Goal: Task Accomplishment & Management: Manage account settings

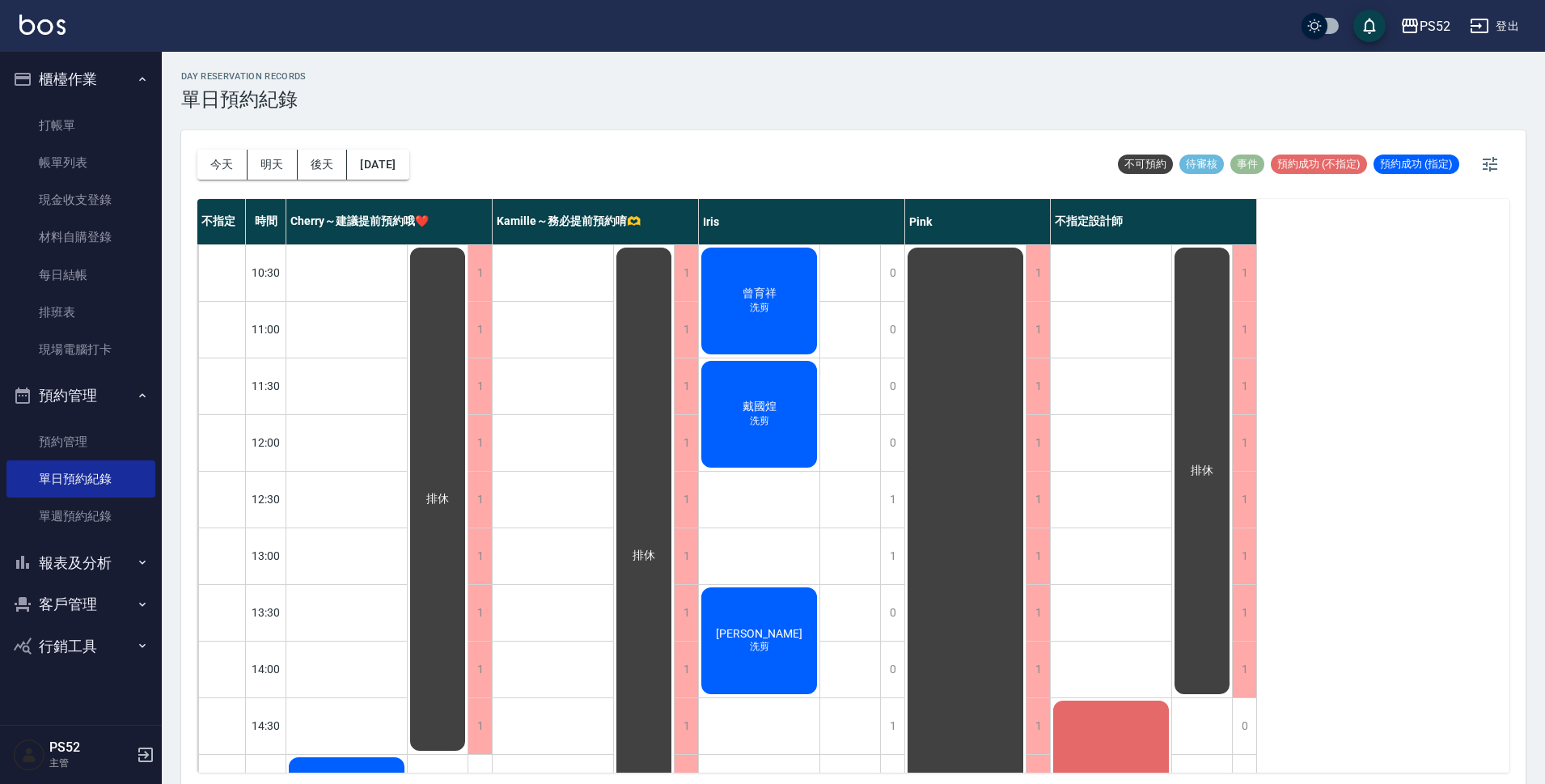
scroll to position [619, 0]
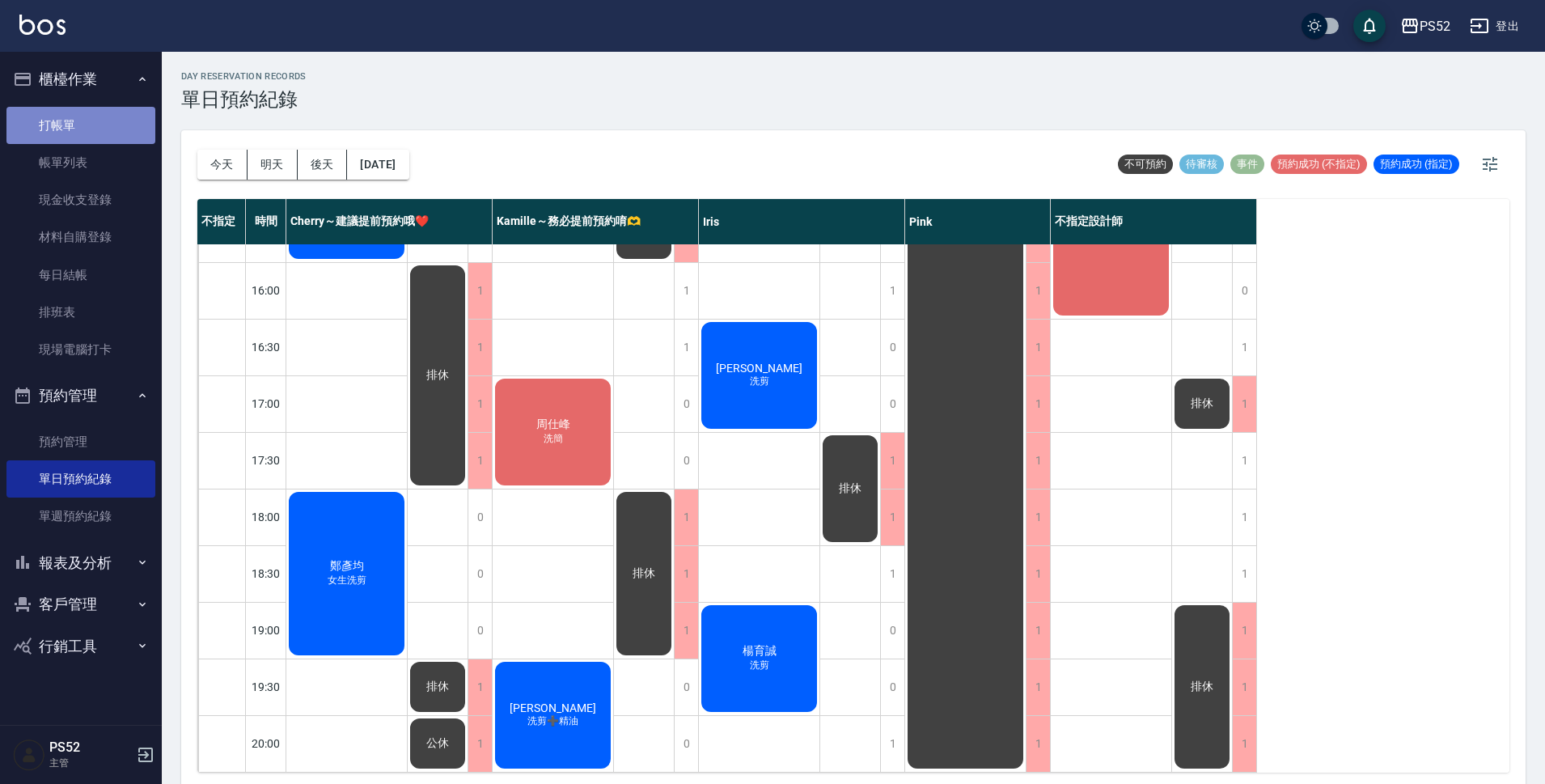
click at [77, 128] on link "打帳單" at bounding box center [81, 125] width 149 height 37
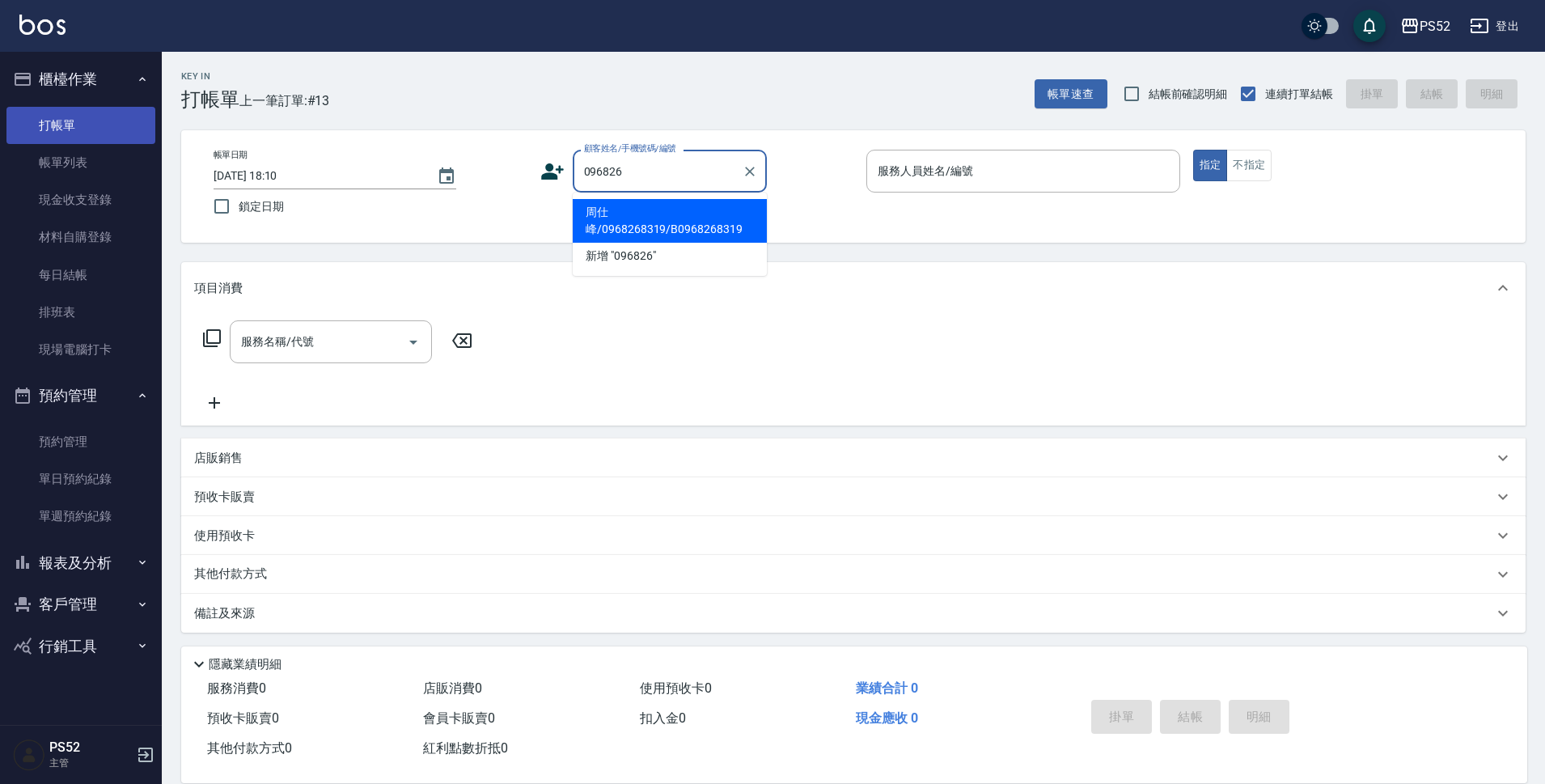
type input "周仕峰/0968268319/B0968268319"
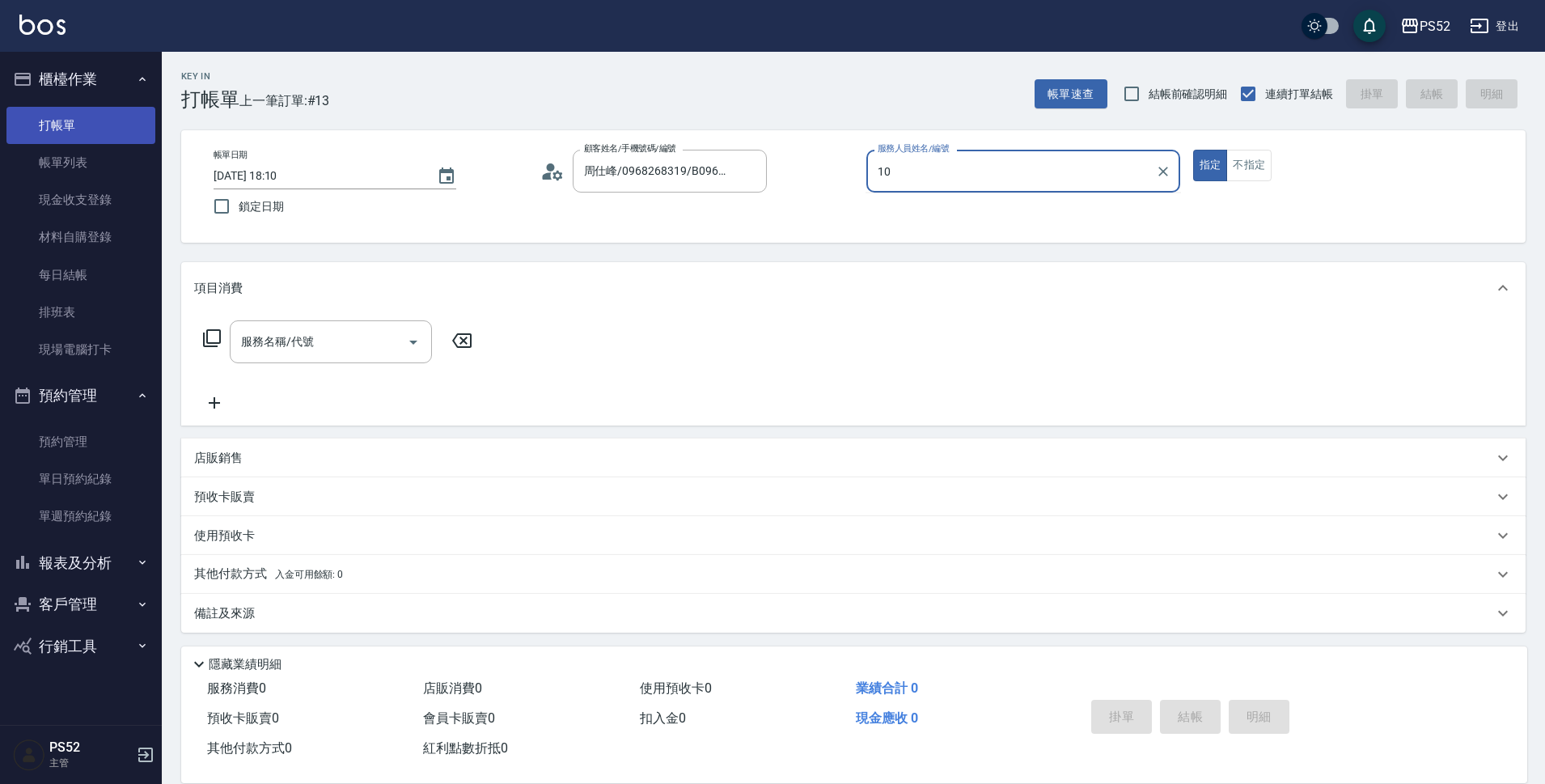
type input "Iris-10"
type button "true"
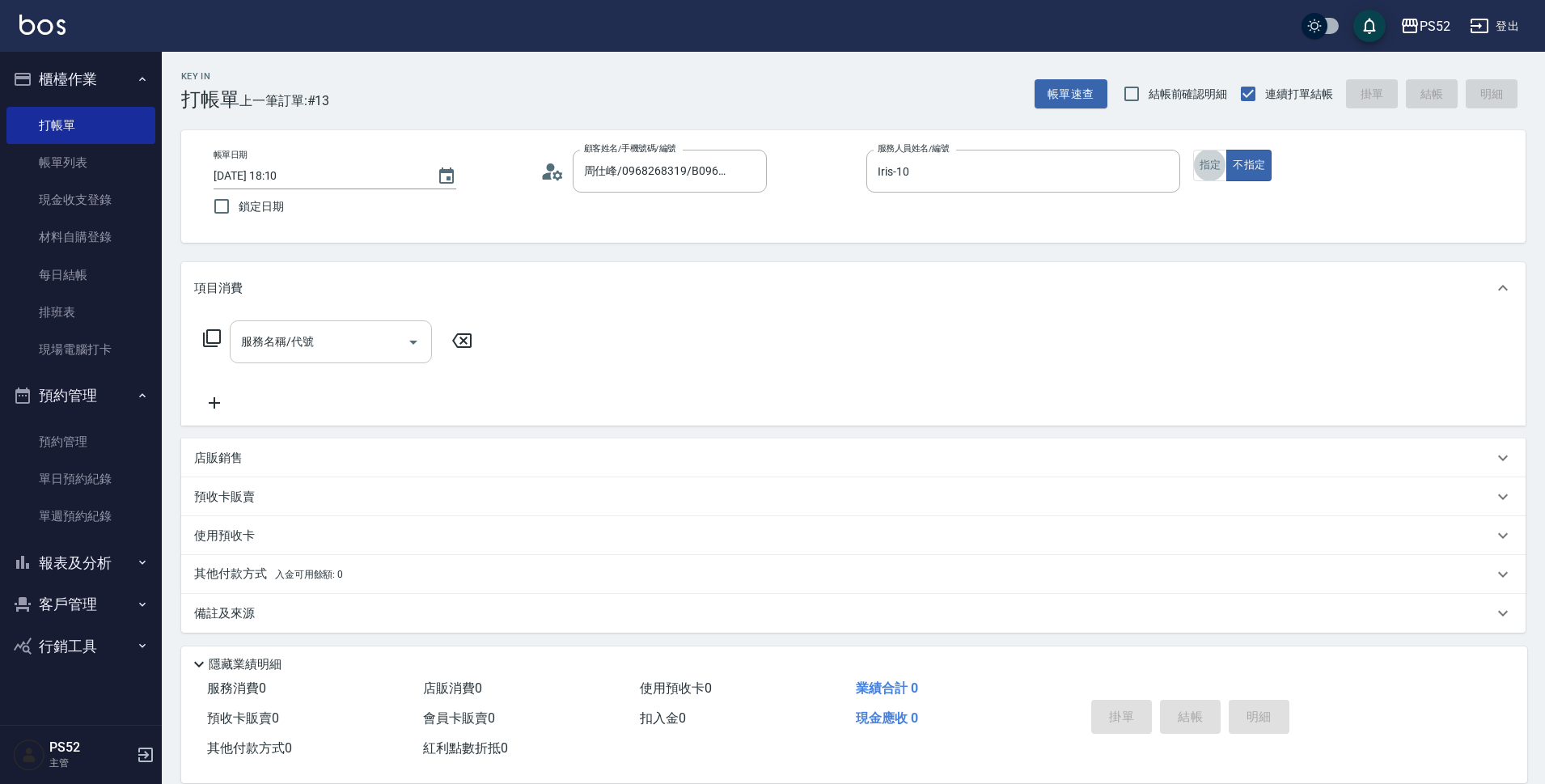
click at [356, 321] on div "服務名稱/代號" at bounding box center [330, 341] width 202 height 43
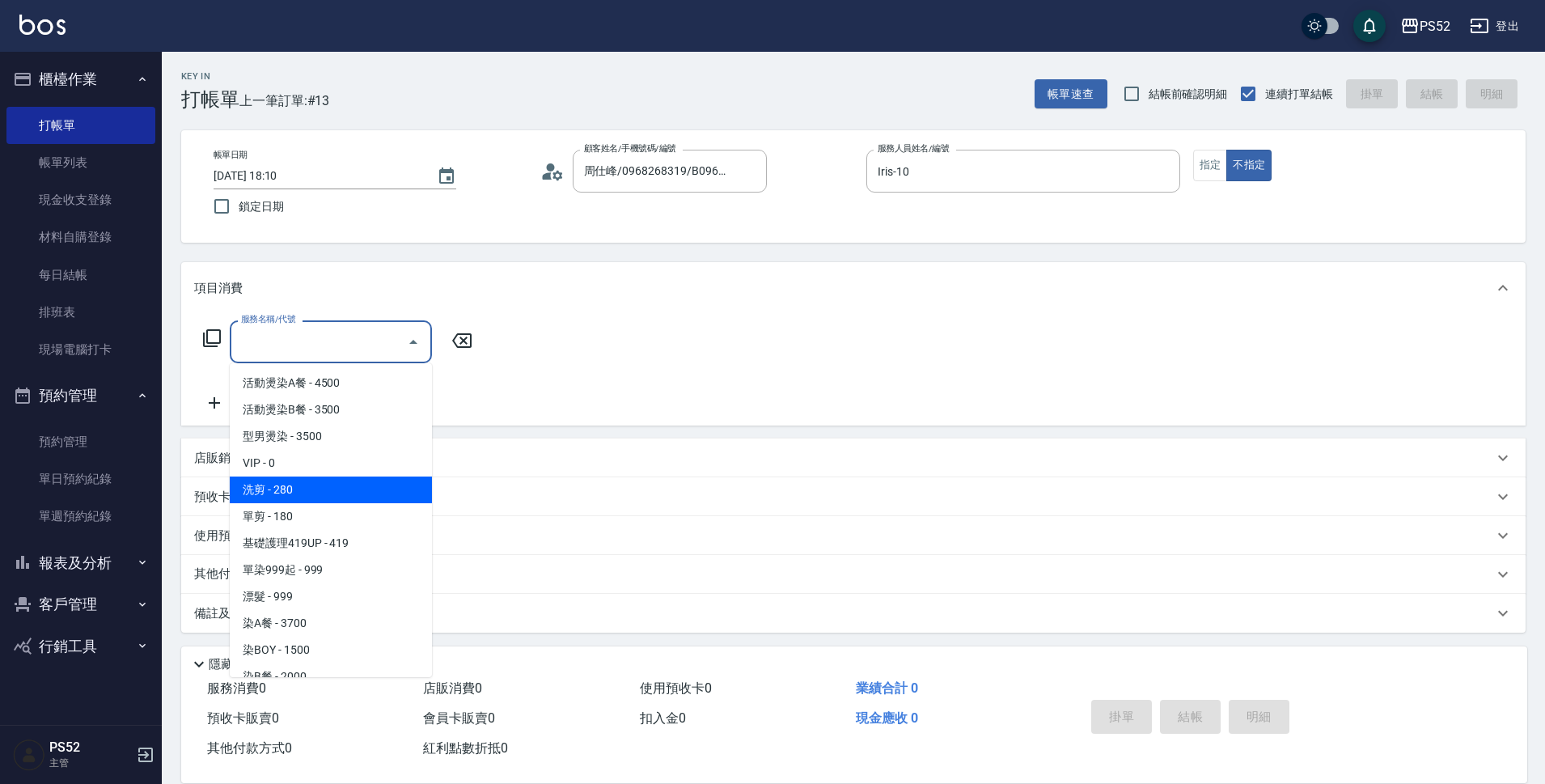
click at [337, 482] on span "洗剪 - 280" at bounding box center [330, 490] width 202 height 27
type input "洗剪(C1)"
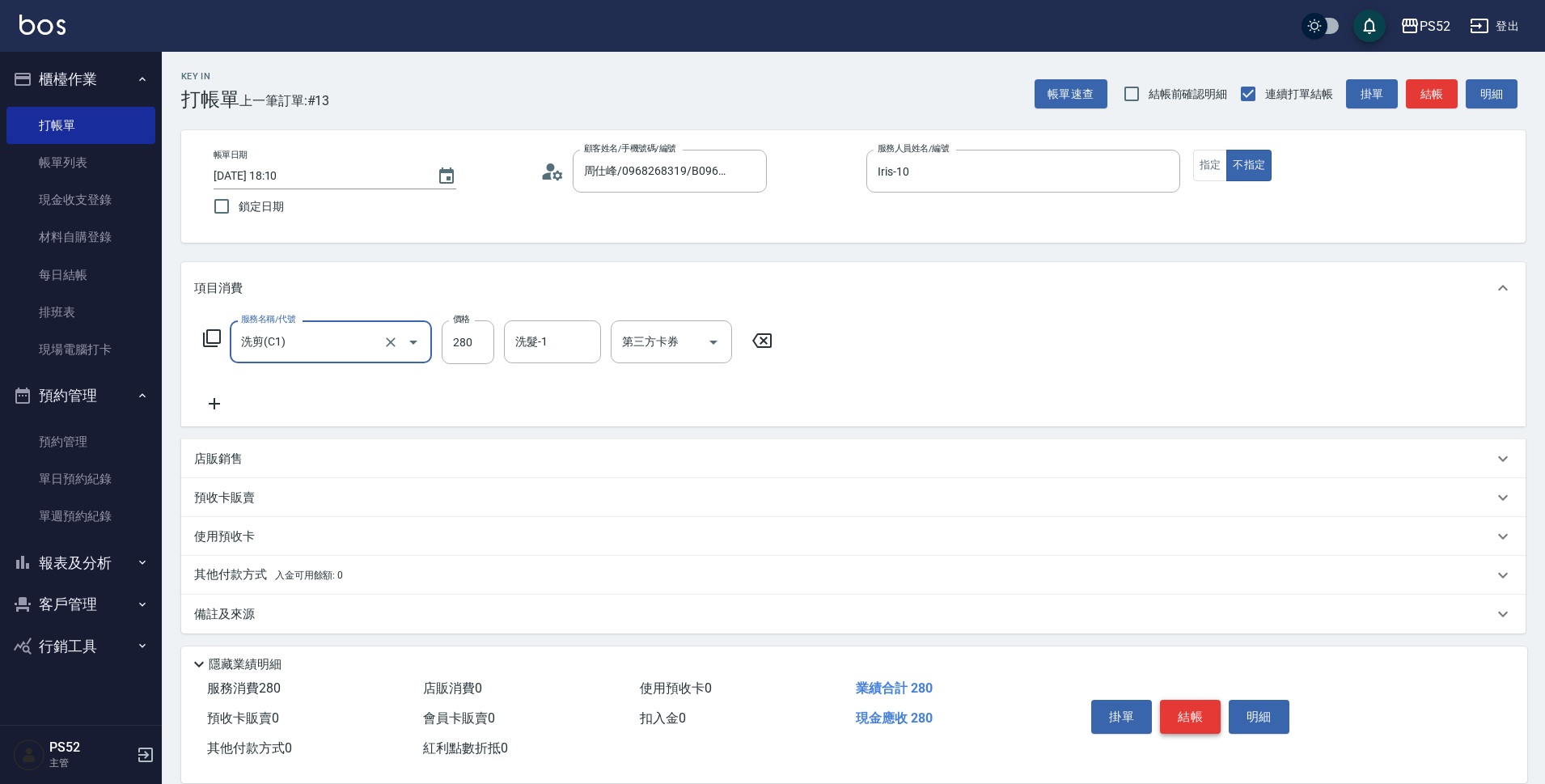
click at [1176, 708] on button "結帳" at bounding box center [1190, 716] width 60 height 34
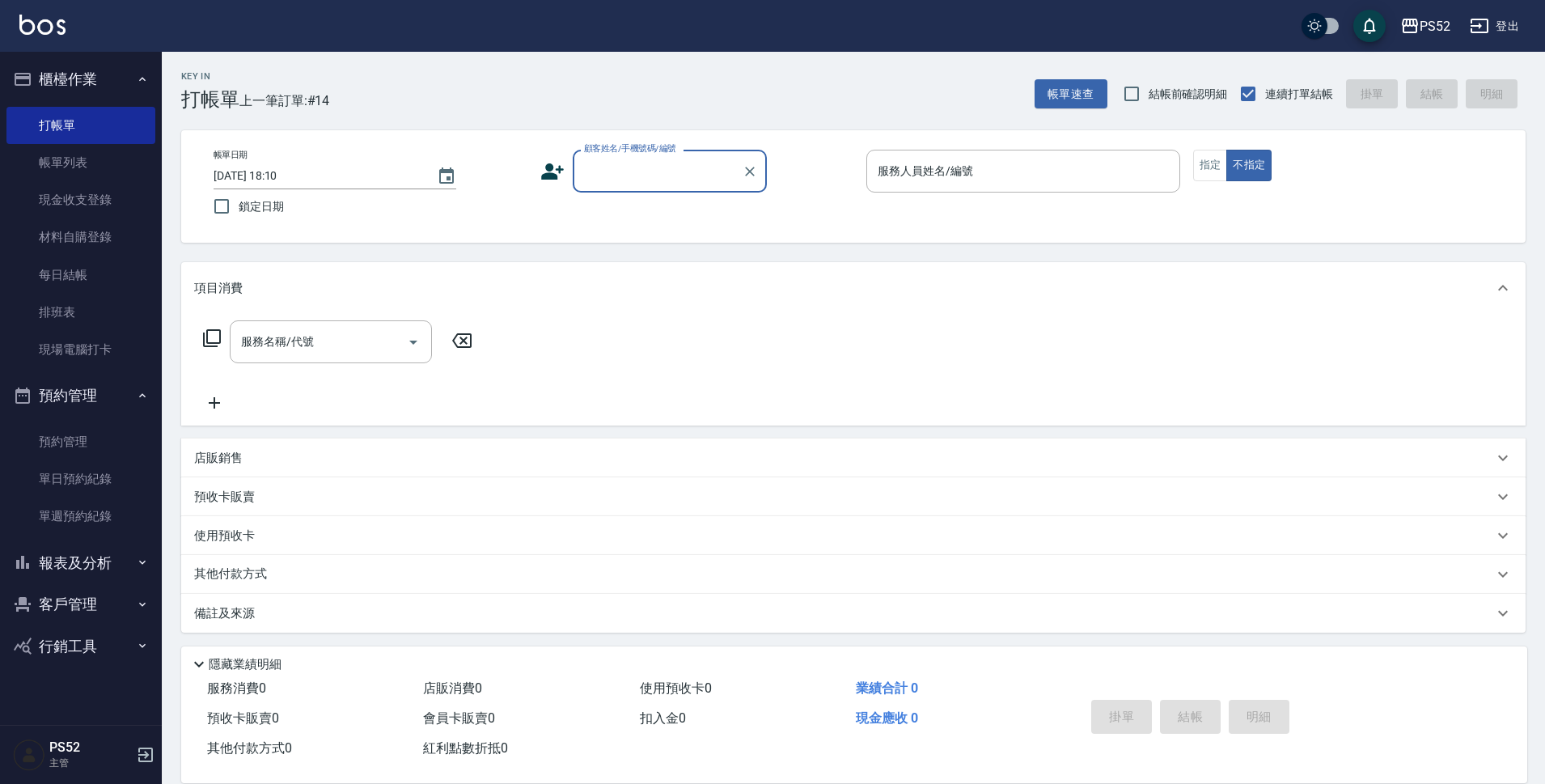
click at [69, 565] on button "報表及分析" at bounding box center [81, 563] width 149 height 42
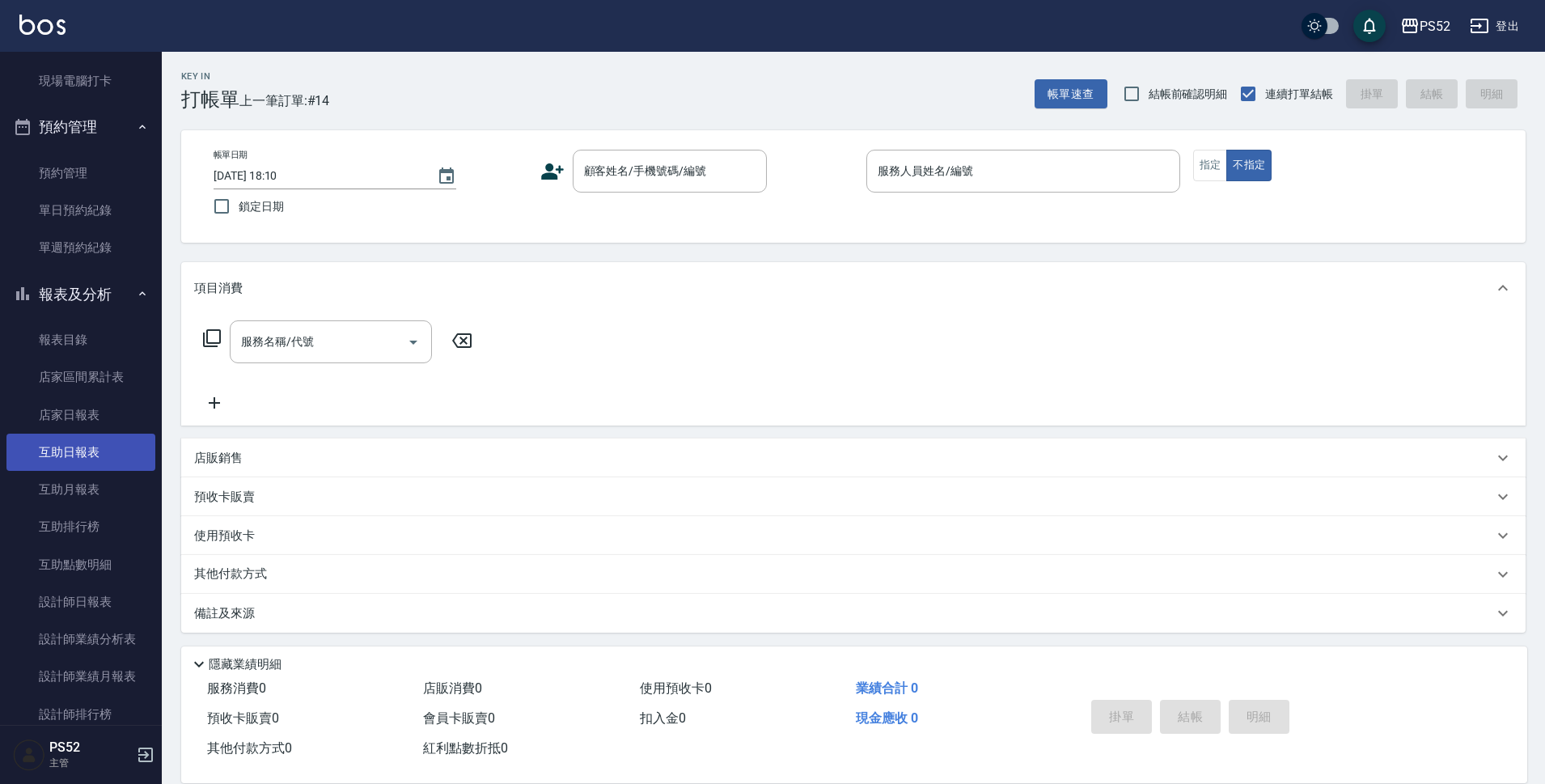
scroll to position [270, 0]
click at [86, 606] on link "設計師日報表" at bounding box center [81, 601] width 149 height 37
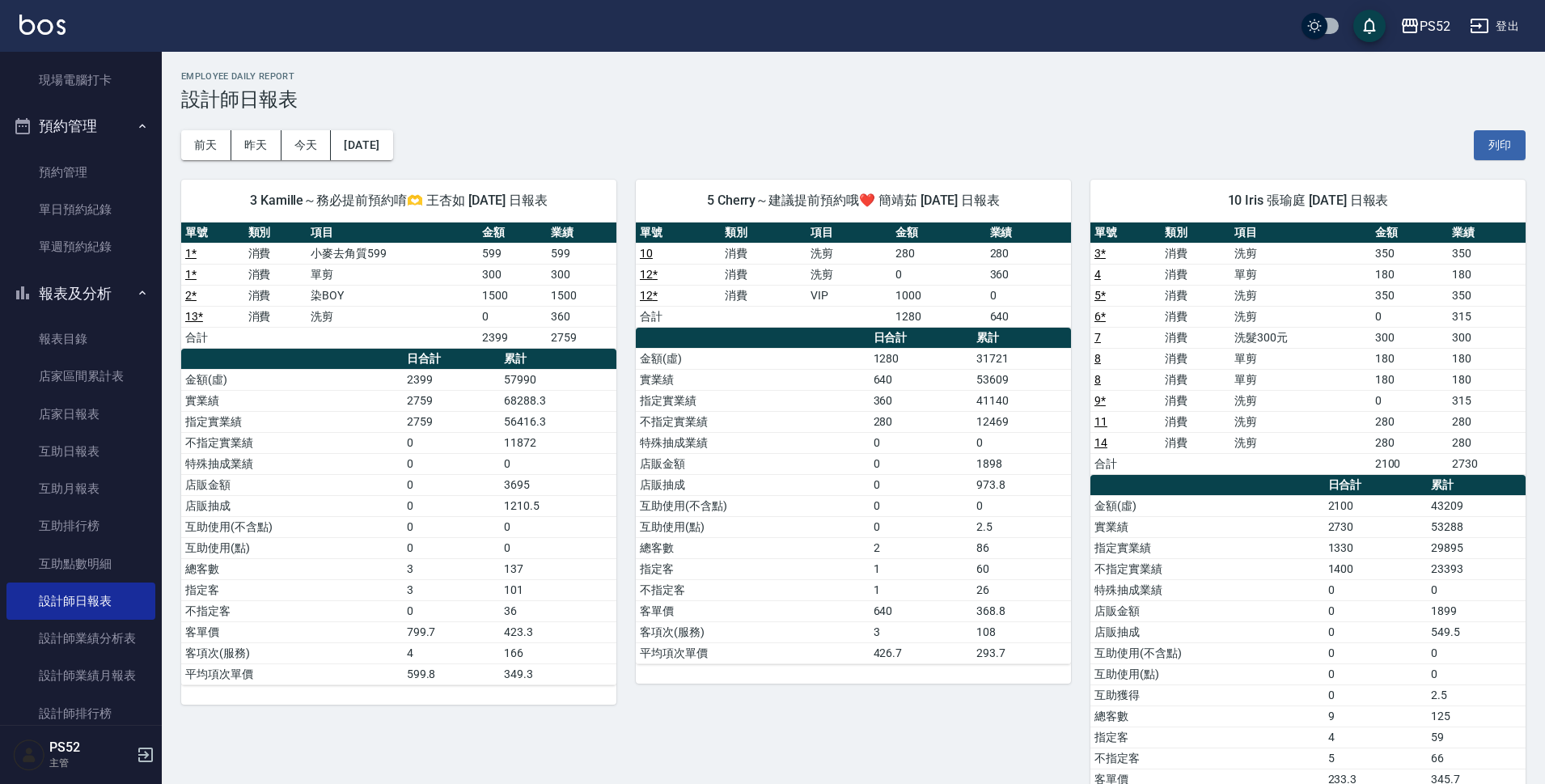
click at [100, 286] on button "報表及分析" at bounding box center [81, 293] width 149 height 42
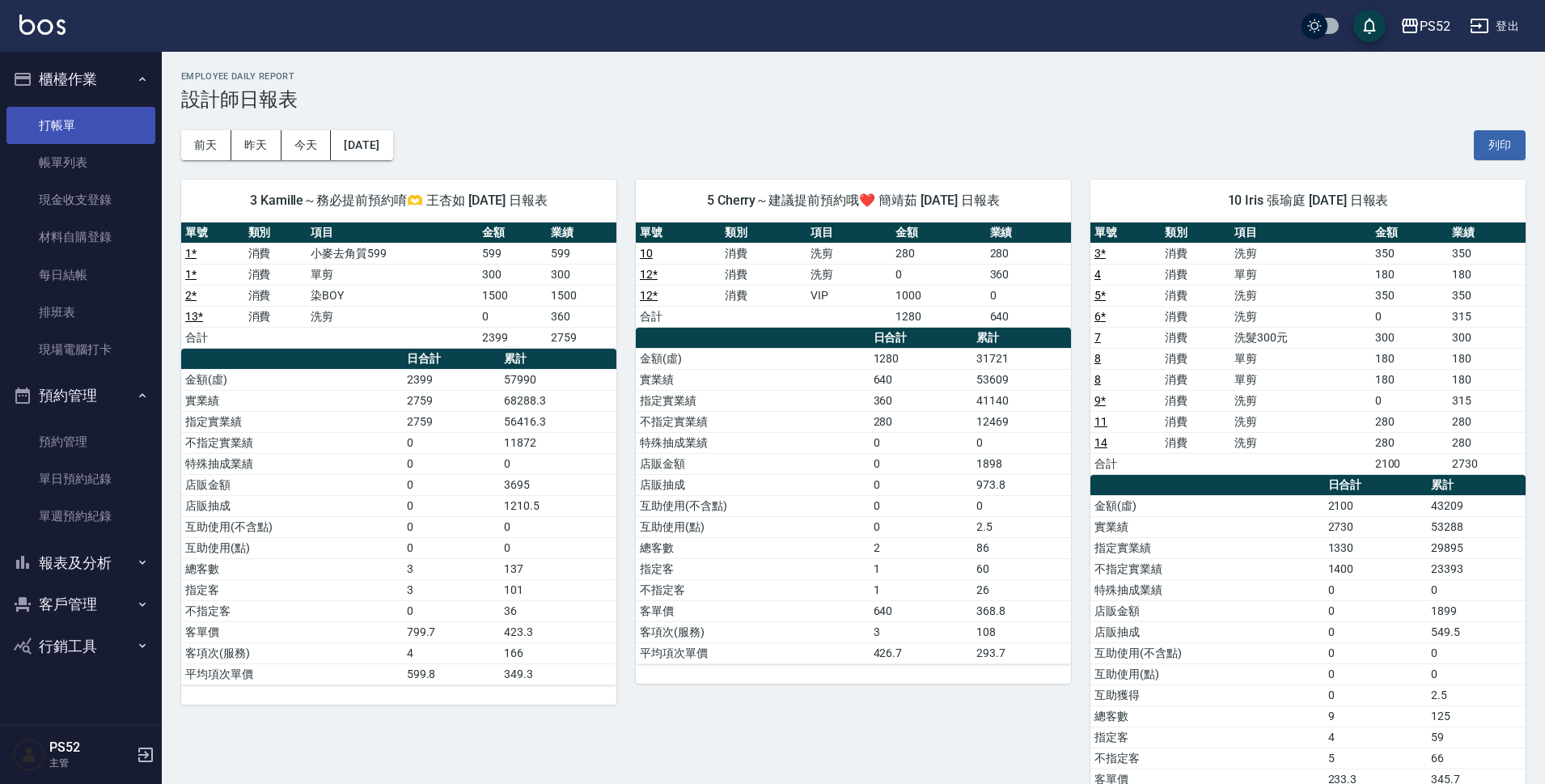
click at [101, 123] on link "打帳單" at bounding box center [81, 125] width 149 height 37
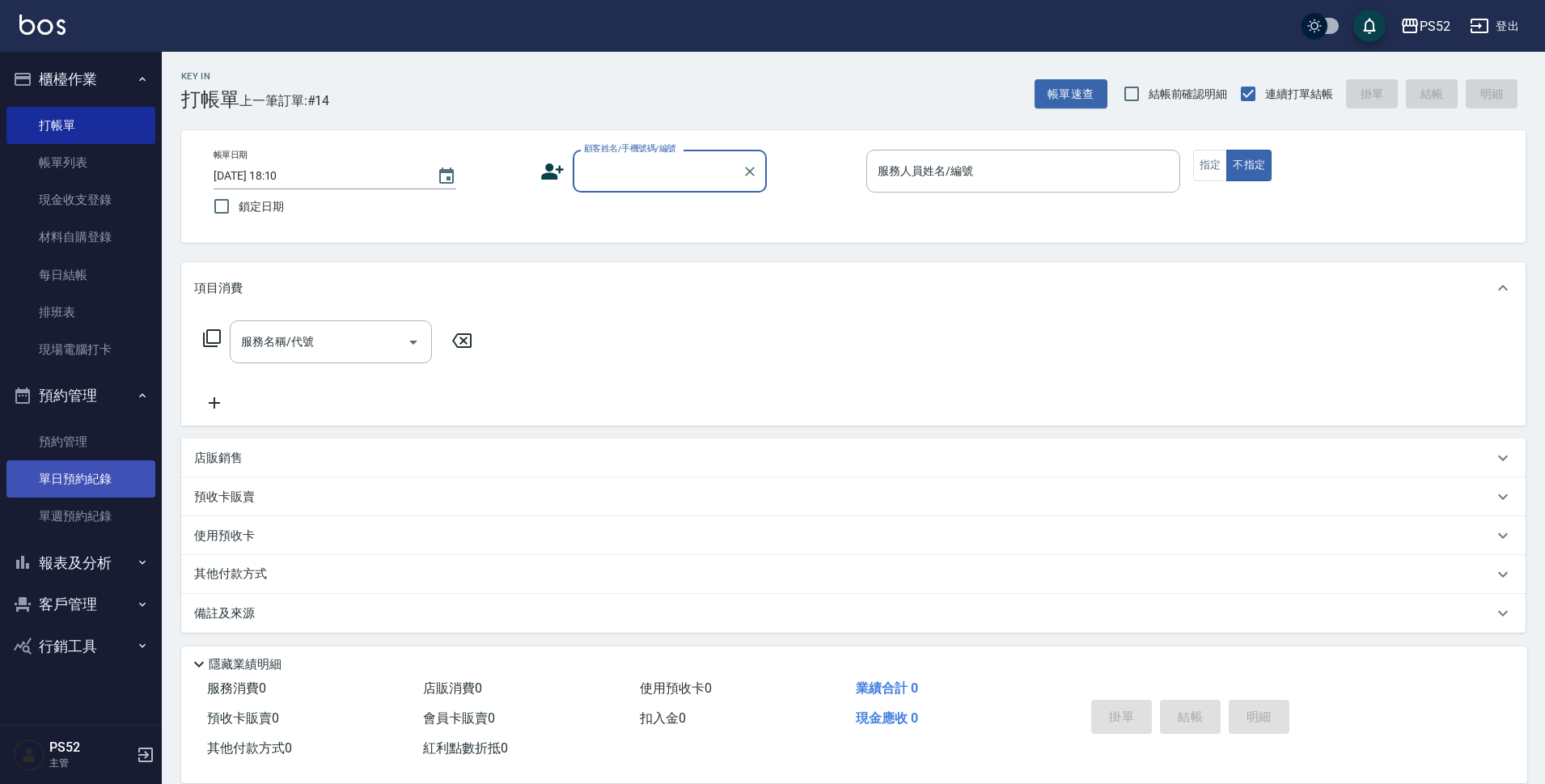
click at [101, 475] on link "單日預約紀錄" at bounding box center [81, 478] width 149 height 37
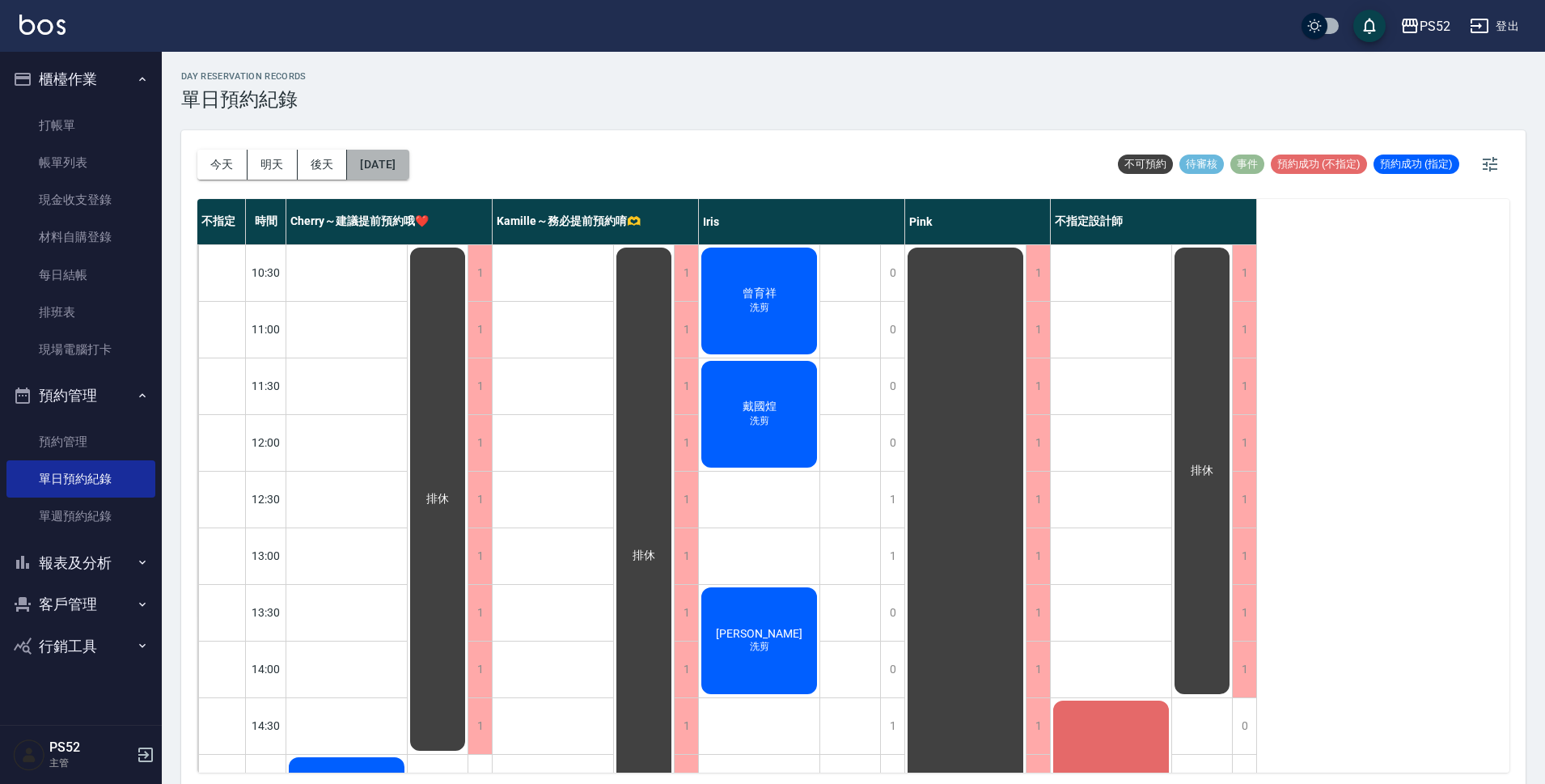
click at [347, 173] on button "[DATE]" at bounding box center [377, 165] width 61 height 30
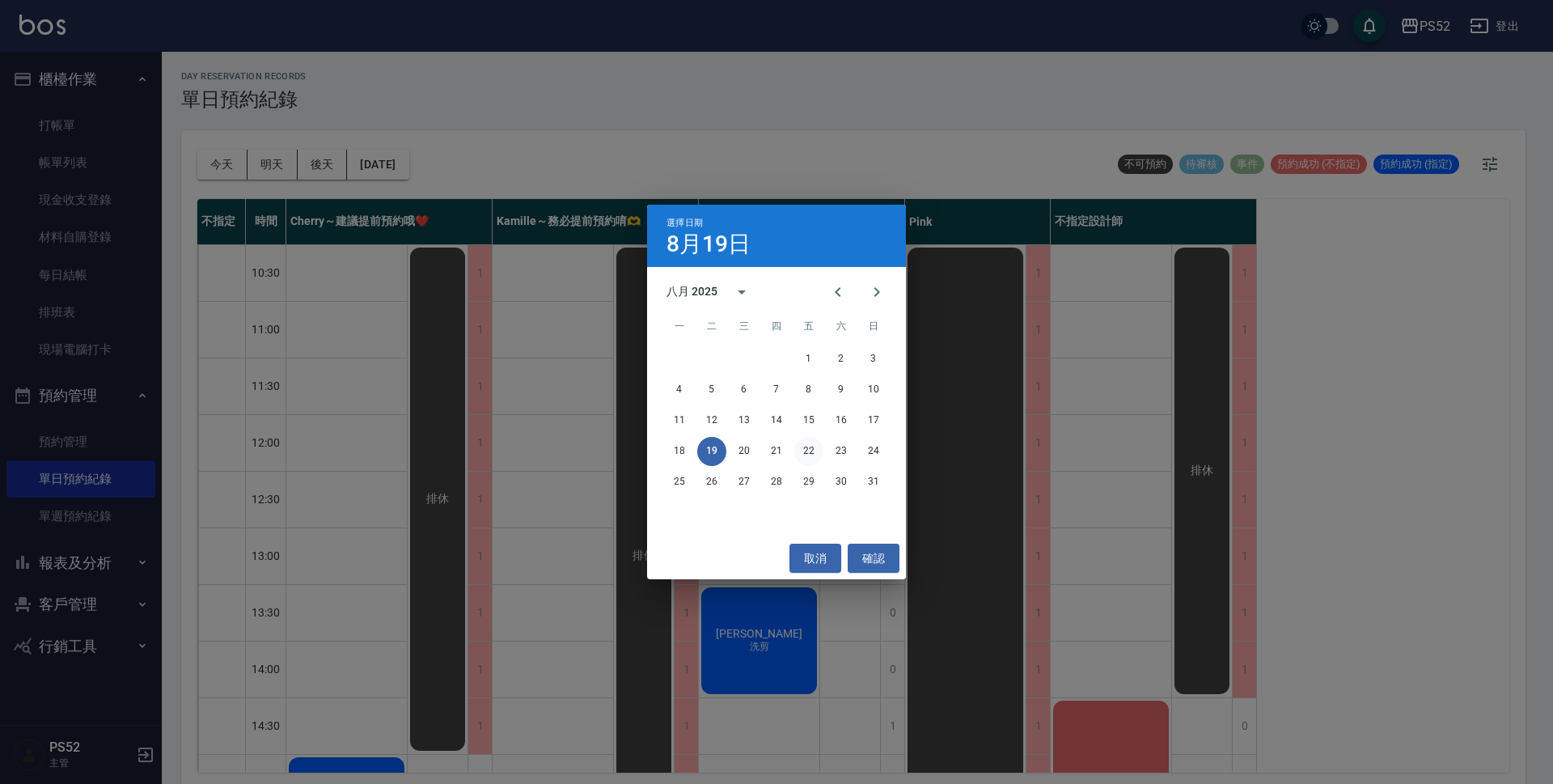
click at [816, 446] on button "22" at bounding box center [808, 451] width 29 height 29
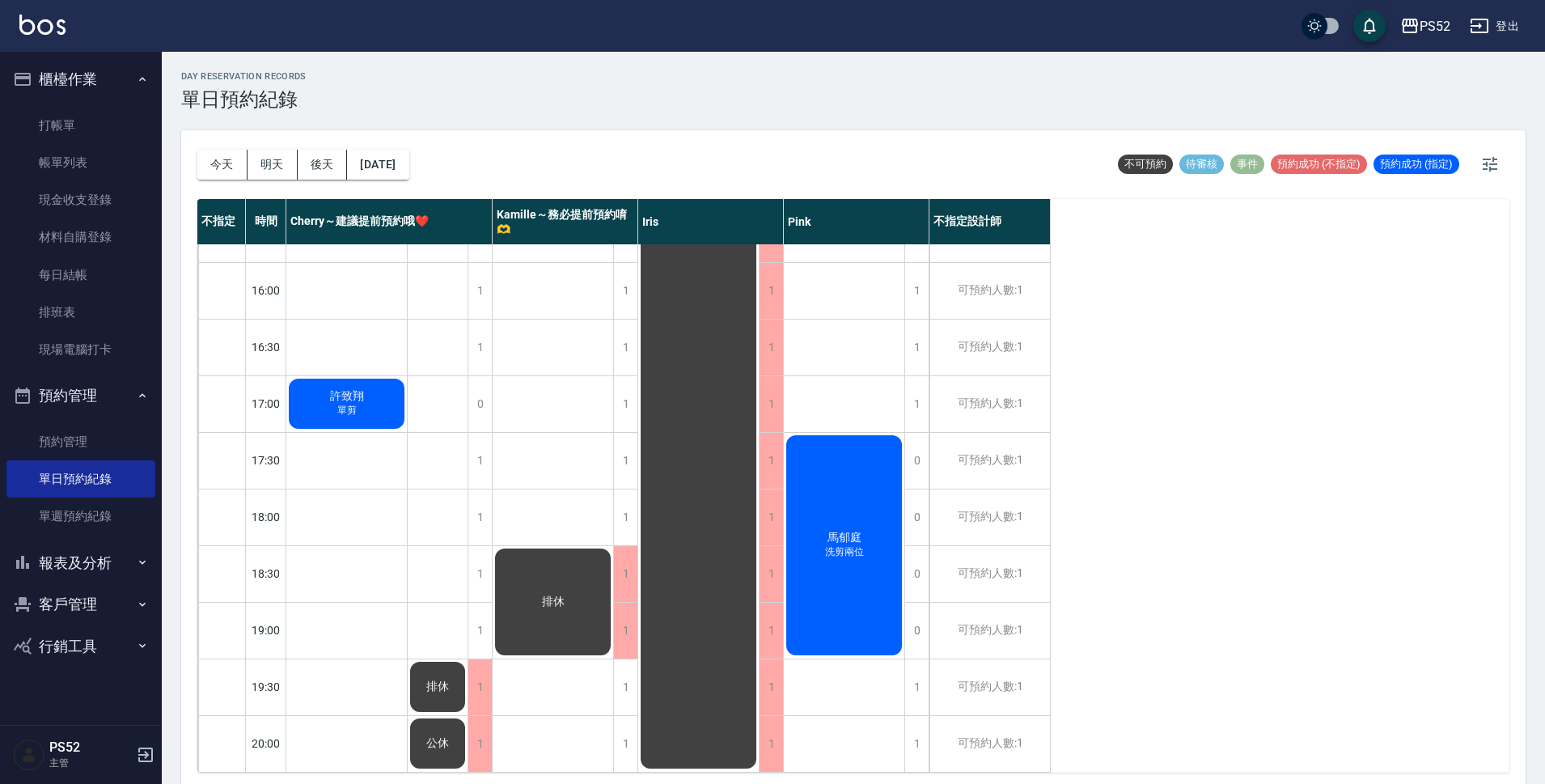
scroll to position [5, 0]
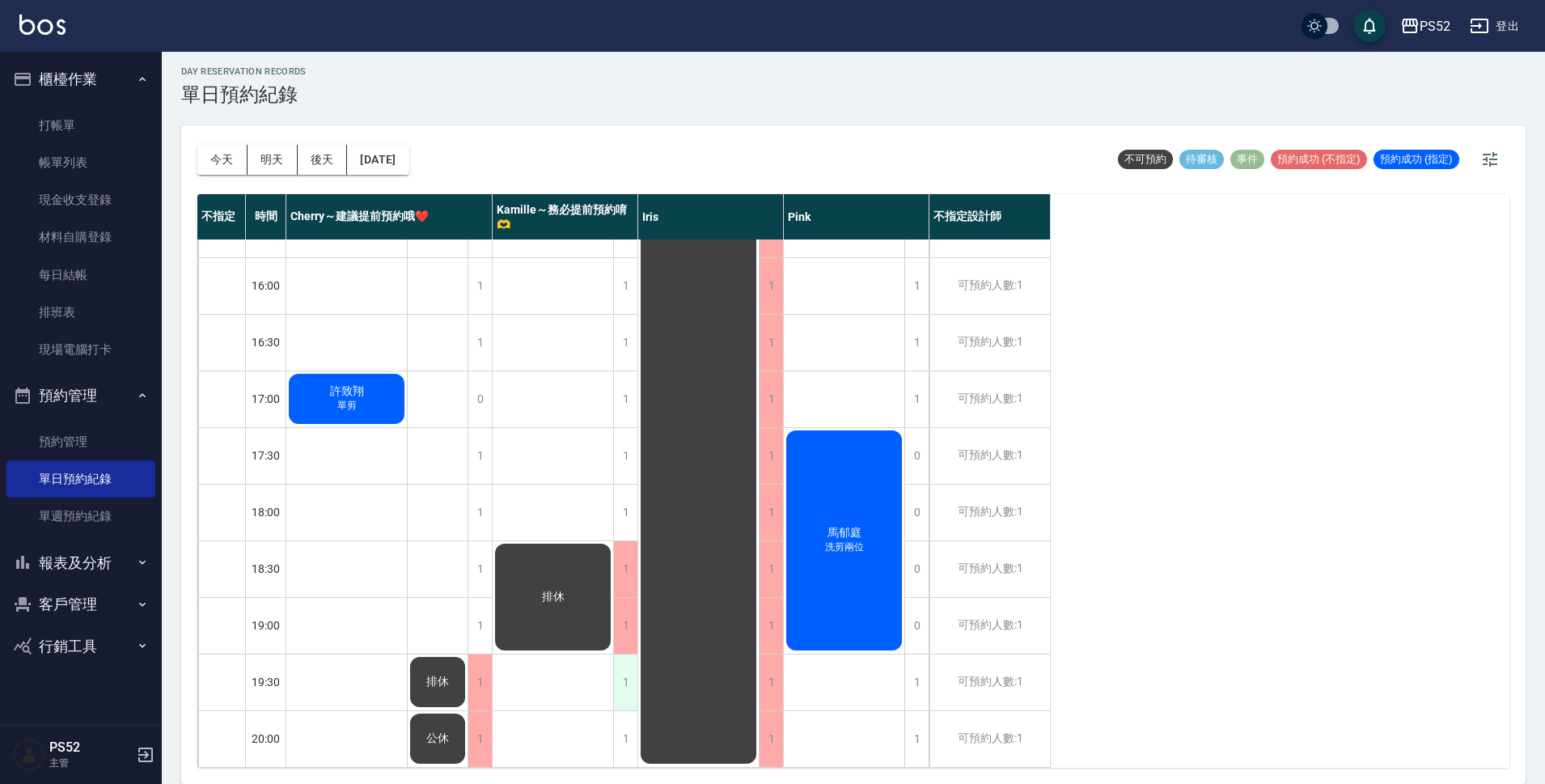
click at [623, 656] on div "1" at bounding box center [625, 682] width 24 height 56
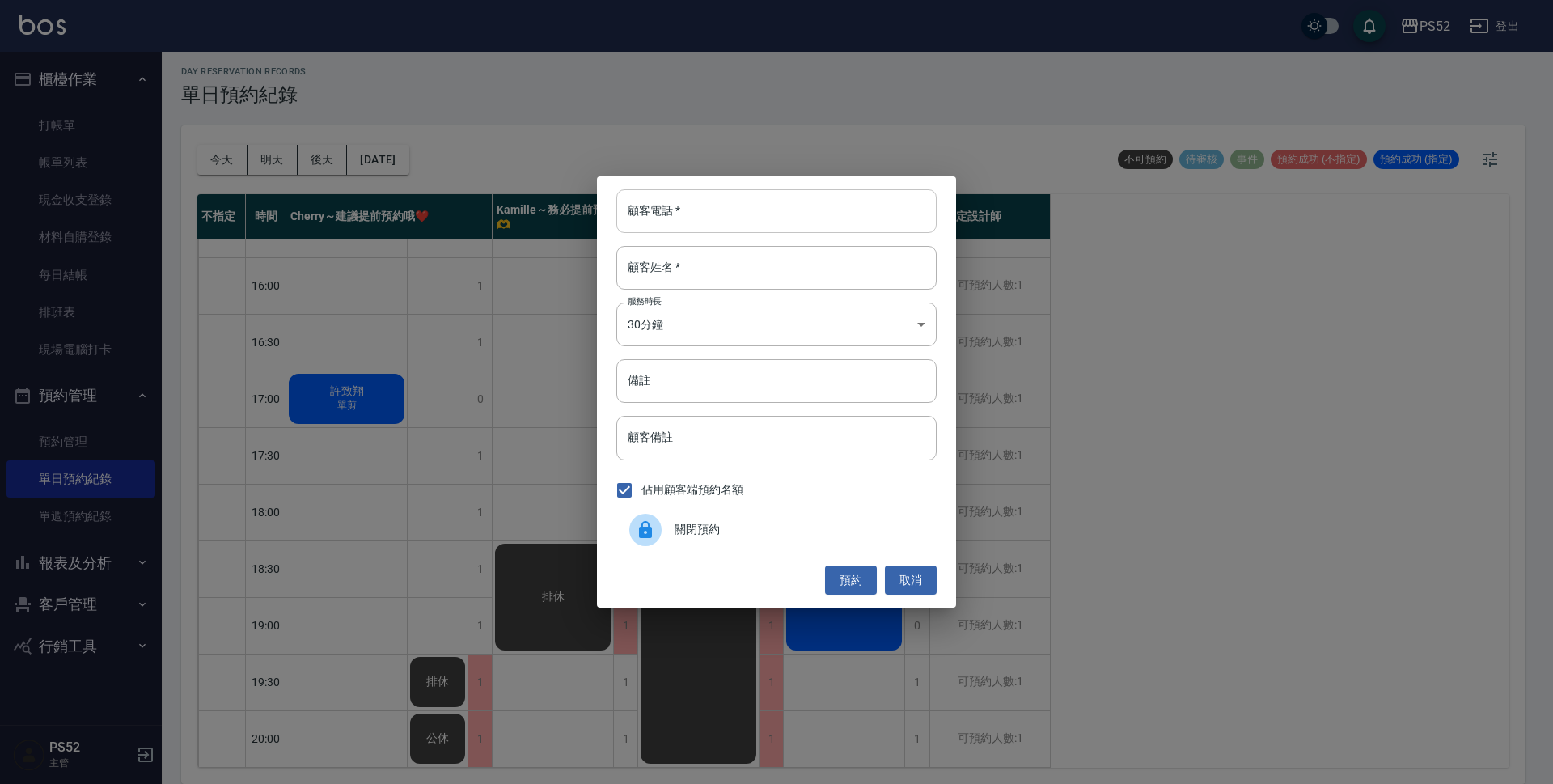
click at [723, 214] on input "顧客電話   *" at bounding box center [776, 211] width 320 height 44
click at [723, 214] on input "0931671638" at bounding box center [776, 211] width 320 height 44
click at [720, 214] on input "0931671638" at bounding box center [776, 211] width 320 height 44
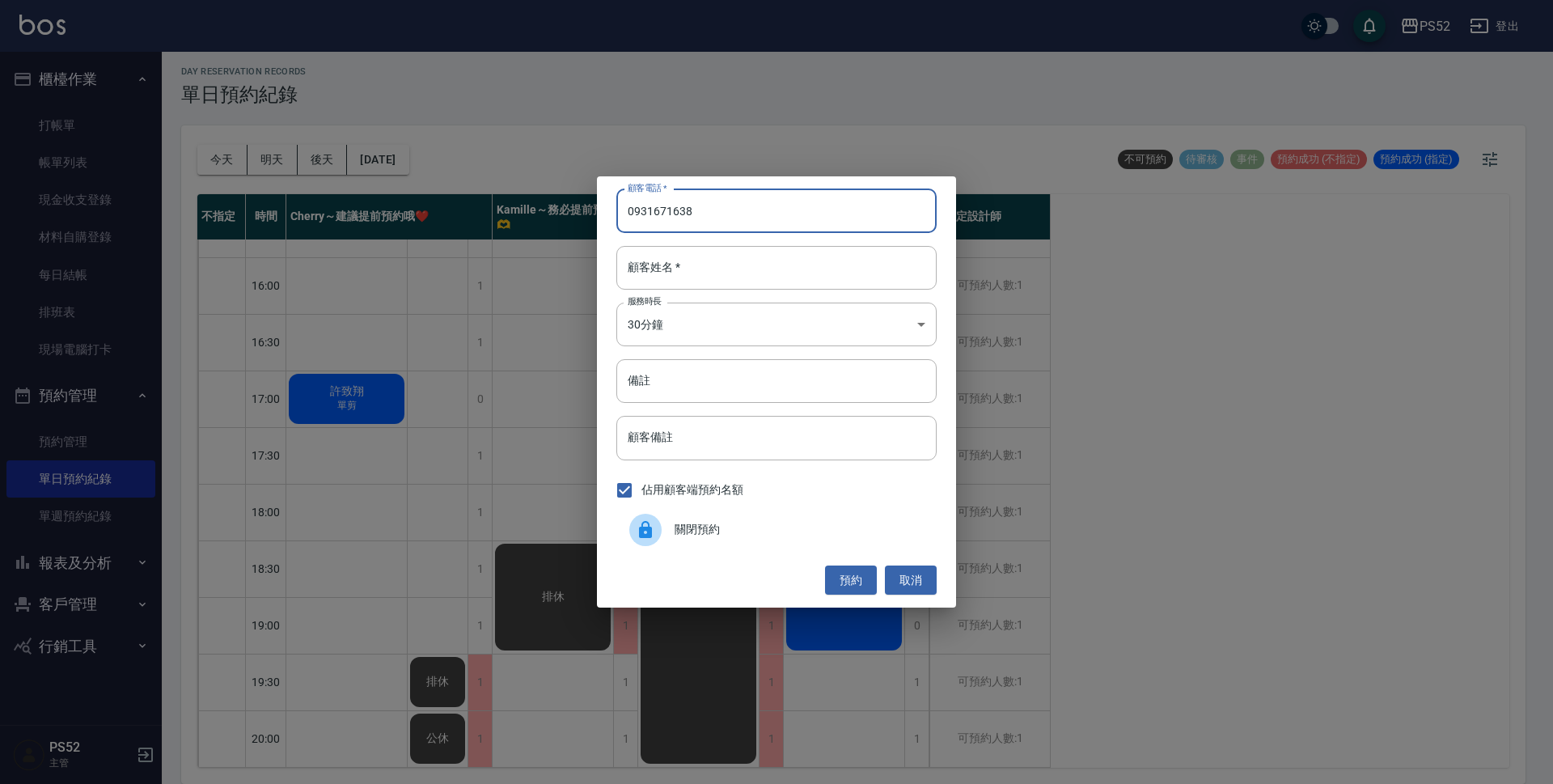
click at [720, 214] on input "0931671638" at bounding box center [776, 211] width 320 height 44
type input "0931671638"
click at [0, 596] on div "顧客電話   * 0931671638 顧客電話   * 顧客姓名   * 顧客姓名   * 服務時長 30分鐘 1 服務時長 備註 備註 顧客備註 顧客備註…" at bounding box center [776, 392] width 1553 height 784
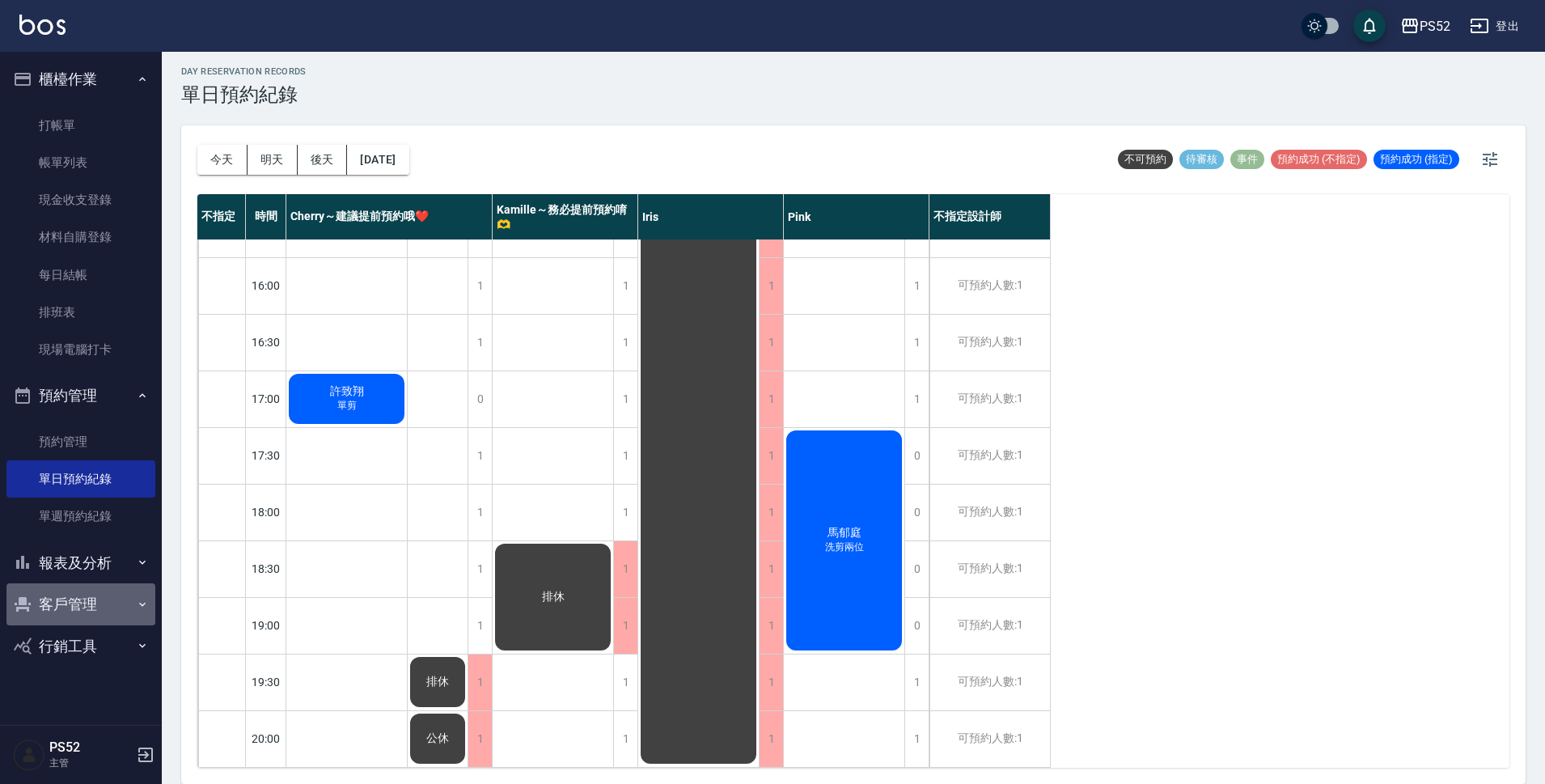
click at [34, 602] on button "客戶管理" at bounding box center [81, 604] width 149 height 42
click at [49, 645] on link "客戶列表" at bounding box center [81, 650] width 149 height 37
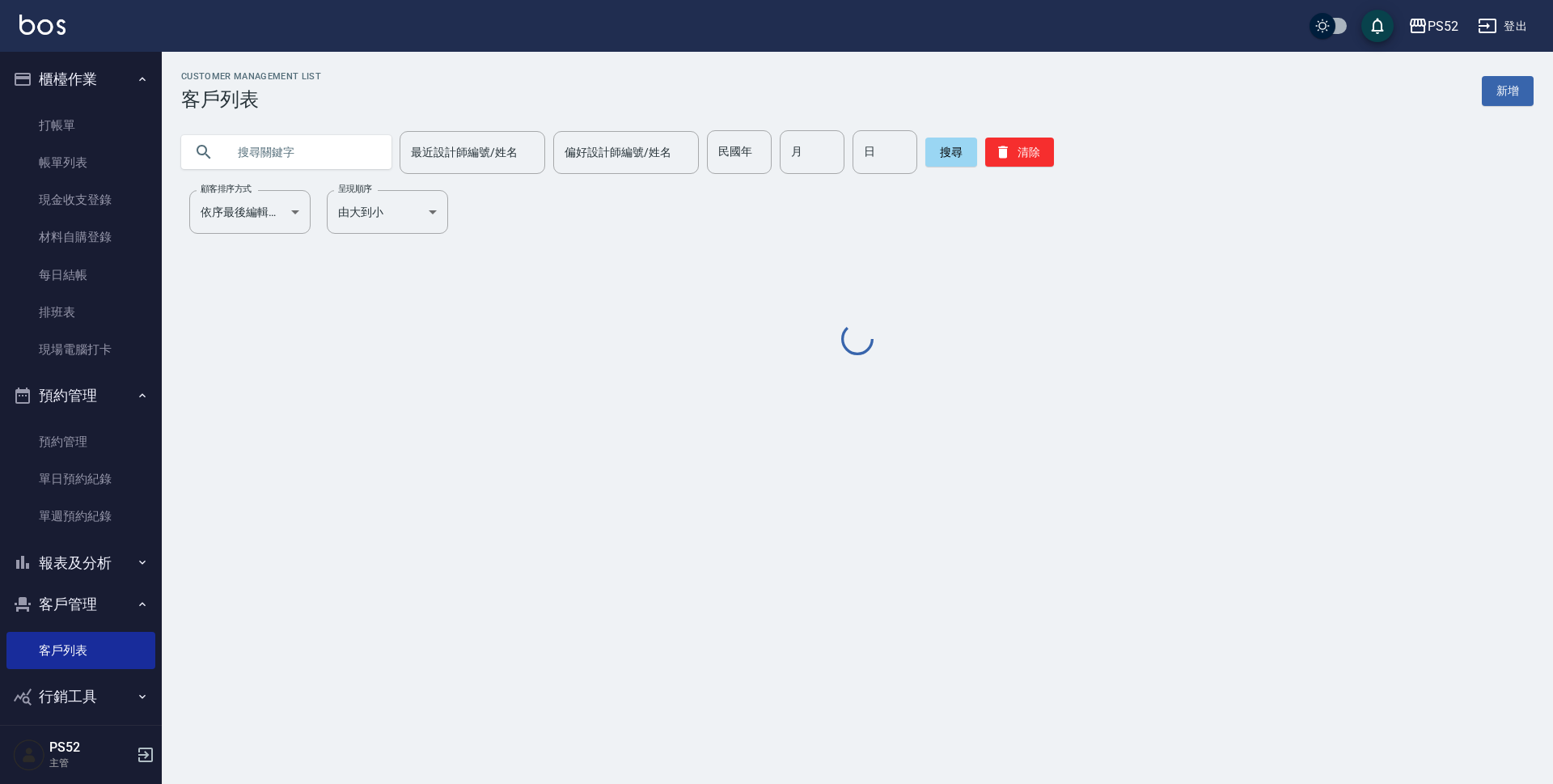
click at [298, 160] on input "text" at bounding box center [302, 152] width 152 height 44
paste input "0931671638"
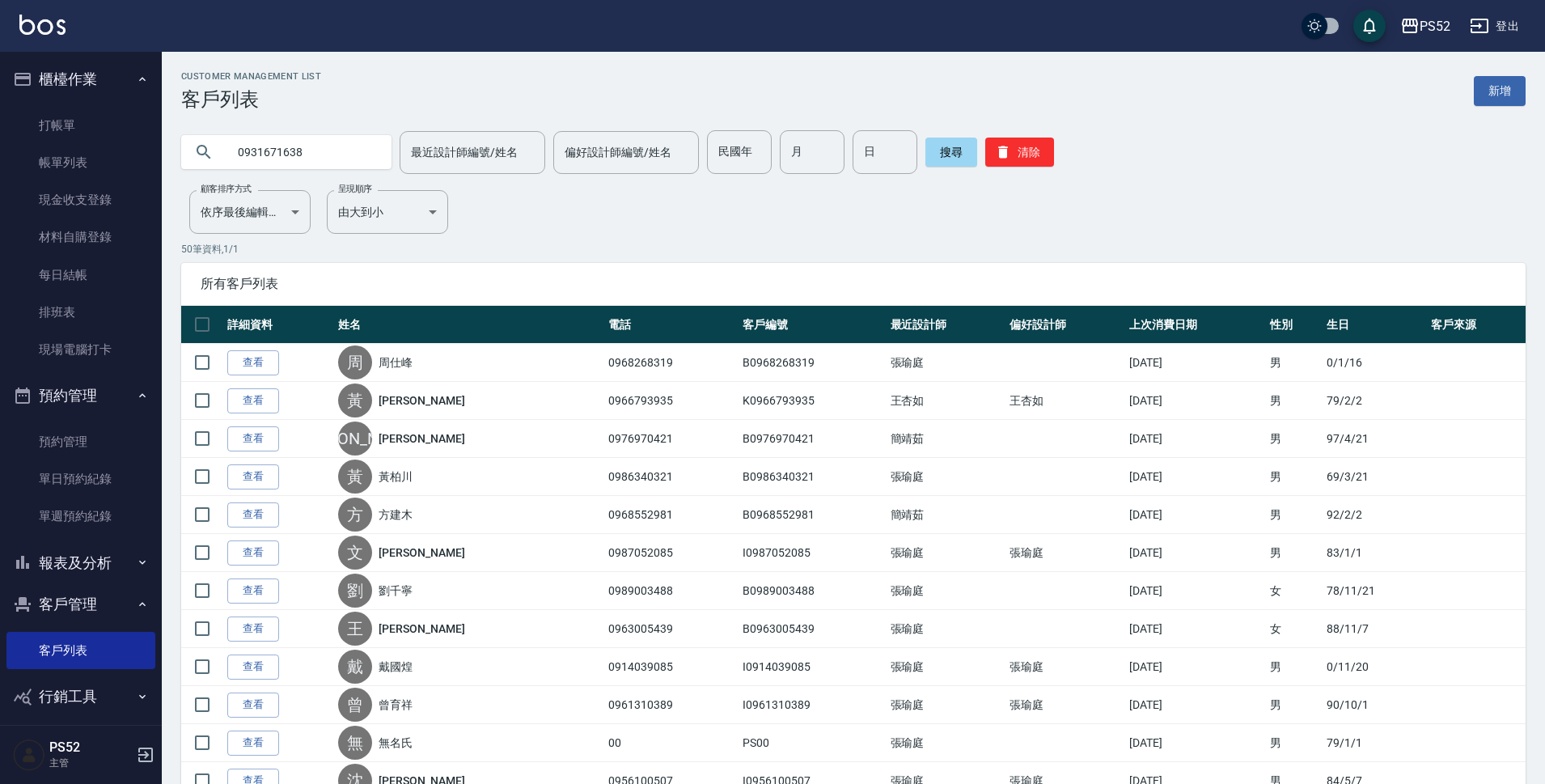
type input "0931671638"
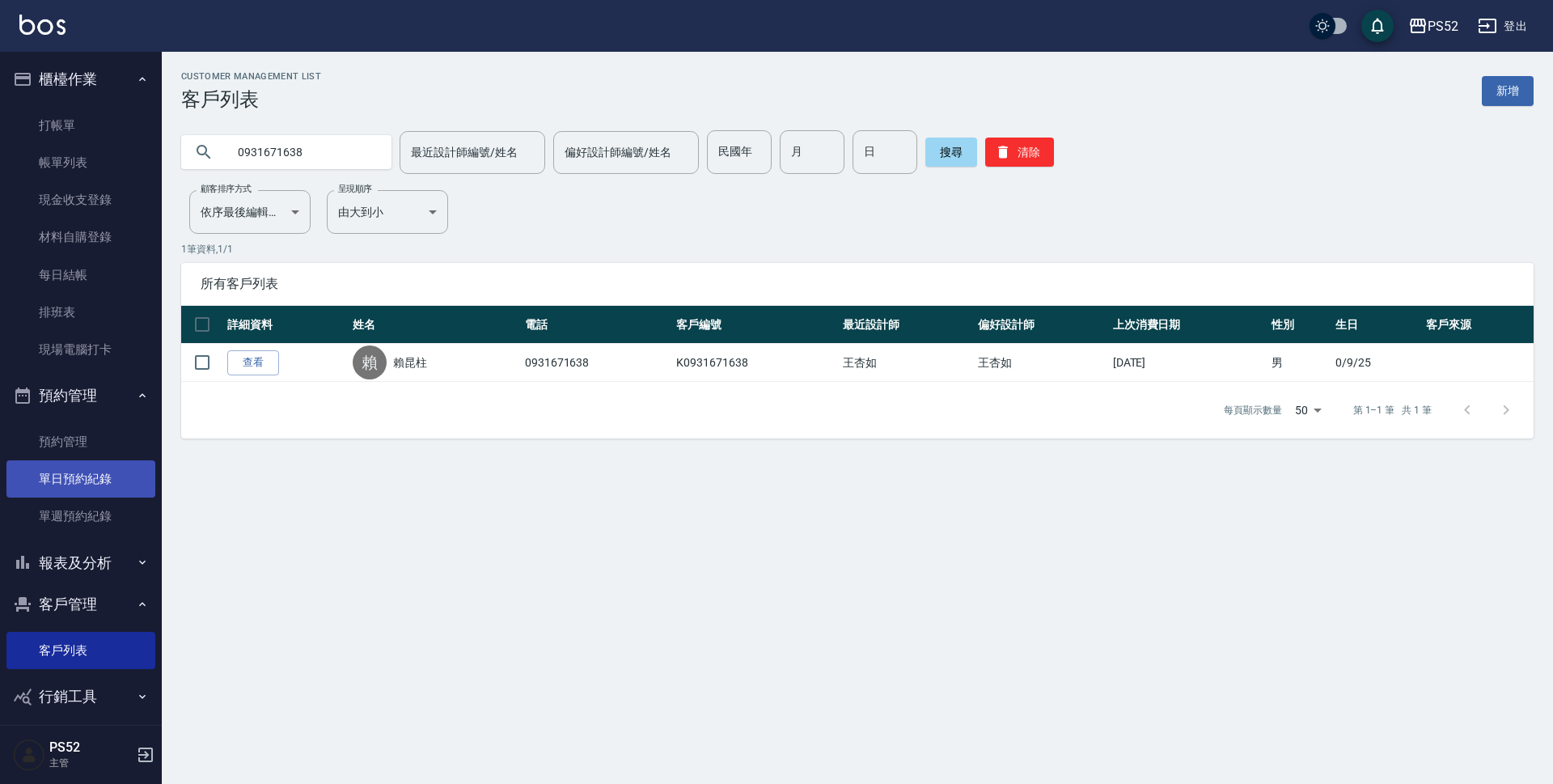
click at [127, 464] on link "單日預約紀錄" at bounding box center [81, 478] width 149 height 37
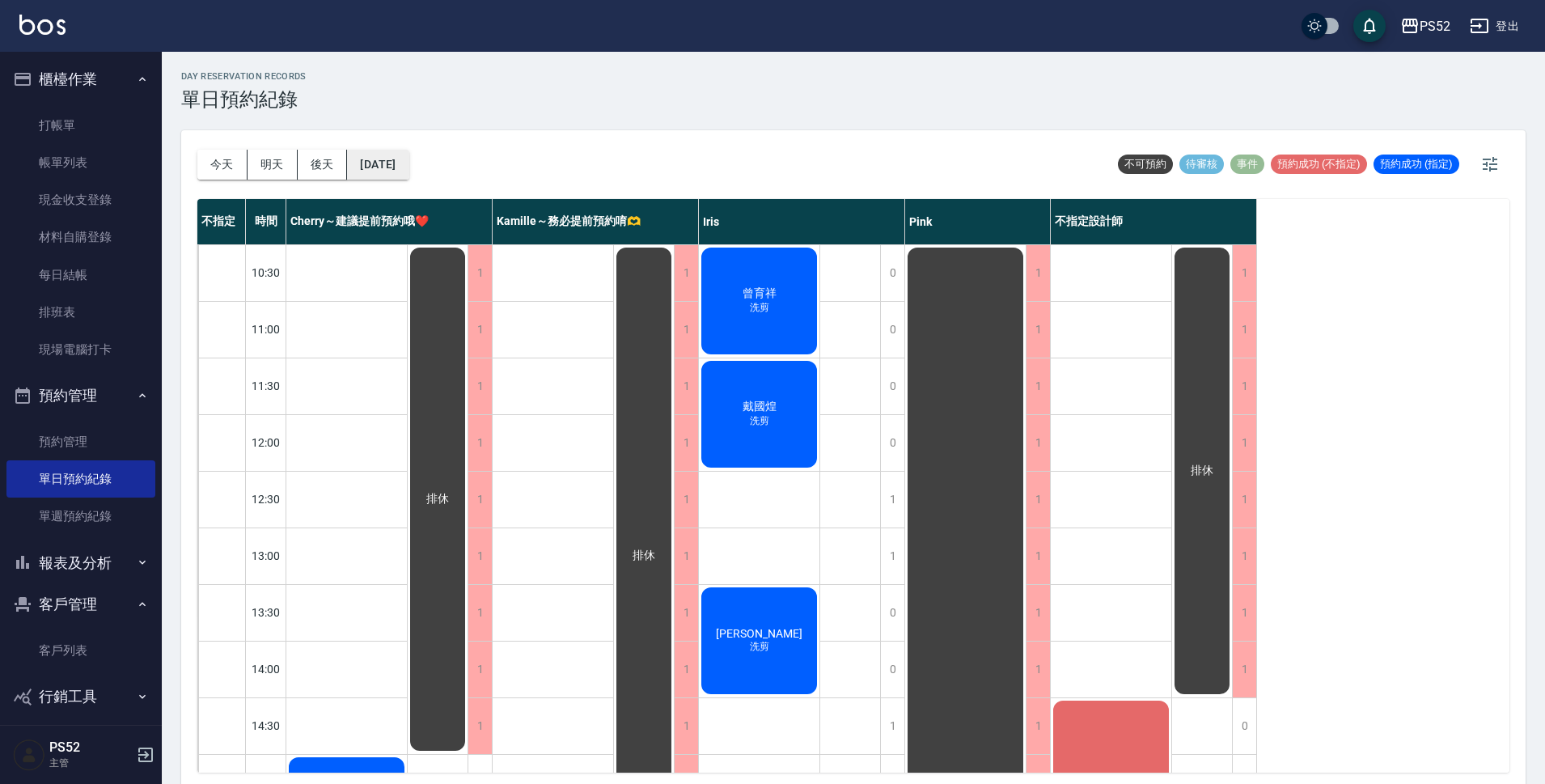
click at [382, 162] on button "[DATE]" at bounding box center [377, 165] width 61 height 30
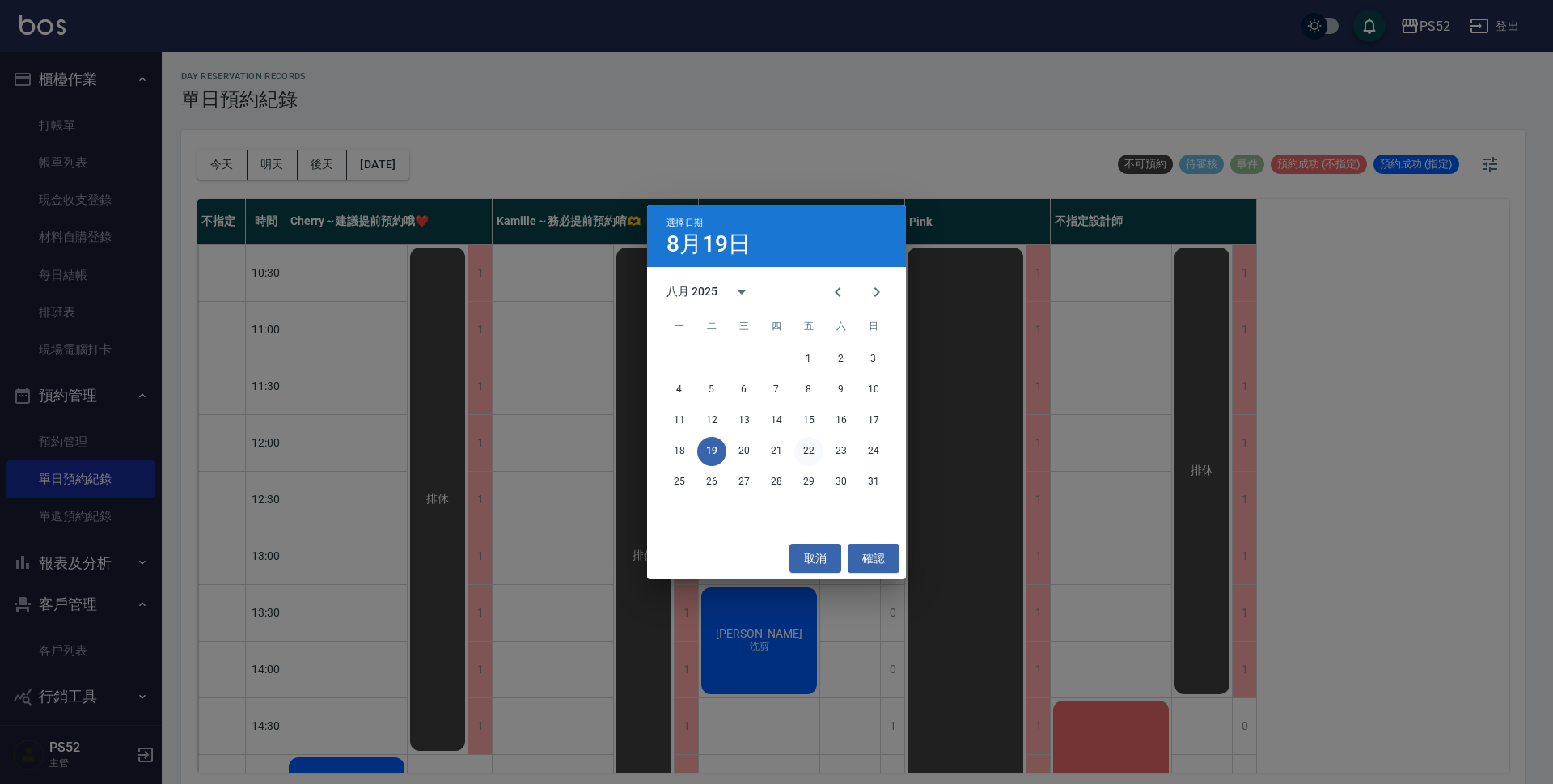
click at [806, 450] on button "22" at bounding box center [808, 451] width 29 height 29
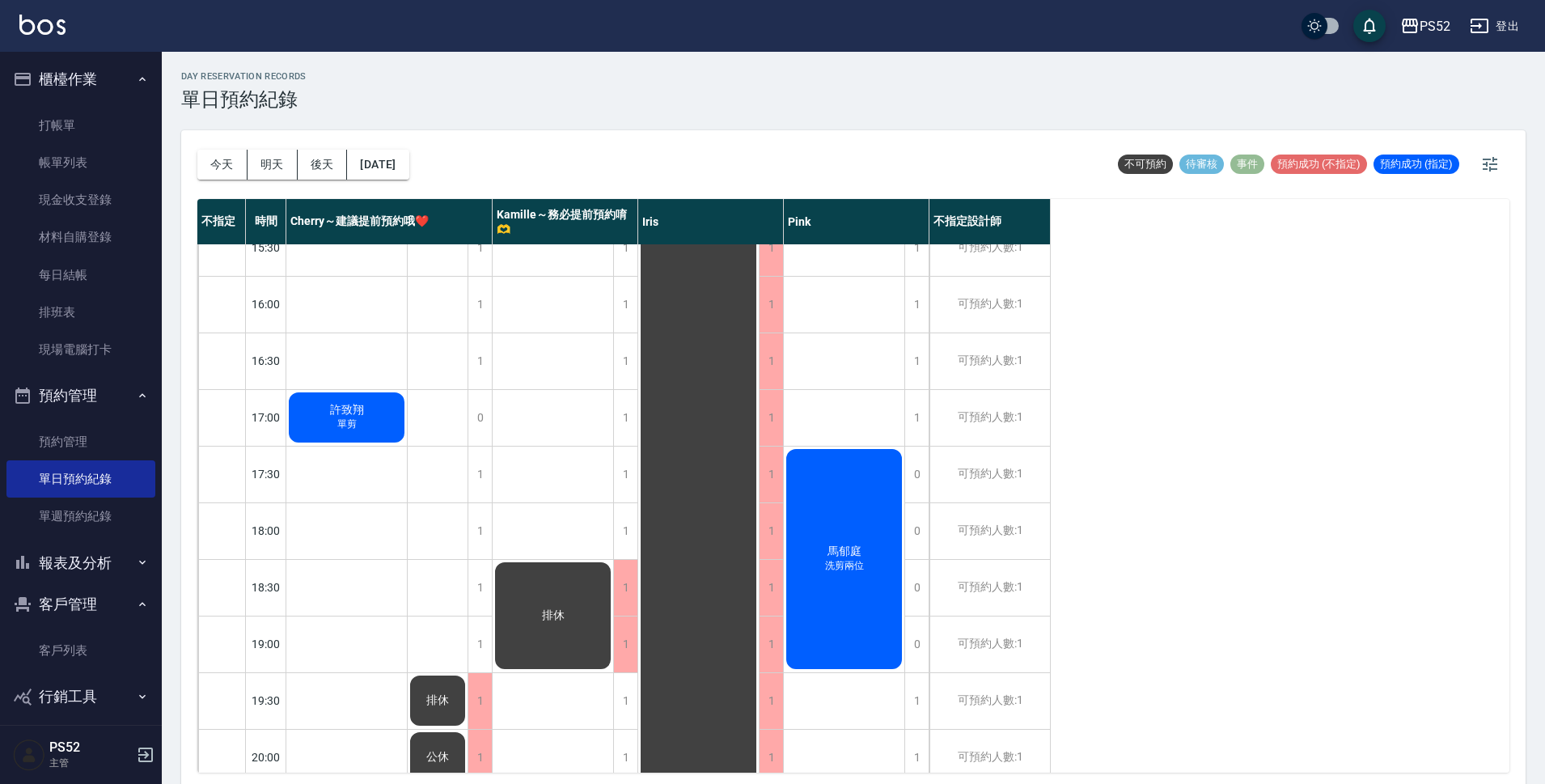
scroll to position [593, 0]
click at [627, 690] on div "1" at bounding box center [625, 699] width 24 height 56
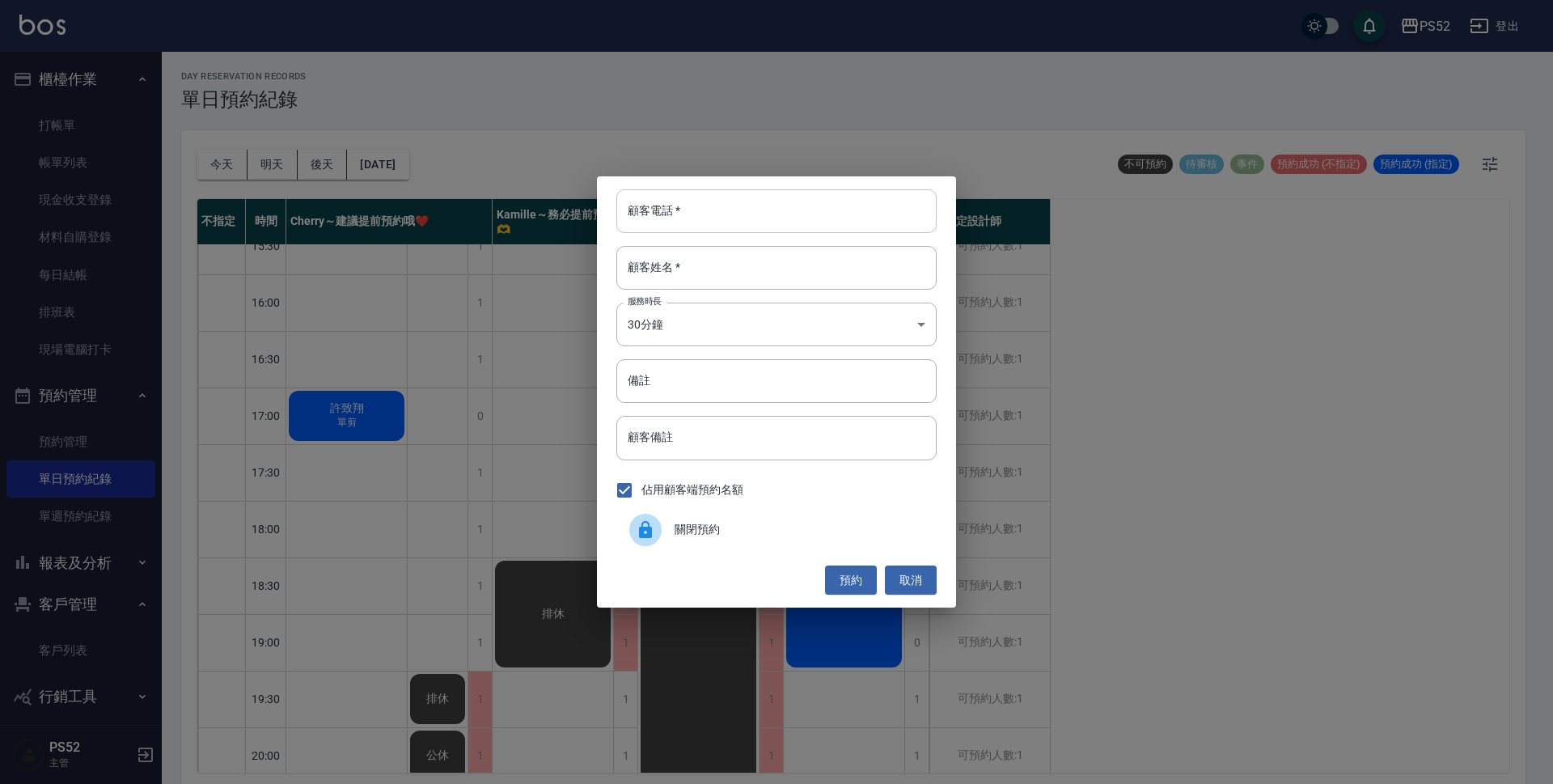
click at [673, 214] on input "顧客電話   *" at bounding box center [776, 211] width 320 height 44
paste input "0931671638"
type input "0931671638"
click at [675, 263] on input "顧客姓名   *" at bounding box center [776, 268] width 320 height 44
type input "賴"
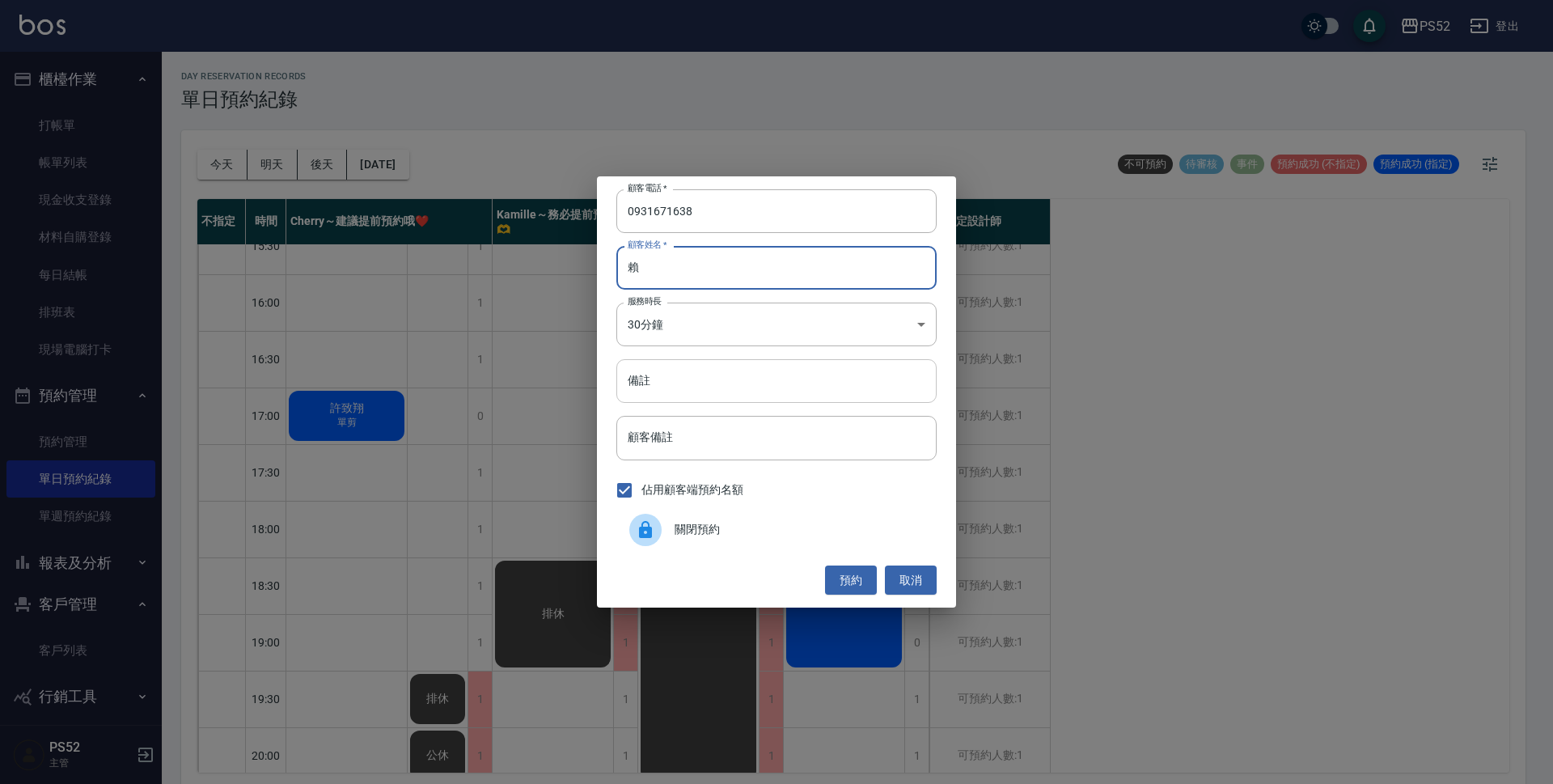
click at [730, 397] on input "備註" at bounding box center [776, 381] width 320 height 44
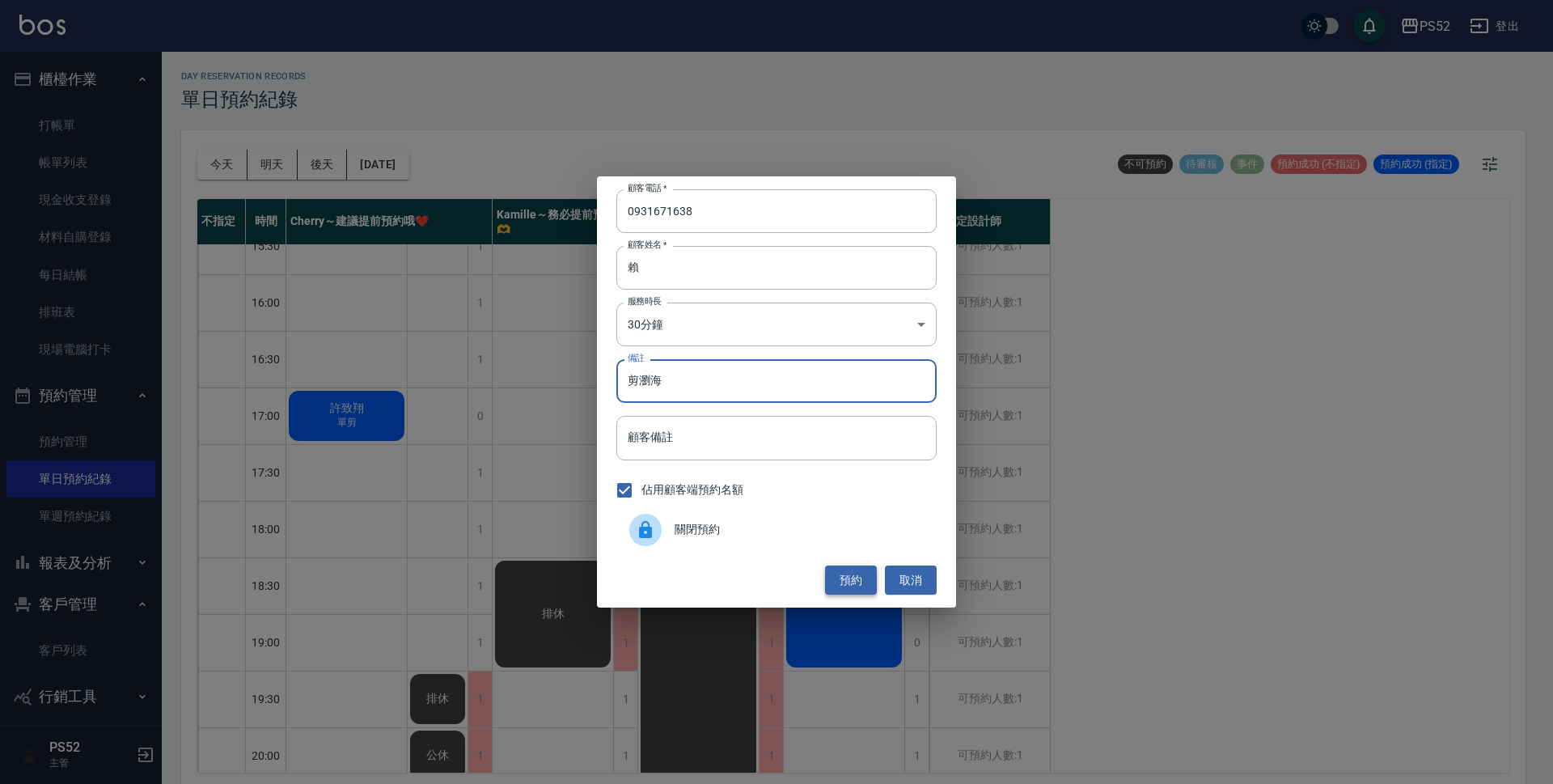
type input "剪瀏海"
click at [854, 585] on button "預約" at bounding box center [851, 580] width 52 height 30
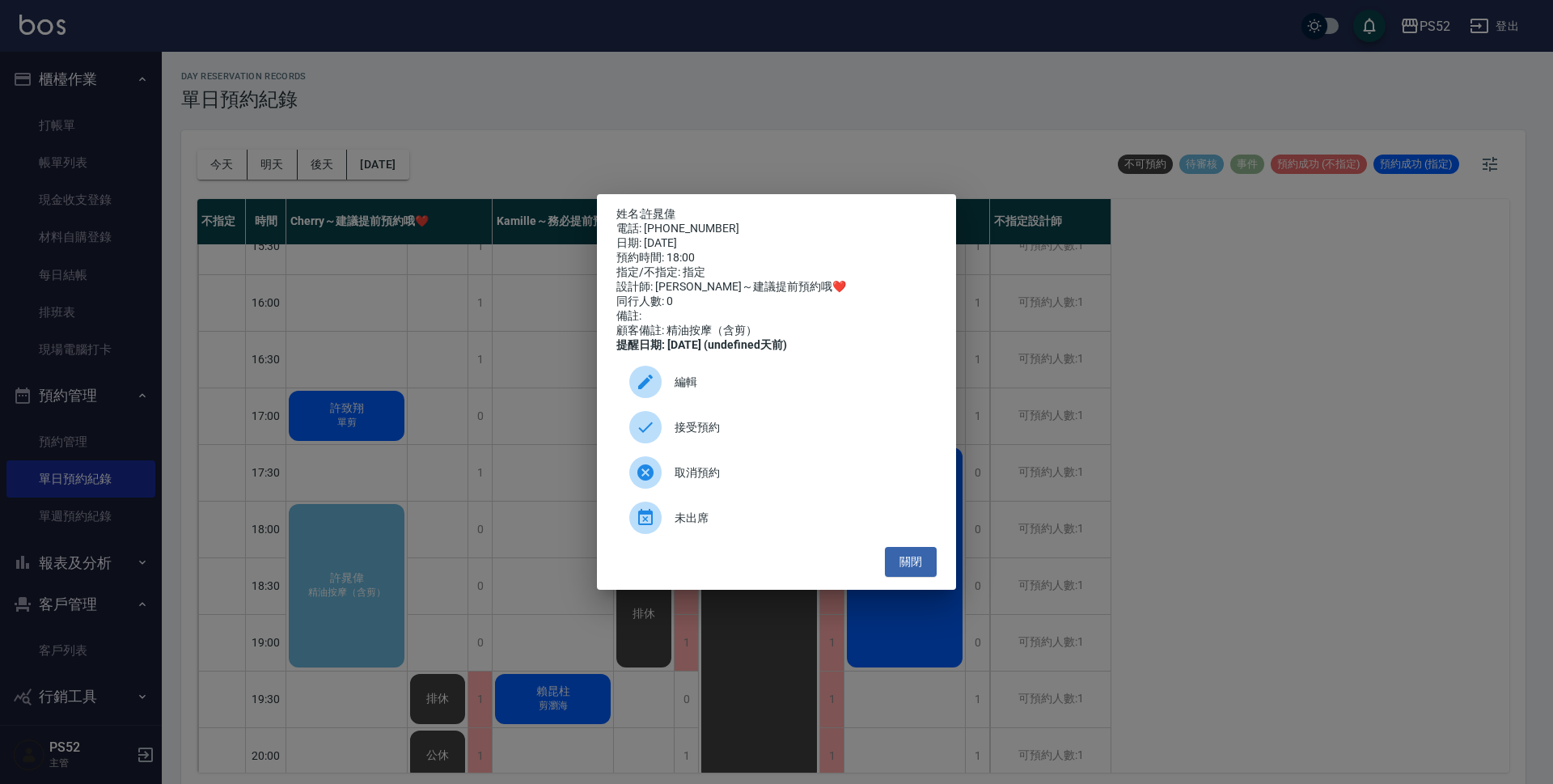
click at [782, 430] on span "接受預約" at bounding box center [798, 427] width 249 height 17
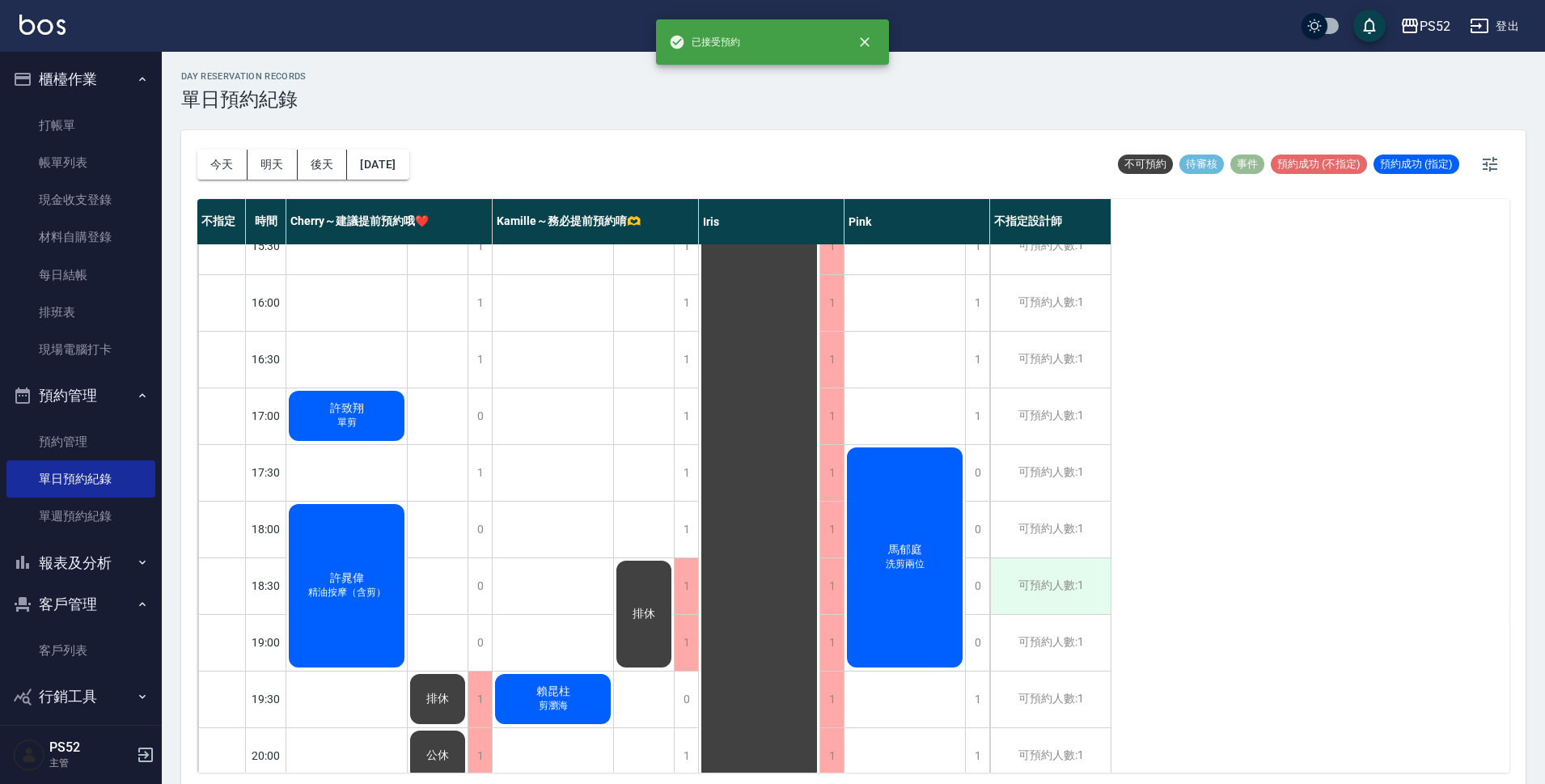
click at [1077, 585] on div "可預約人數:1" at bounding box center [1051, 585] width 121 height 56
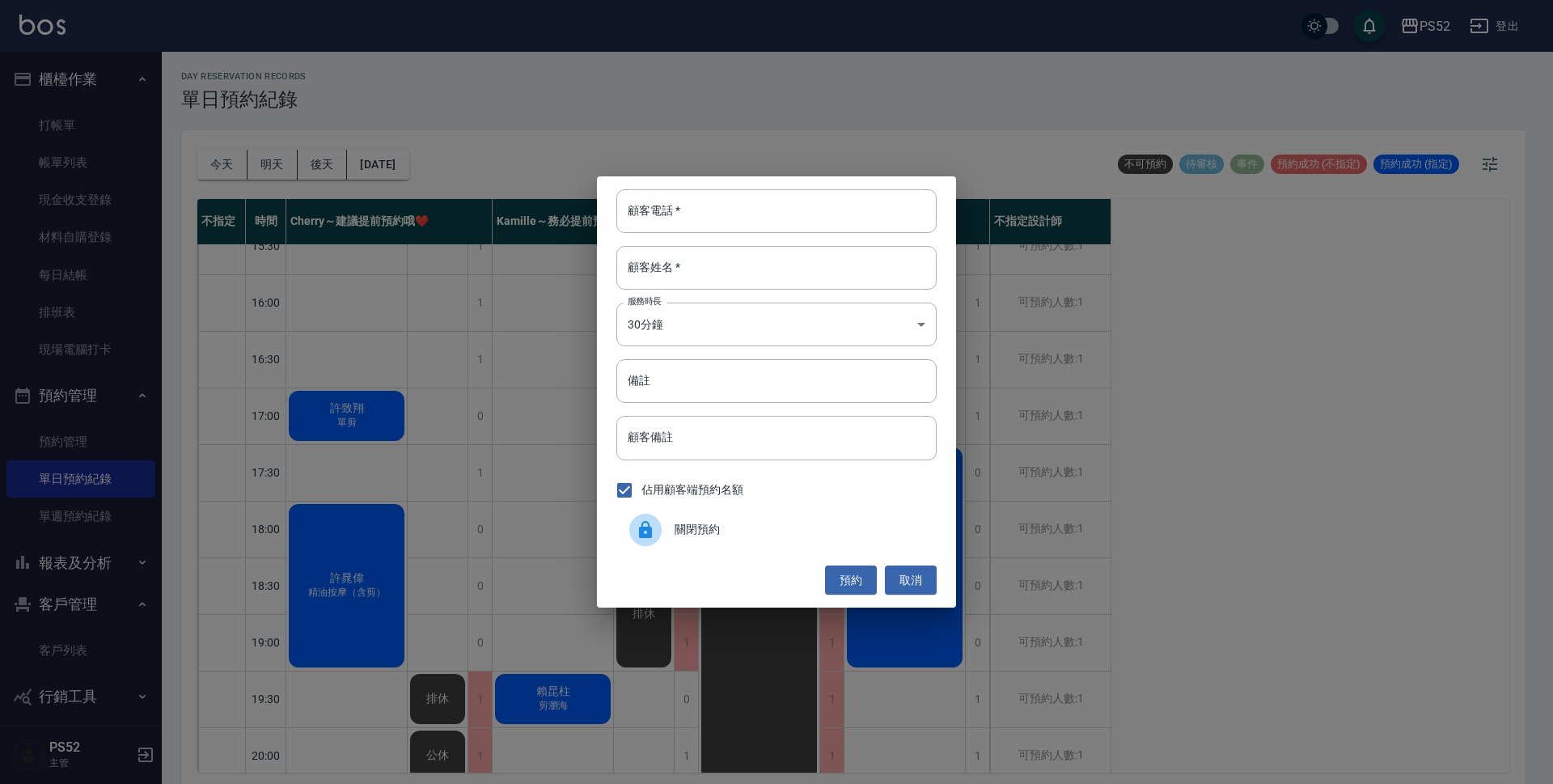
click at [738, 529] on span "關閉預約" at bounding box center [798, 529] width 249 height 17
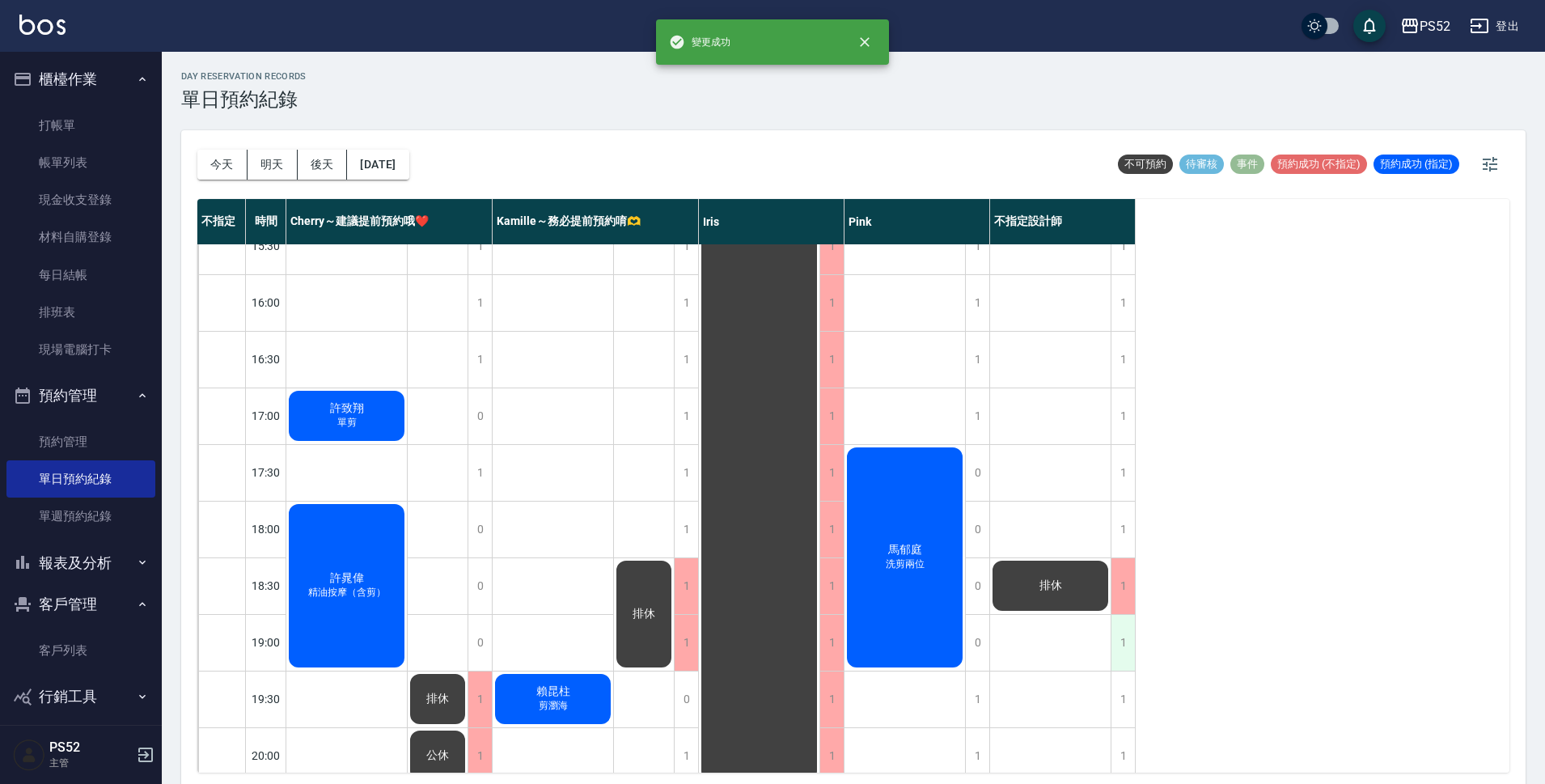
click at [1126, 637] on div "1" at bounding box center [1123, 642] width 24 height 56
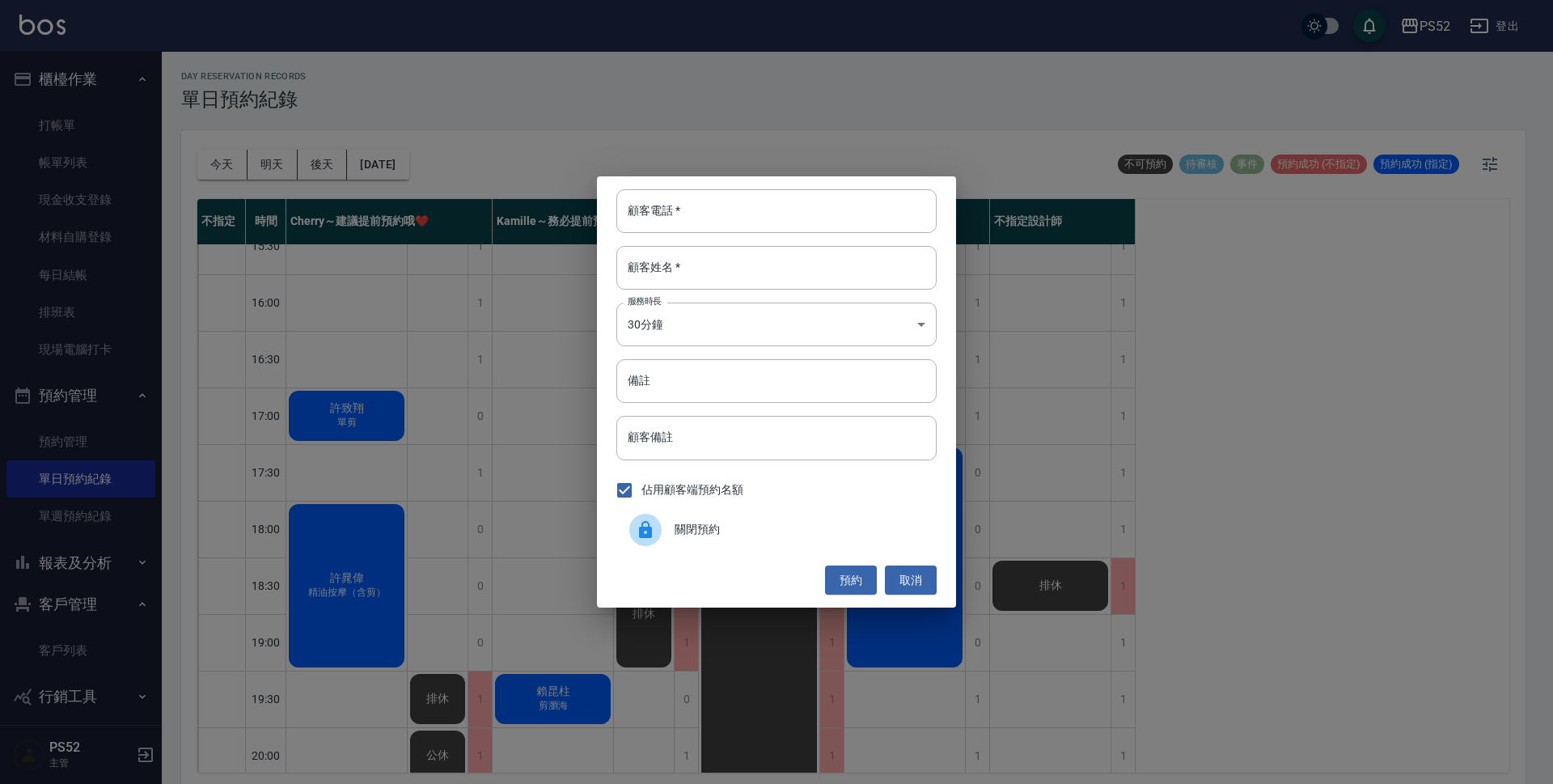
click at [787, 536] on span "關閉預約" at bounding box center [798, 529] width 249 height 17
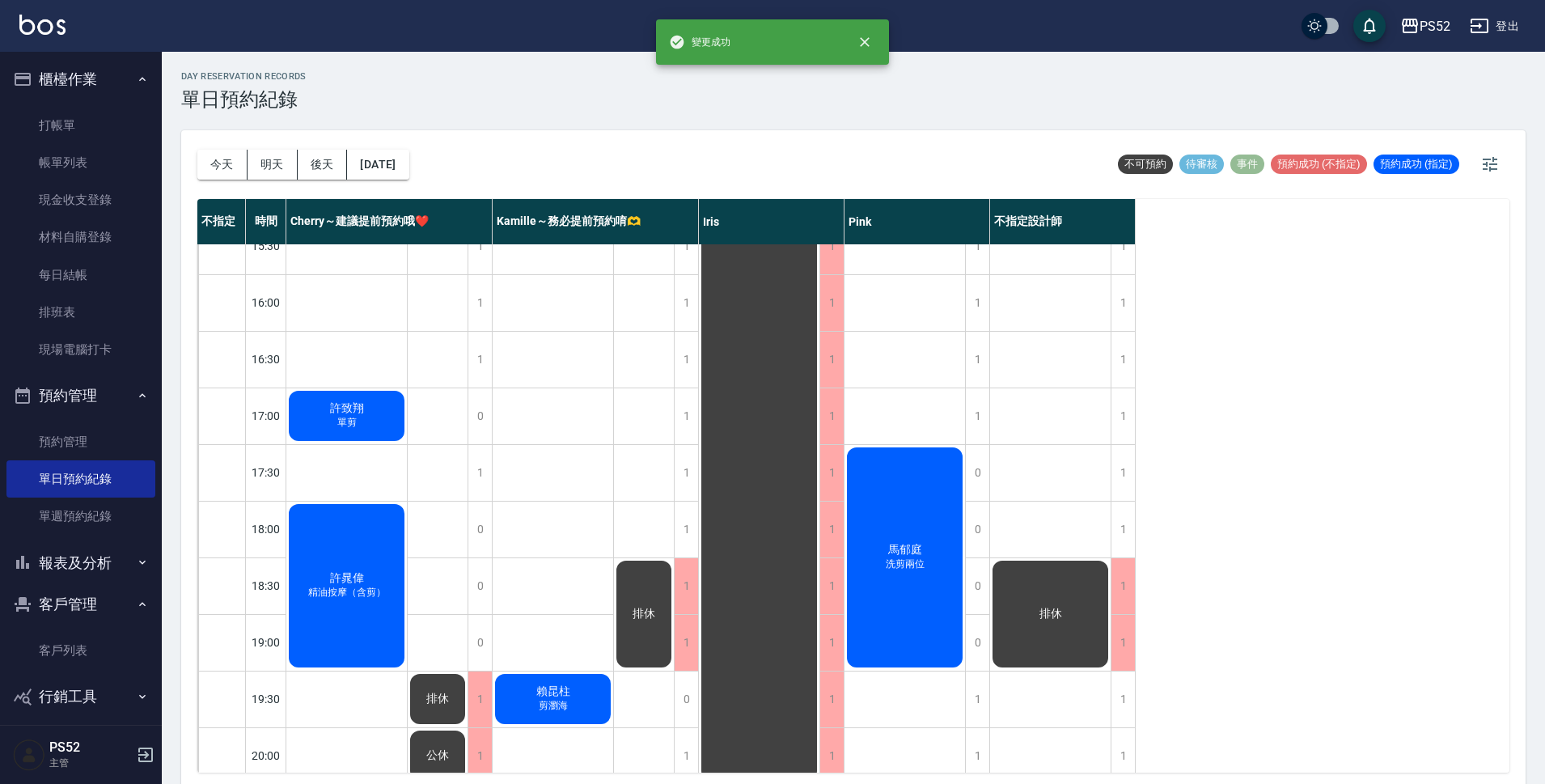
scroll to position [619, 0]
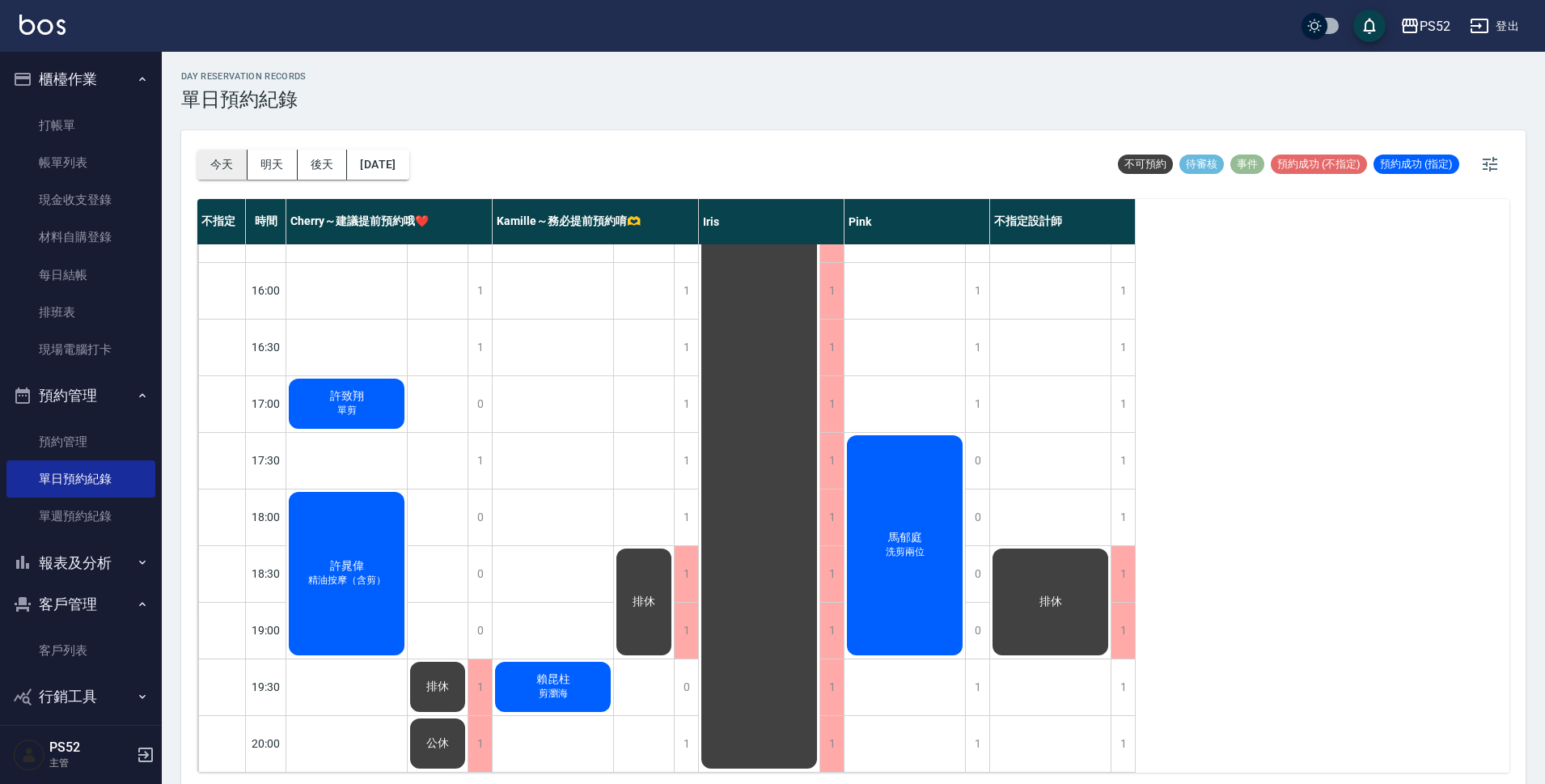
click at [220, 162] on button "今天" at bounding box center [223, 165] width 50 height 30
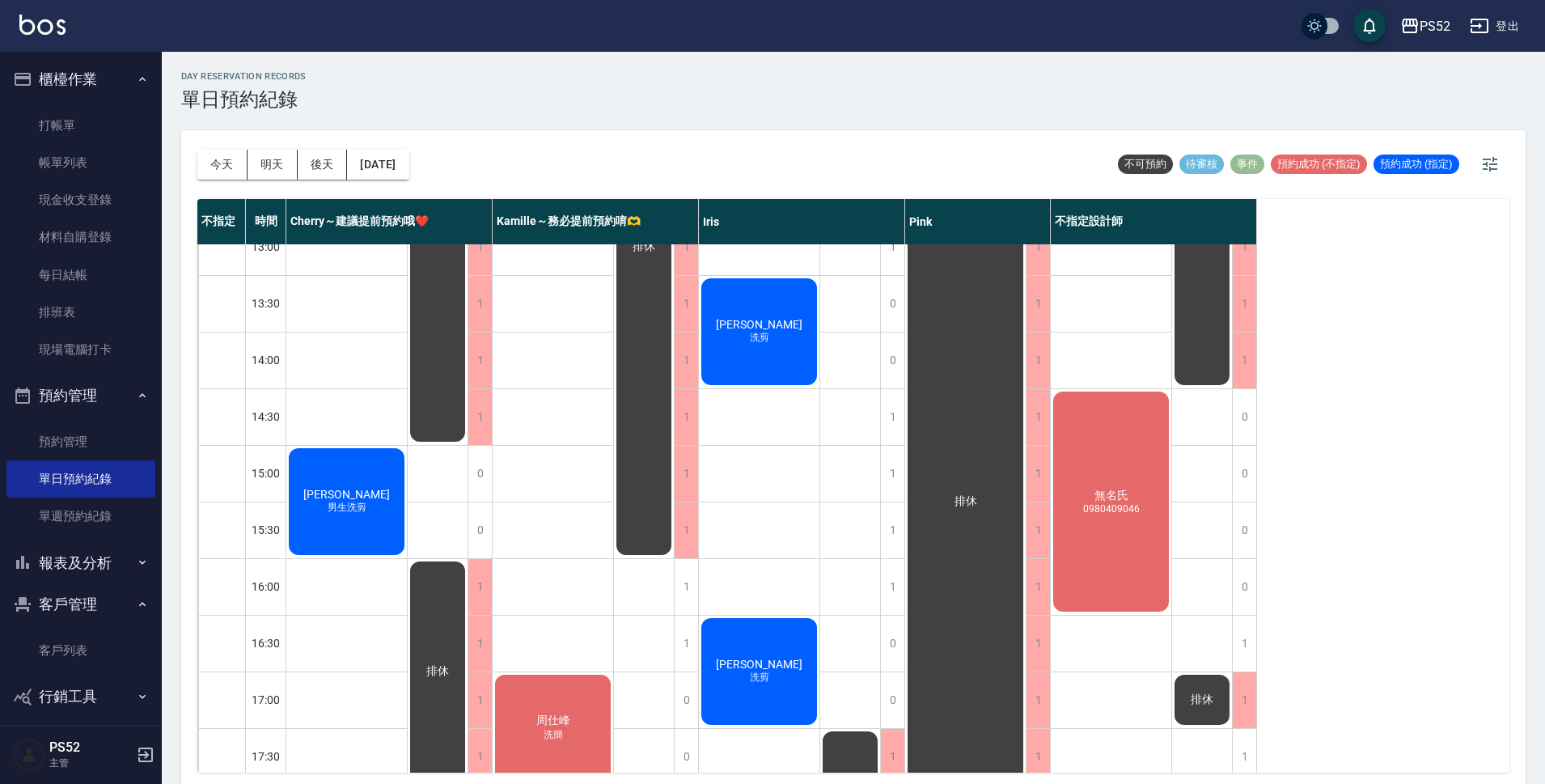
scroll to position [295, 0]
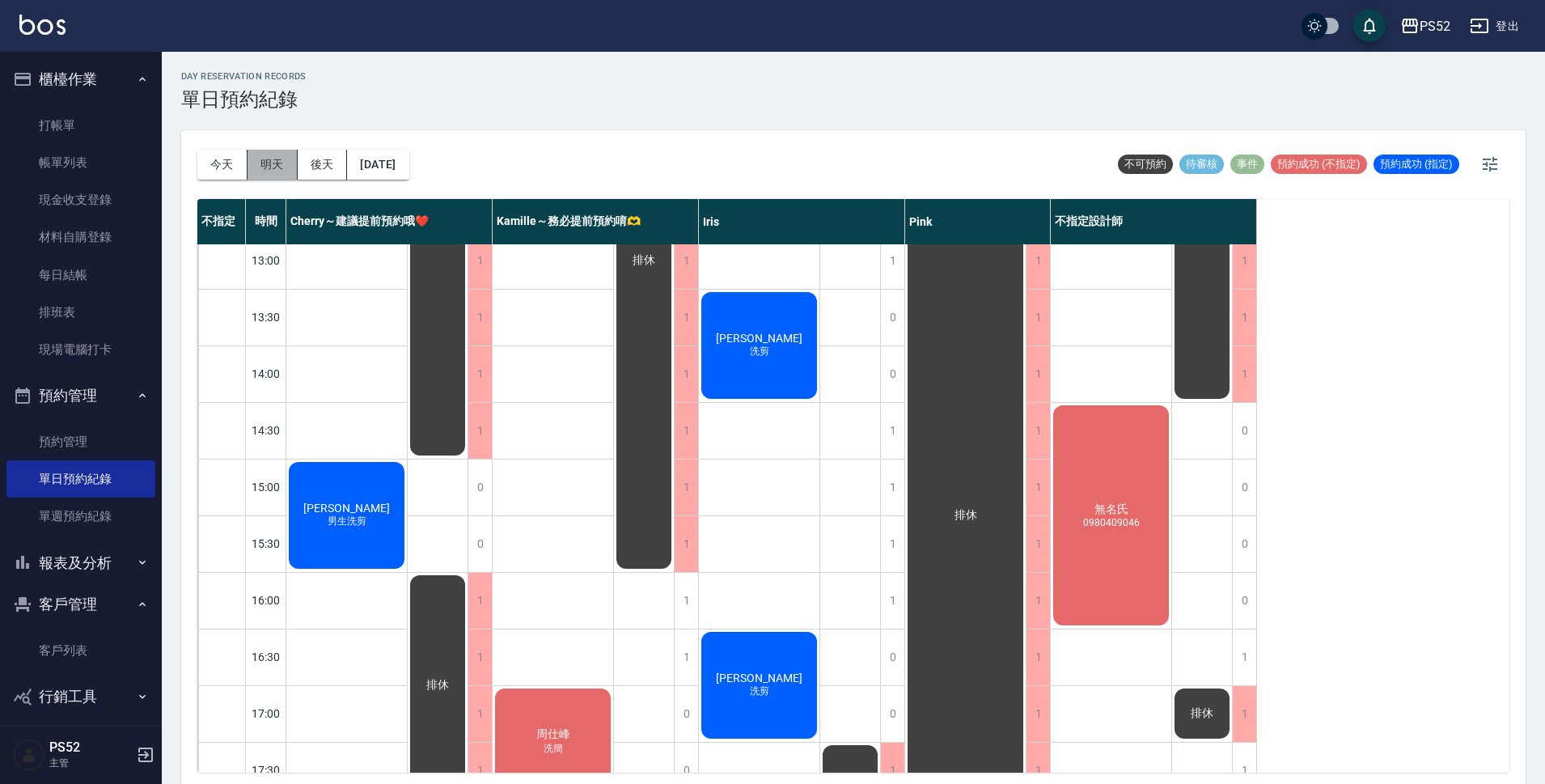
click at [273, 152] on button "明天" at bounding box center [272, 165] width 50 height 30
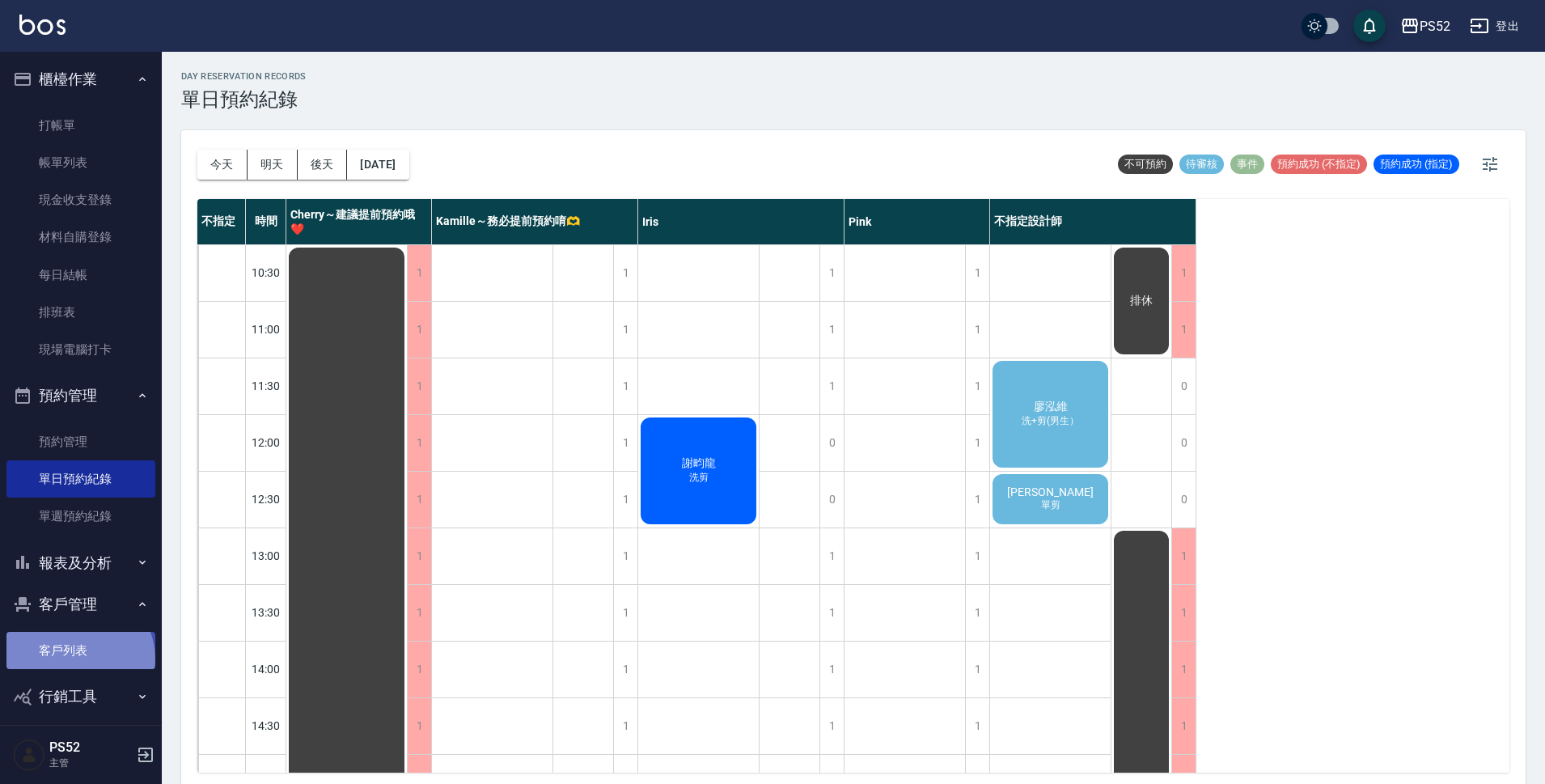
click at [78, 658] on link "客戶列表" at bounding box center [81, 650] width 149 height 37
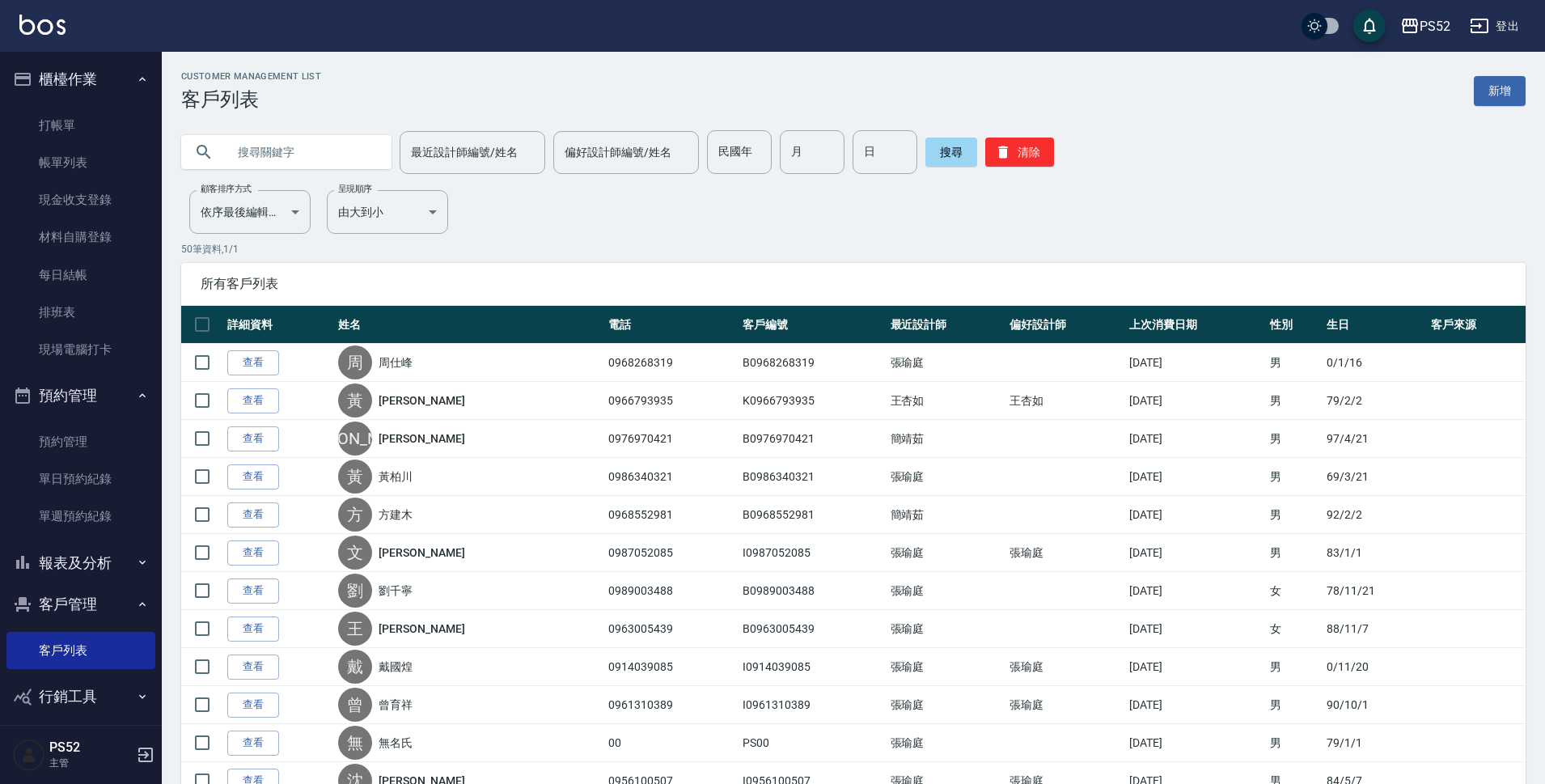
click at [262, 143] on input "text" at bounding box center [302, 152] width 152 height 44
type input "林美"
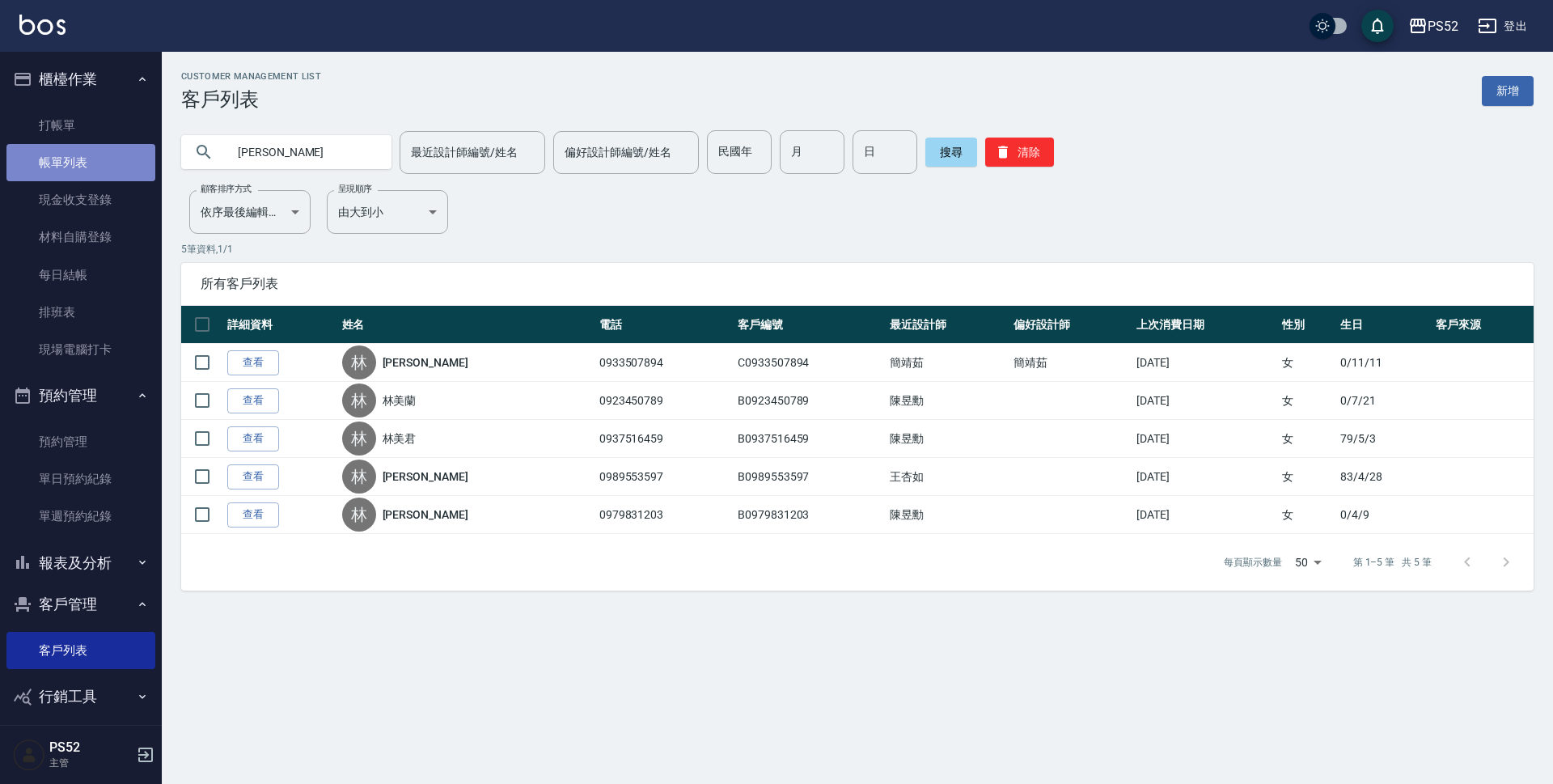
click at [113, 159] on link "帳單列表" at bounding box center [81, 162] width 149 height 37
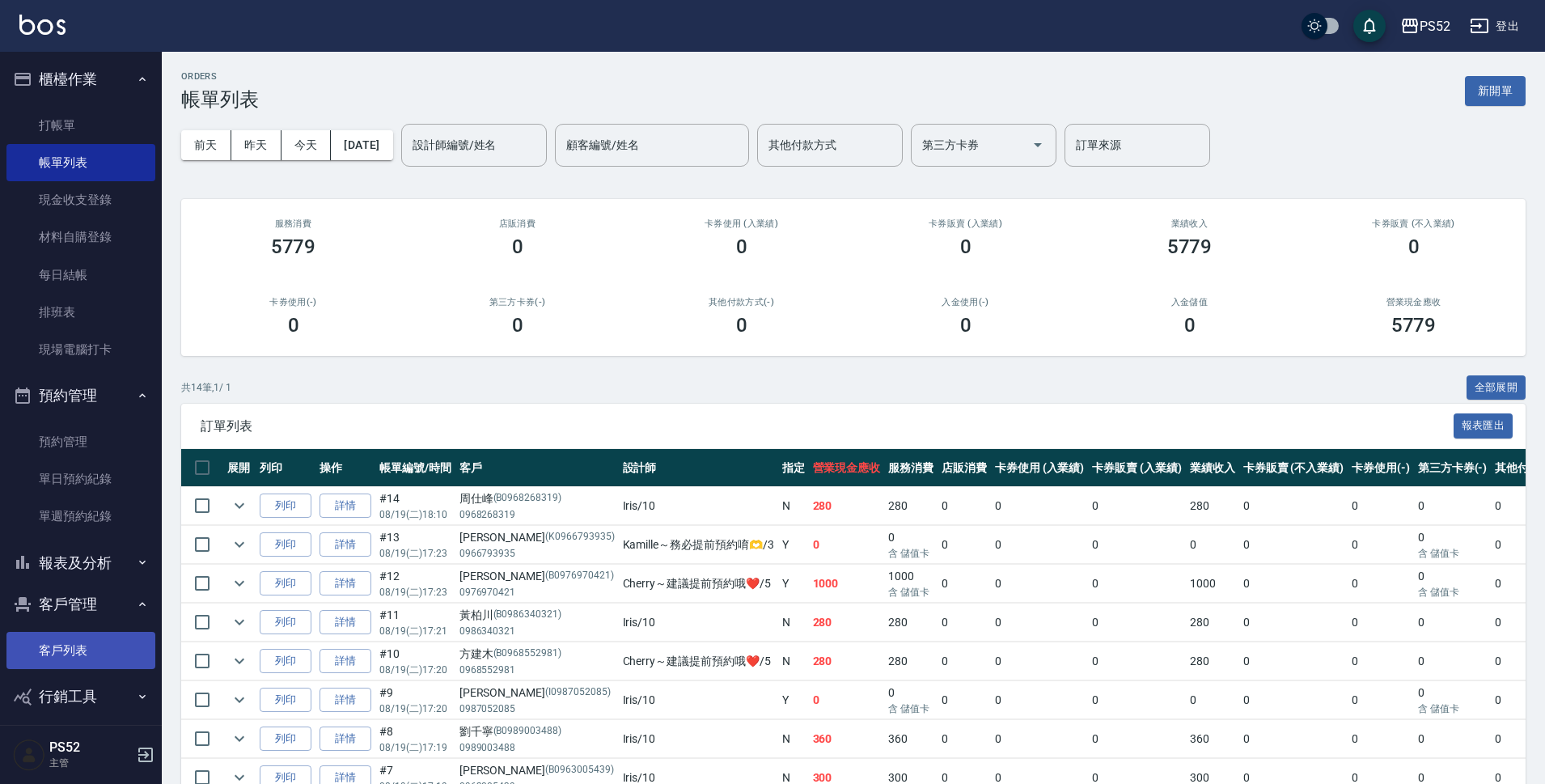
click at [72, 642] on link "客戶列表" at bounding box center [81, 650] width 149 height 37
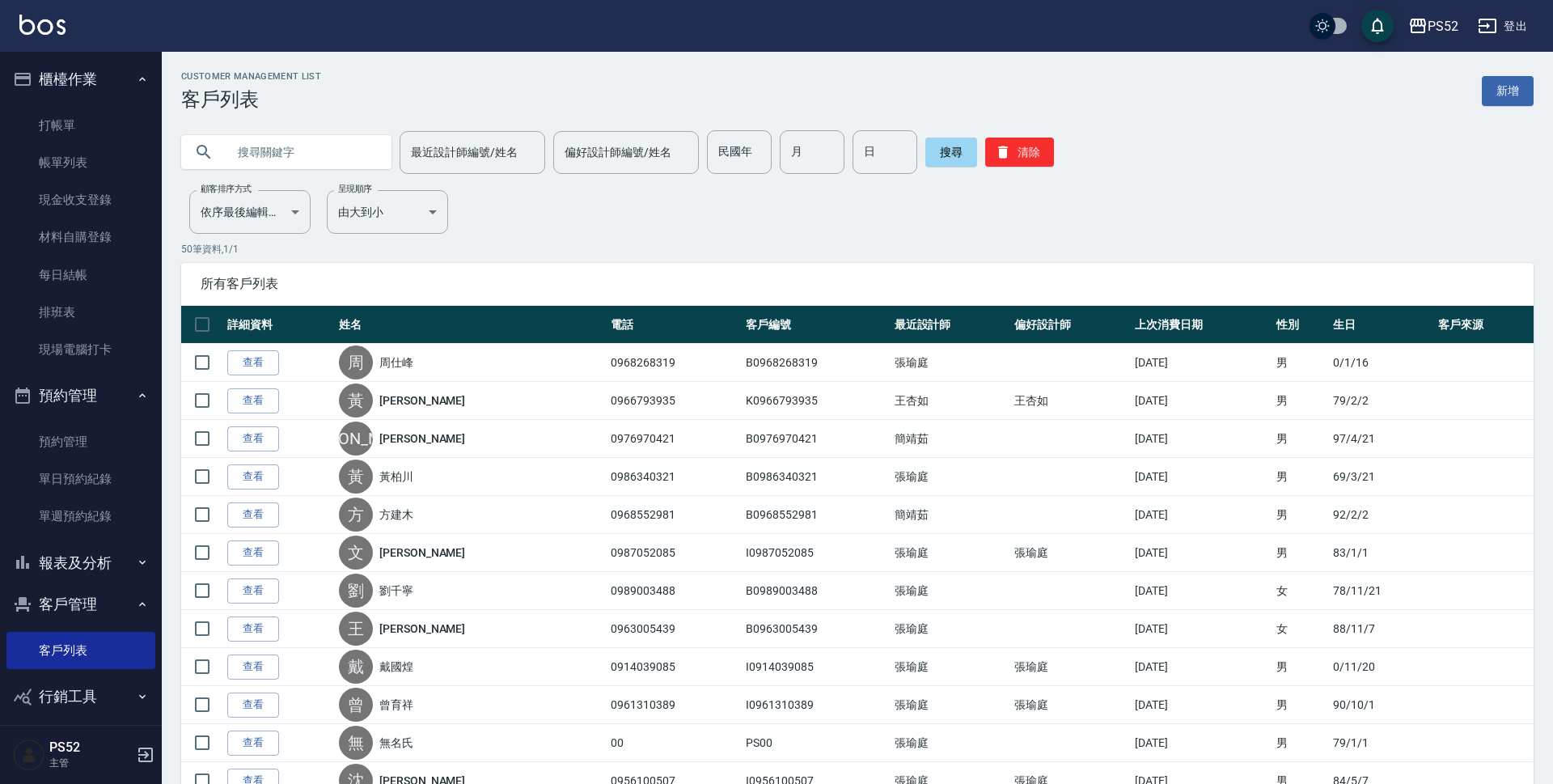
click at [265, 148] on input "text" at bounding box center [302, 152] width 152 height 44
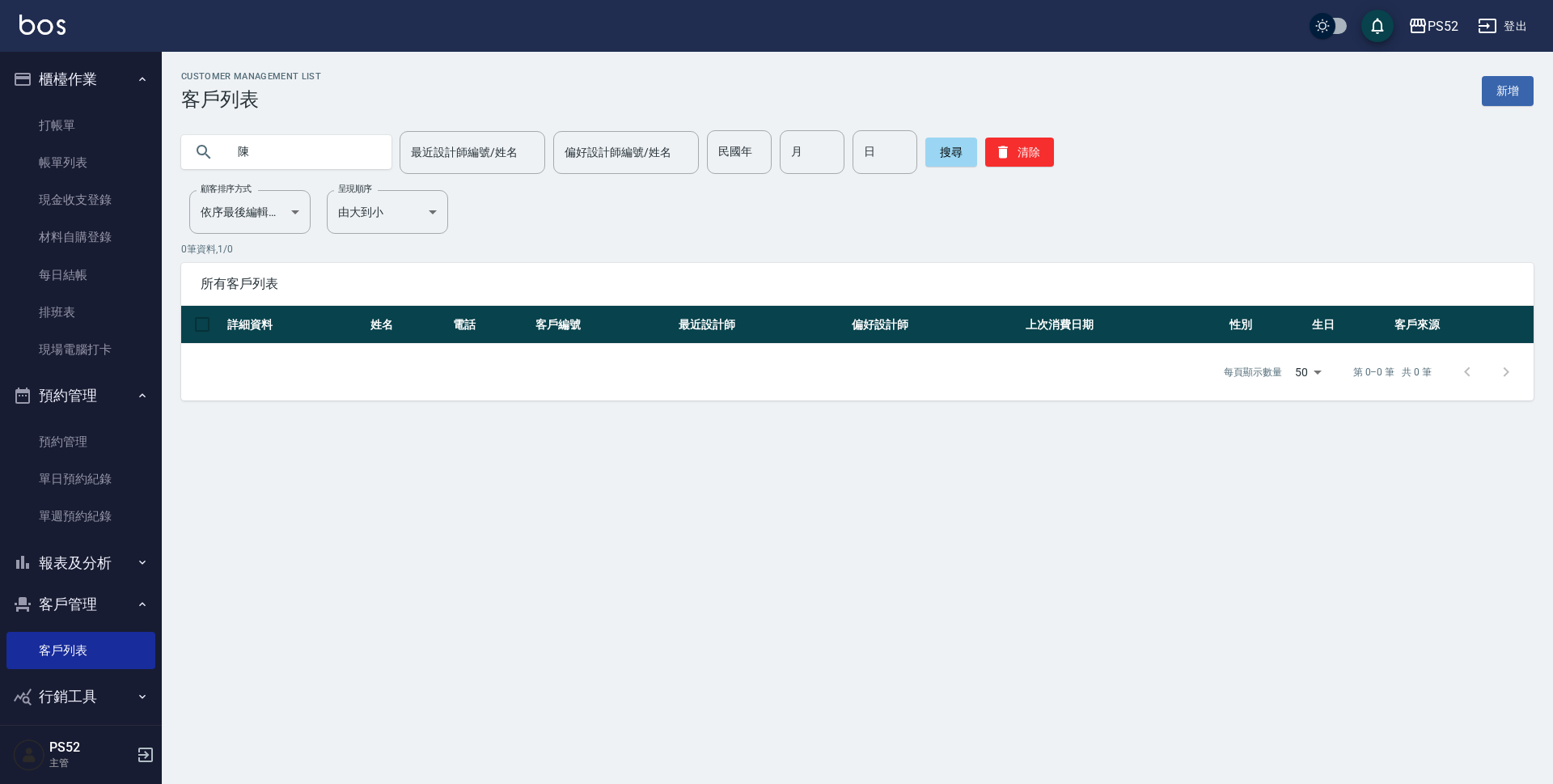
type input "陳"
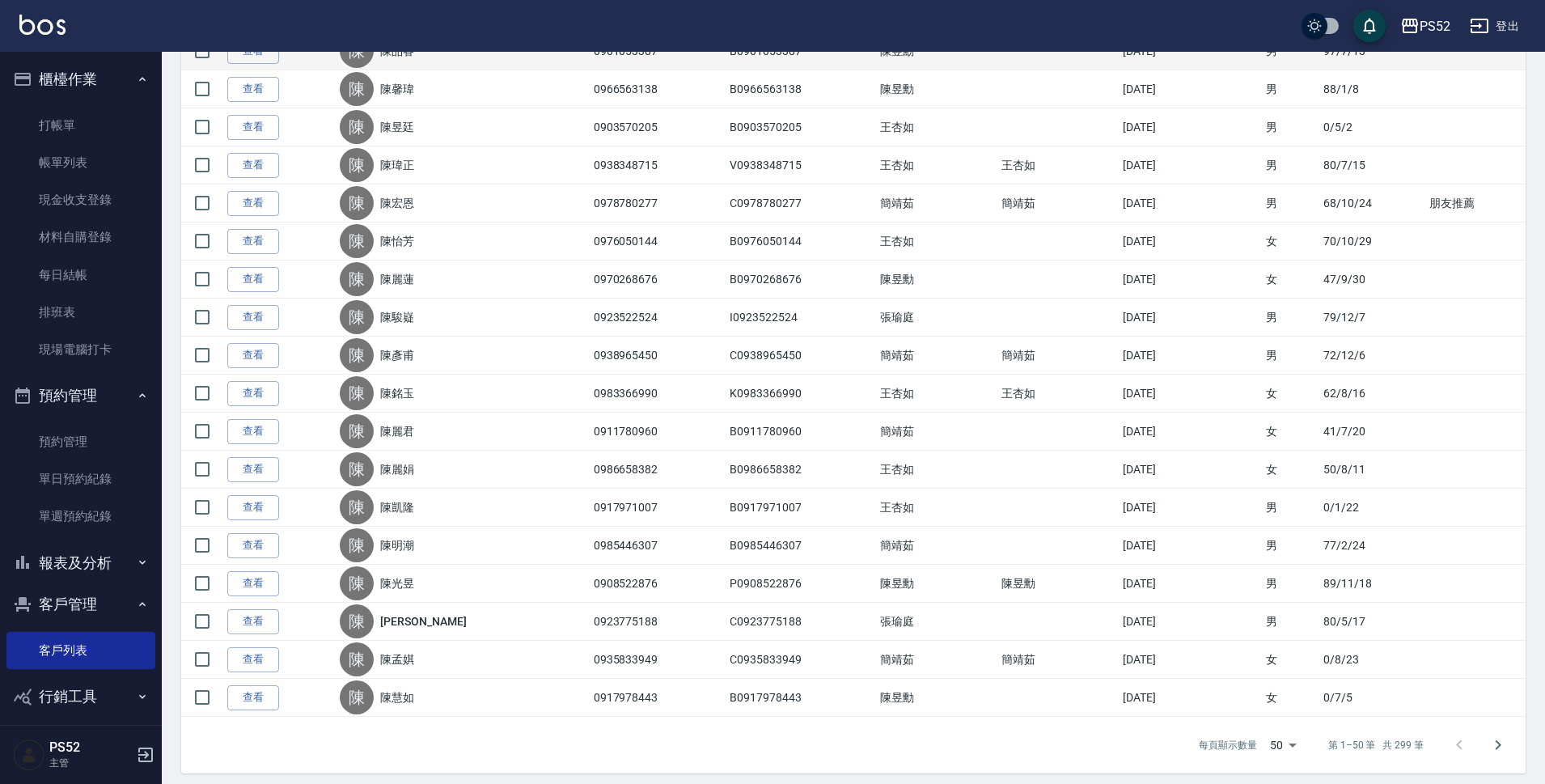
scroll to position [1536, 0]
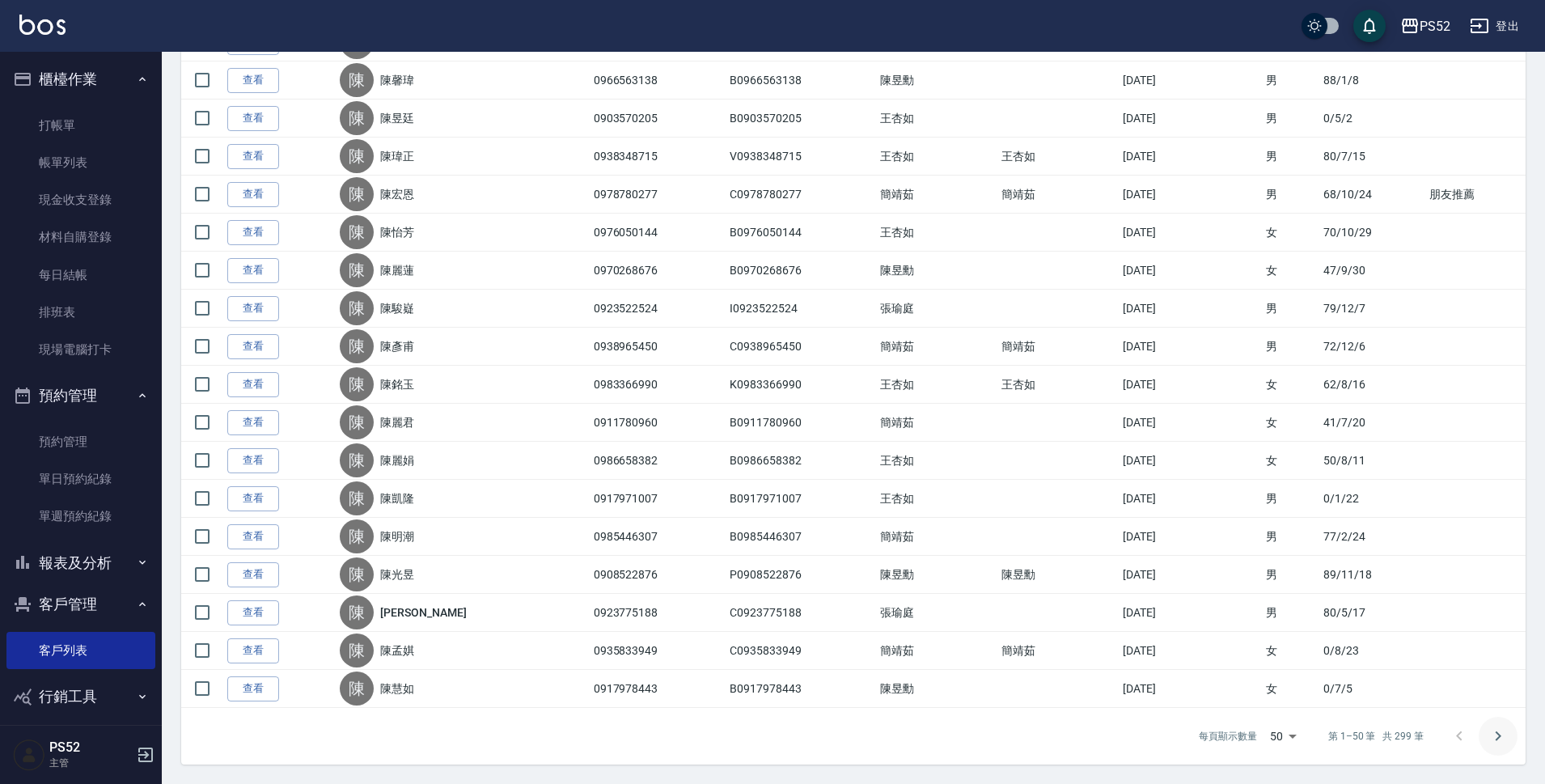
click at [1508, 733] on button "Go to next page" at bounding box center [1498, 735] width 39 height 39
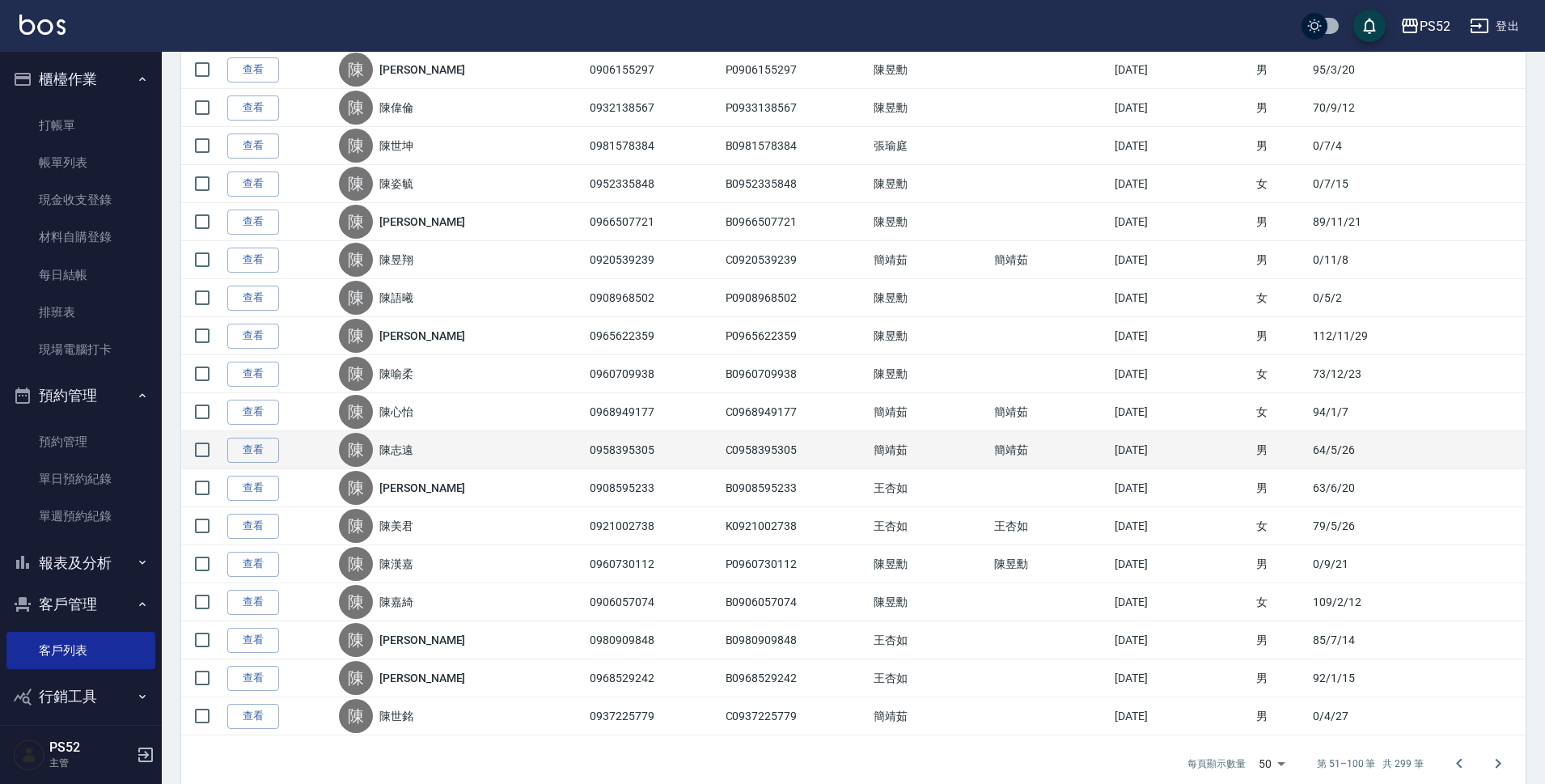
scroll to position [1510, 0]
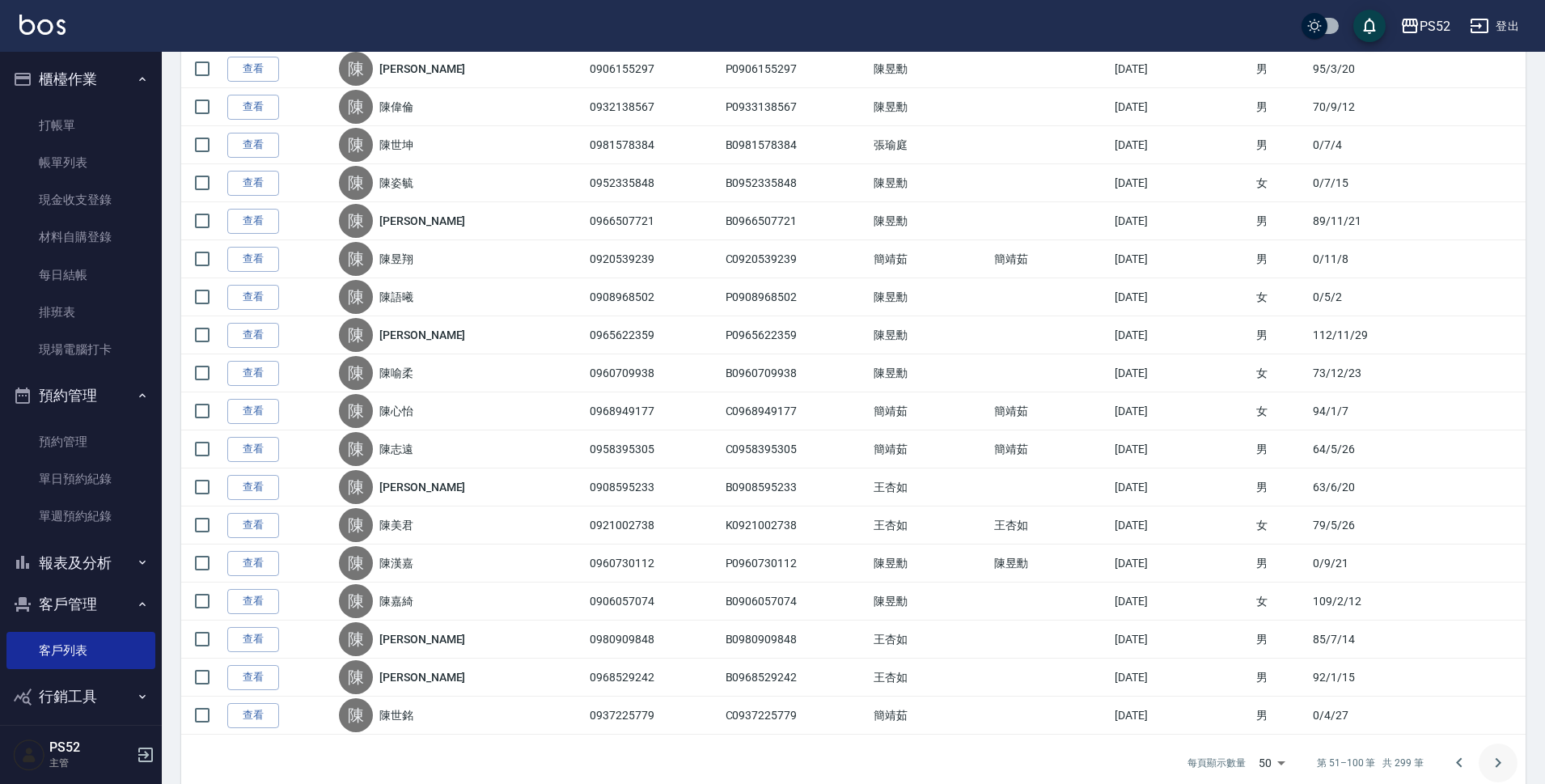
click at [1491, 757] on icon "Go to next page" at bounding box center [1497, 762] width 19 height 19
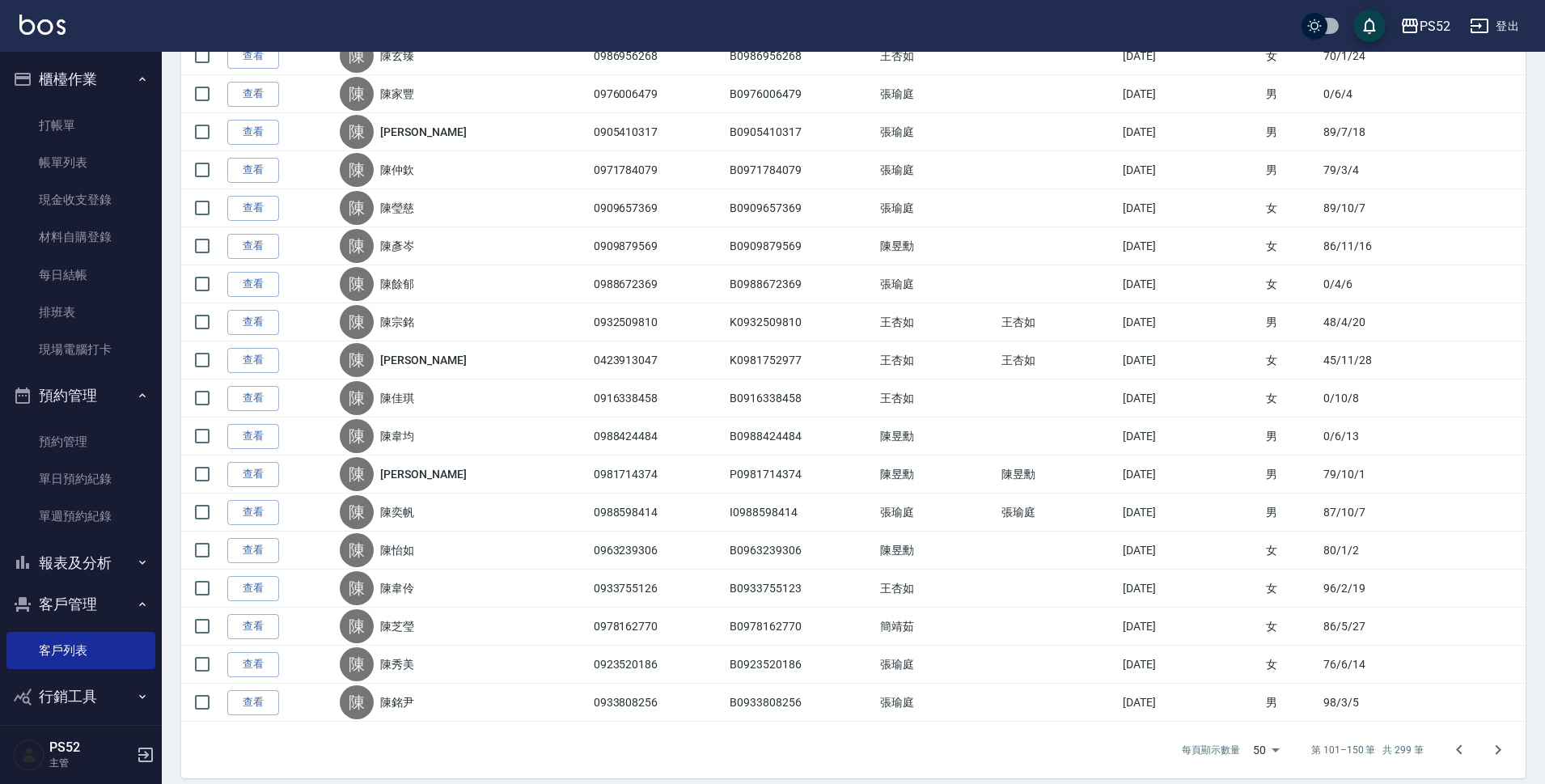
scroll to position [1536, 0]
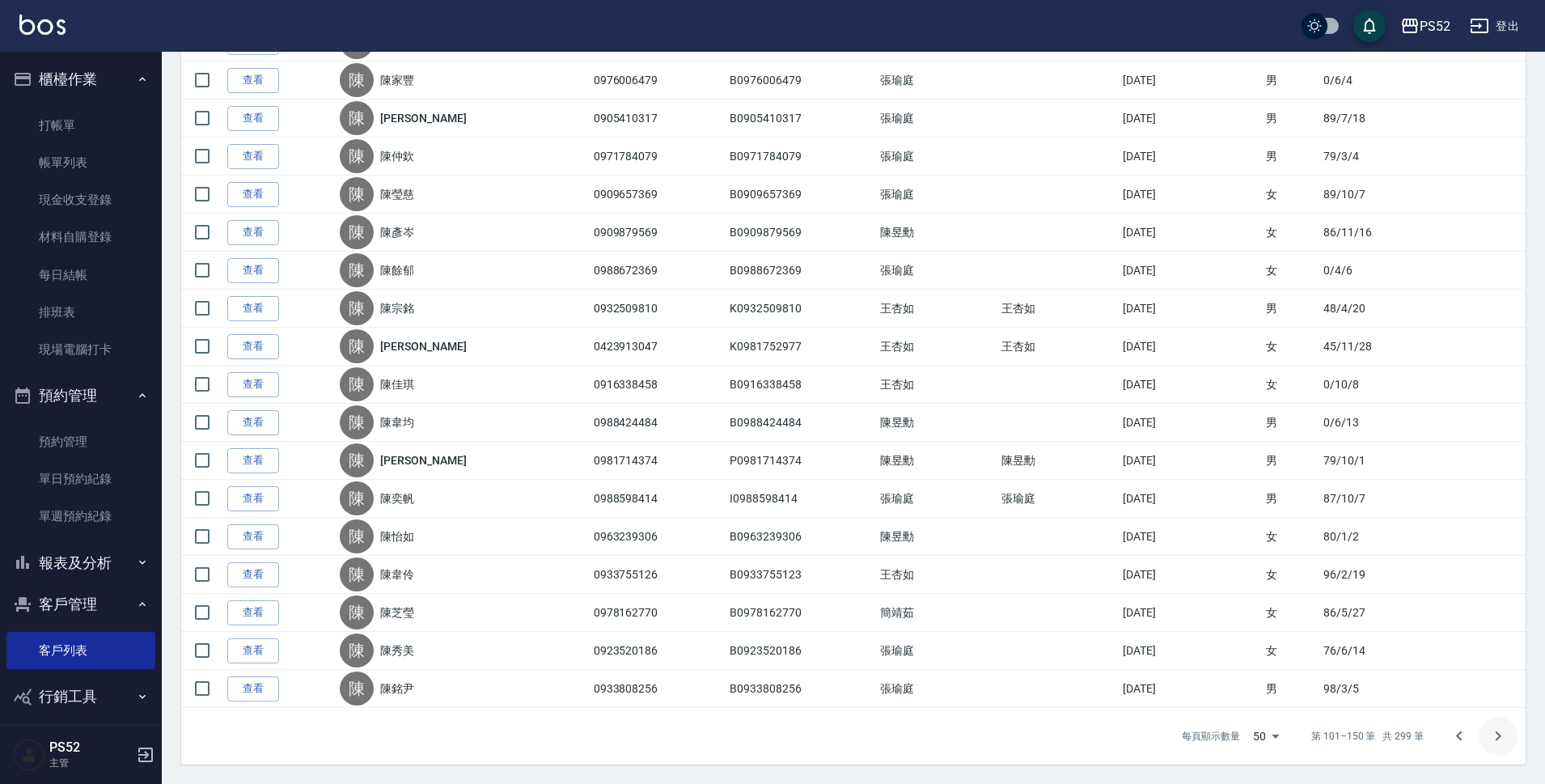
click at [1493, 733] on icon "Go to next page" at bounding box center [1497, 735] width 19 height 19
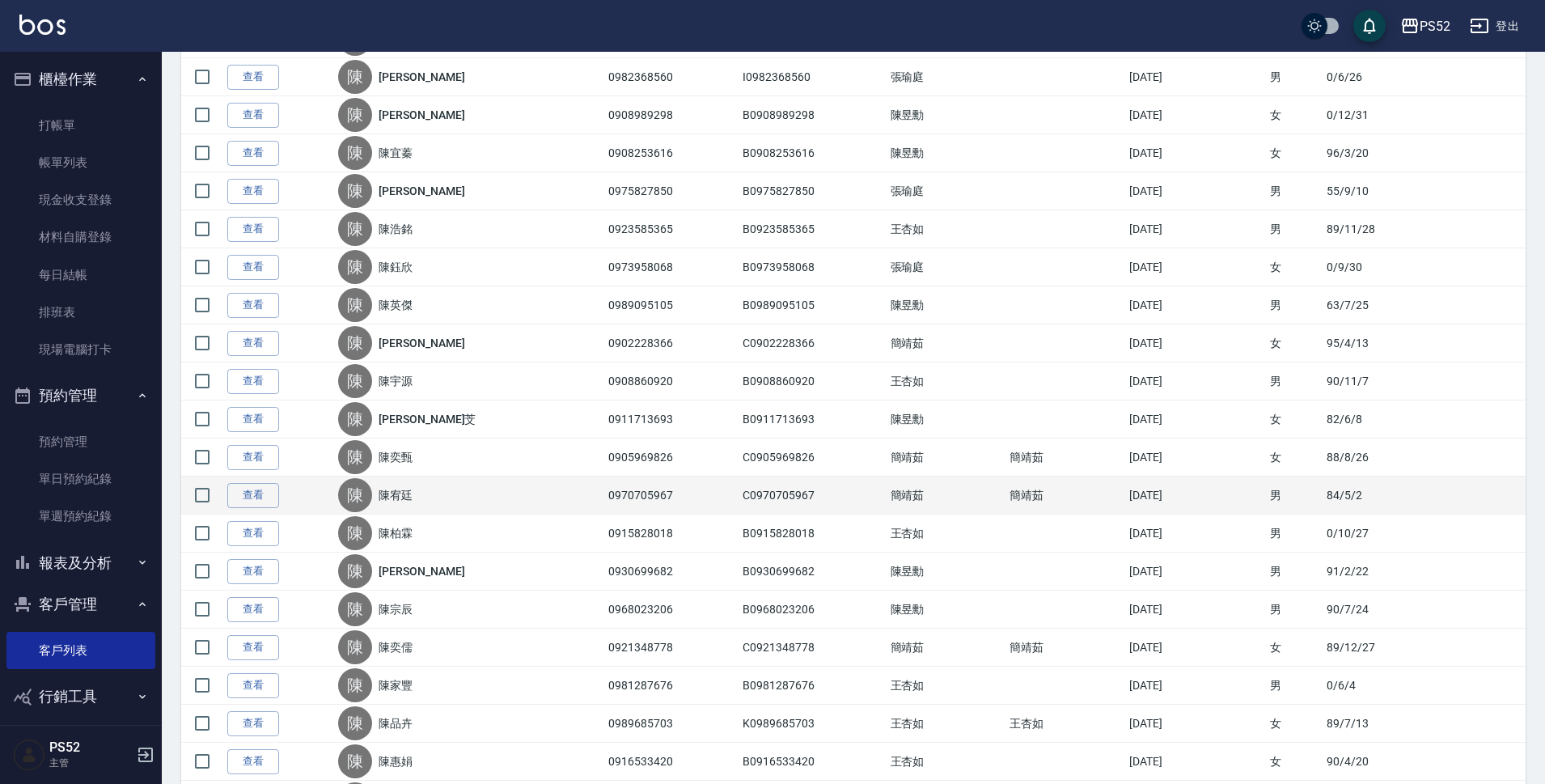
scroll to position [1186, 0]
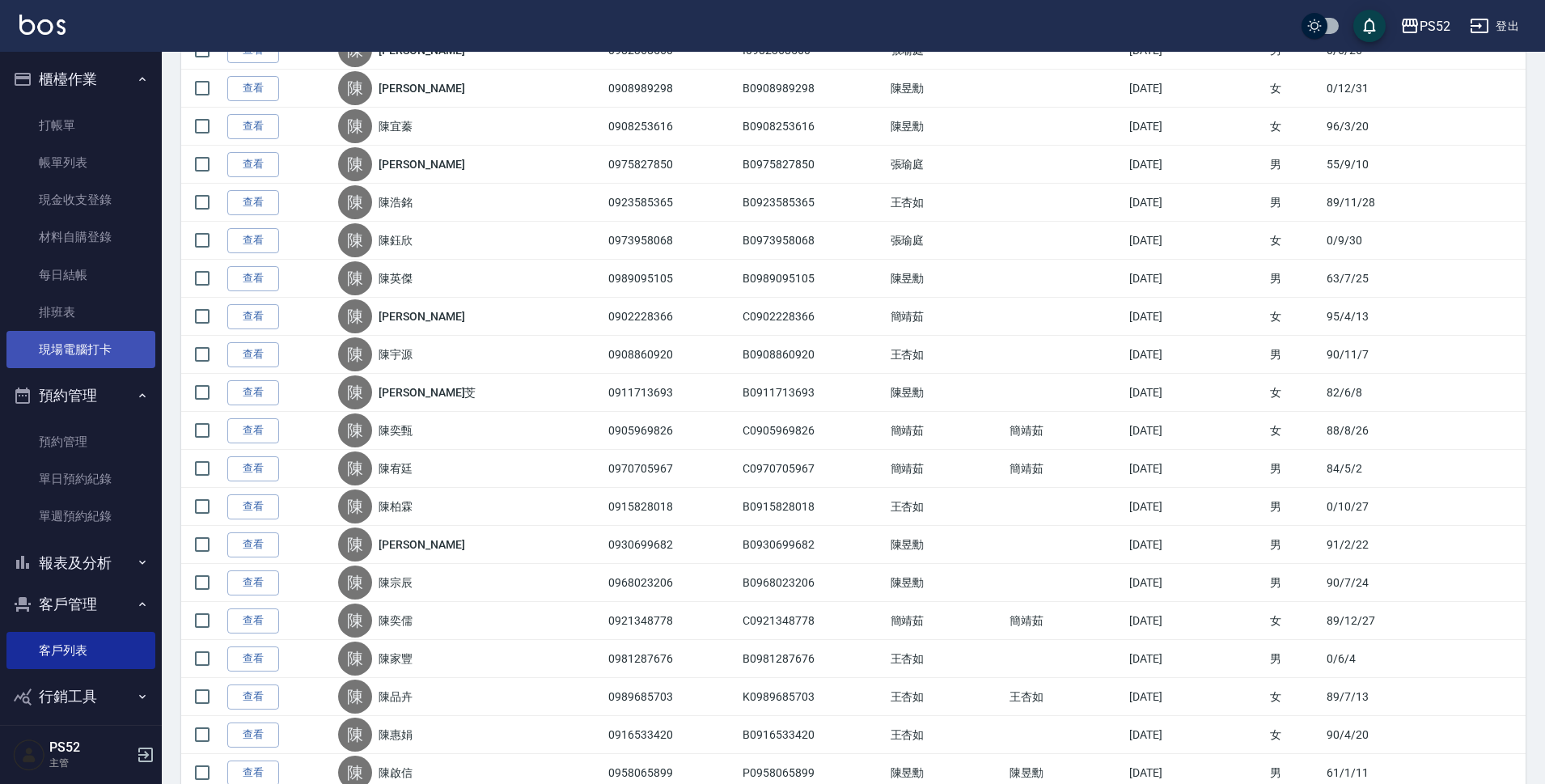
click at [117, 359] on link "現場電腦打卡" at bounding box center [81, 349] width 149 height 37
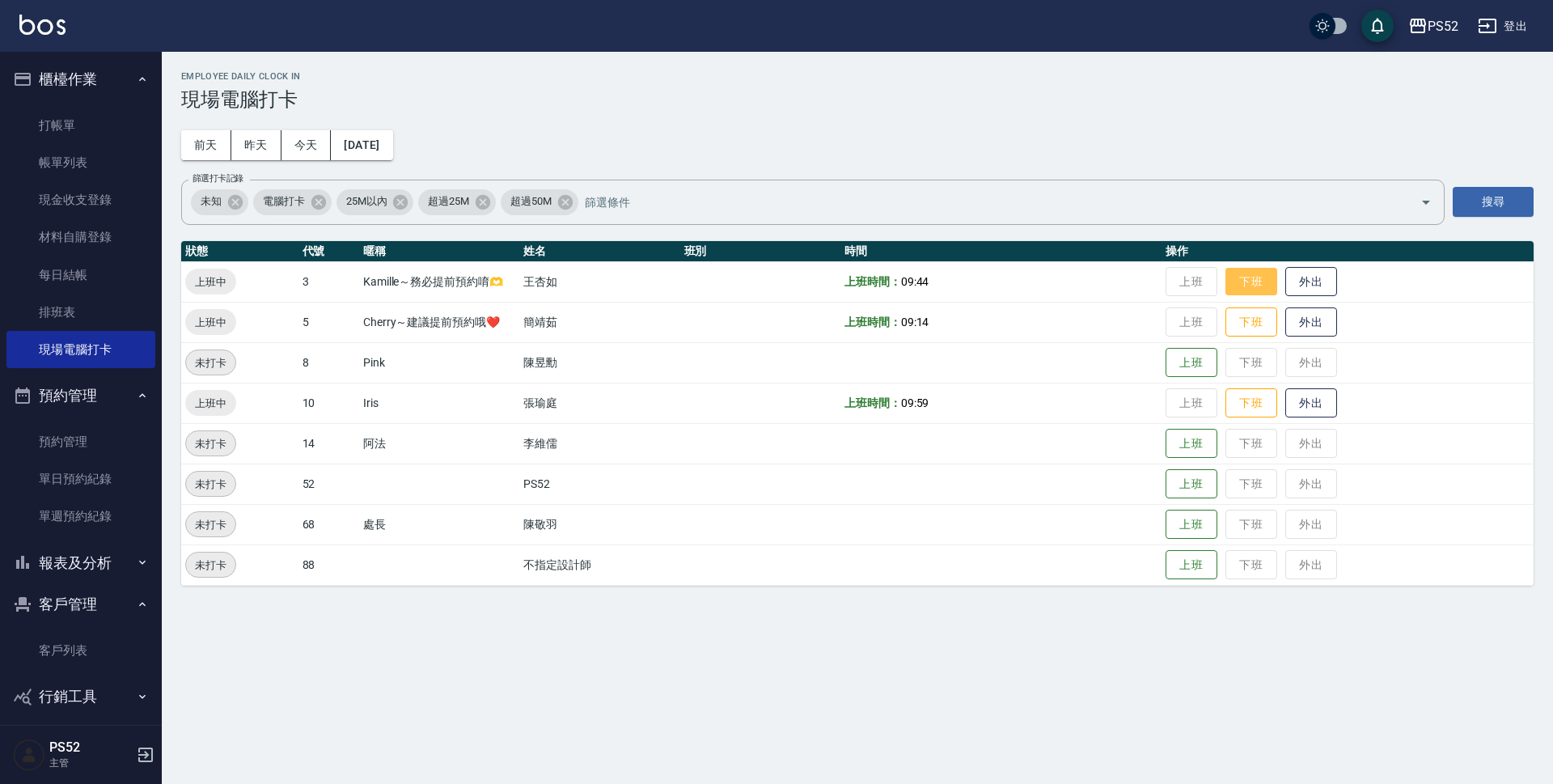
click at [1258, 272] on button "下班" at bounding box center [1251, 282] width 52 height 28
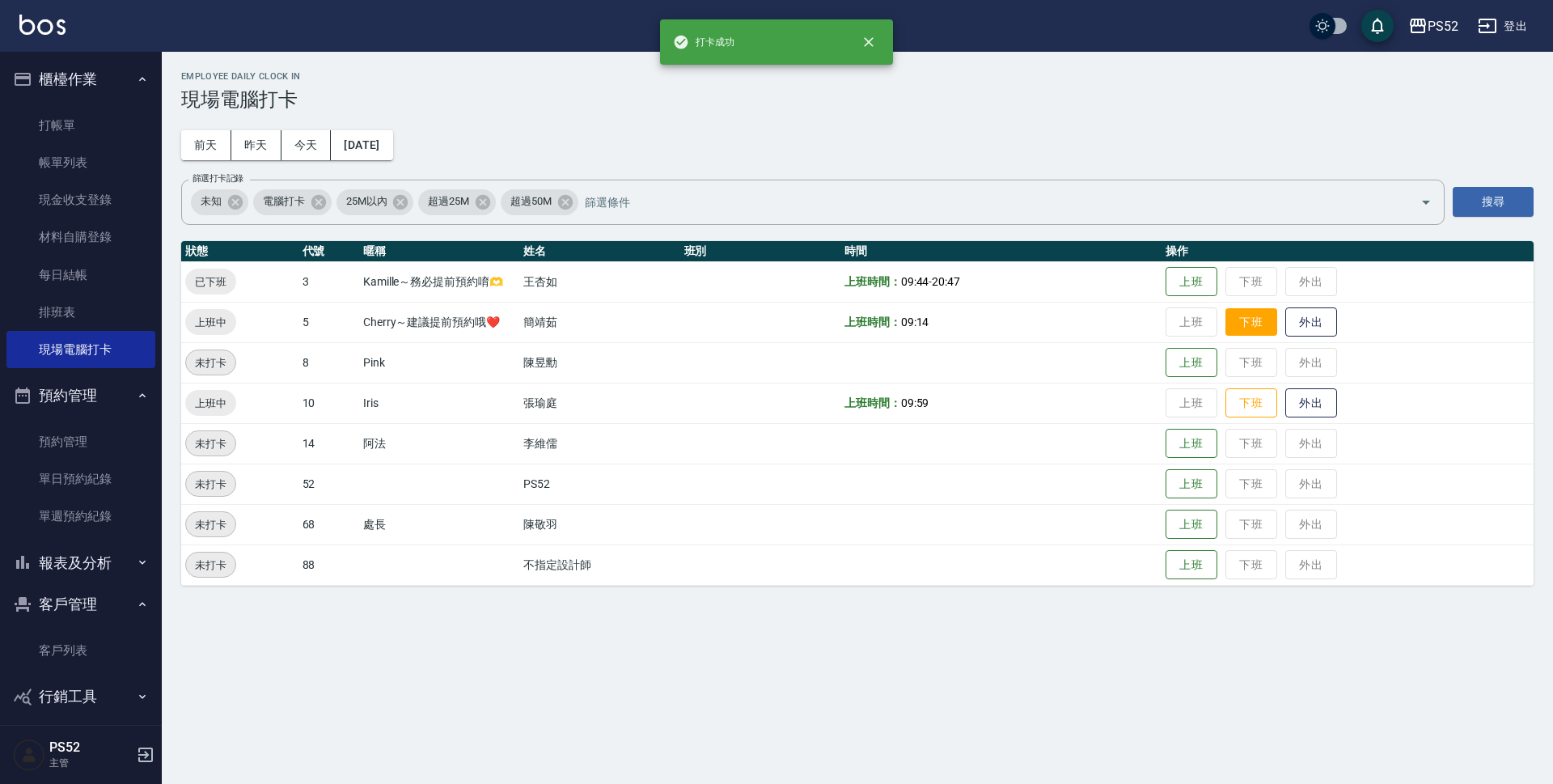
click at [1247, 331] on button "下班" at bounding box center [1251, 322] width 52 height 28
click at [1255, 405] on button "下班" at bounding box center [1251, 403] width 52 height 28
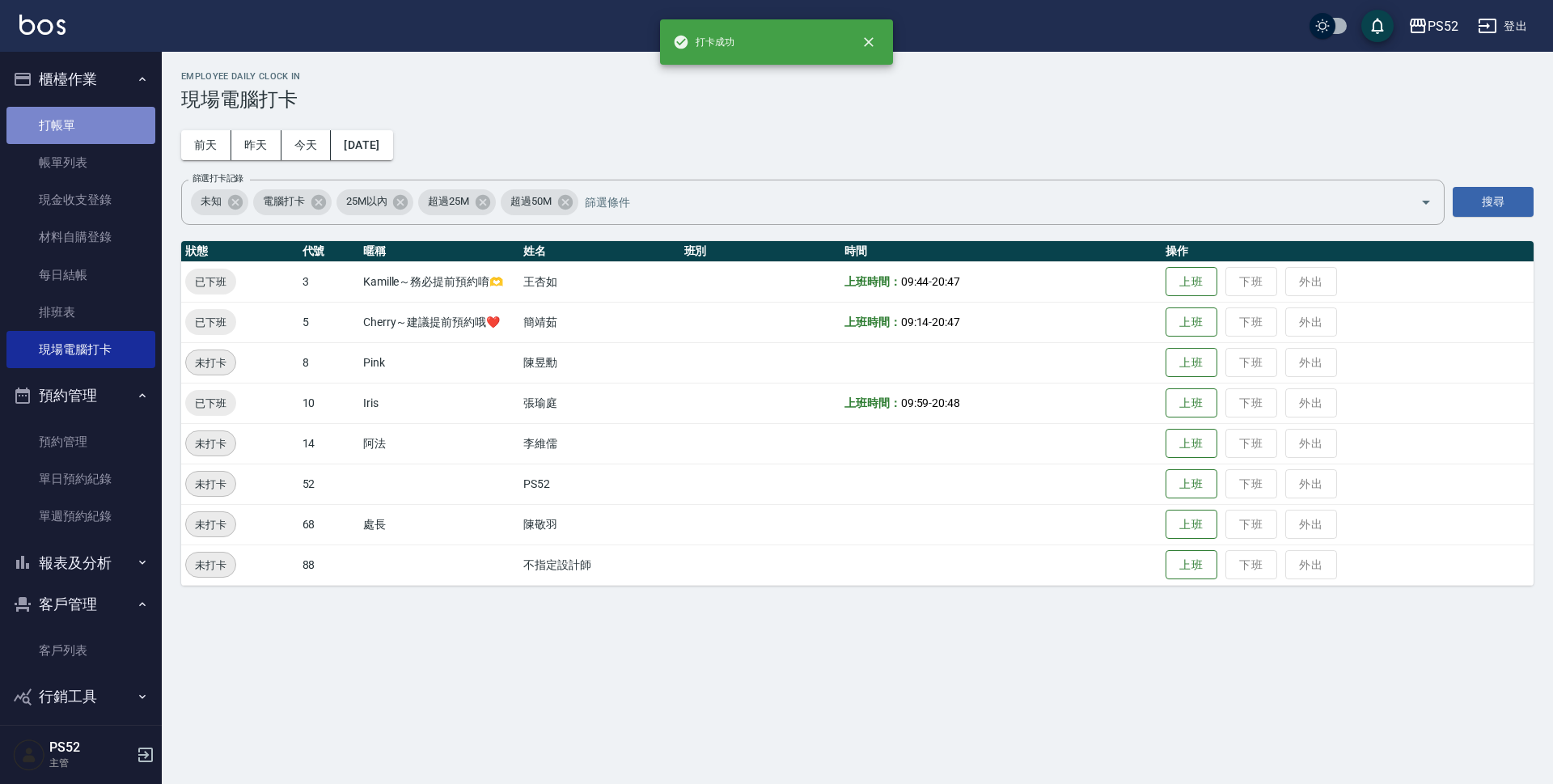
click at [107, 132] on link "打帳單" at bounding box center [81, 125] width 149 height 37
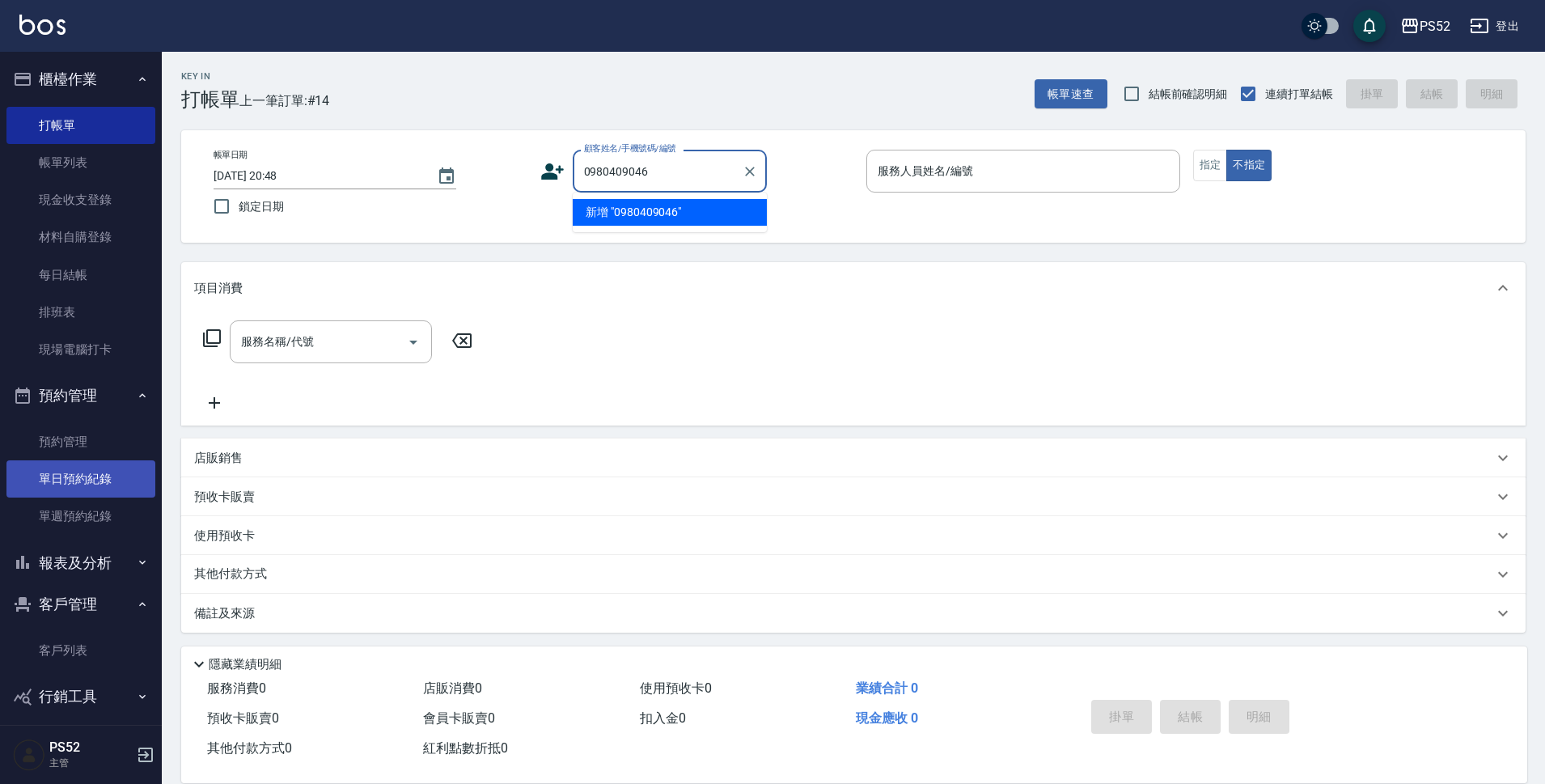
type input "0980409046"
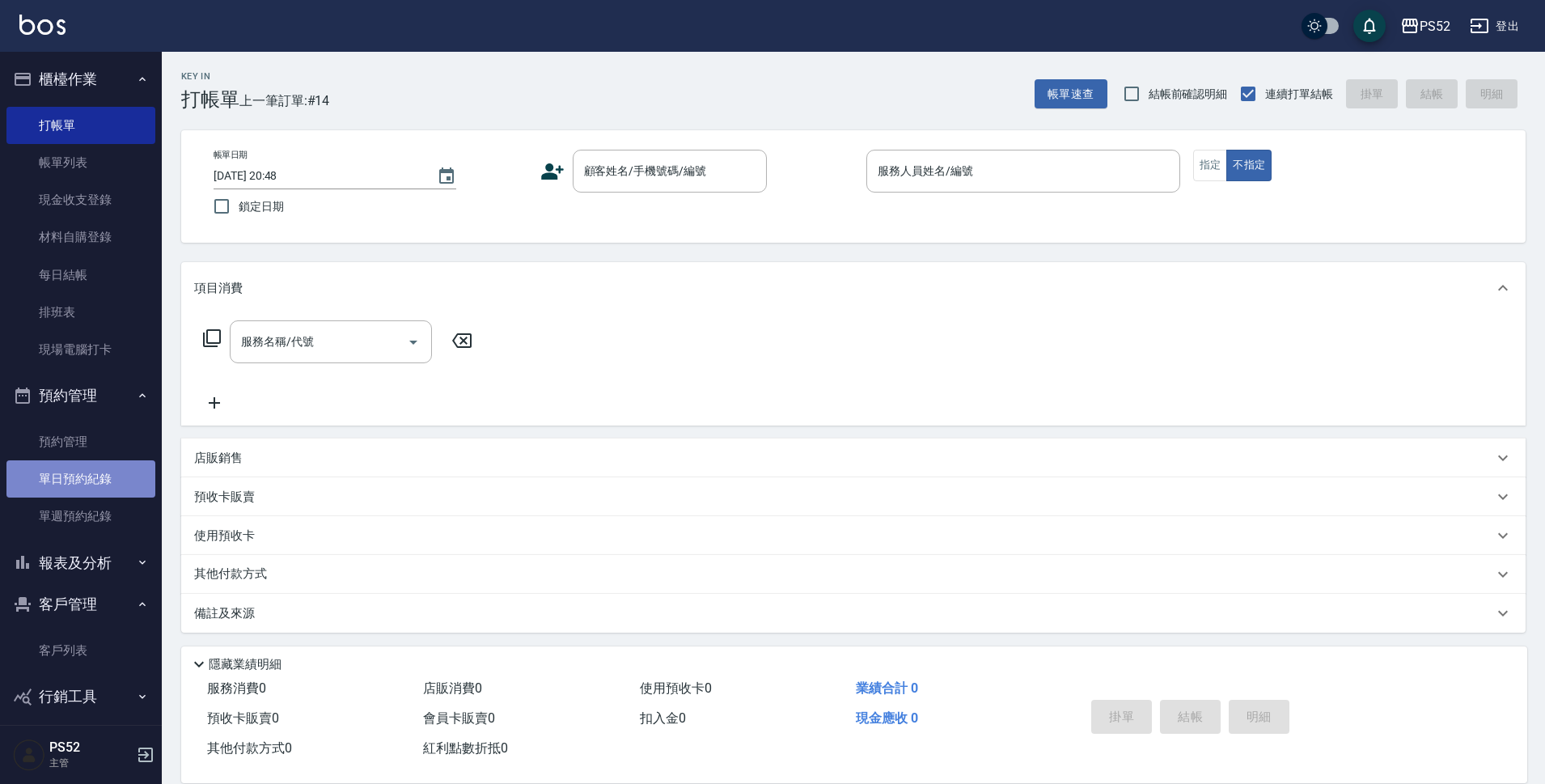
click at [93, 495] on link "單日預約紀錄" at bounding box center [81, 478] width 149 height 37
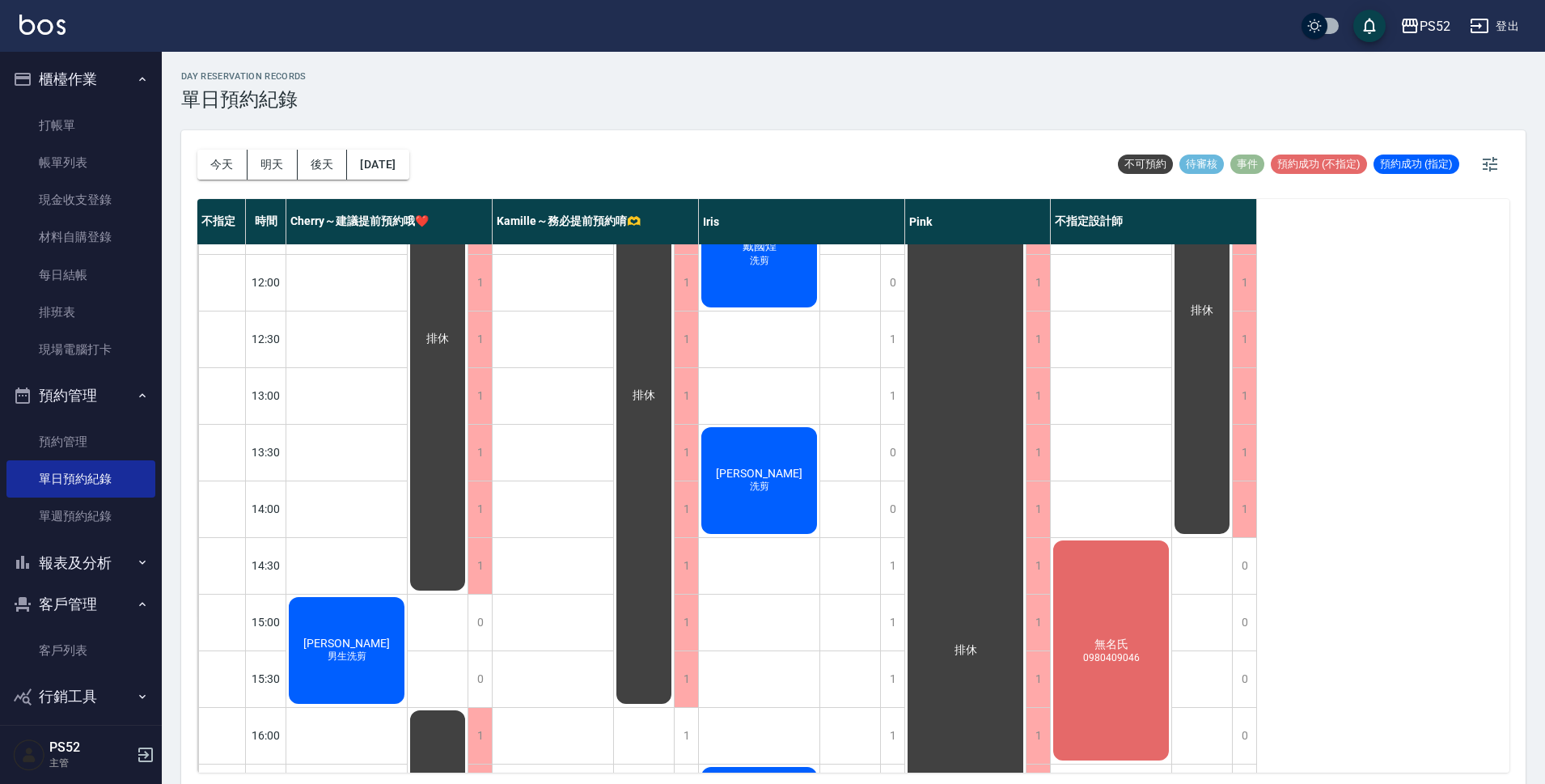
scroll to position [162, 0]
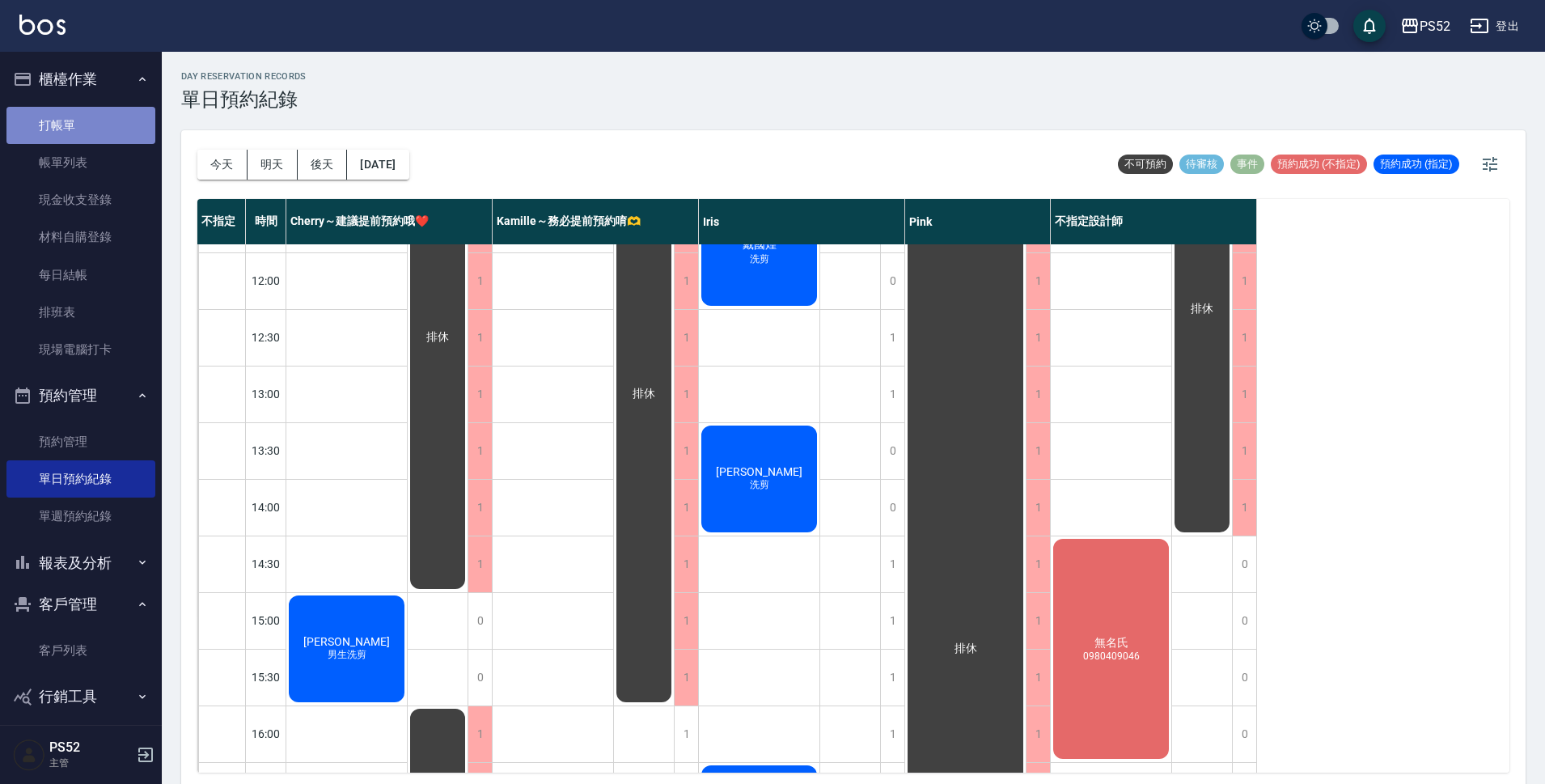
click at [92, 132] on link "打帳單" at bounding box center [81, 125] width 149 height 37
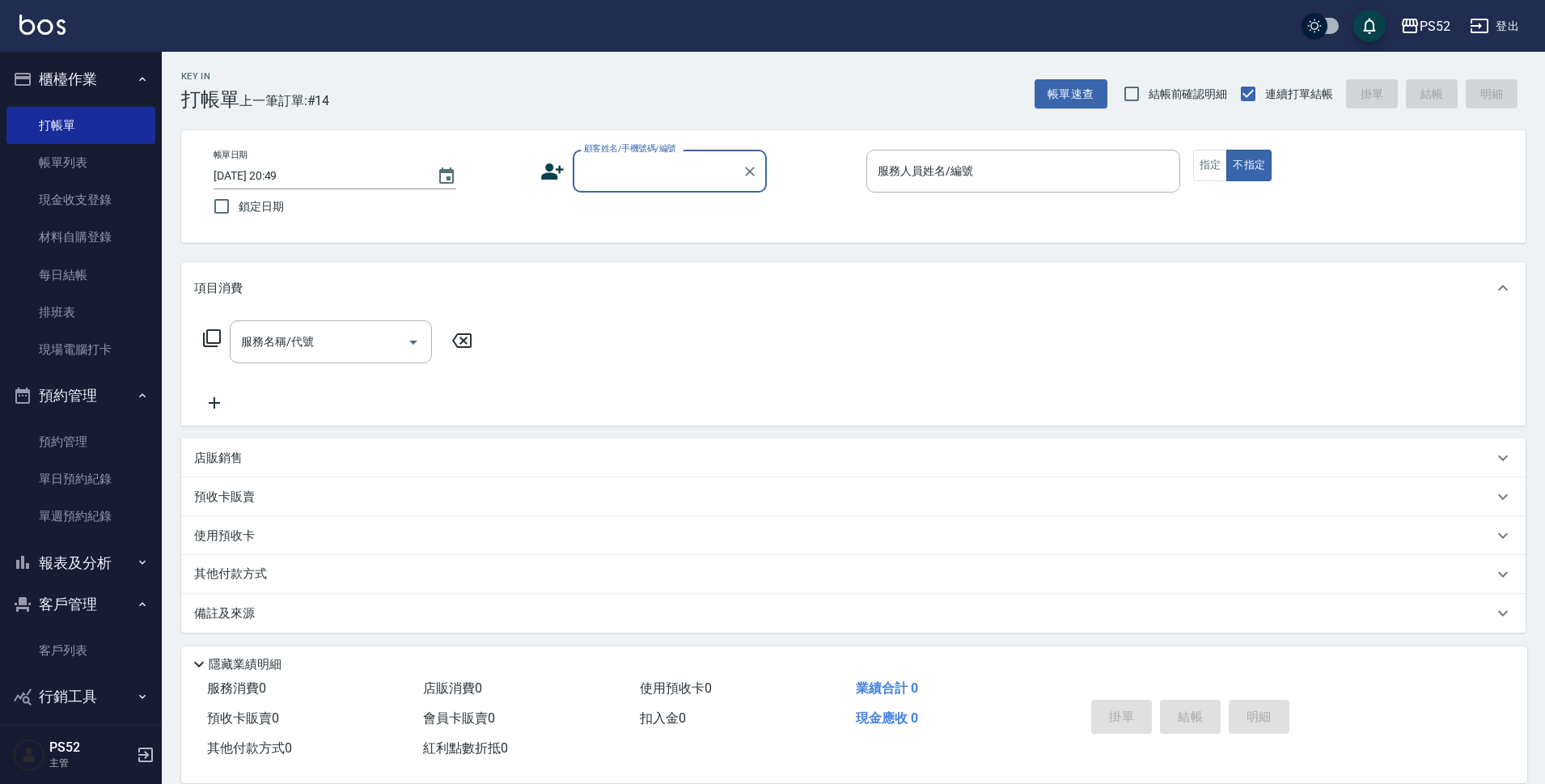
click at [551, 178] on icon at bounding box center [552, 171] width 23 height 16
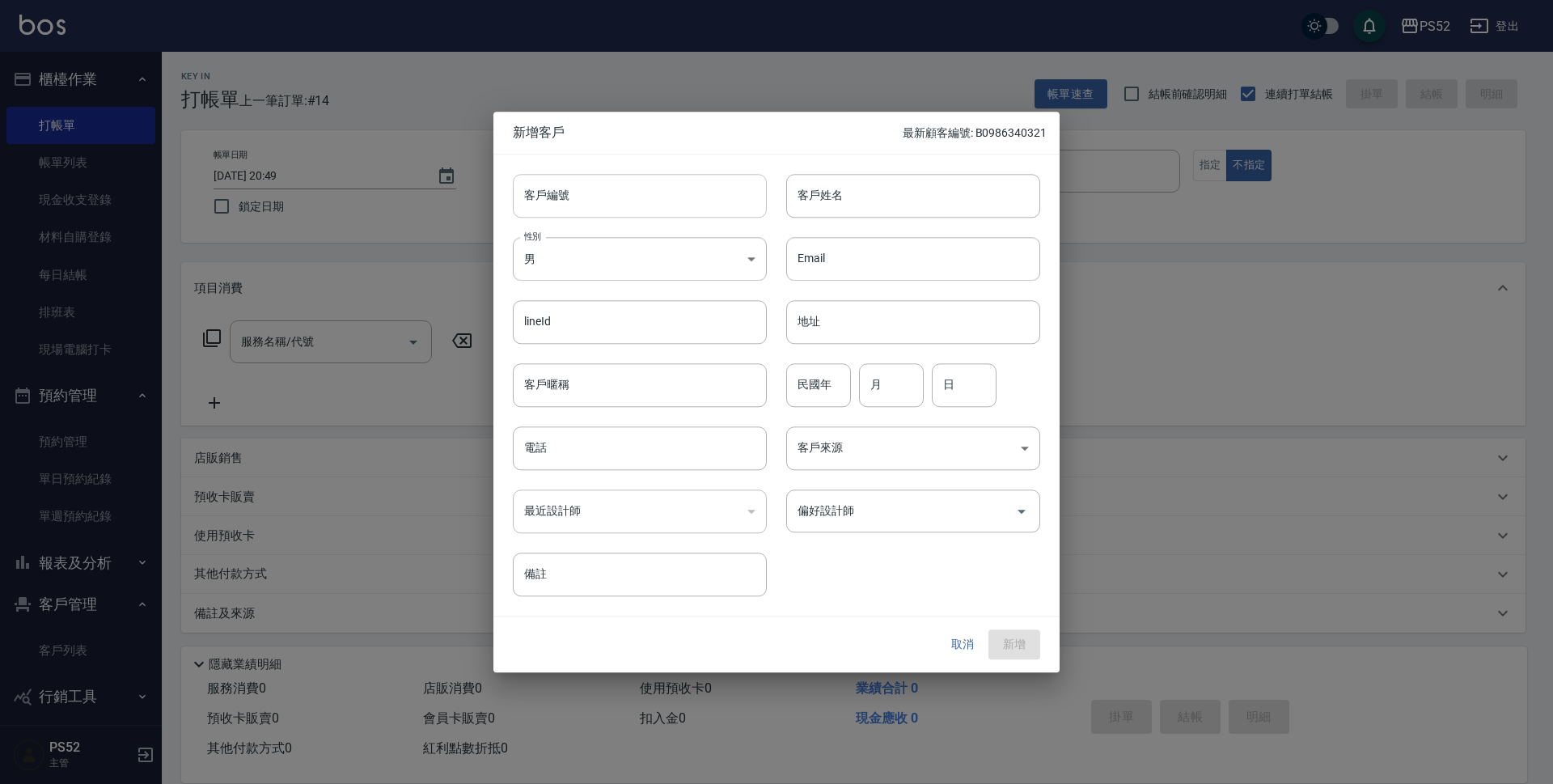
click at [586, 185] on input "客戶編號" at bounding box center [639, 196] width 254 height 44
paste input "0980409046"
type input "B0980409046"
click at [574, 272] on body "PS52 登出 櫃檯作業 打帳單 帳單列表 現金收支登錄 材料自購登錄 每日結帳 排班表 現場電腦打卡 預約管理 預約管理 單日預約紀錄 單週預約紀錄 報表及…" at bounding box center [776, 394] width 1553 height 787
click at [552, 358] on li "女" at bounding box center [639, 353] width 254 height 27
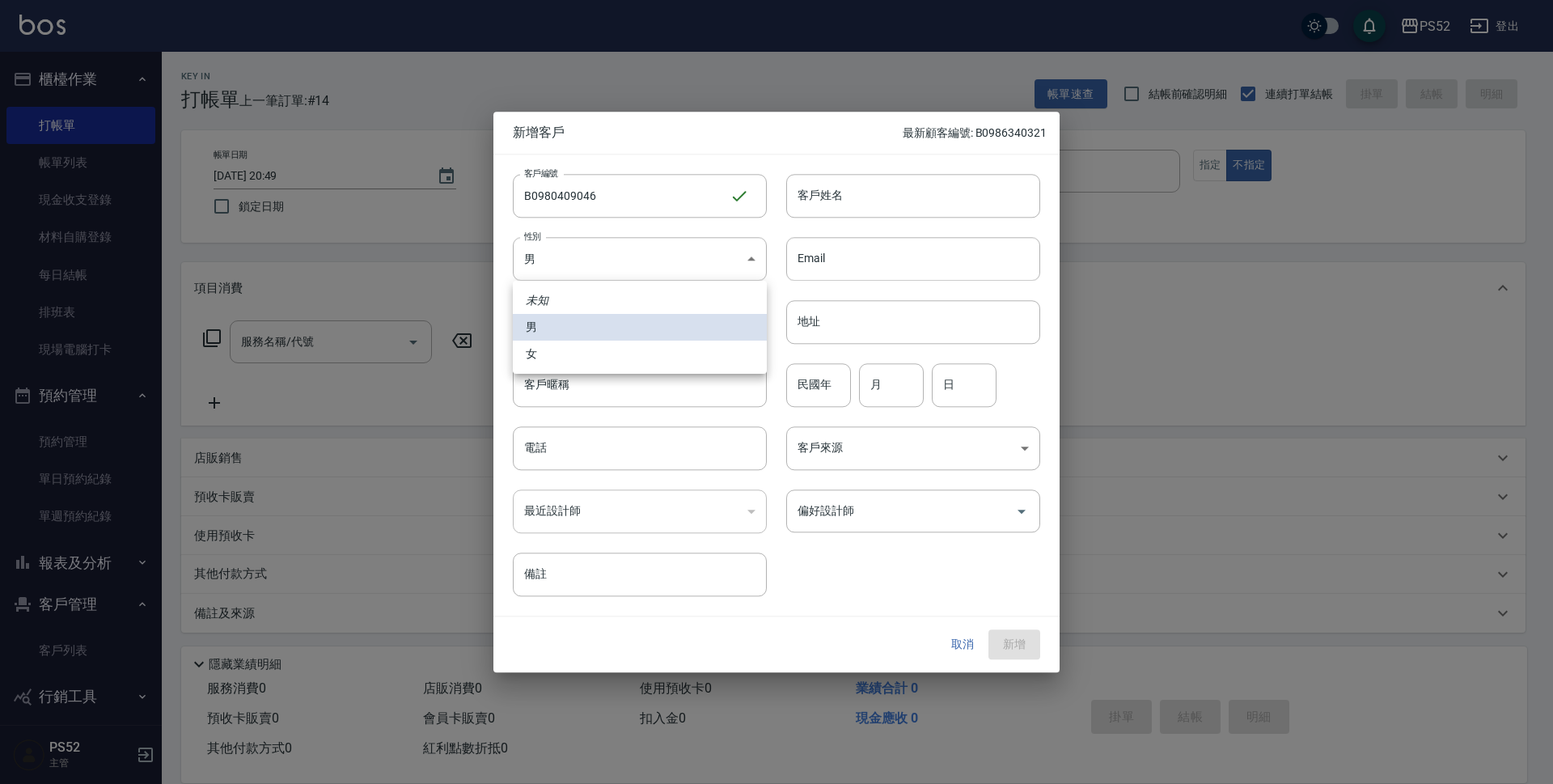
type input "FEMALE"
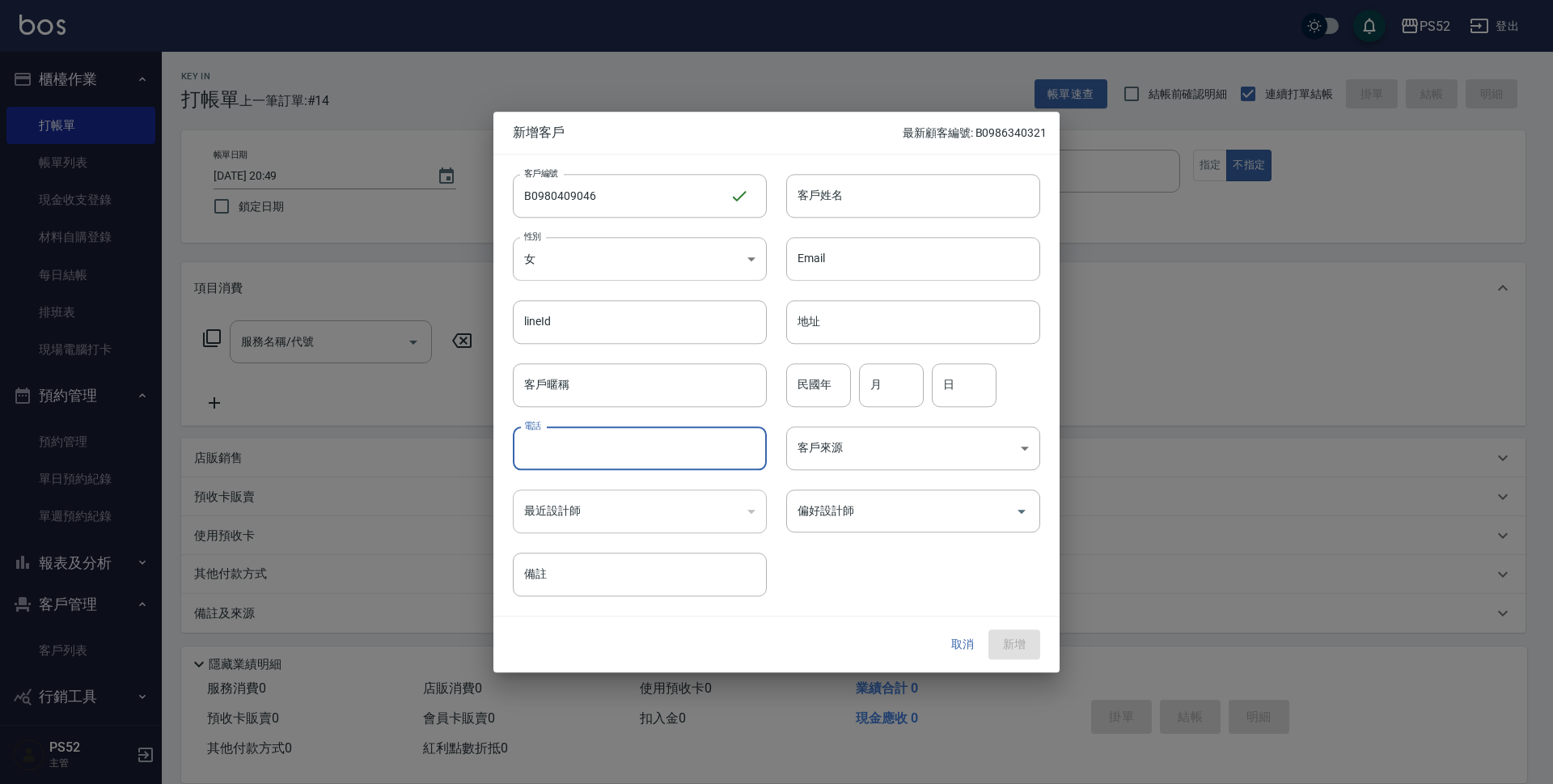
click at [553, 440] on input "電話" at bounding box center [639, 448] width 254 height 44
type input "09804090046"
click at [797, 395] on input "民國年" at bounding box center [818, 384] width 64 height 44
type input "80"
type input "1"
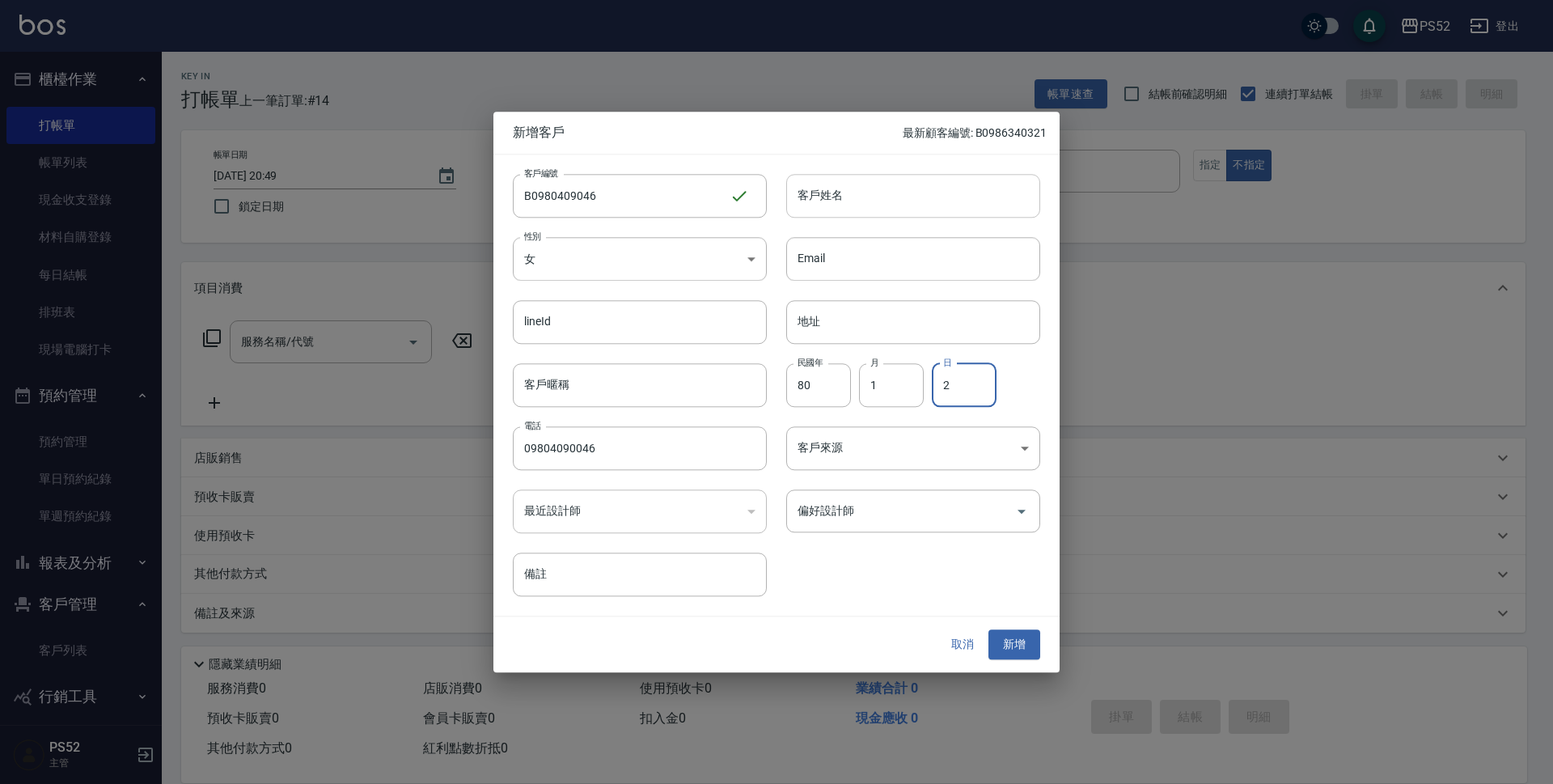
type input "2"
click at [943, 195] on input "客戶姓名" at bounding box center [912, 196] width 254 height 44
type input "黃璦萱"
click at [1019, 640] on button "新增" at bounding box center [1014, 645] width 52 height 30
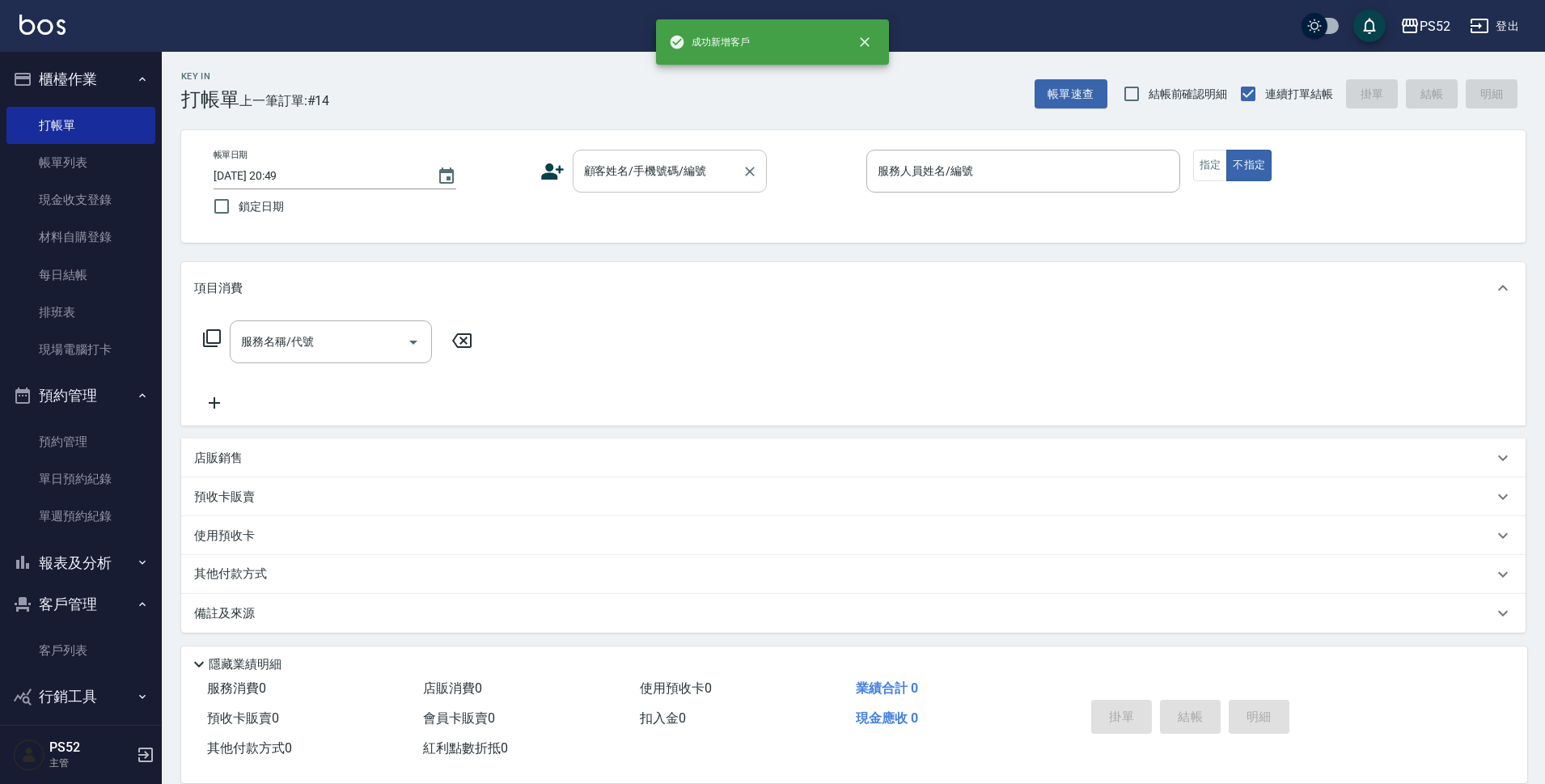
click at [695, 186] on div "顧客姓名/手機號碼/編號" at bounding box center [670, 171] width 194 height 43
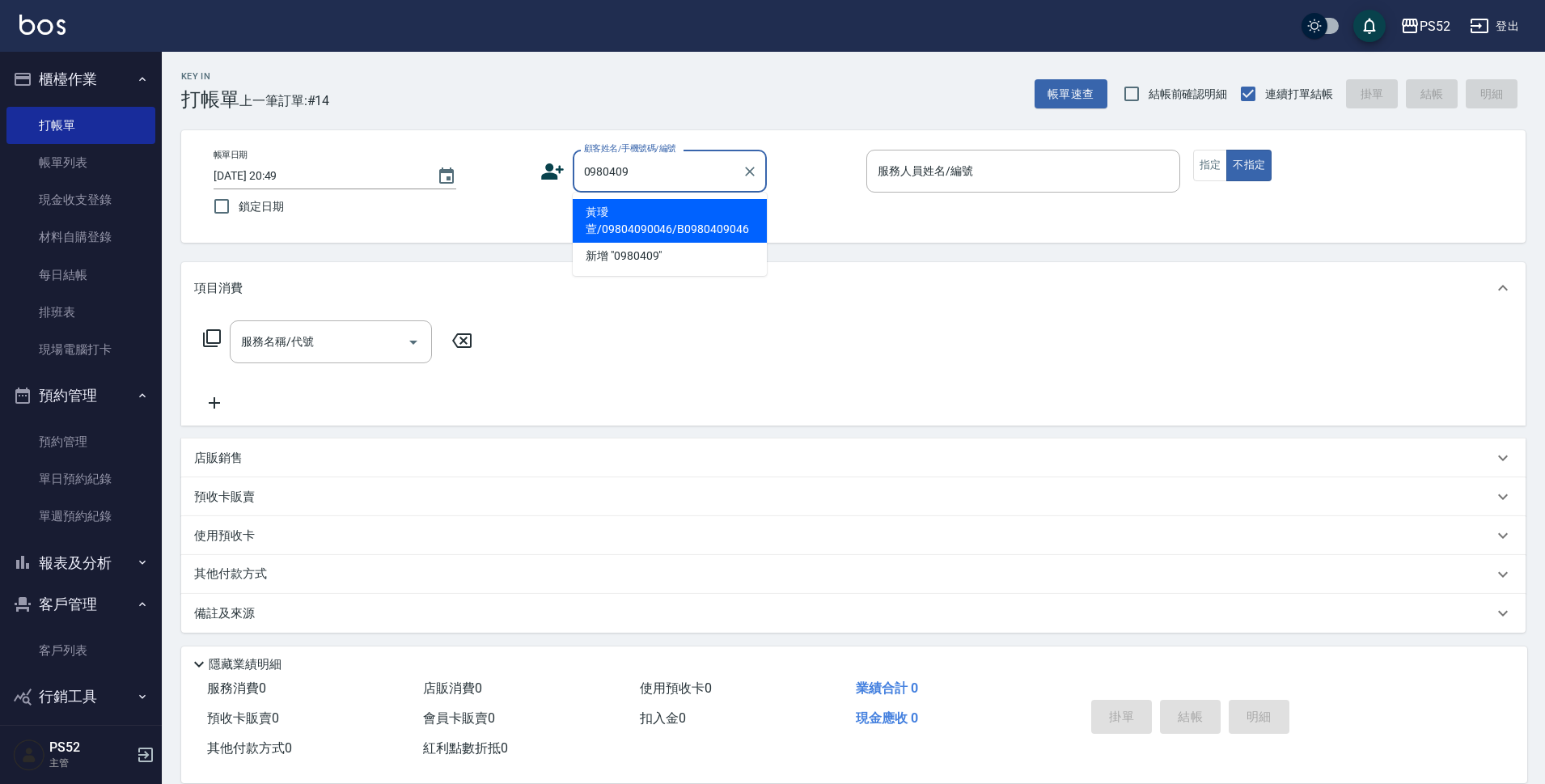
type input "黃璦萱/09804090046/B0980409046"
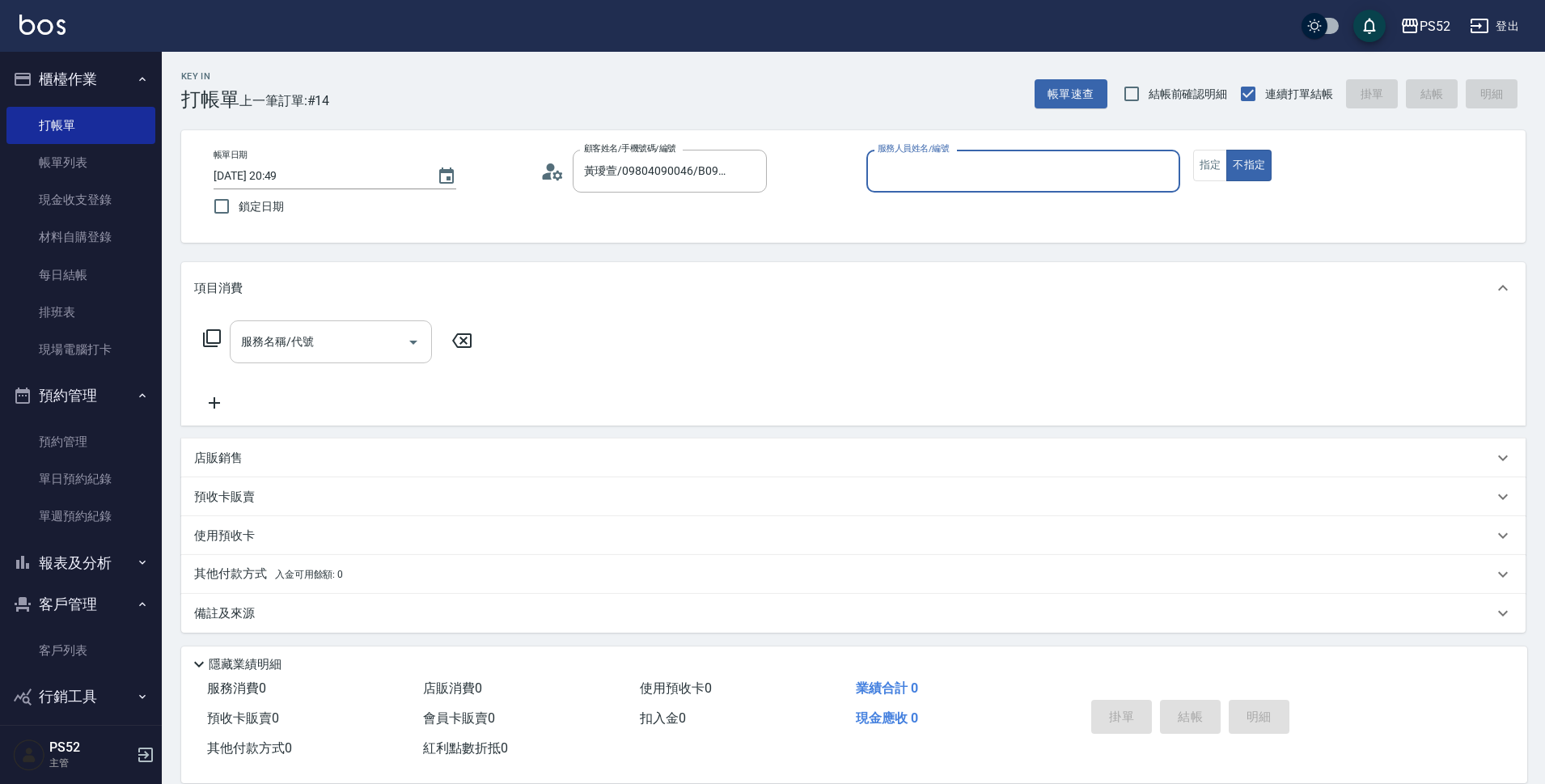
click at [264, 343] on div "服務名稱/代號 服務名稱/代號" at bounding box center [330, 341] width 202 height 43
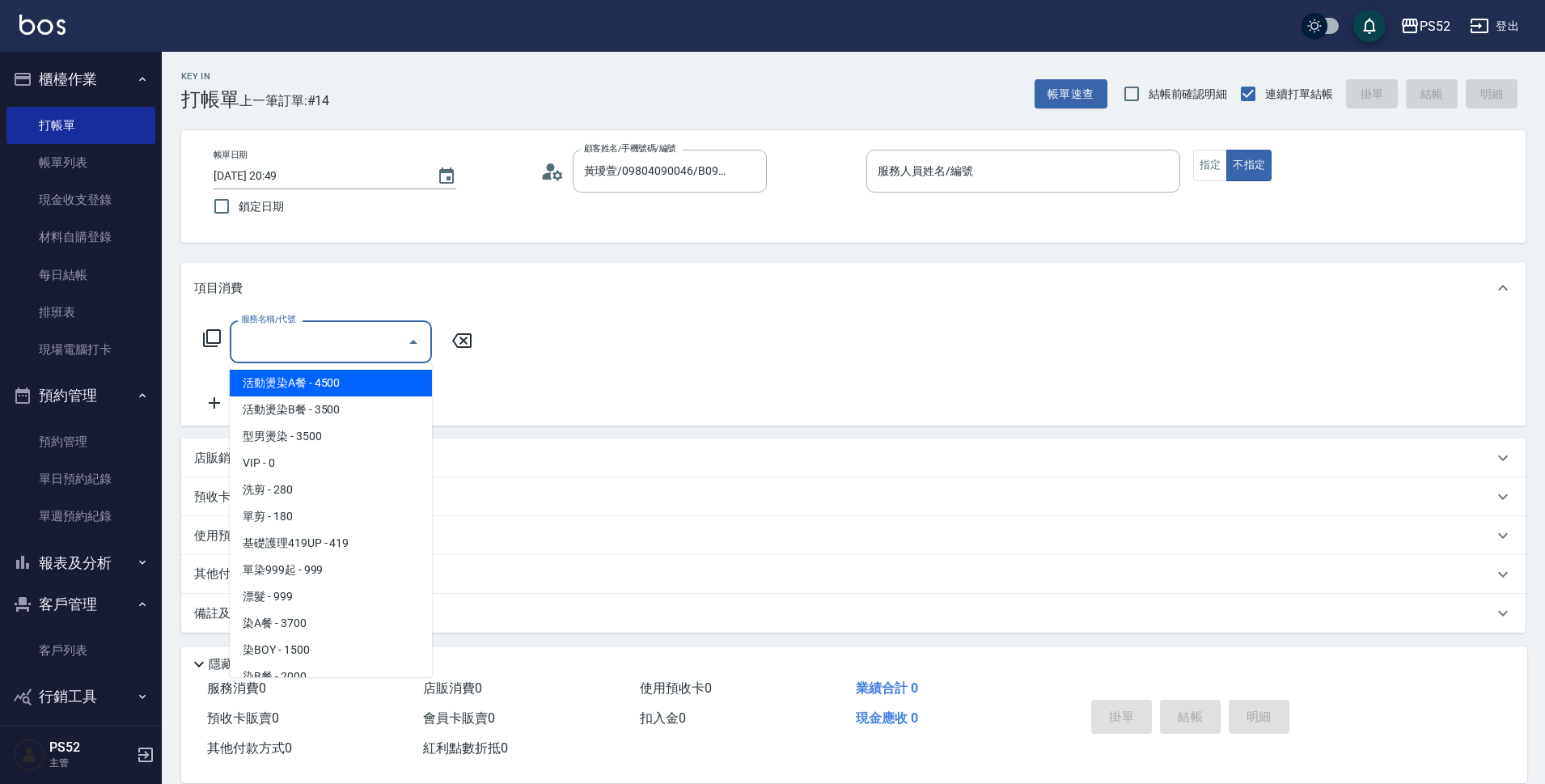
click at [271, 387] on span "活動燙染A餐 - 4500" at bounding box center [330, 383] width 202 height 27
type input "活動燙染A餐(001)"
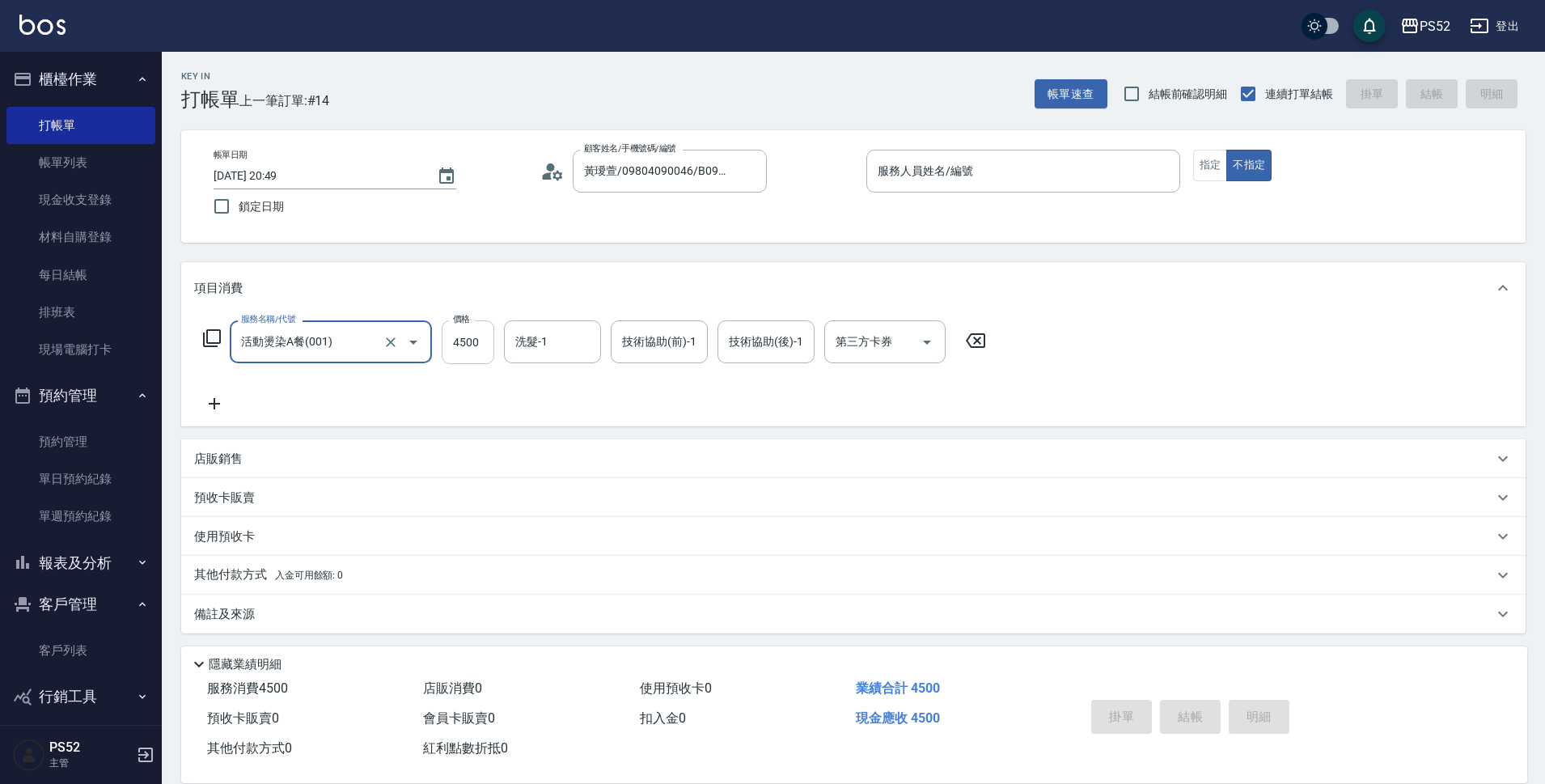
click at [454, 353] on input "4500" at bounding box center [468, 342] width 53 height 44
type input "5500"
click at [1090, 158] on input "服務人員姓名/編號" at bounding box center [1023, 171] width 299 height 28
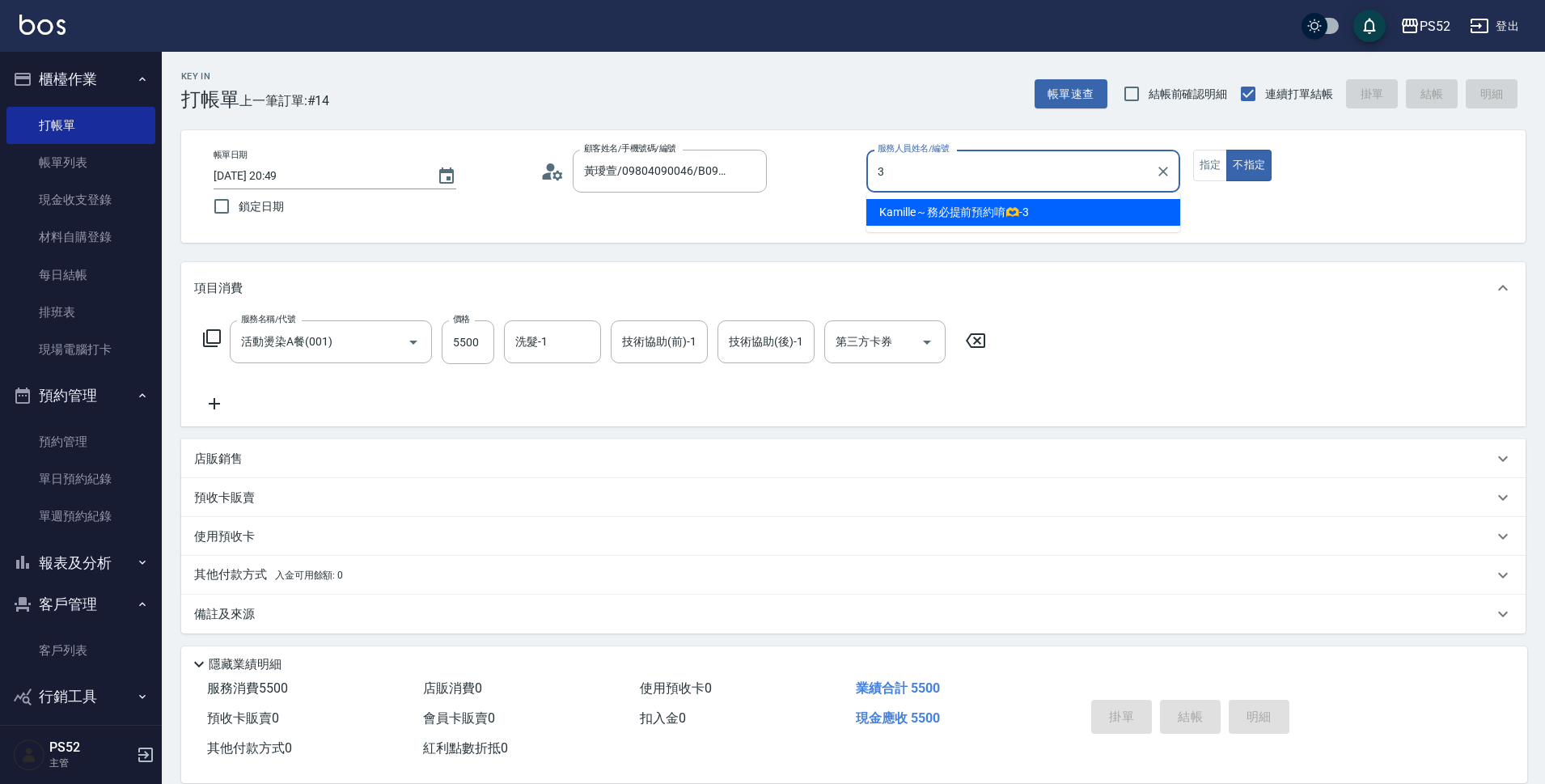
type input "3"
type button "false"
type input "Kamille～務必提前預約唷🫶-3"
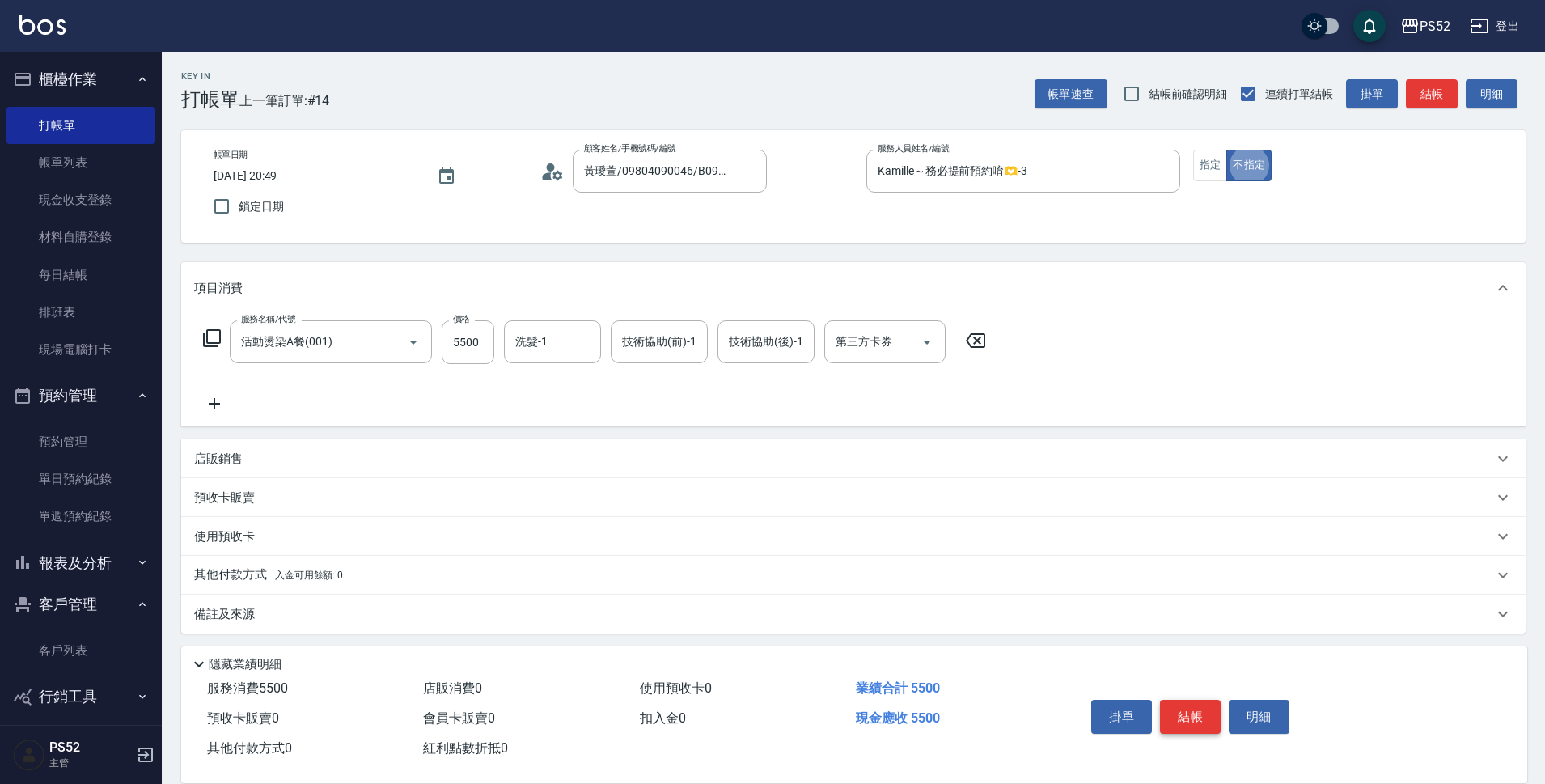
click at [1195, 709] on button "結帳" at bounding box center [1190, 716] width 60 height 34
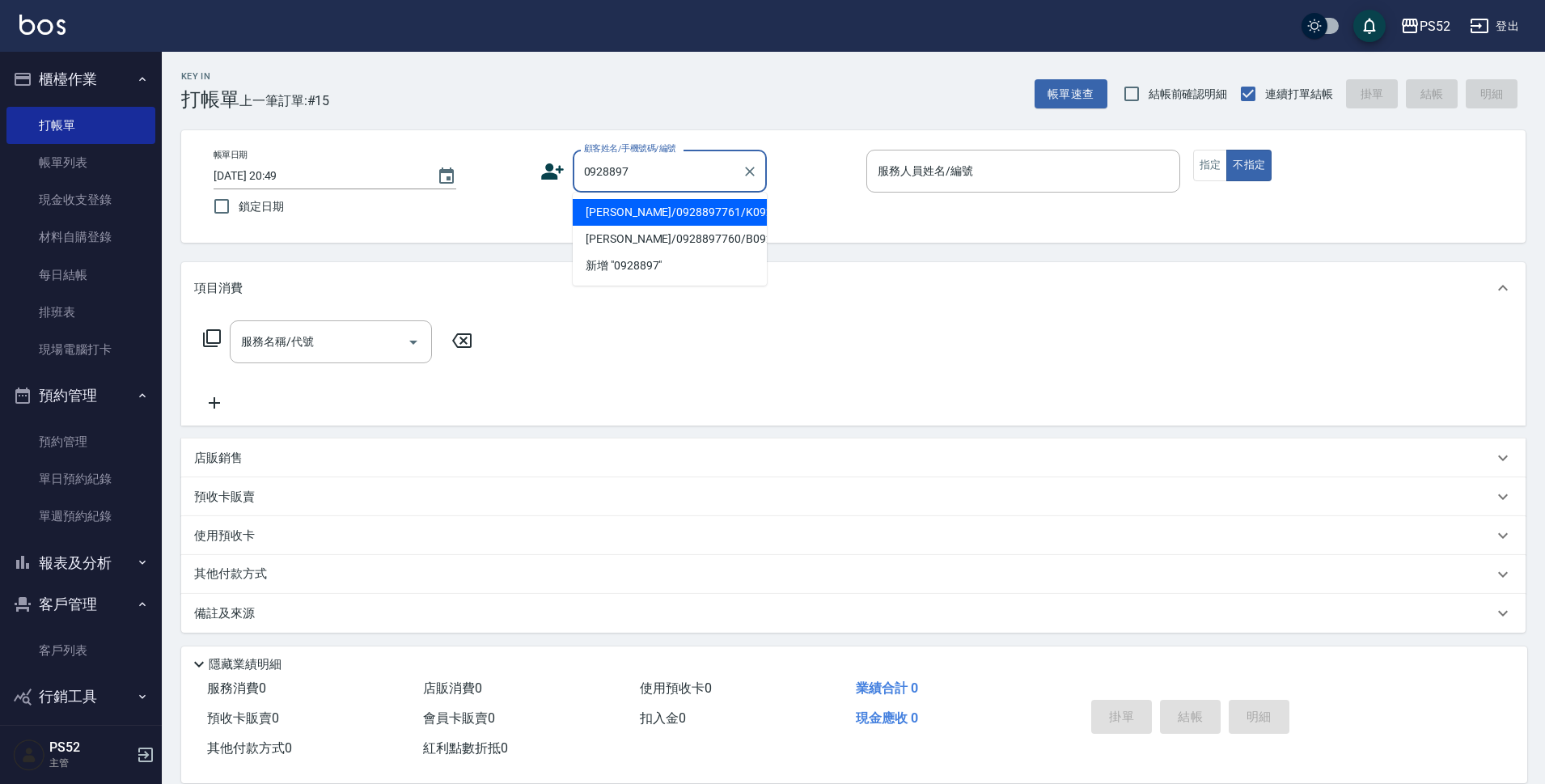
click at [656, 225] on li "辛明珍/0928897761/K0928897761" at bounding box center [670, 213] width 194 height 27
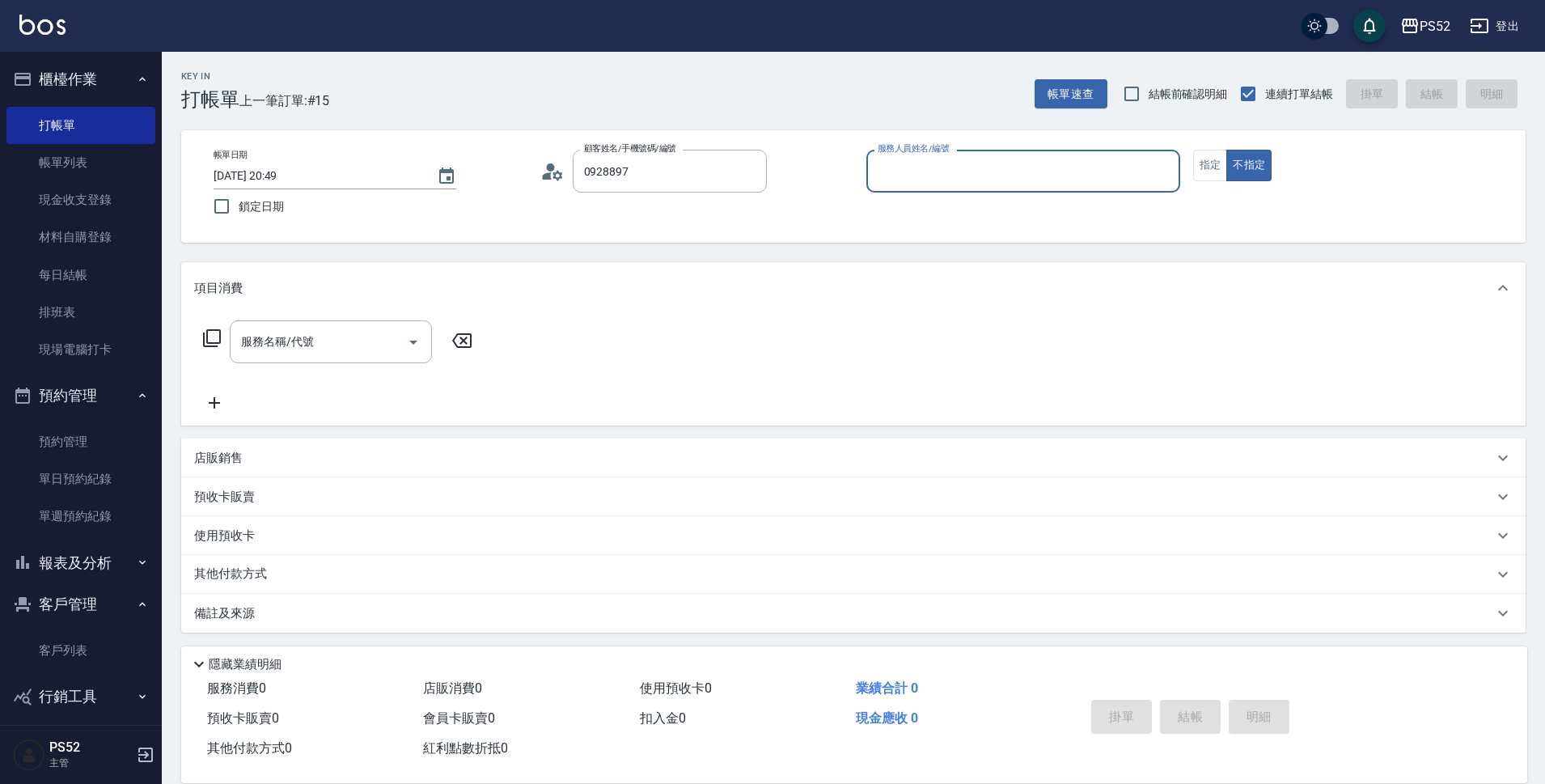
type input "辛明珍/0928897761/K0928897761"
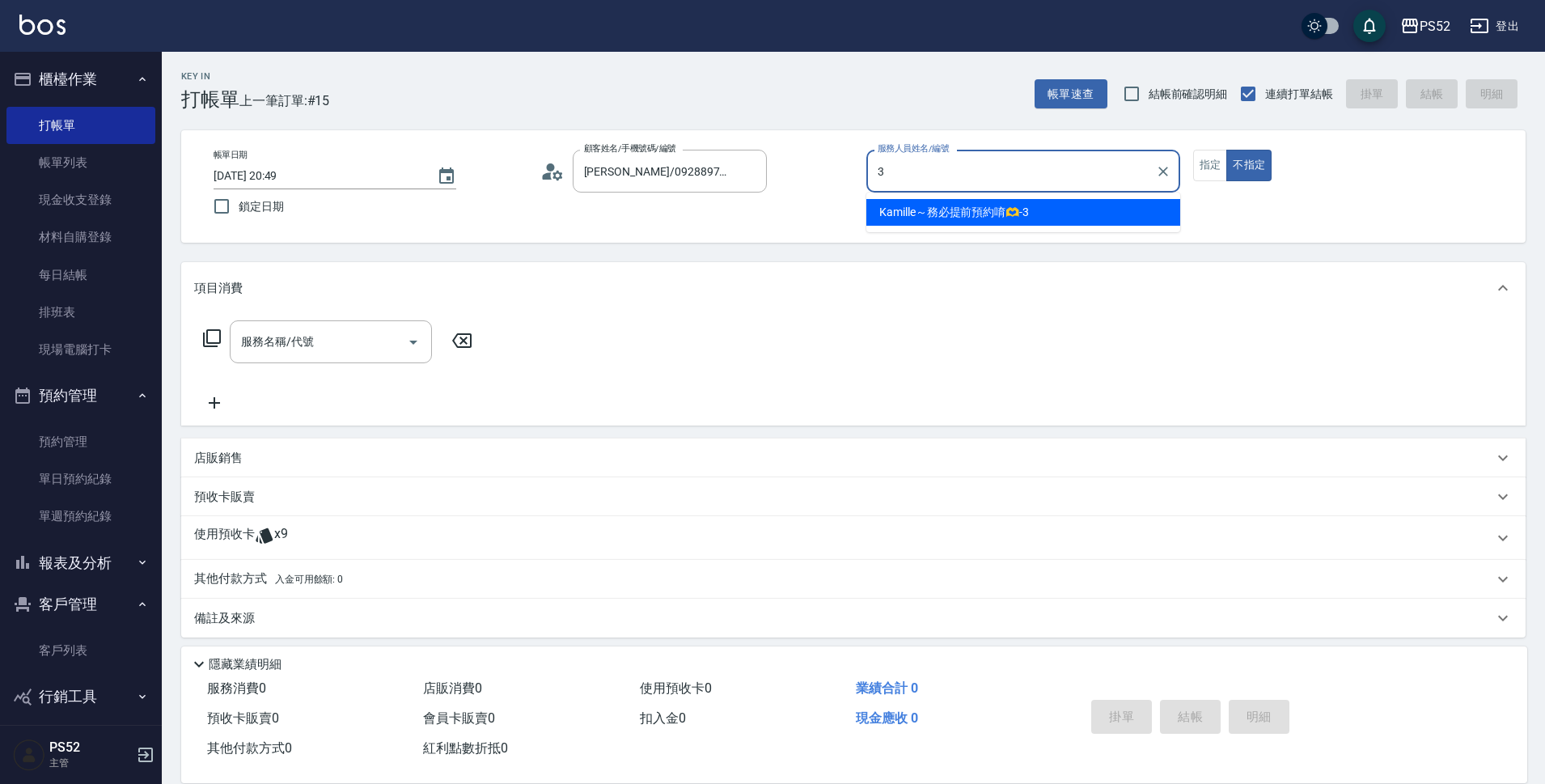
type input "Kamille～務必提前預約唷🫶-3"
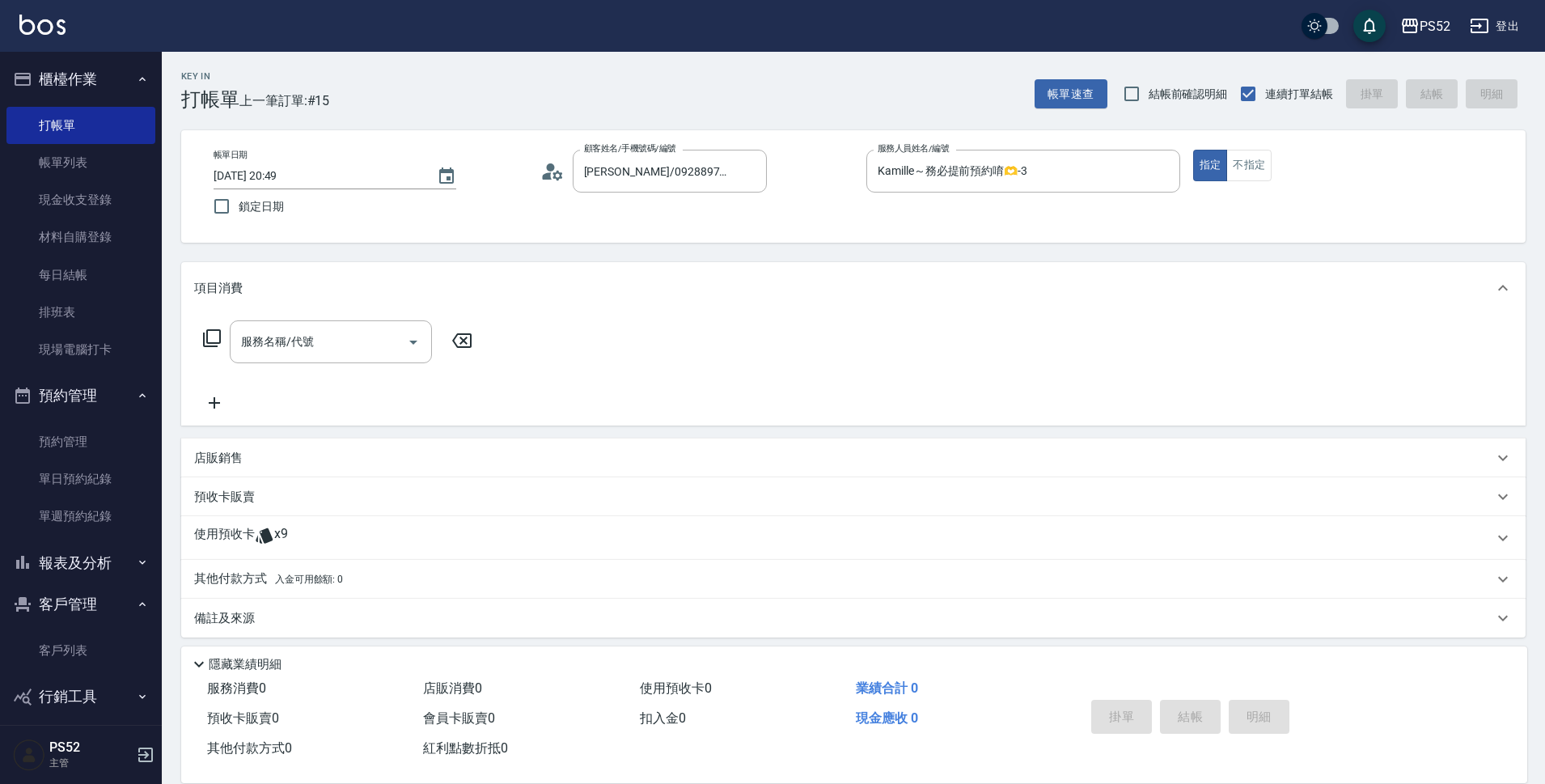
click at [349, 535] on div "使用預收卡 x9" at bounding box center [844, 538] width 1300 height 24
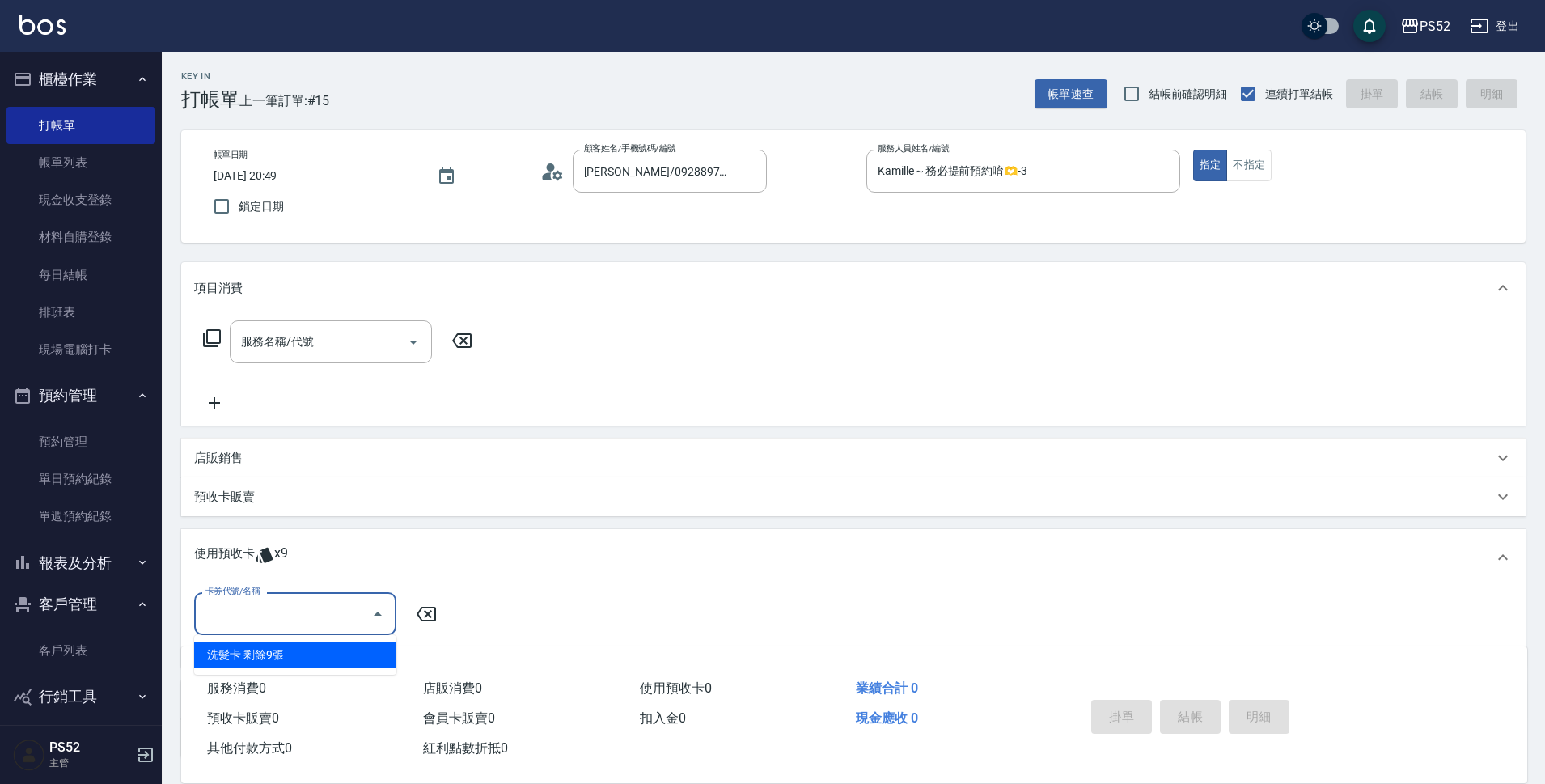
click at [298, 608] on input "卡券代號/名稱" at bounding box center [282, 613] width 163 height 28
click at [326, 657] on div "洗髮卡 剩餘9張" at bounding box center [295, 655] width 202 height 27
type input "洗髮卡"
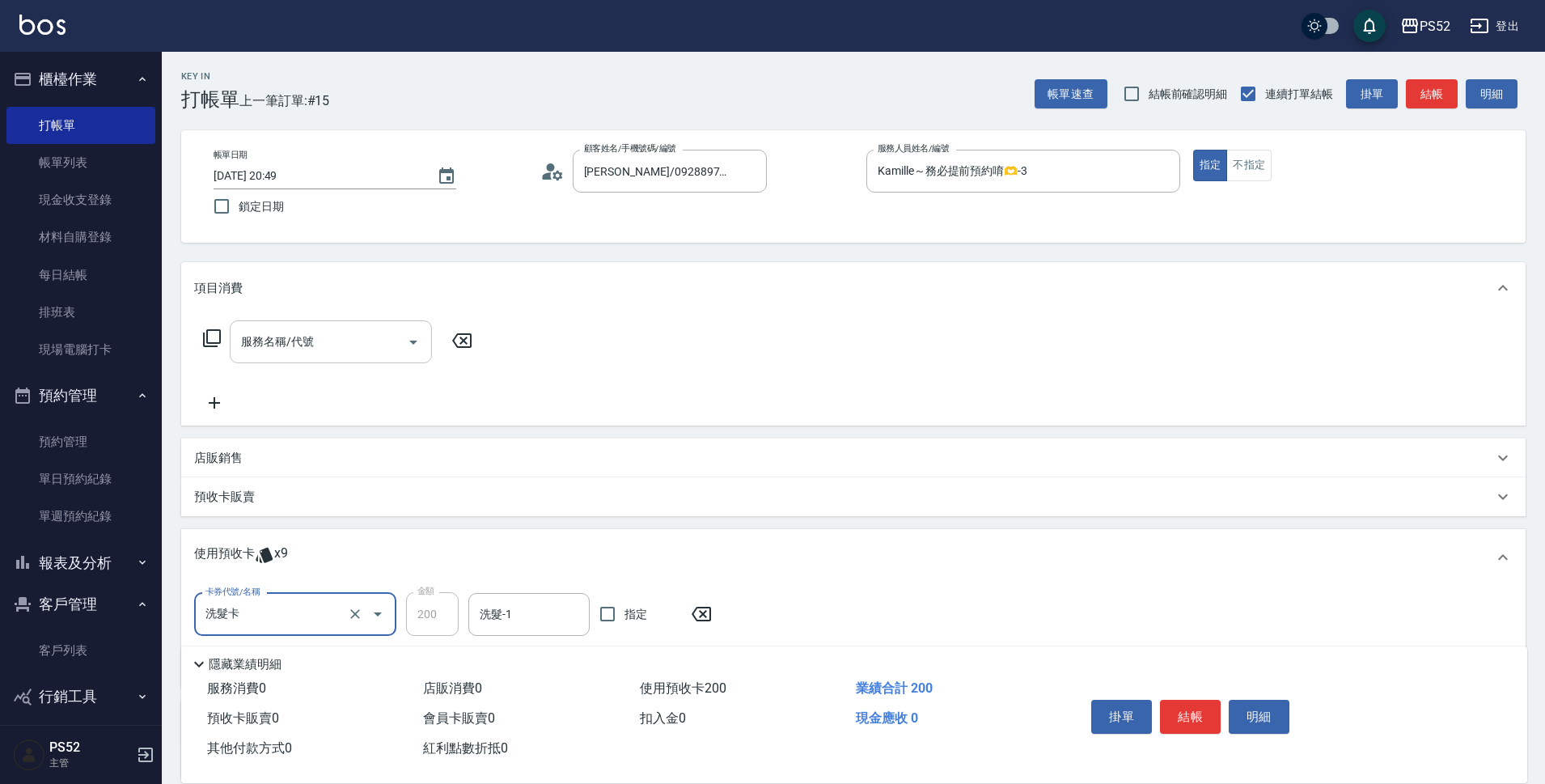
click at [360, 363] on div "服務名稱/代號" at bounding box center [330, 341] width 202 height 43
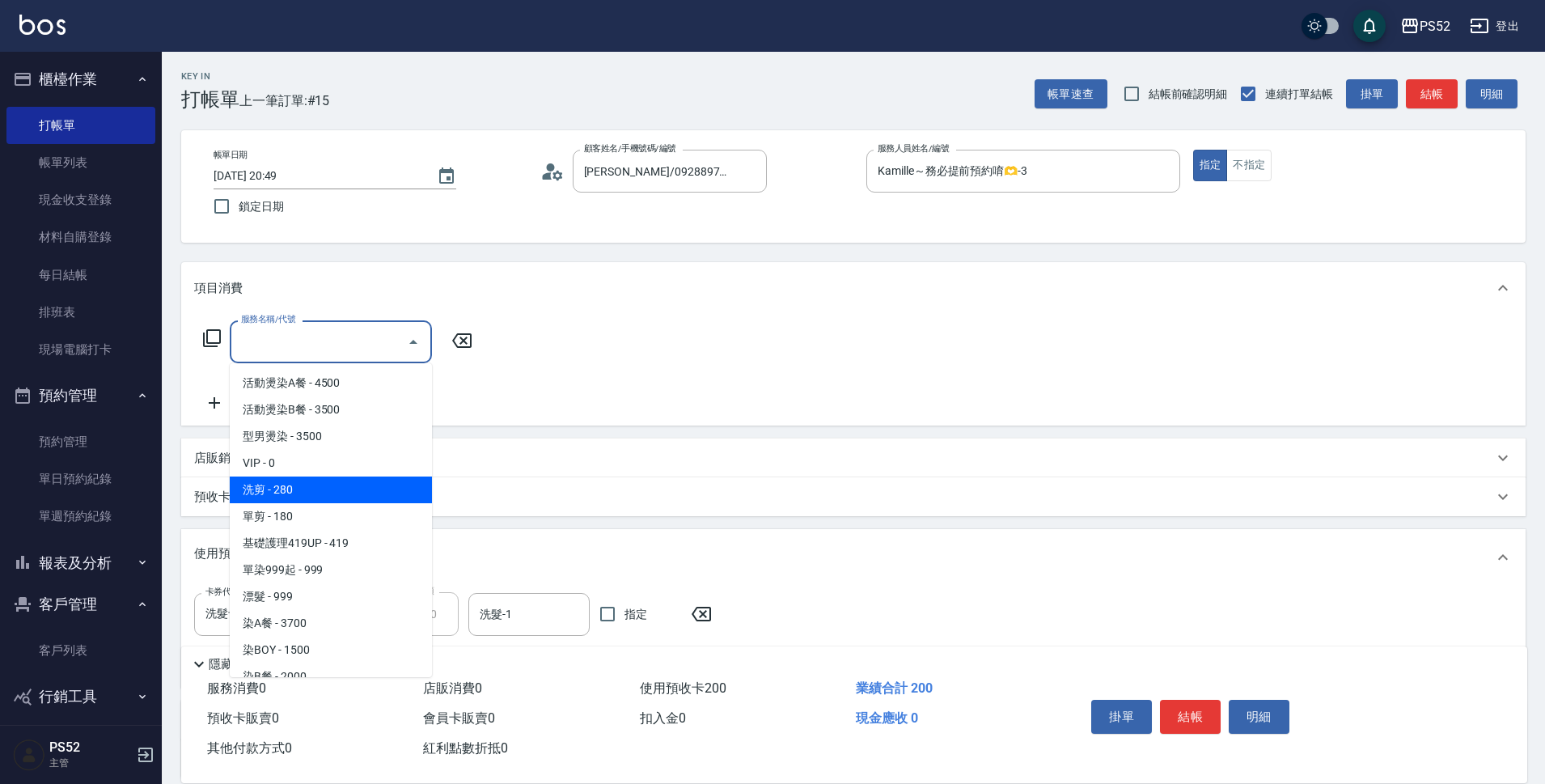
click at [338, 493] on span "洗剪 - 280" at bounding box center [330, 490] width 202 height 27
type input "洗剪(C1)"
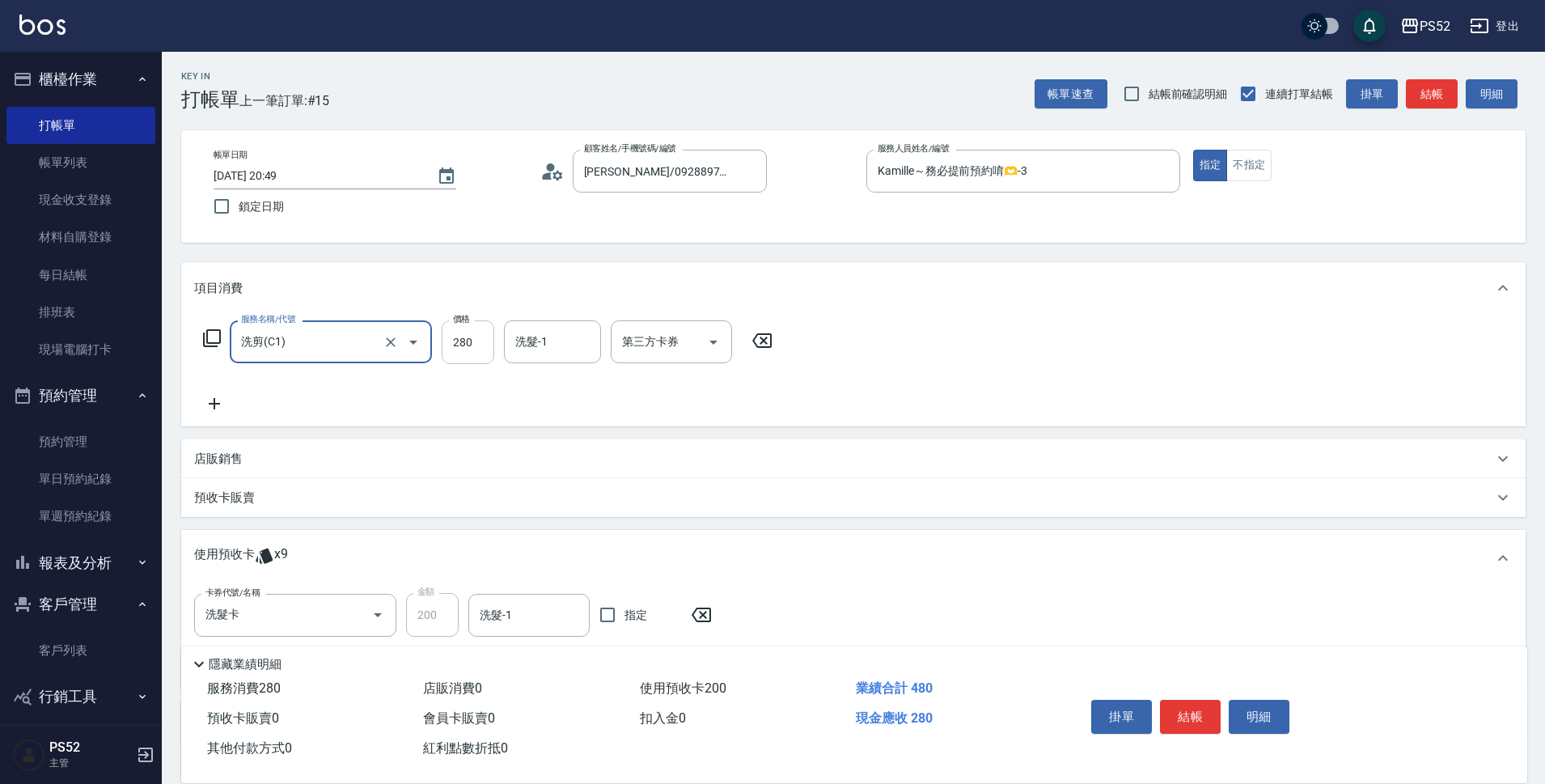
click at [468, 355] on input "280" at bounding box center [468, 342] width 53 height 44
type input "360"
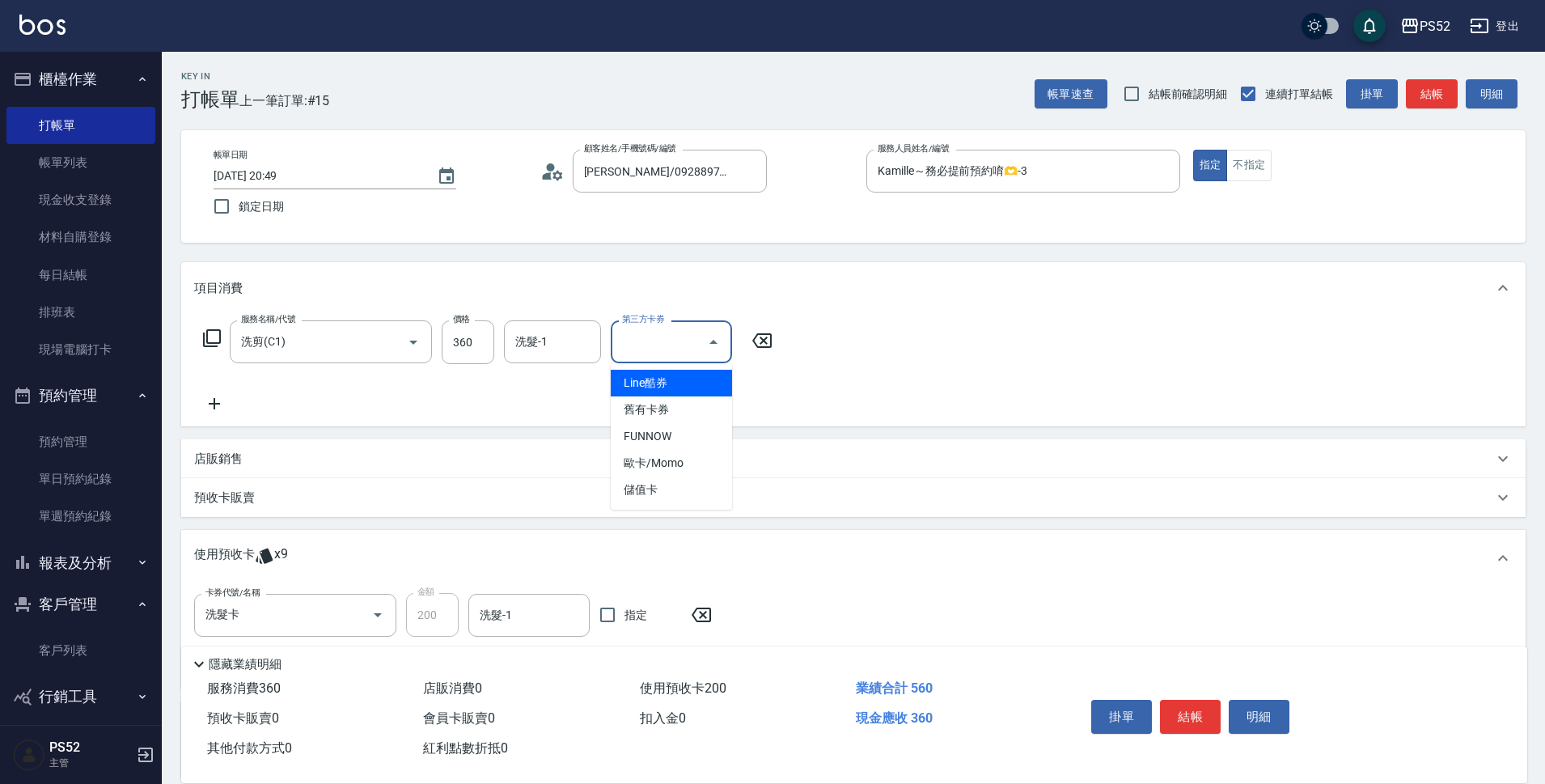
click at [659, 353] on input "第三方卡券" at bounding box center [659, 342] width 82 height 28
click at [667, 484] on span "儲值卡" at bounding box center [671, 490] width 121 height 27
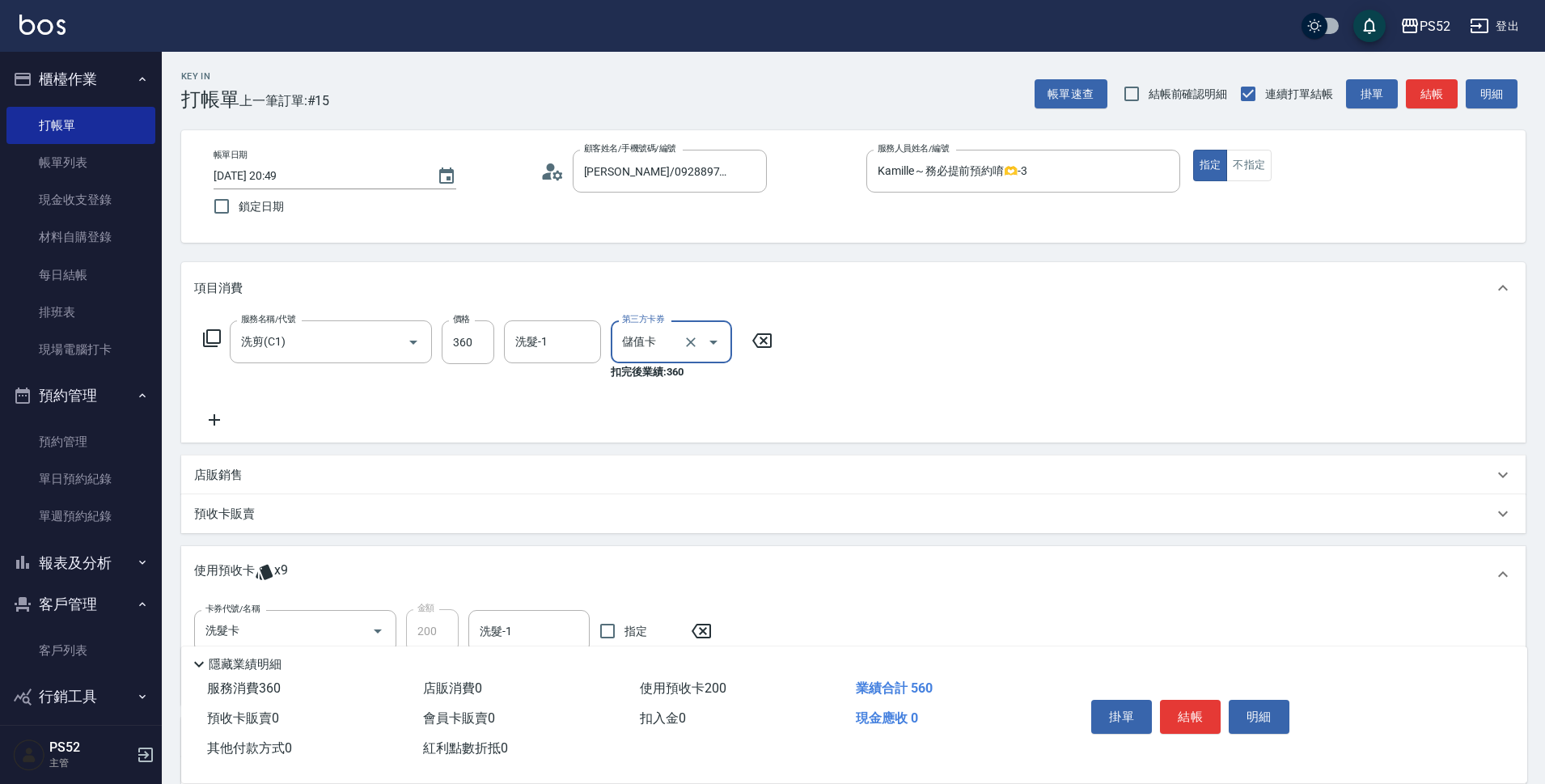
type input "儲值卡"
click at [216, 417] on icon at bounding box center [214, 419] width 40 height 19
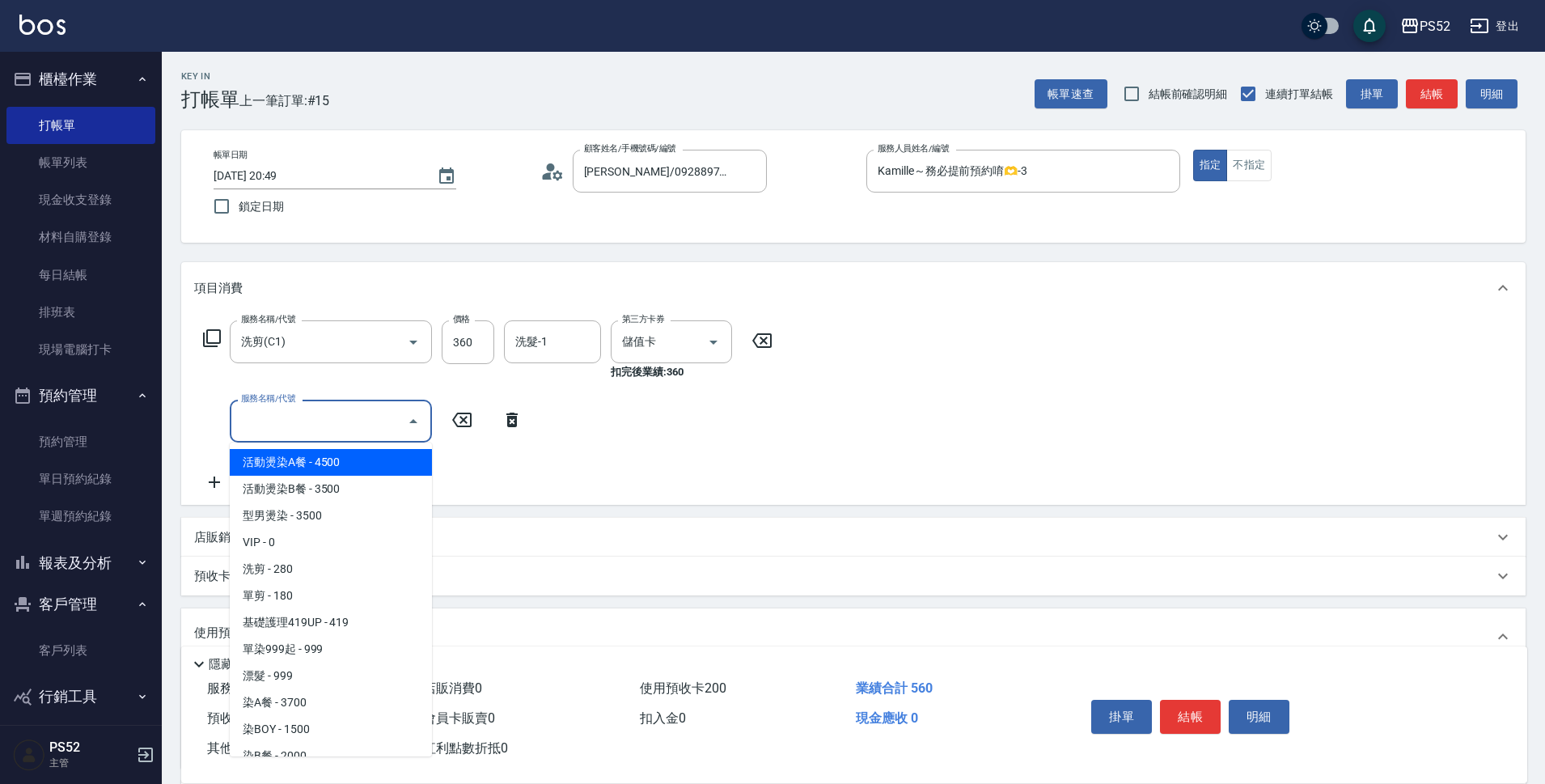
click at [323, 424] on input "服務名稱/代號" at bounding box center [318, 421] width 163 height 28
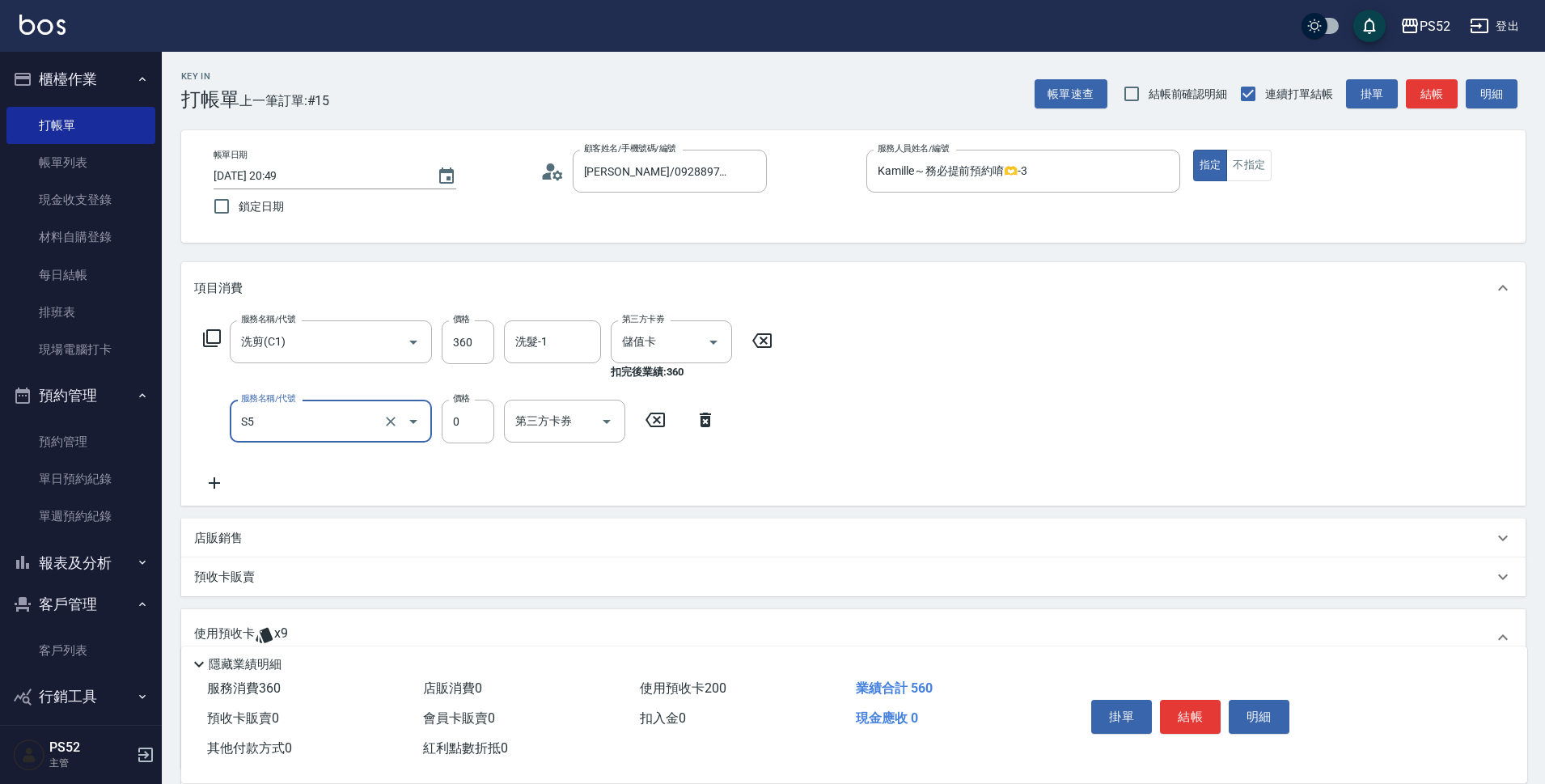
type input "造型(S5)"
type input "150"
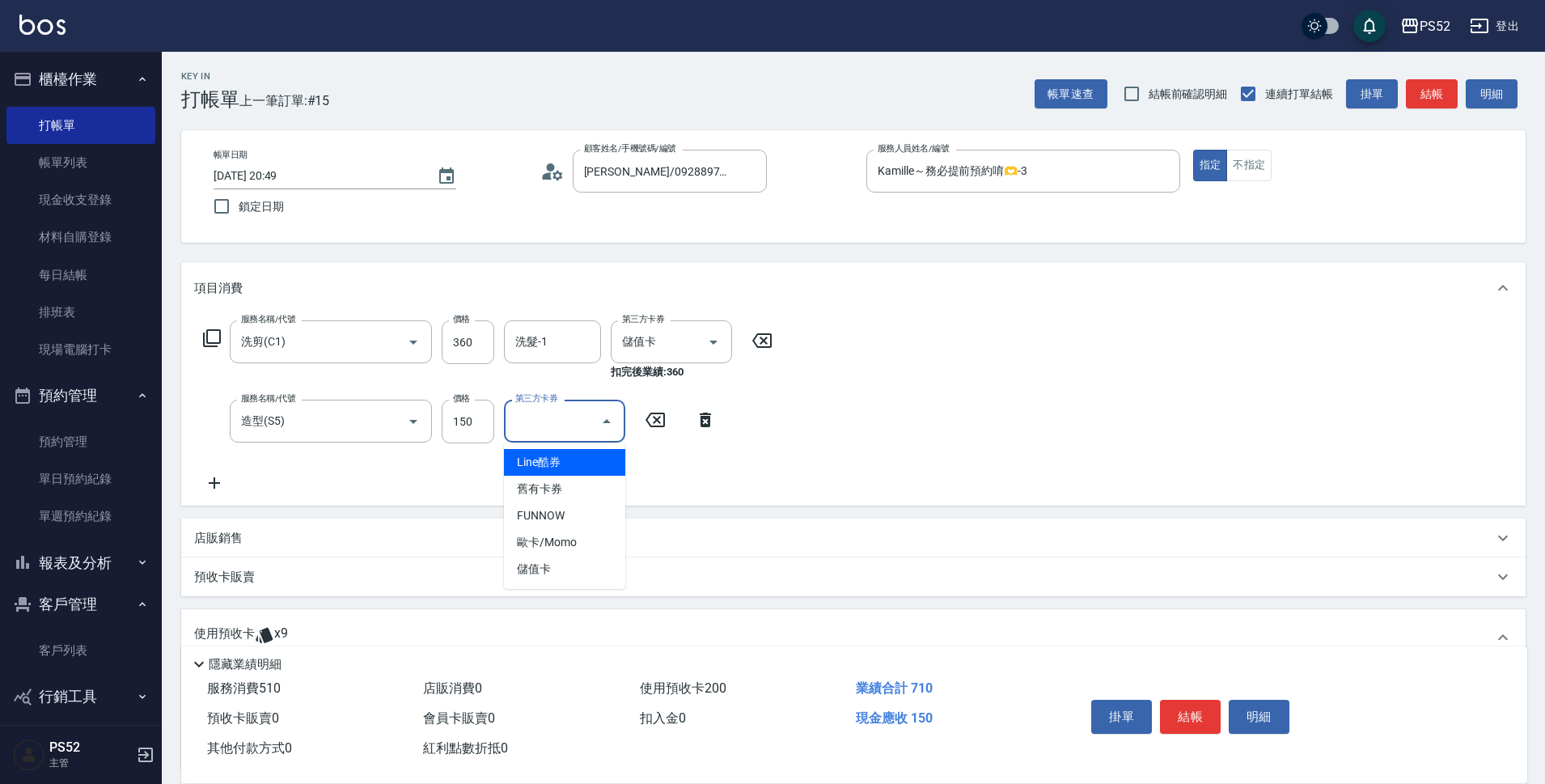
click at [581, 430] on input "第三方卡券" at bounding box center [552, 421] width 82 height 28
click at [592, 570] on span "儲值卡" at bounding box center [564, 569] width 121 height 27
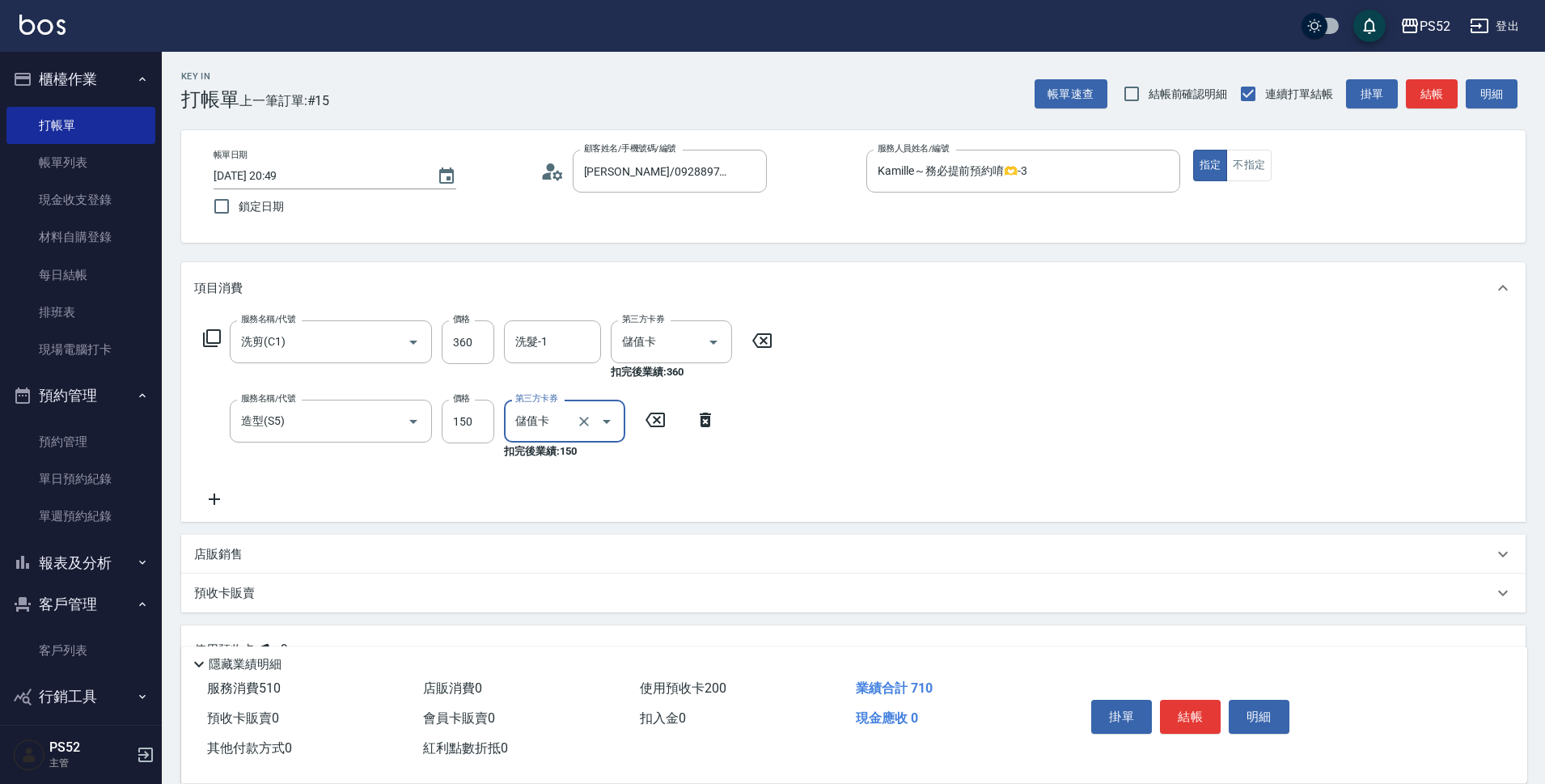
type input "儲值卡"
click at [1192, 704] on button "結帳" at bounding box center [1190, 716] width 60 height 34
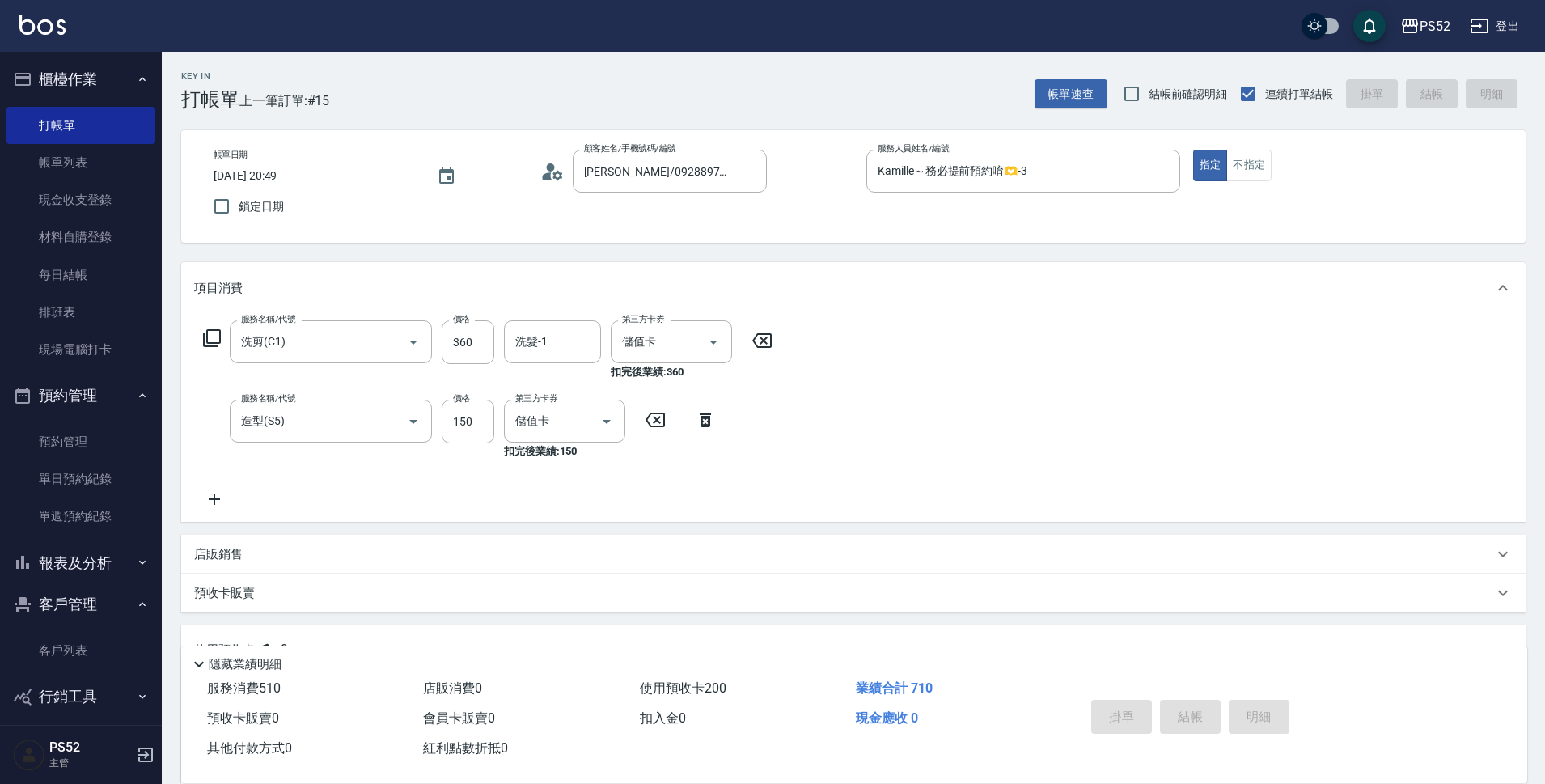
type input "2025/08/19 20:50"
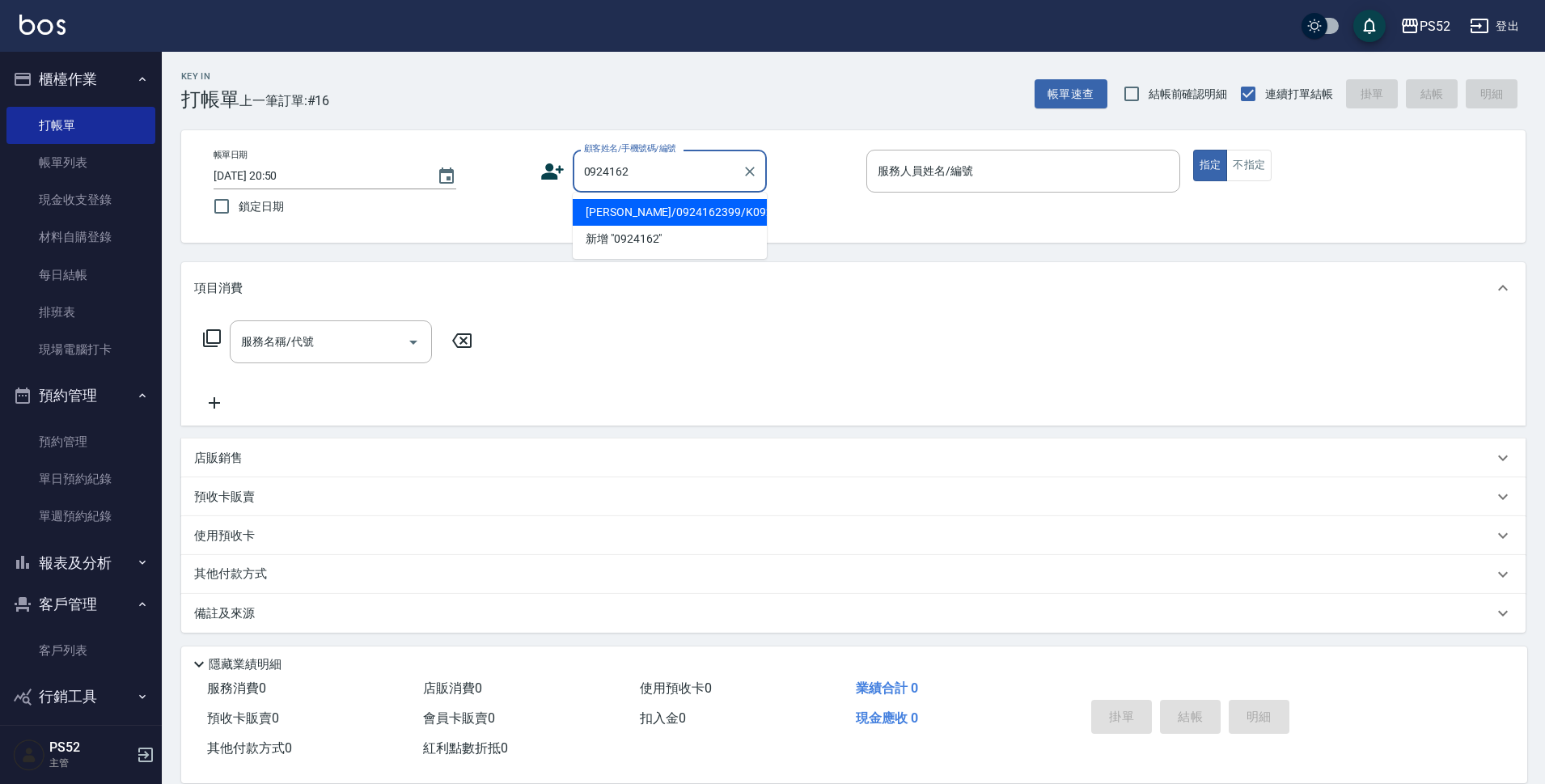
click at [669, 225] on li "李添堡/0924162399/K0924162399" at bounding box center [670, 213] width 194 height 27
type input "李添堡/0924162399/K0924162399"
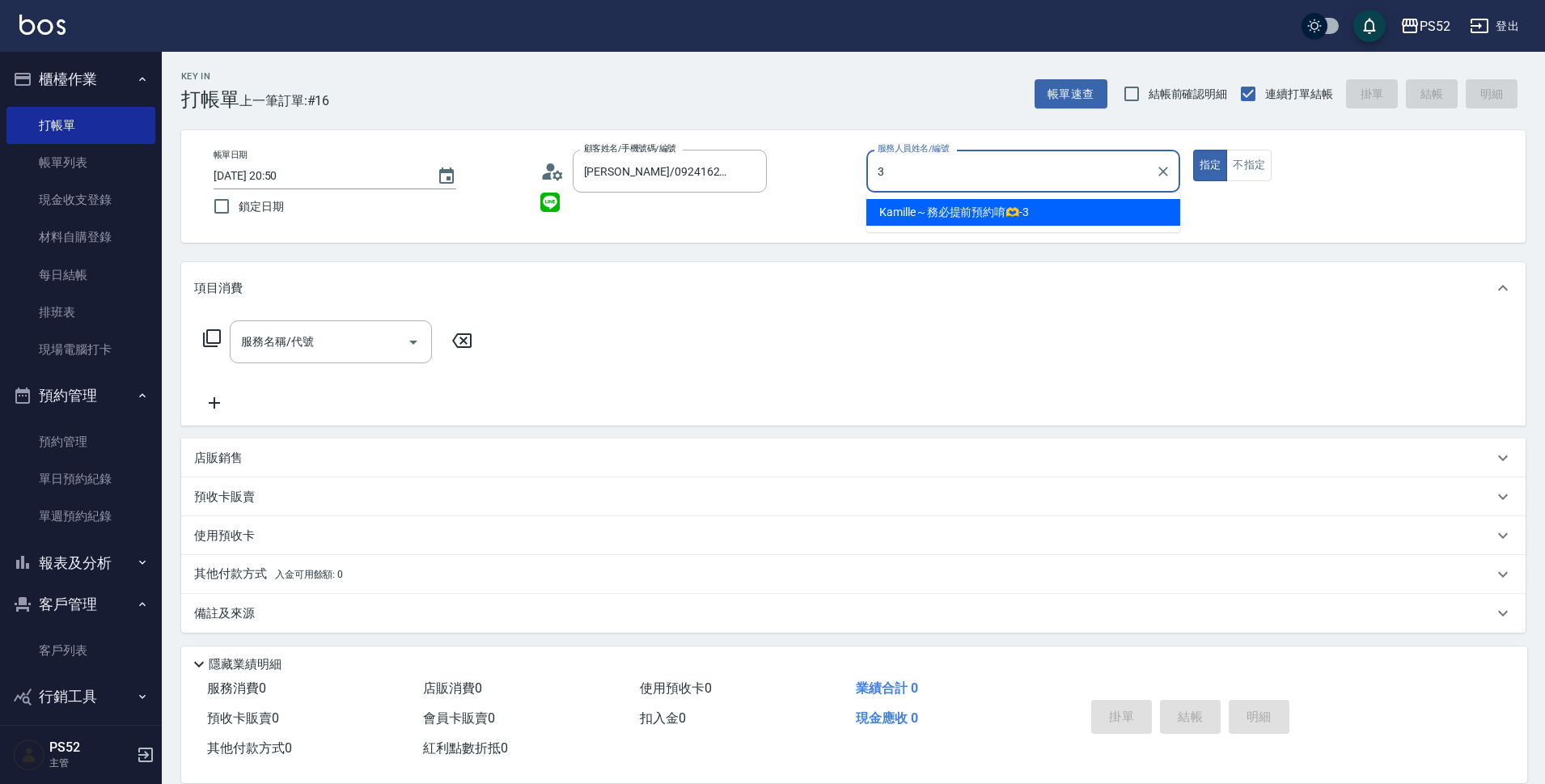
type input "Kamille～務必提前預約唷🫶-3"
type button "true"
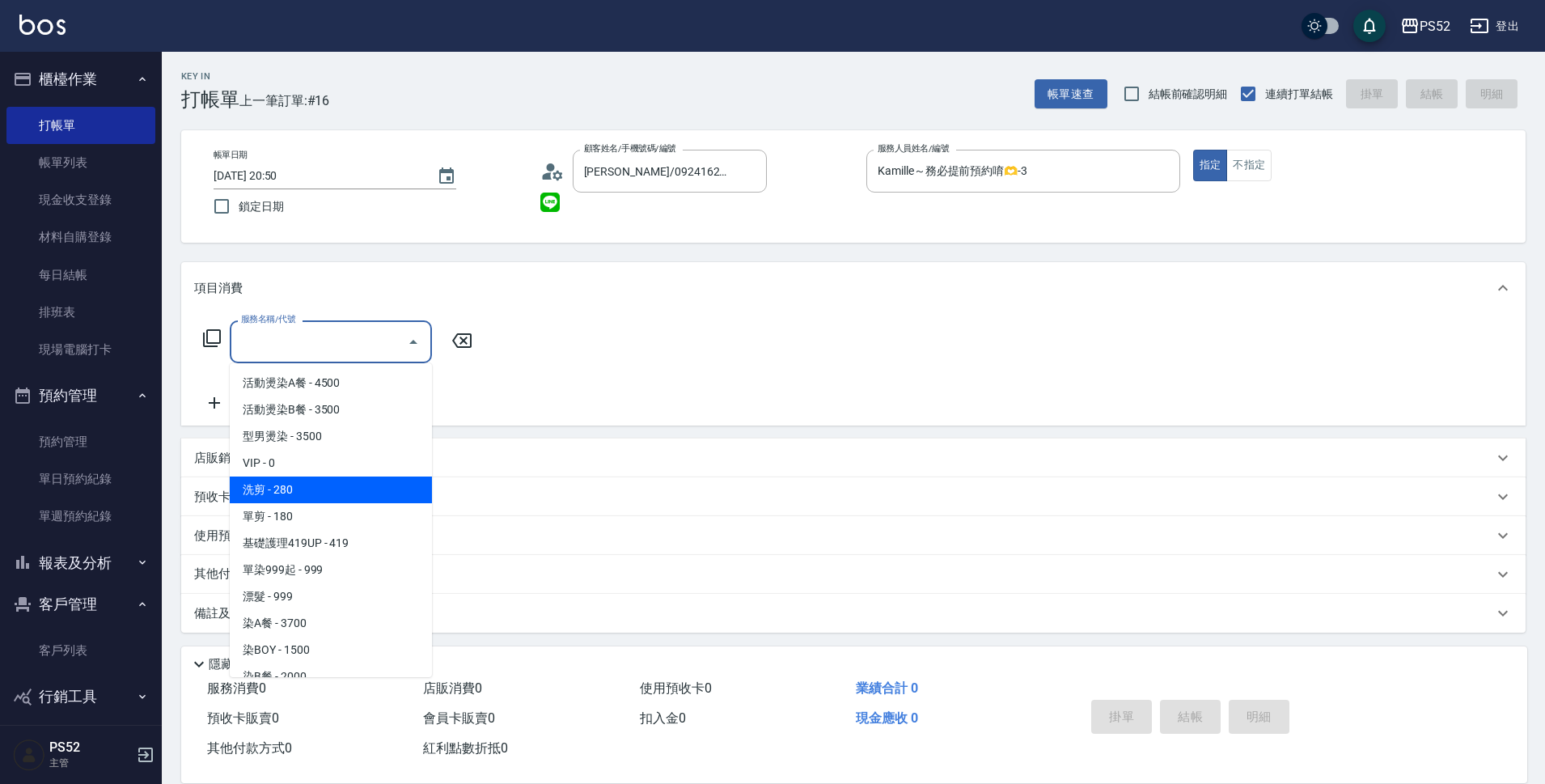
type input "洗剪(C1)"
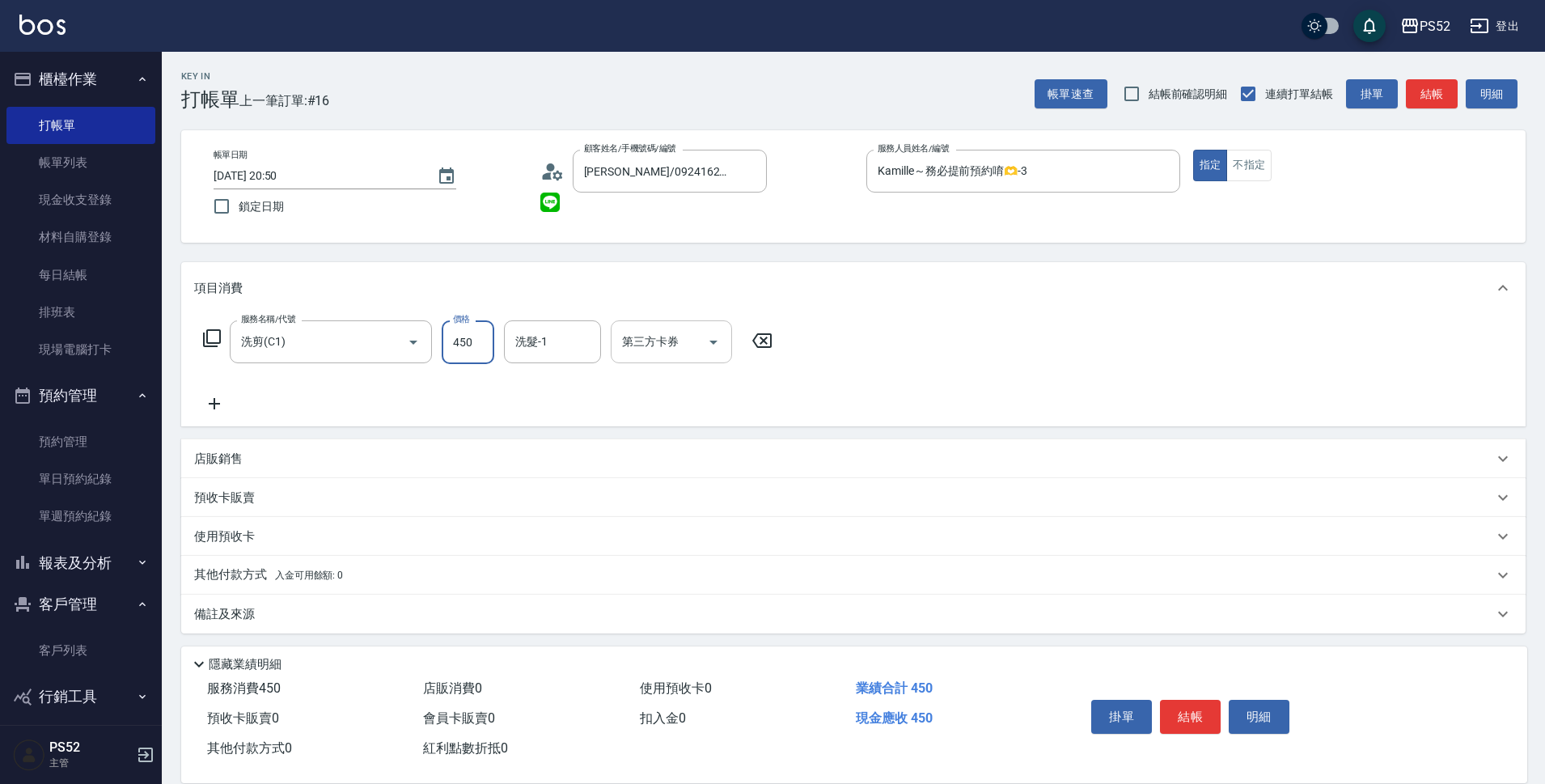
type input "450"
click at [692, 343] on input "第三方卡券" at bounding box center [659, 342] width 82 height 28
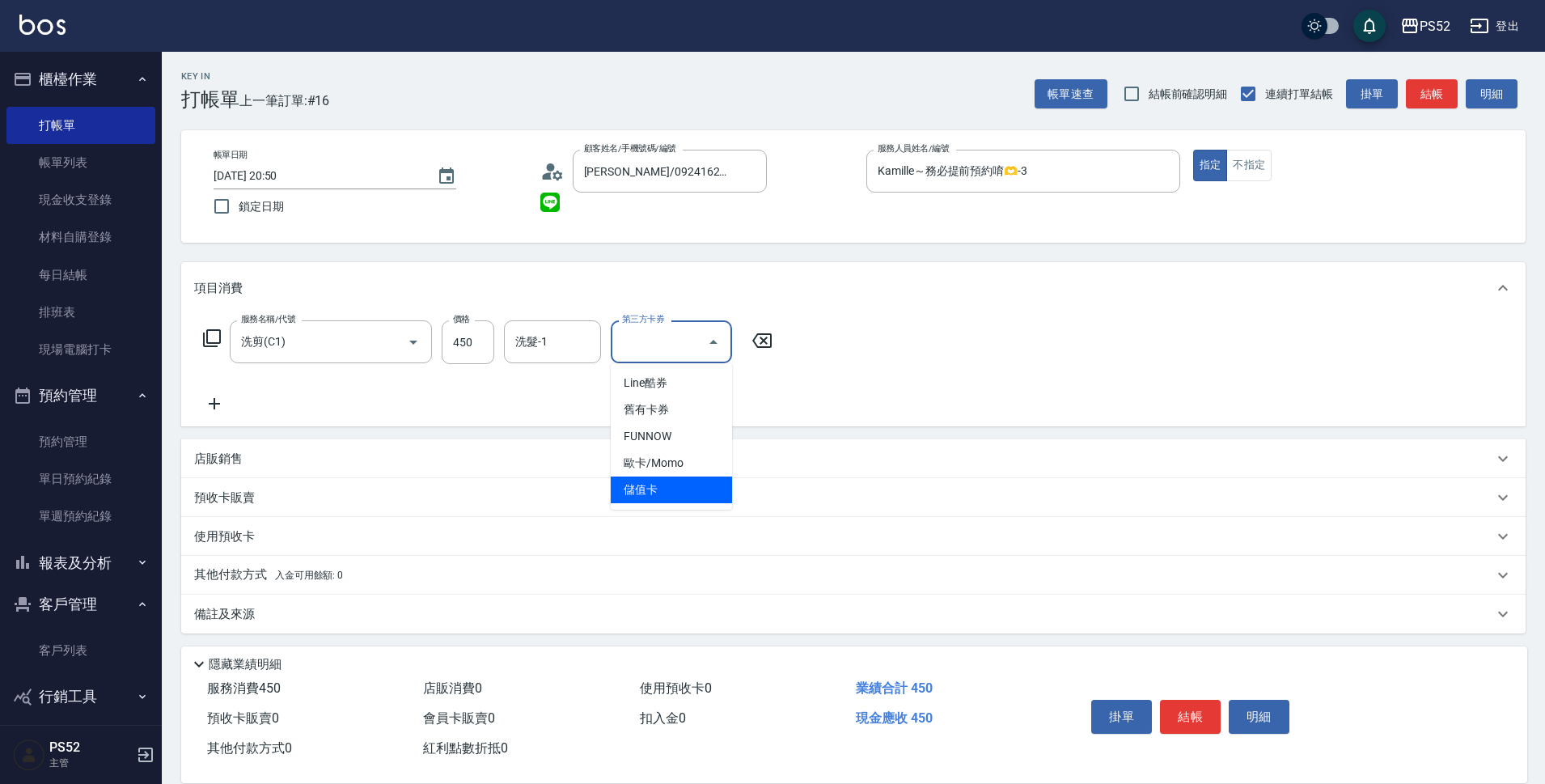
click at [643, 488] on span "儲值卡" at bounding box center [671, 490] width 121 height 27
type input "儲值卡"
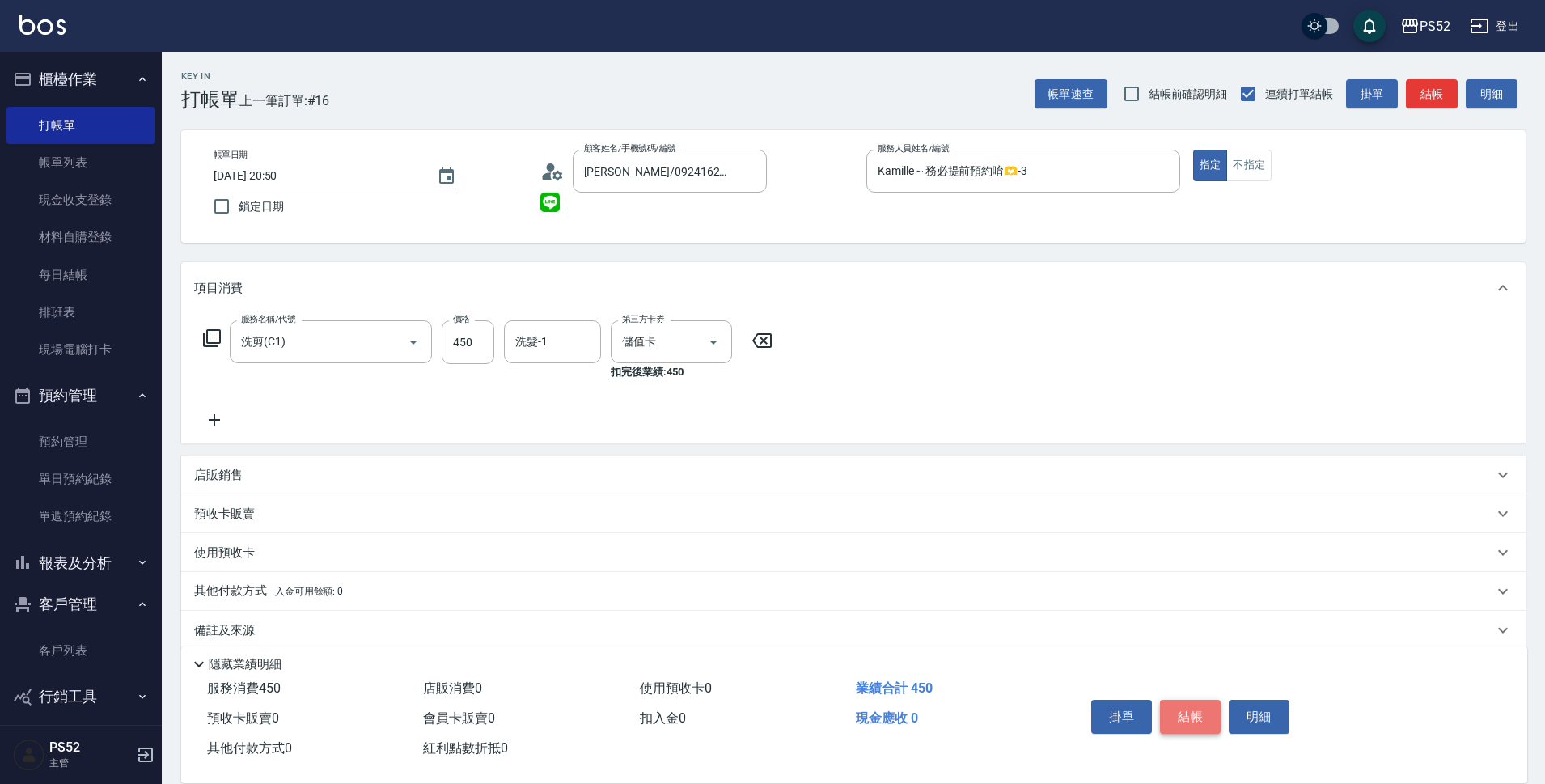
click at [1183, 699] on button "結帳" at bounding box center [1190, 716] width 60 height 34
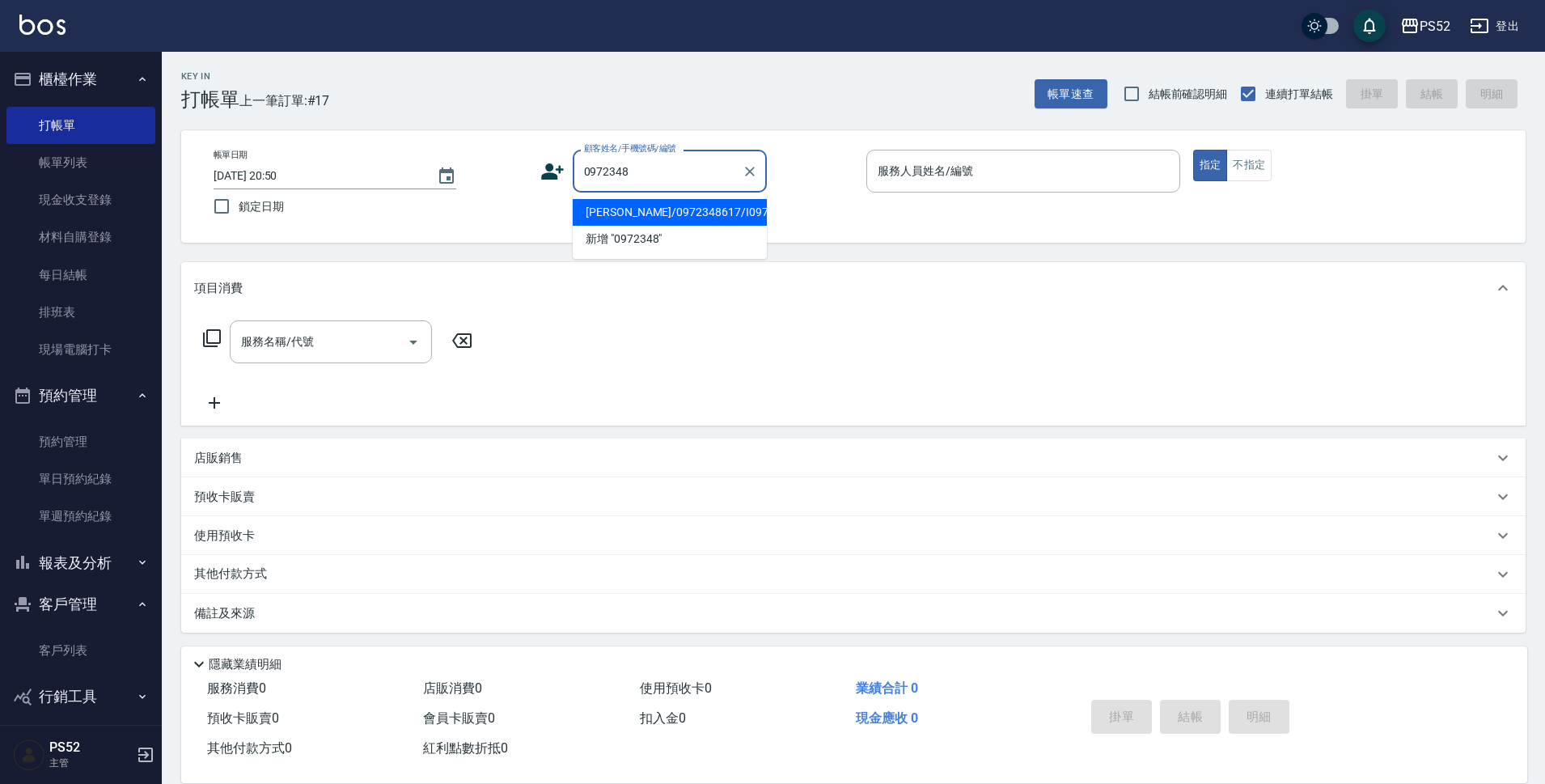
type input "楊育誠/0972348617/I0972348617"
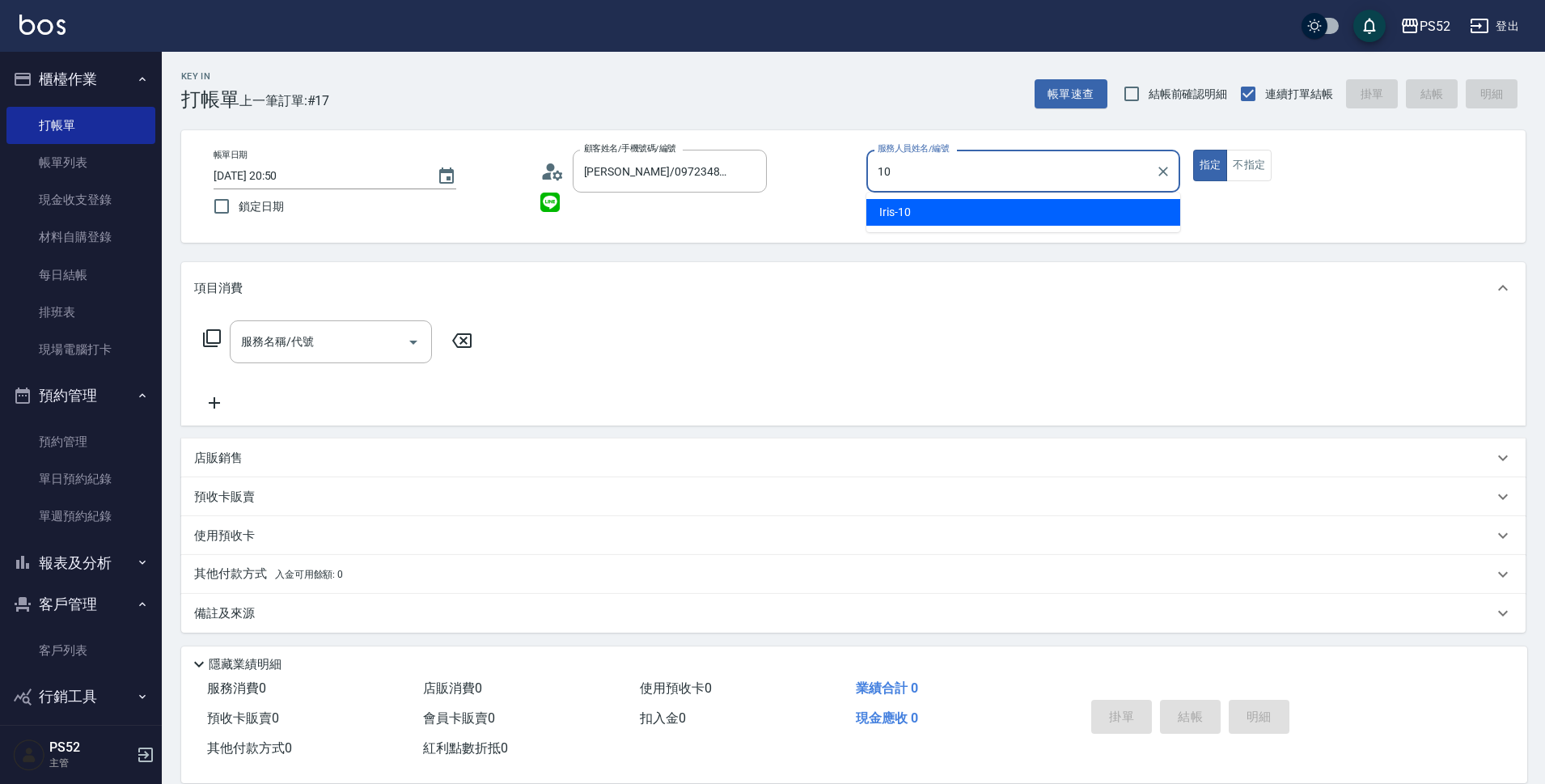
type input "Iris-10"
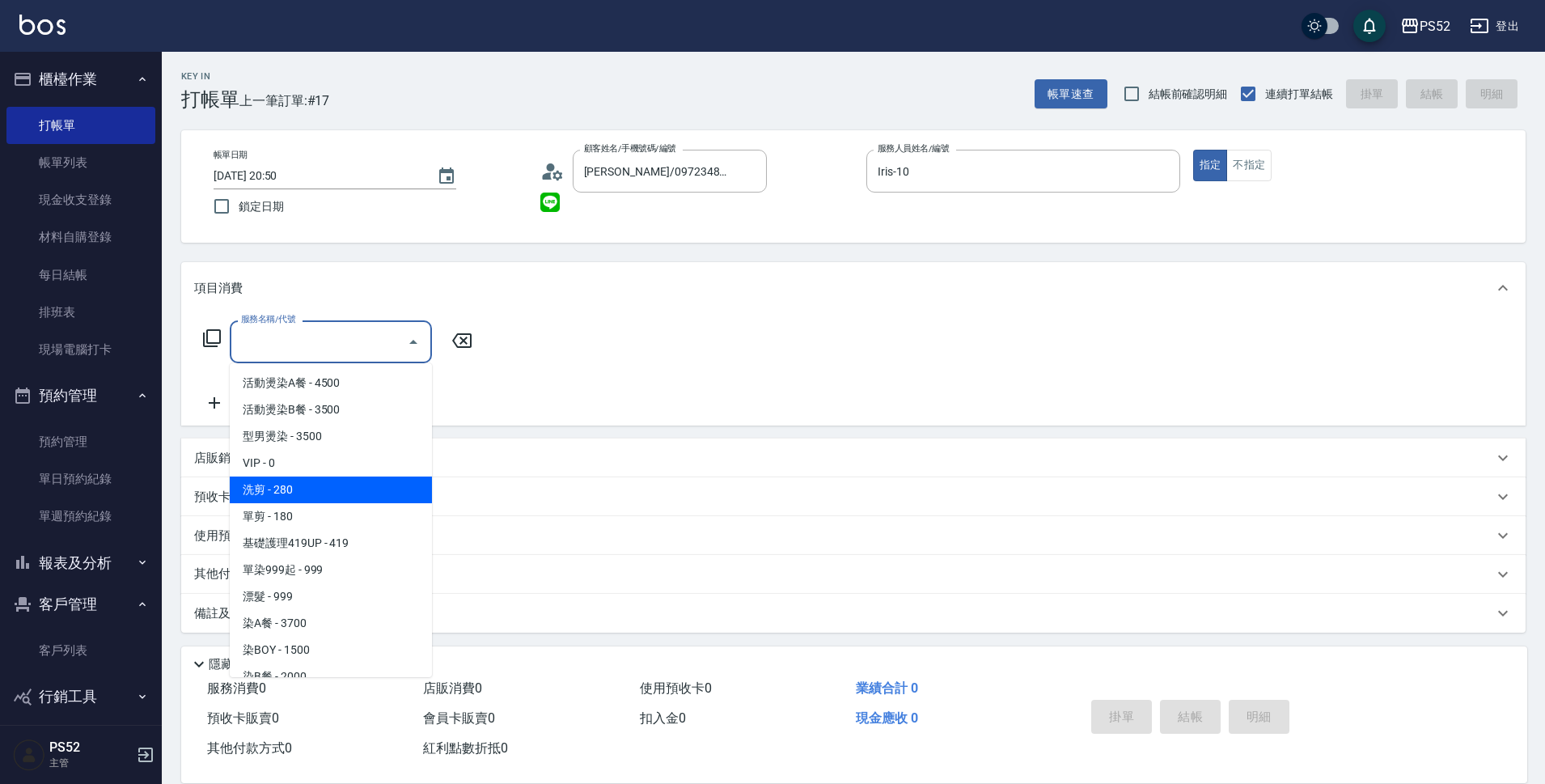
type input "洗剪(C1)"
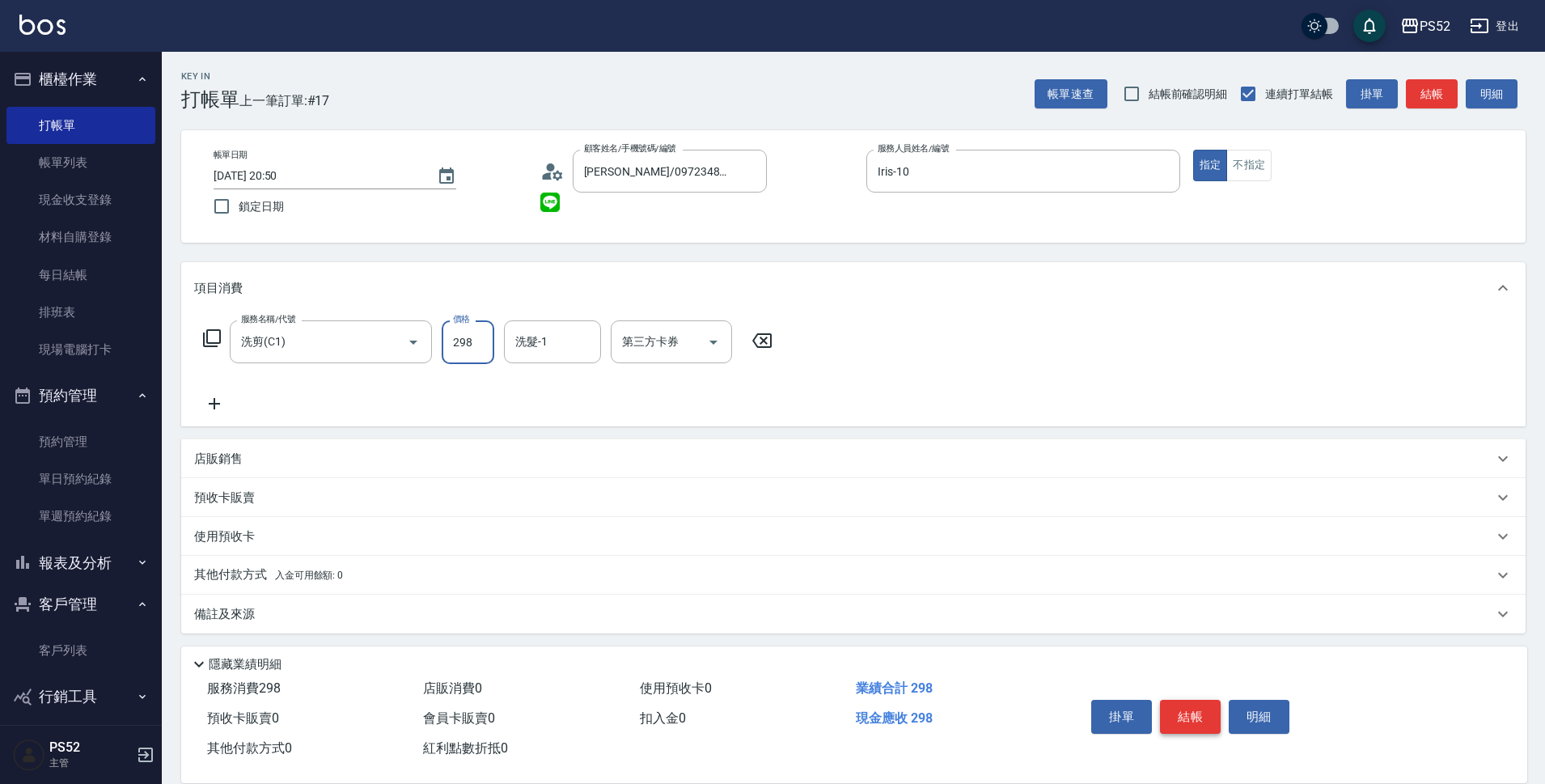
type input "298"
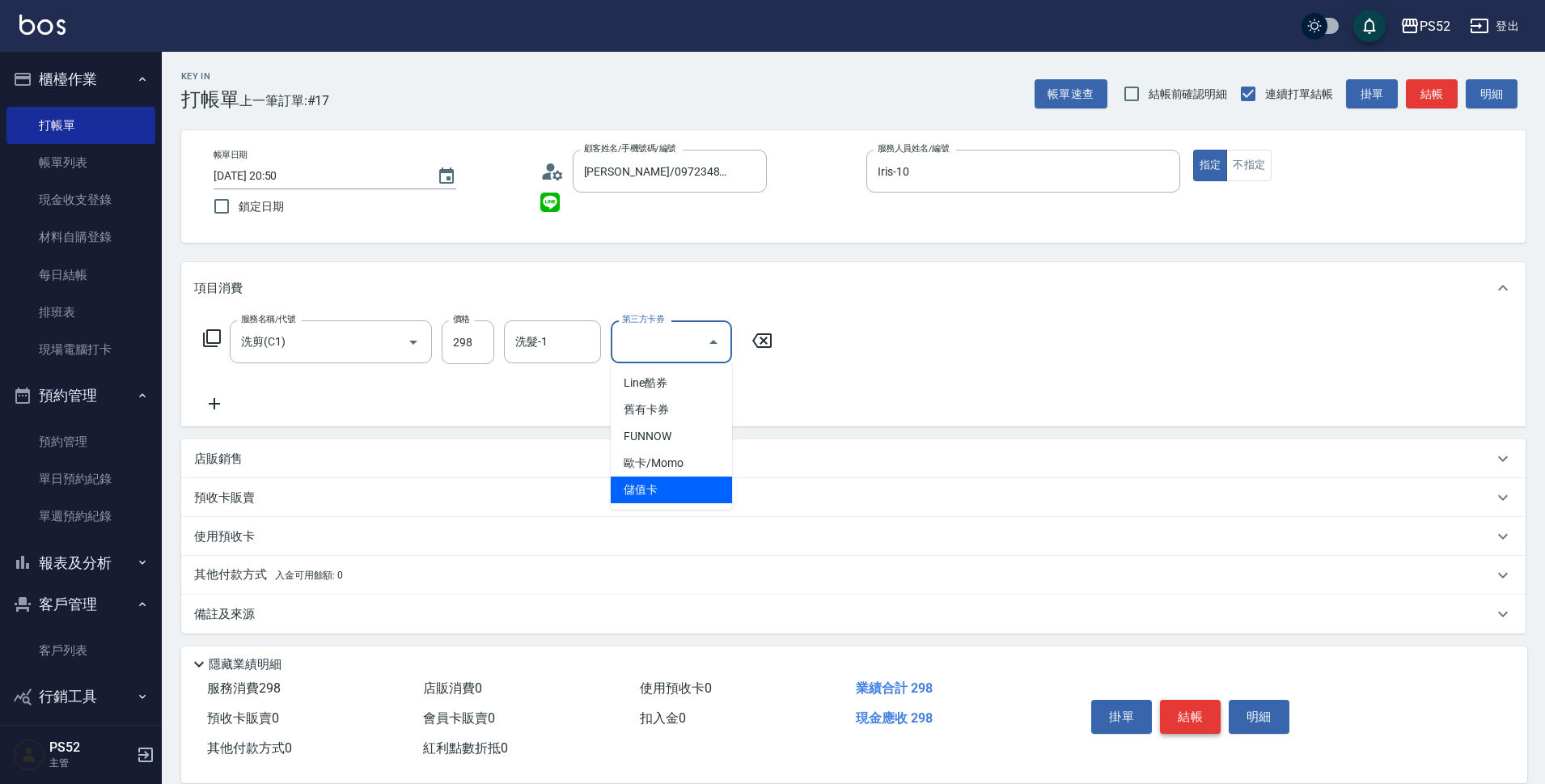
type input "儲值卡"
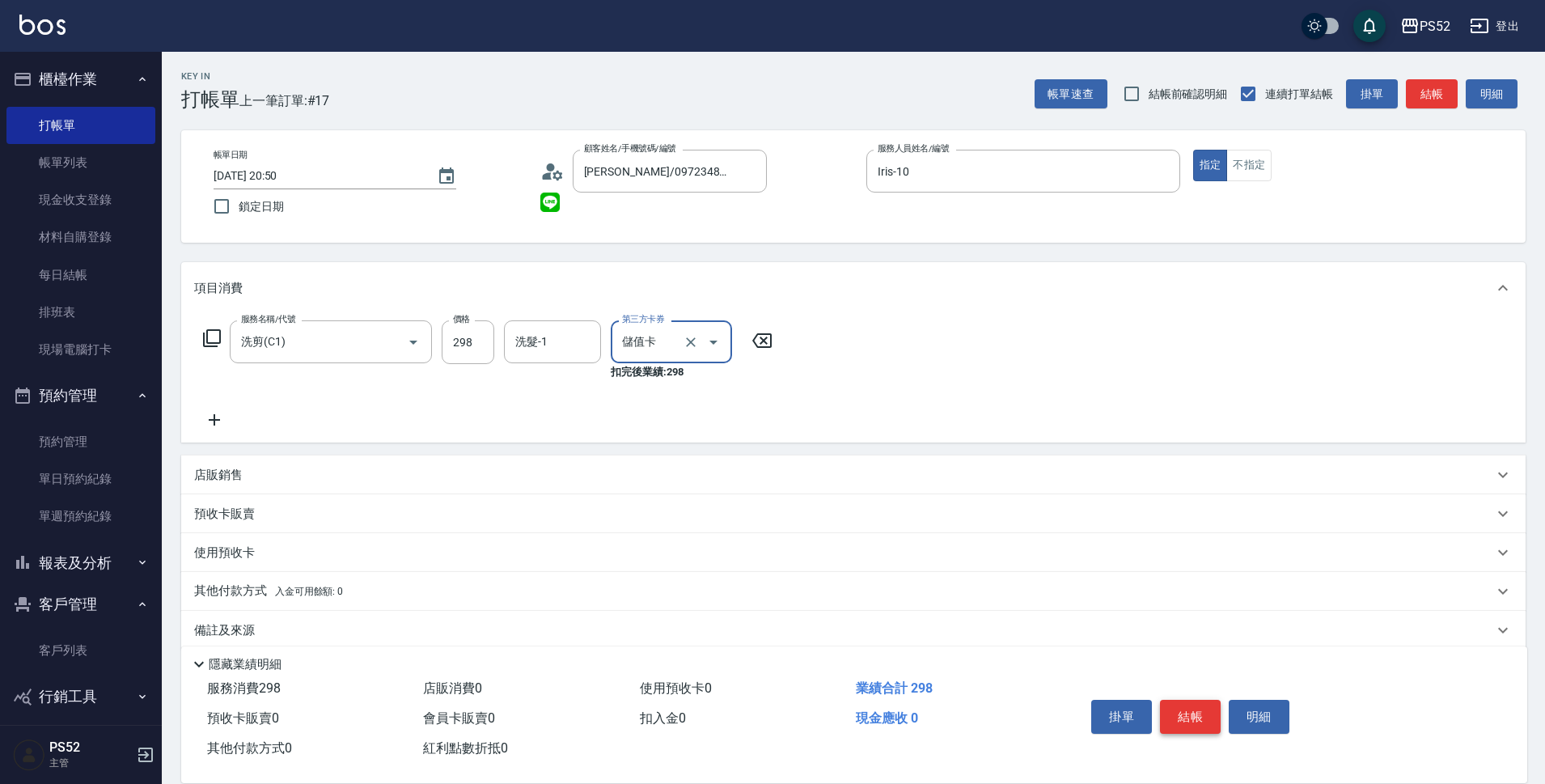
click at [1183, 699] on button "結帳" at bounding box center [1190, 716] width 60 height 34
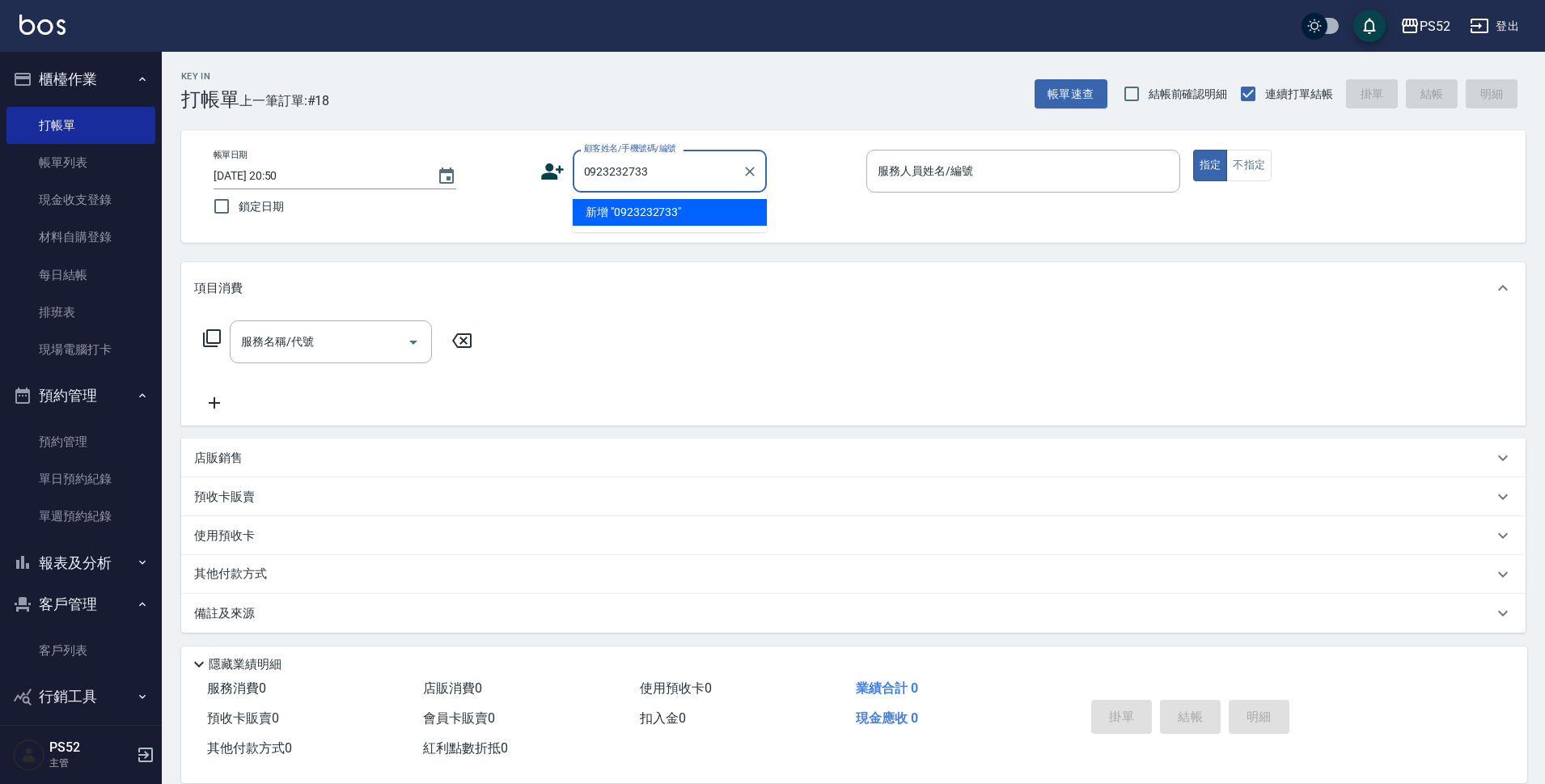
type input "0923232733"
click at [548, 173] on icon at bounding box center [552, 171] width 23 height 16
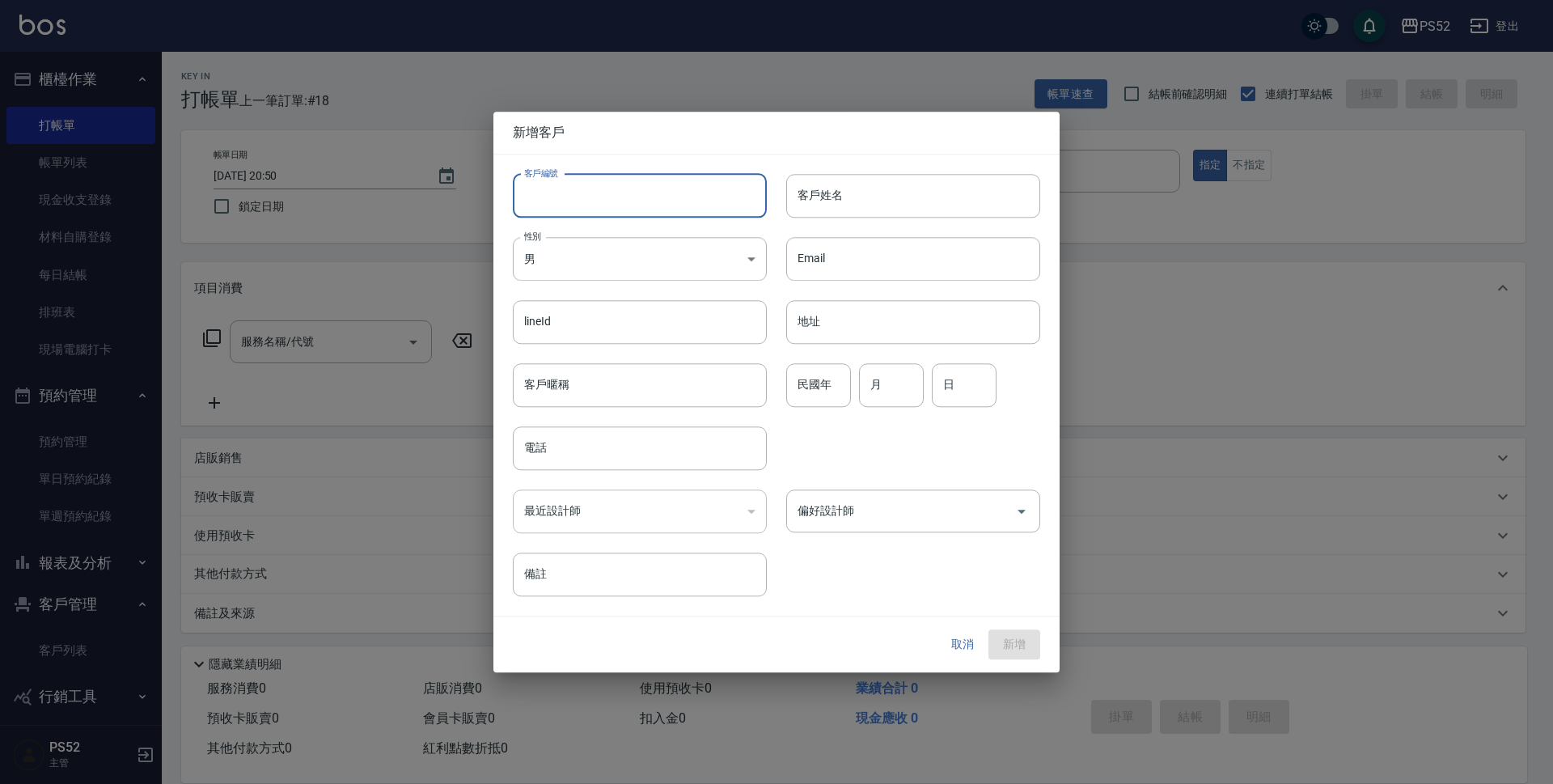
click at [619, 190] on input "客戶編號" at bounding box center [639, 196] width 254 height 44
type input "B0923232733"
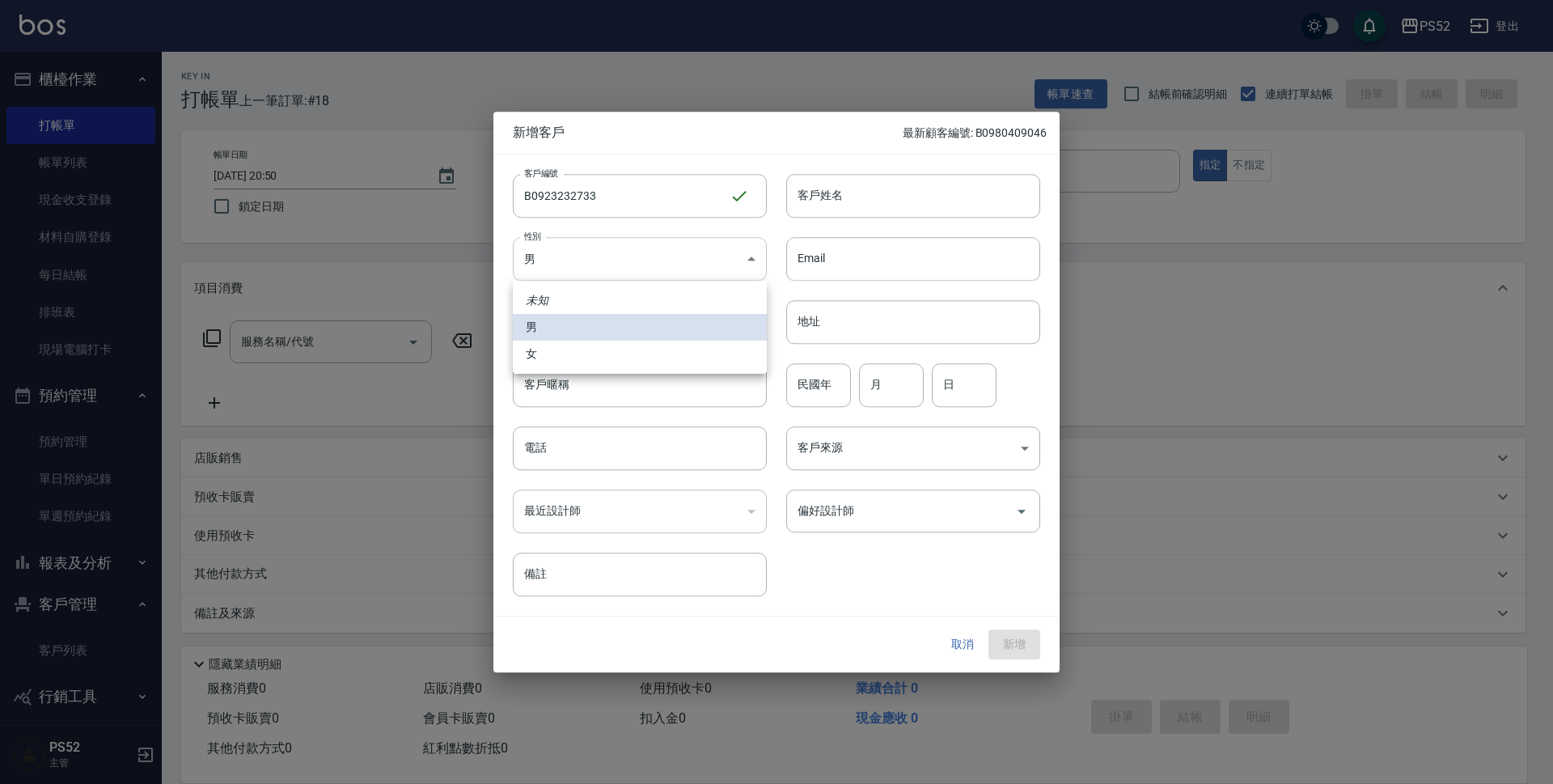
click at [610, 241] on body "PS52 登出 櫃檯作業 打帳單 帳單列表 現金收支登錄 材料自購登錄 每日結帳 排班表 現場電腦打卡 預約管理 預約管理 單日預約紀錄 單週預約紀錄 報表及…" at bounding box center [776, 394] width 1553 height 787
click at [569, 348] on li "女" at bounding box center [639, 353] width 254 height 27
type input "FEMALE"
click at [568, 456] on input "電話" at bounding box center [639, 448] width 254 height 44
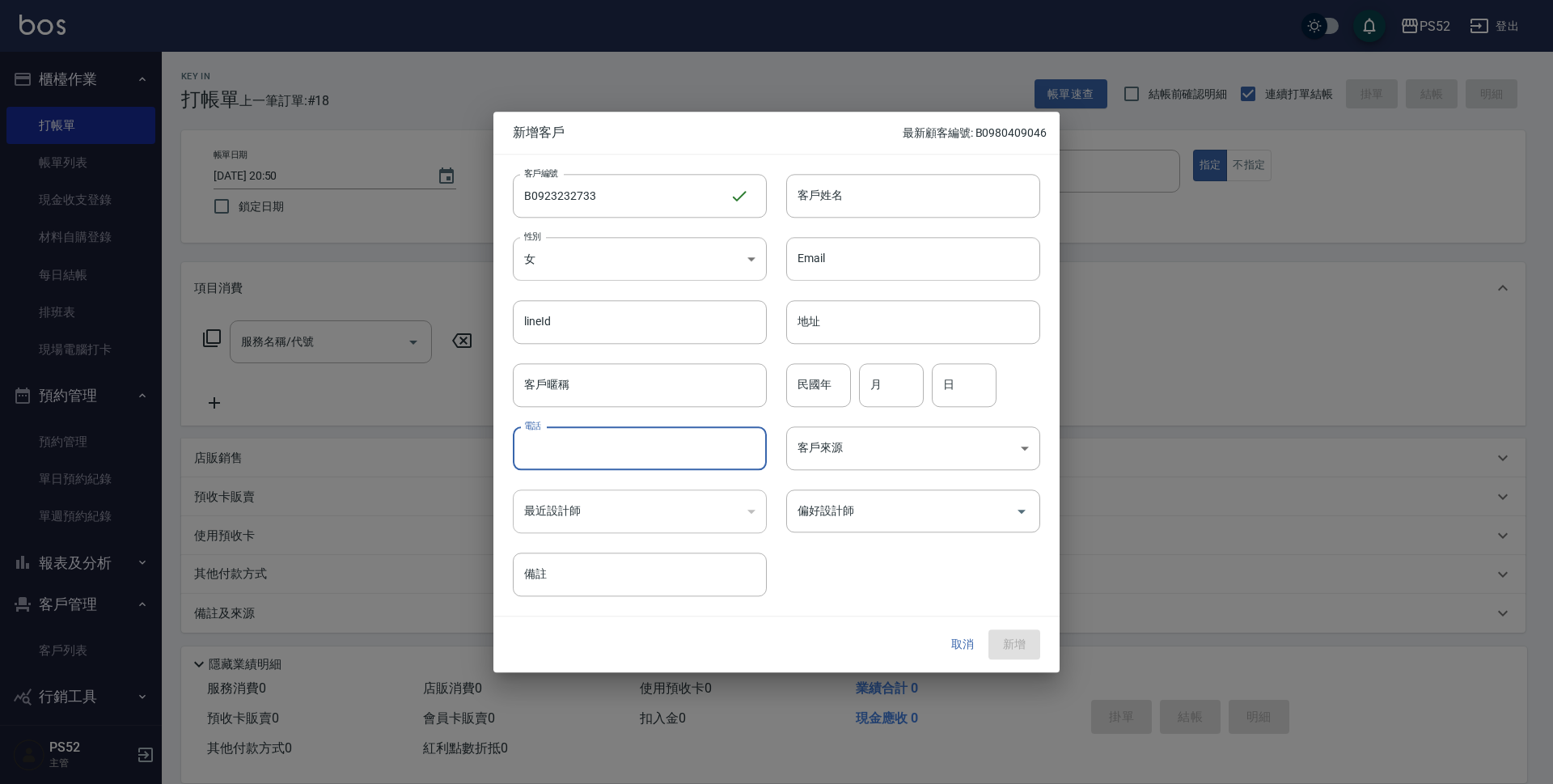
paste input "0923232733"
type input "0923232733"
click at [837, 396] on input "民國年" at bounding box center [818, 384] width 64 height 44
type input "72"
type input "3"
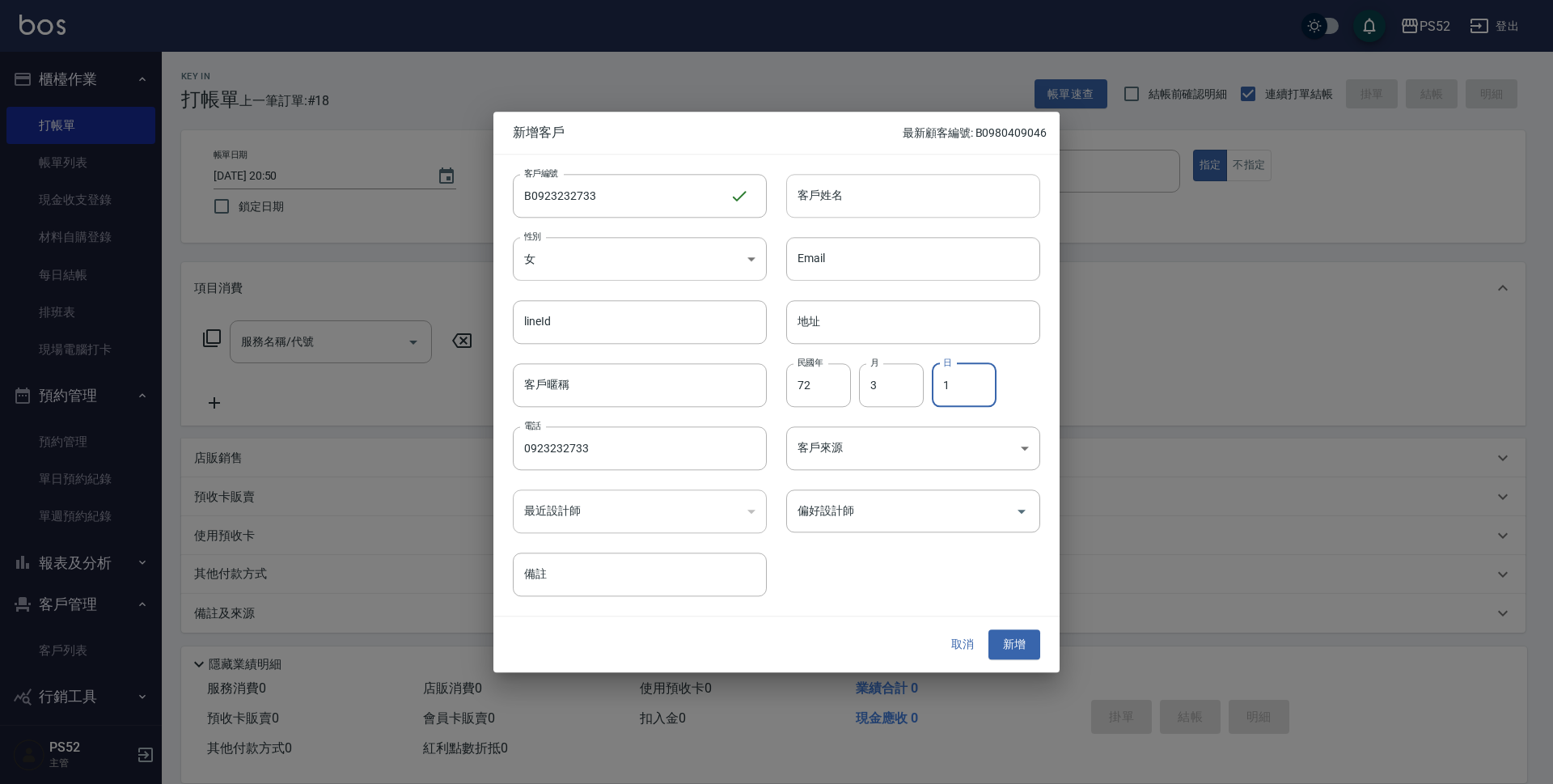
type input "1"
click at [852, 203] on input "客戶姓名" at bounding box center [912, 196] width 254 height 44
type input "古月昭"
click at [1017, 651] on button "新增" at bounding box center [1014, 645] width 52 height 30
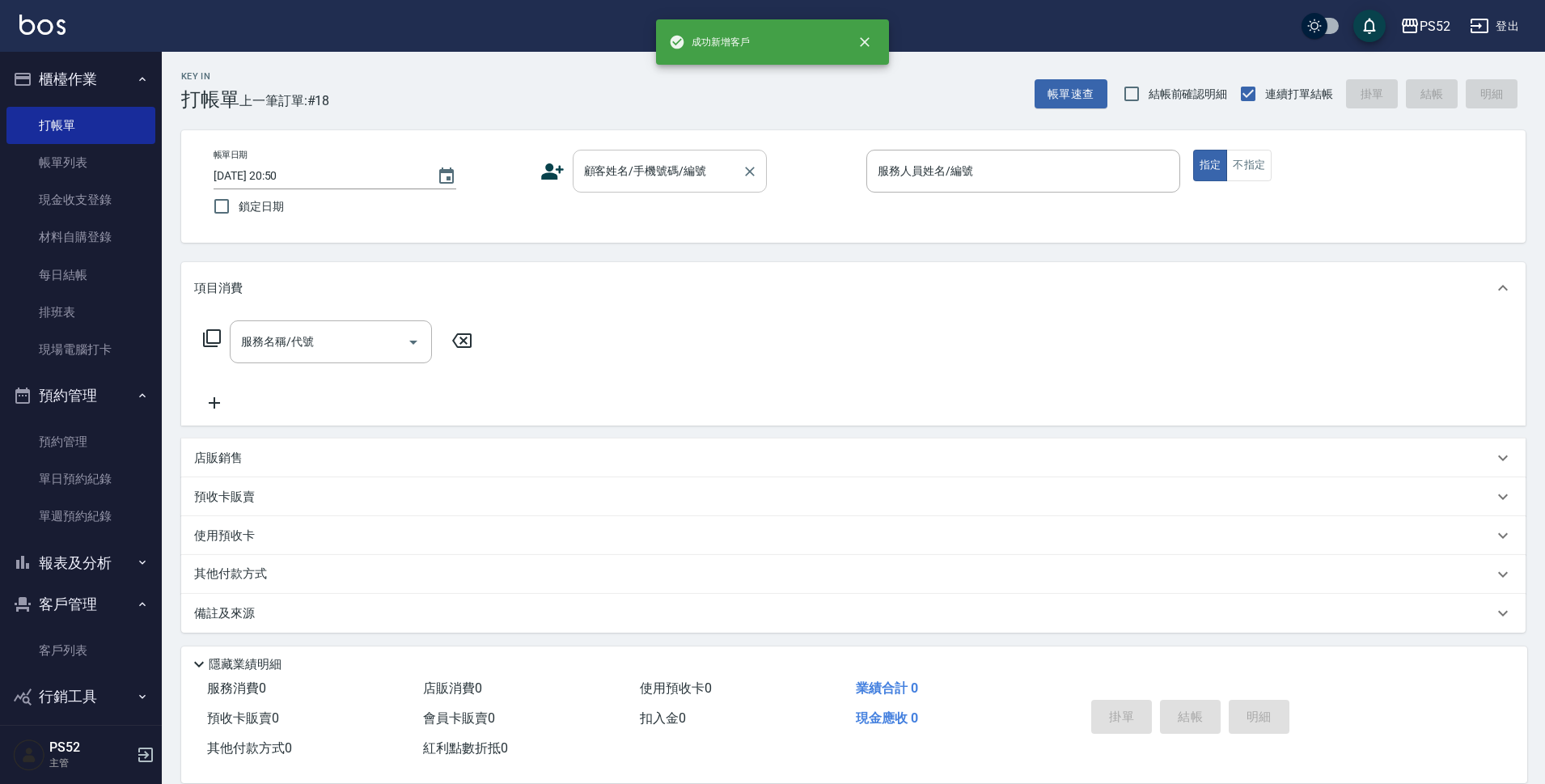
click at [687, 178] on input "顧客姓名/手機號碼/編號" at bounding box center [657, 171] width 155 height 28
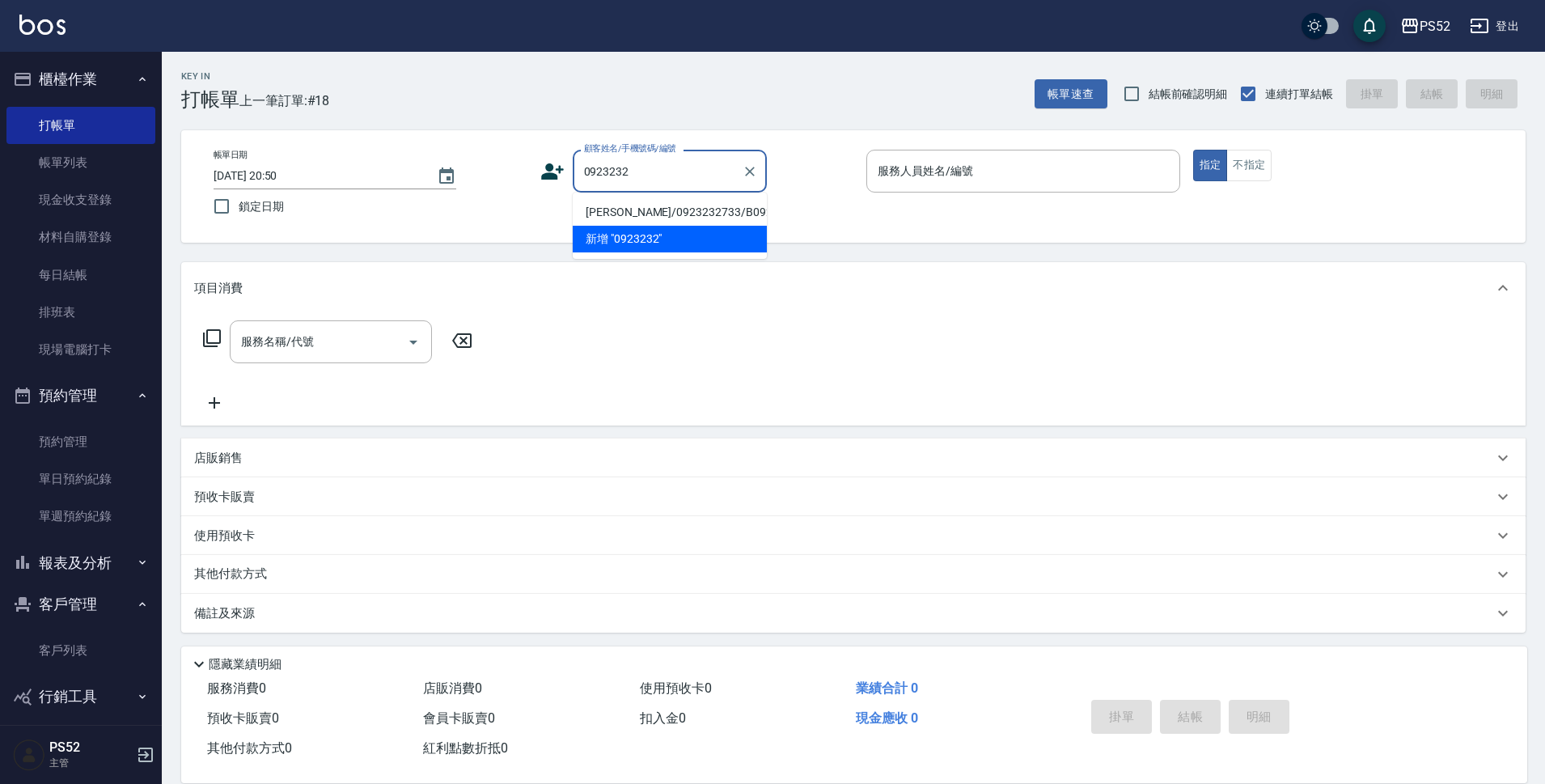
click at [638, 224] on li "古月昭/0923232733/B0923232733" at bounding box center [670, 213] width 194 height 27
type input "古月昭/0923232733/B0923232733"
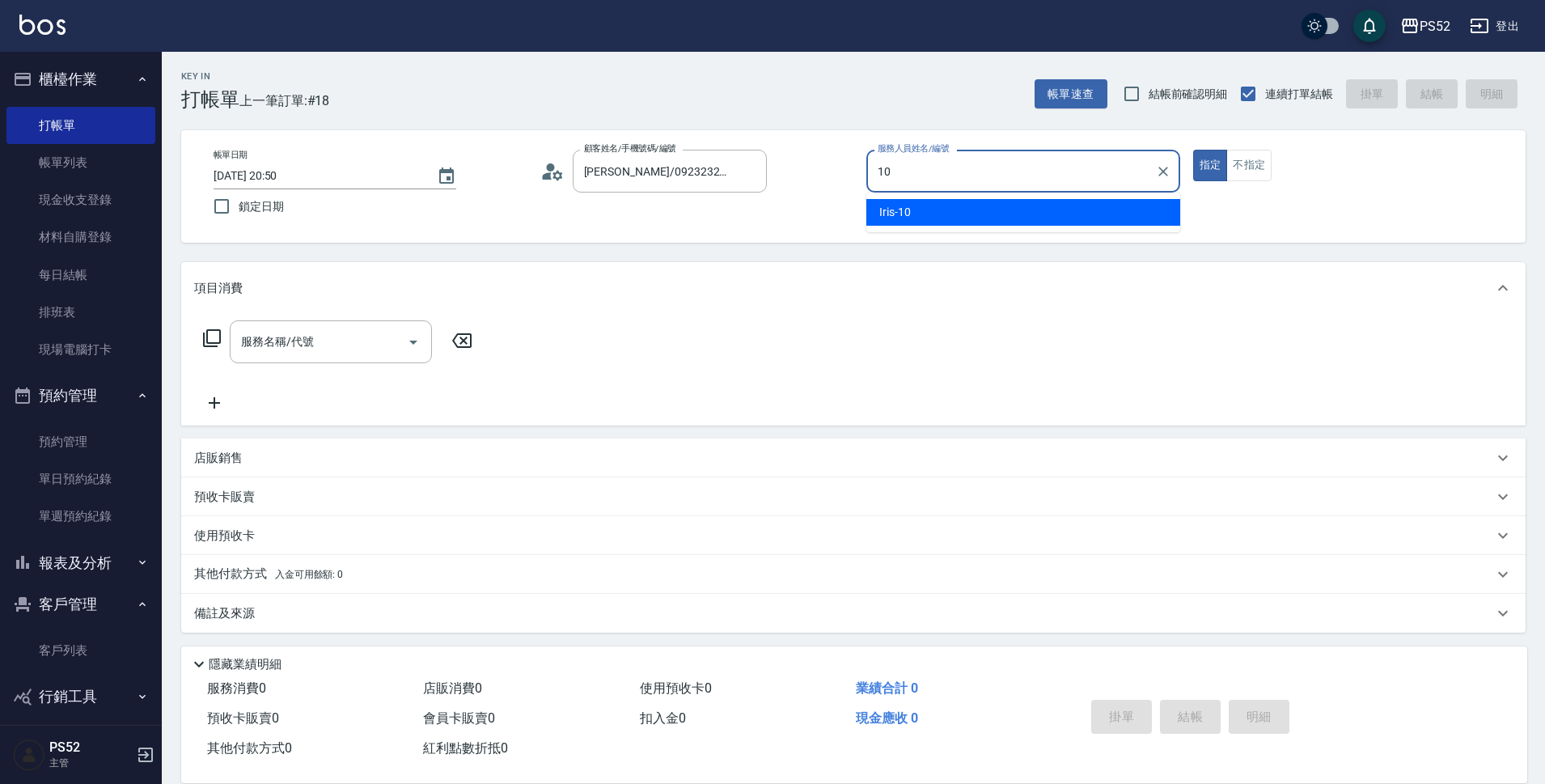
type input "Iris-10"
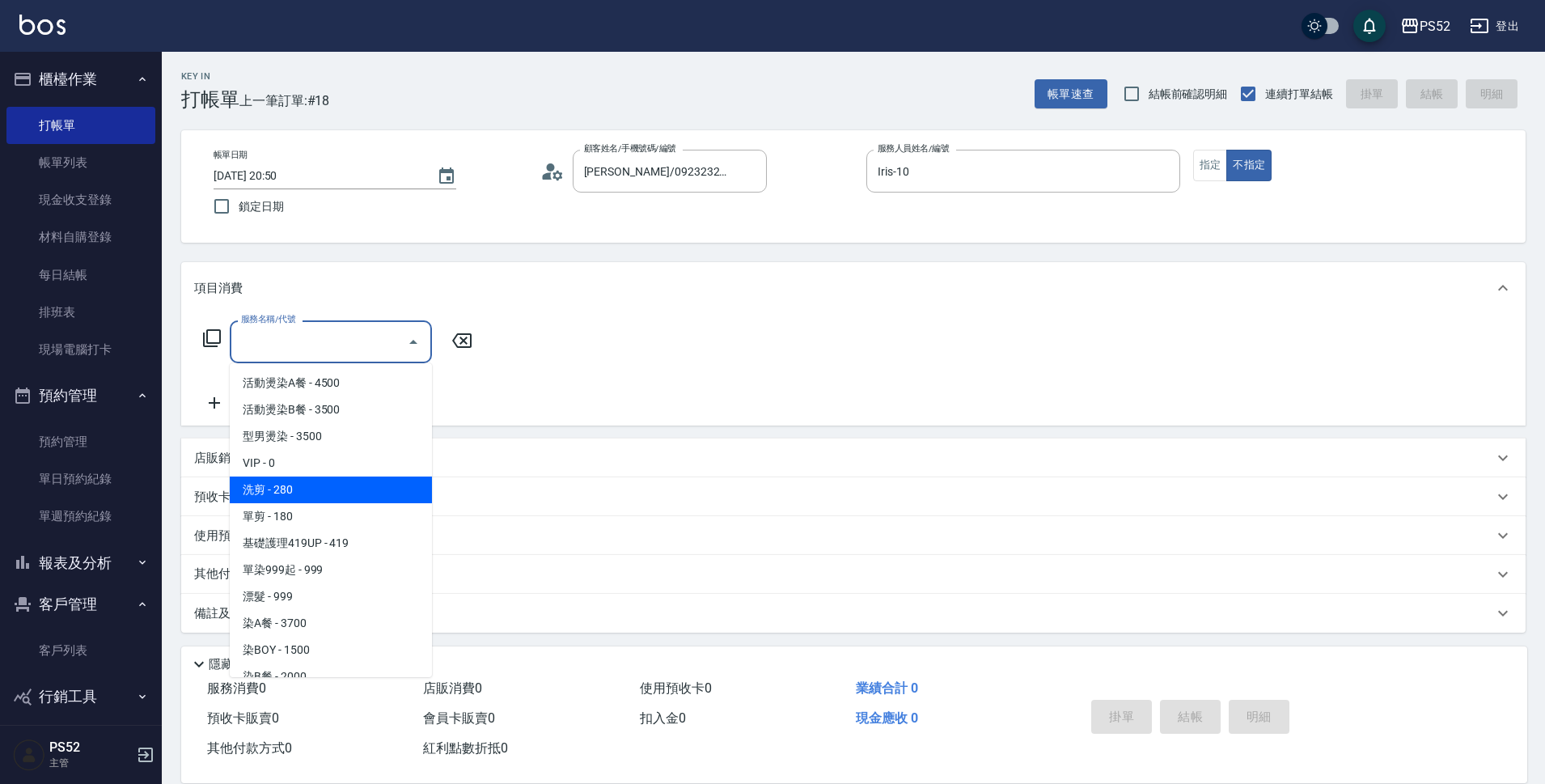
type input "洗剪(C1)"
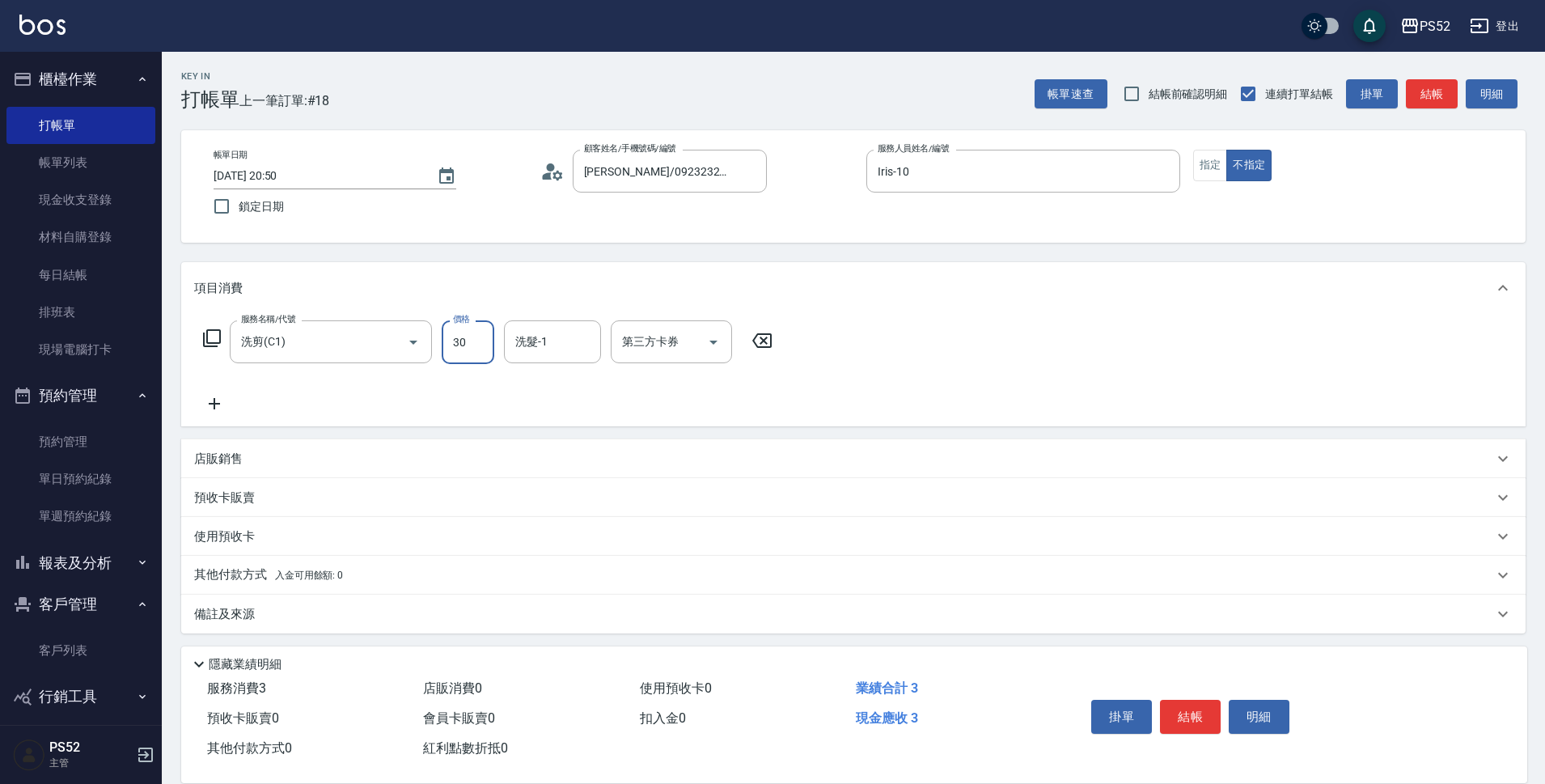
type input "300"
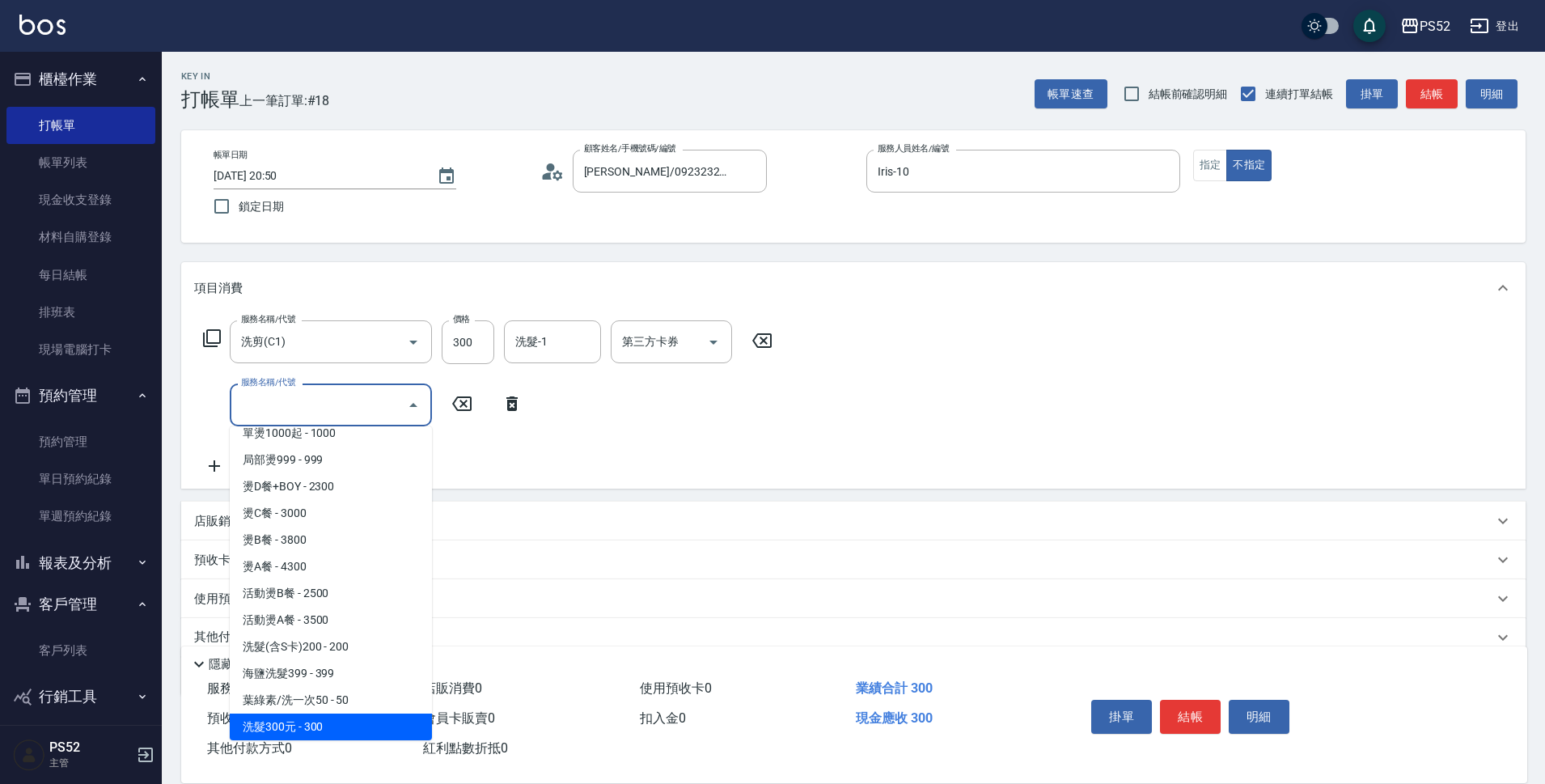
scroll to position [467, 0]
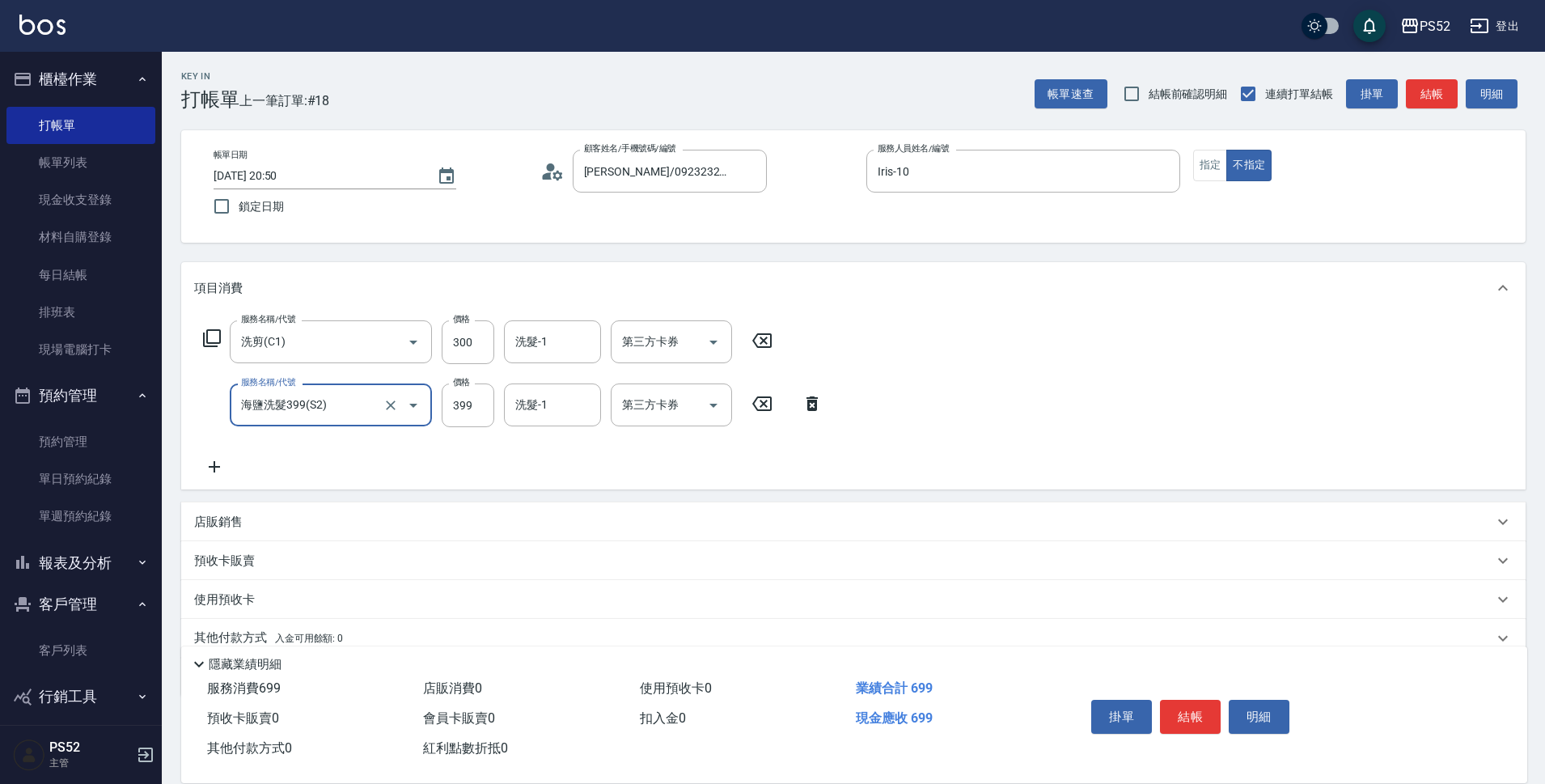
click at [409, 408] on icon "Open" at bounding box center [413, 405] width 19 height 19
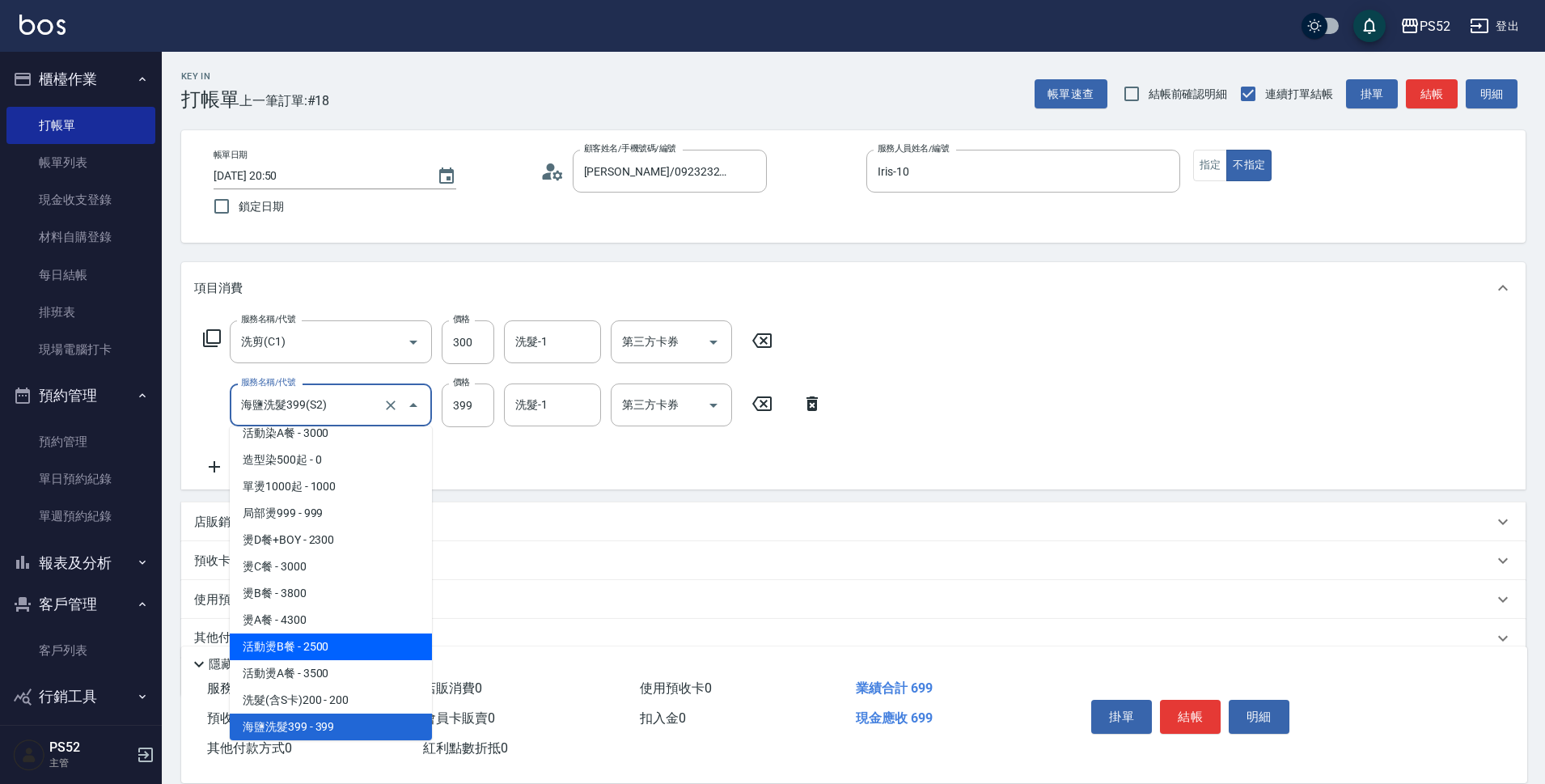
scroll to position [441, 0]
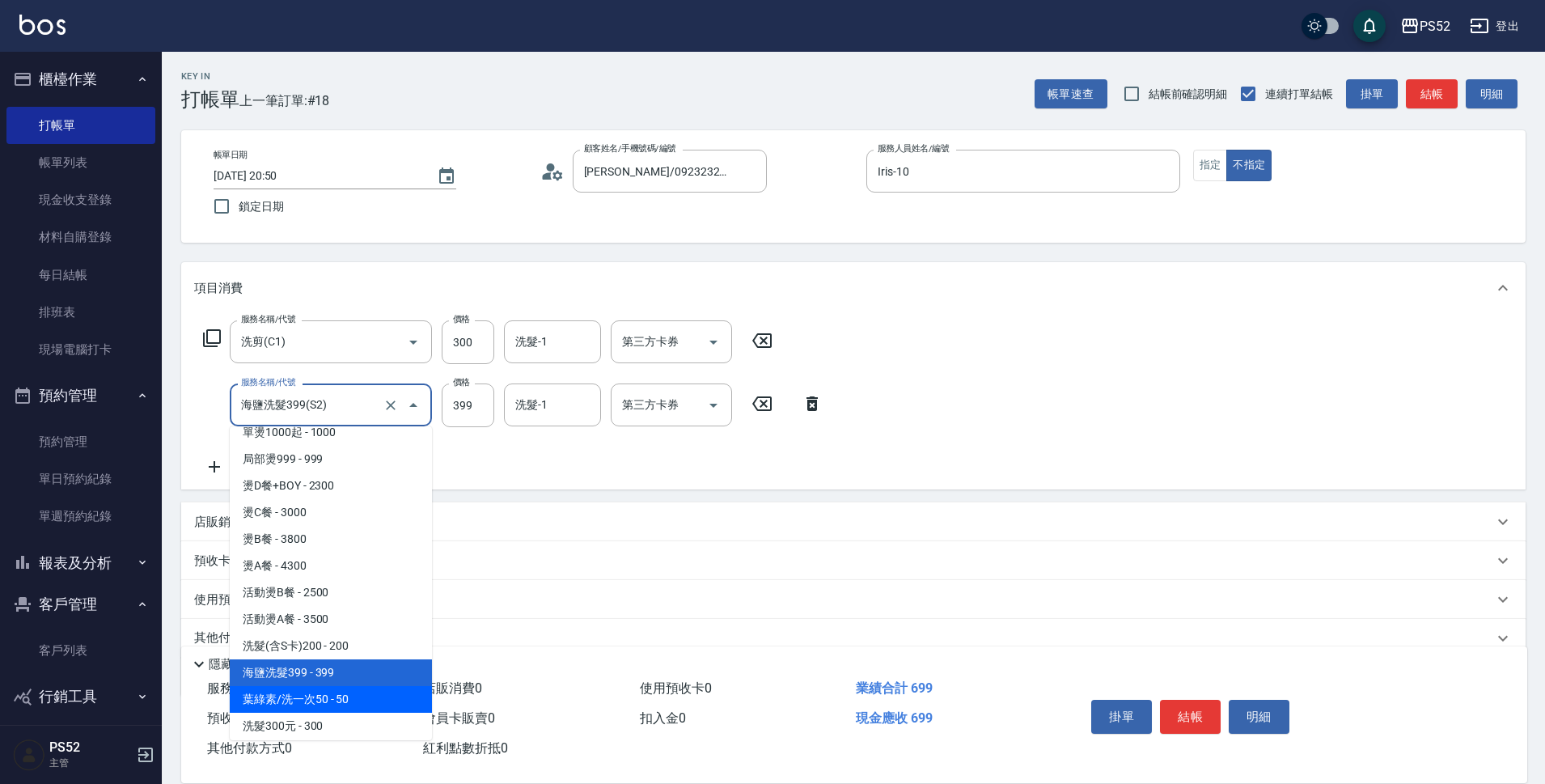
click at [356, 698] on span "葉綠素/洗一次50 - 50" at bounding box center [330, 699] width 202 height 27
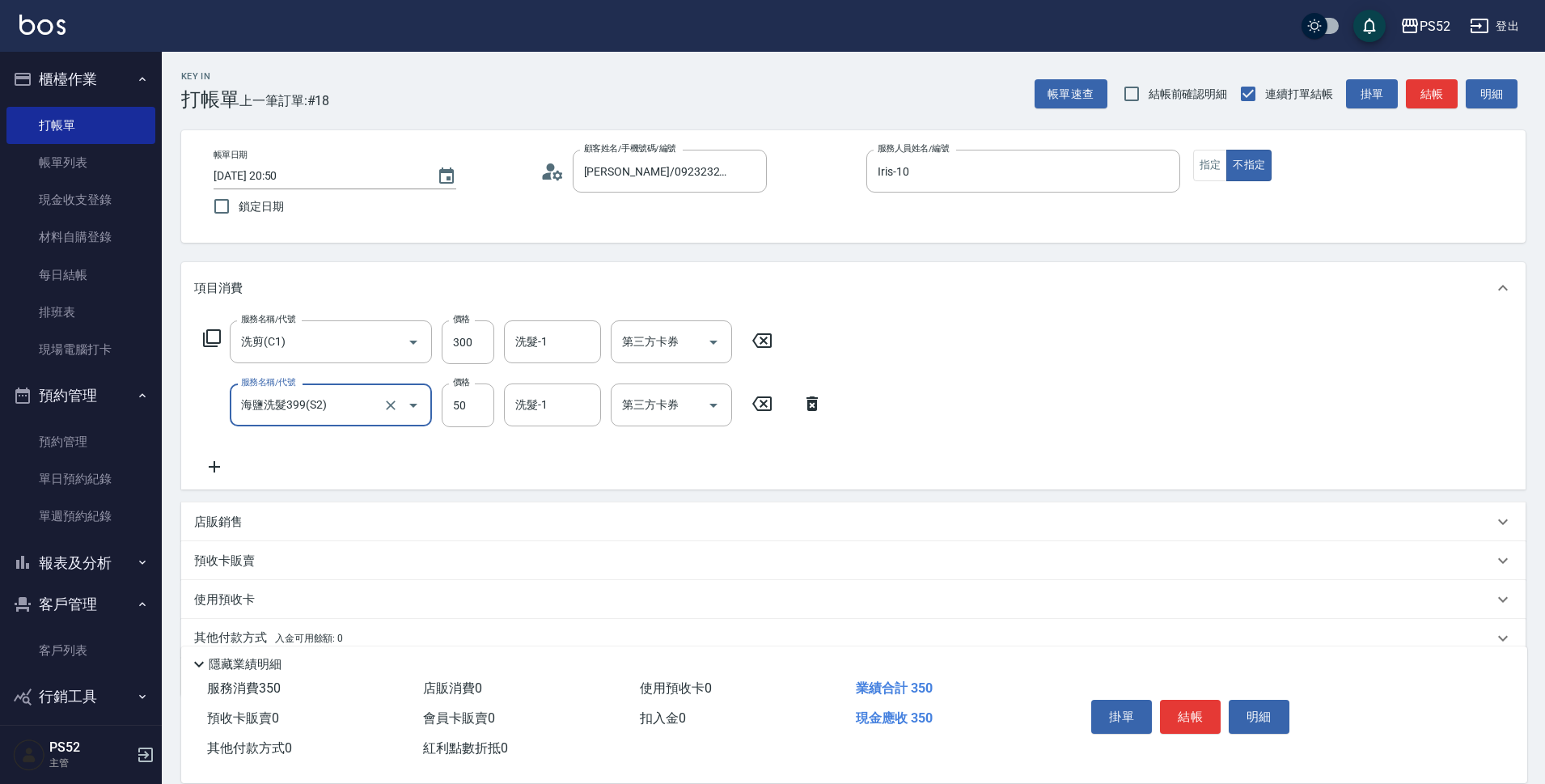
type input "葉綠素/洗一次50(S3)"
type input "50"
click at [1173, 707] on button "結帳" at bounding box center [1190, 716] width 60 height 34
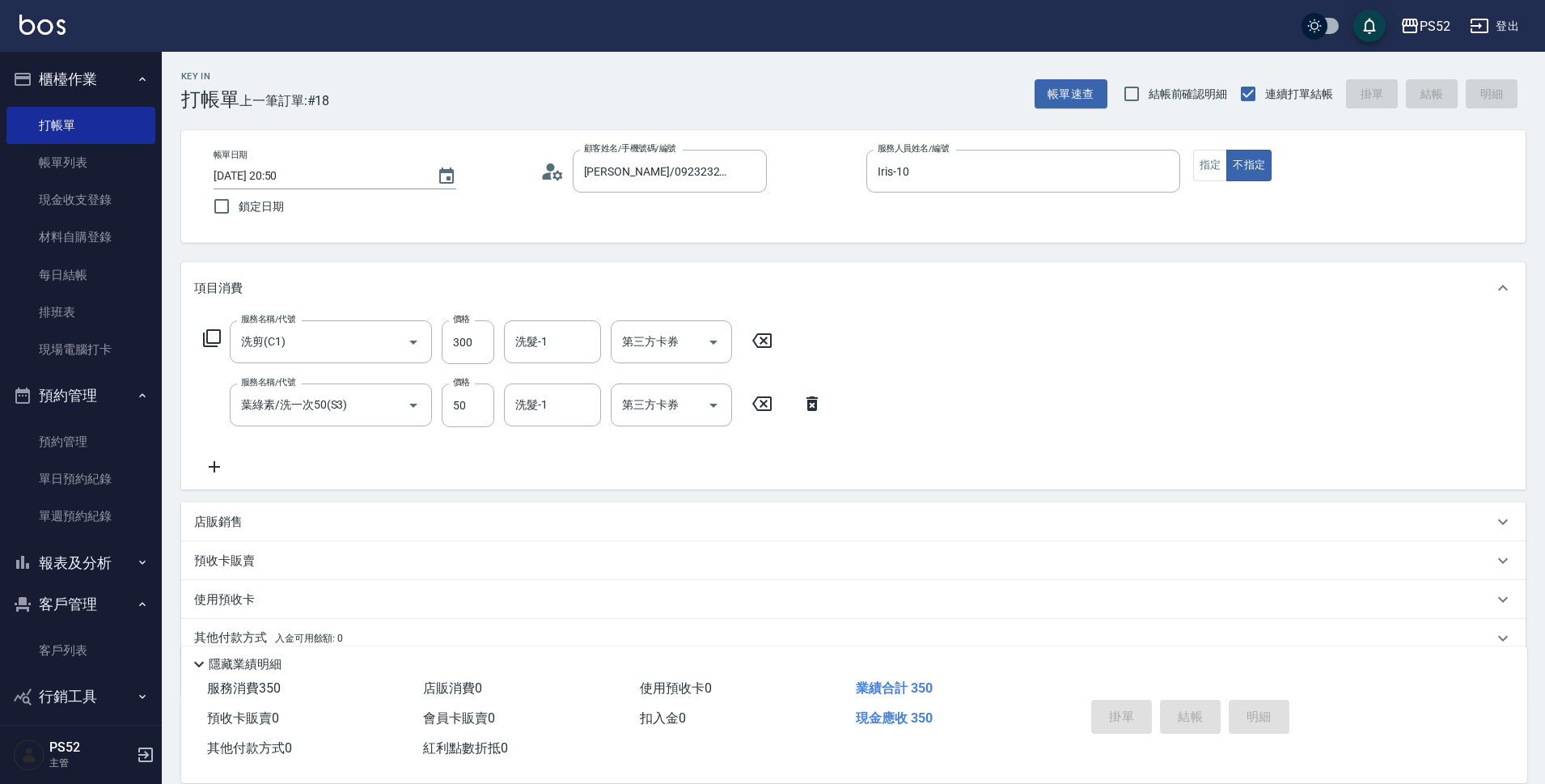
type input "2025/08/19 20:51"
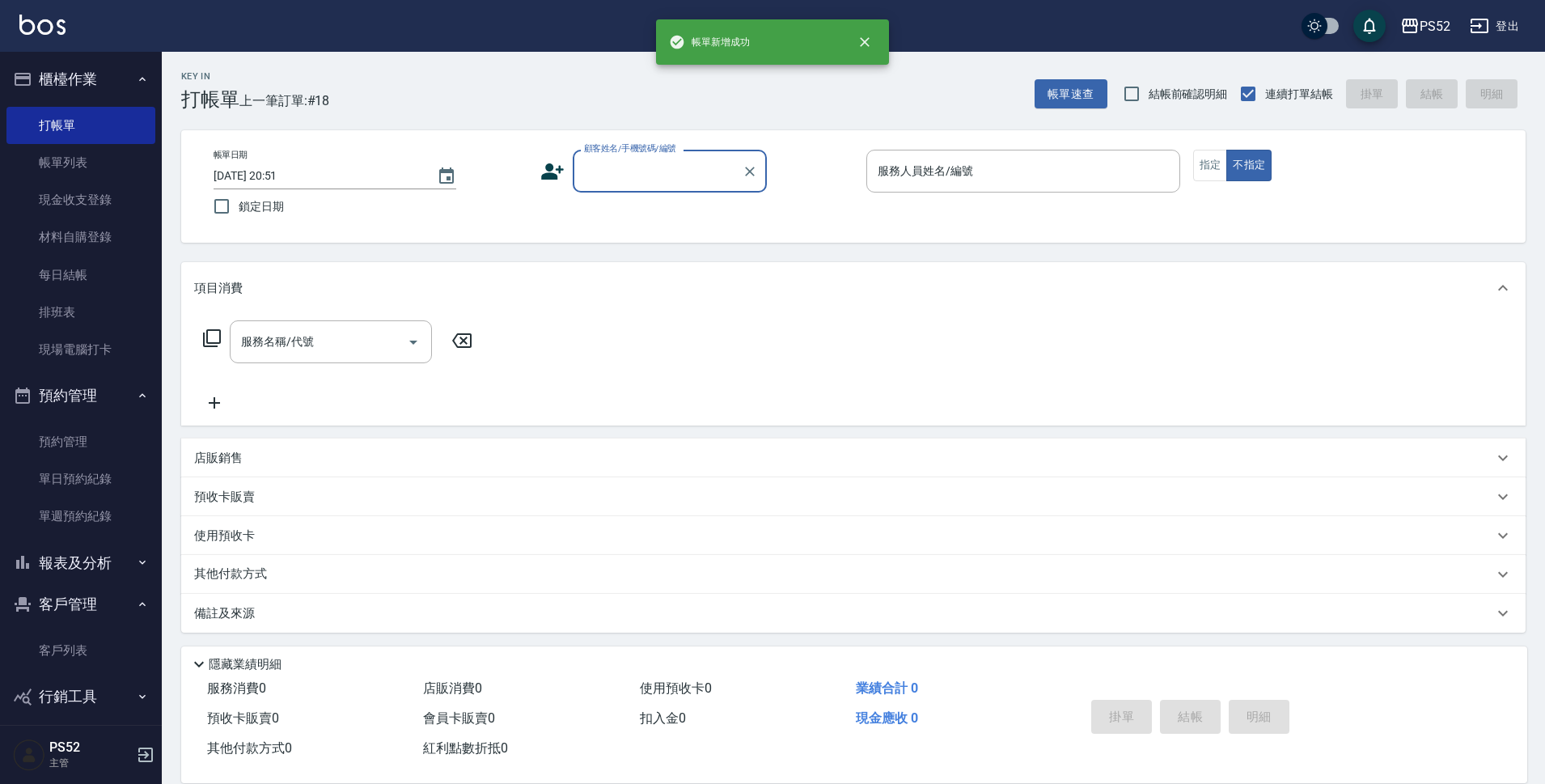
scroll to position [0, 0]
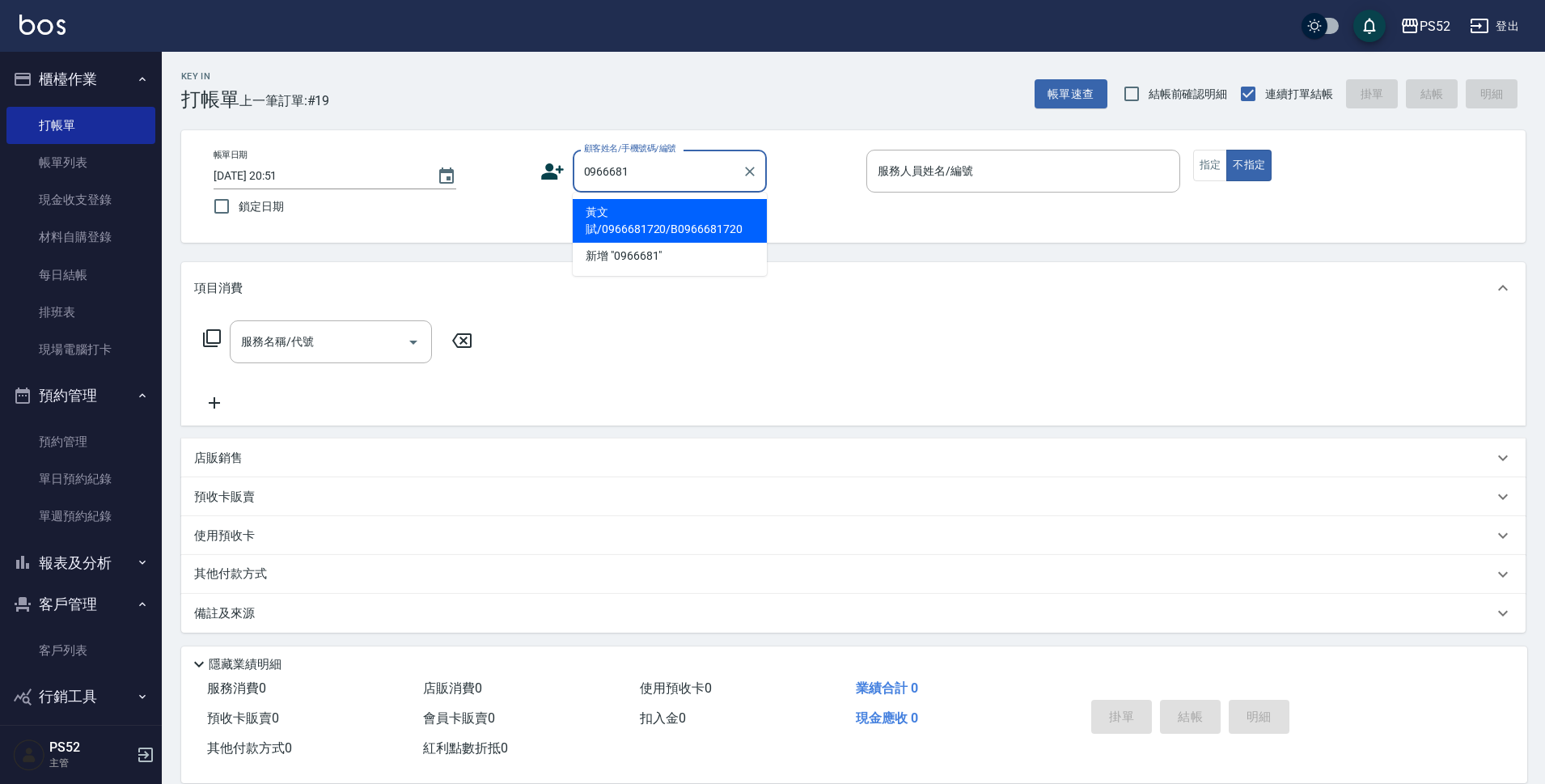
click at [624, 206] on li "黃文賦/0966681720/B0966681720" at bounding box center [670, 221] width 194 height 44
type input "黃文賦/0966681720/B0966681720"
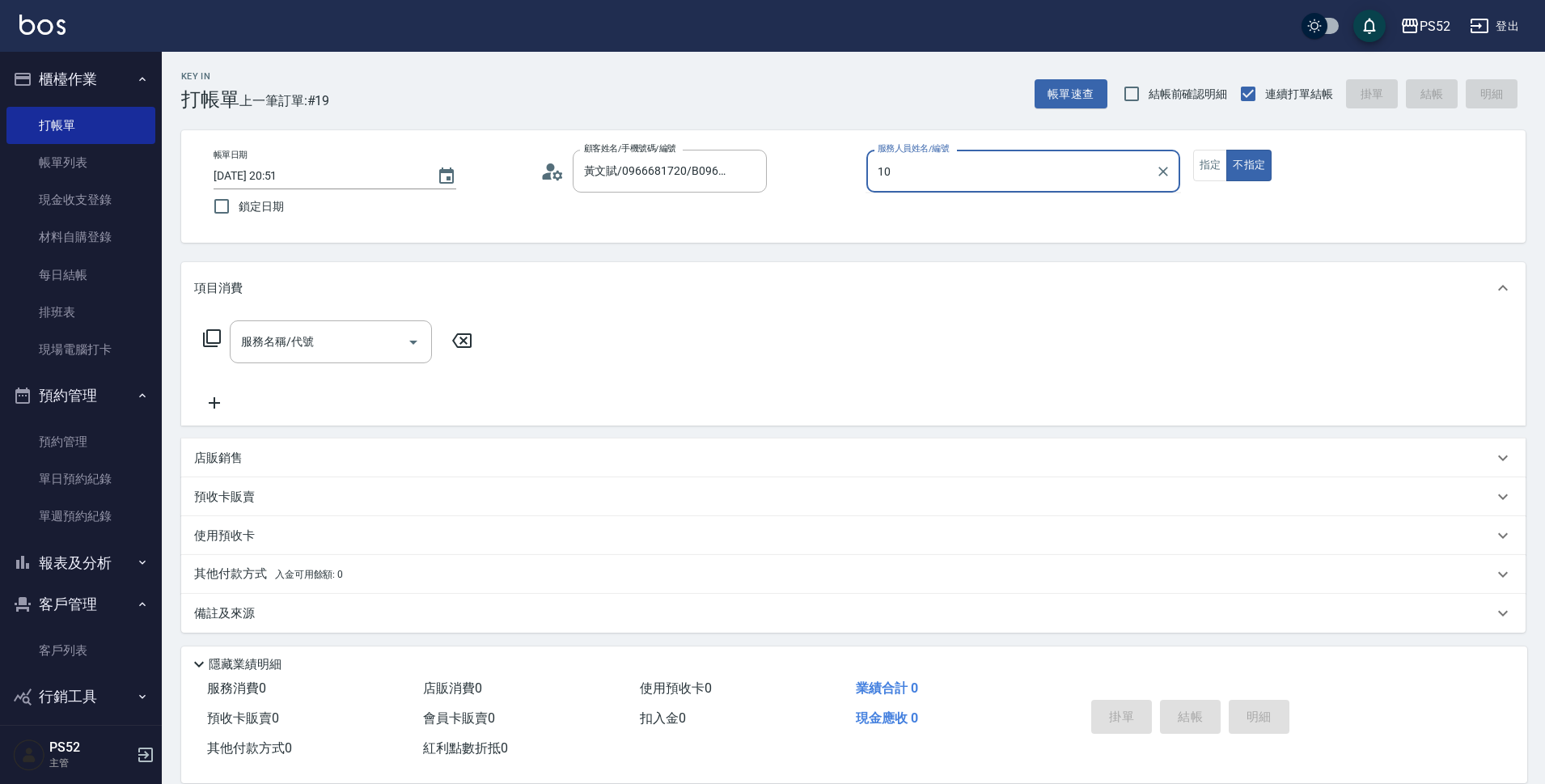
type input "Iris-10"
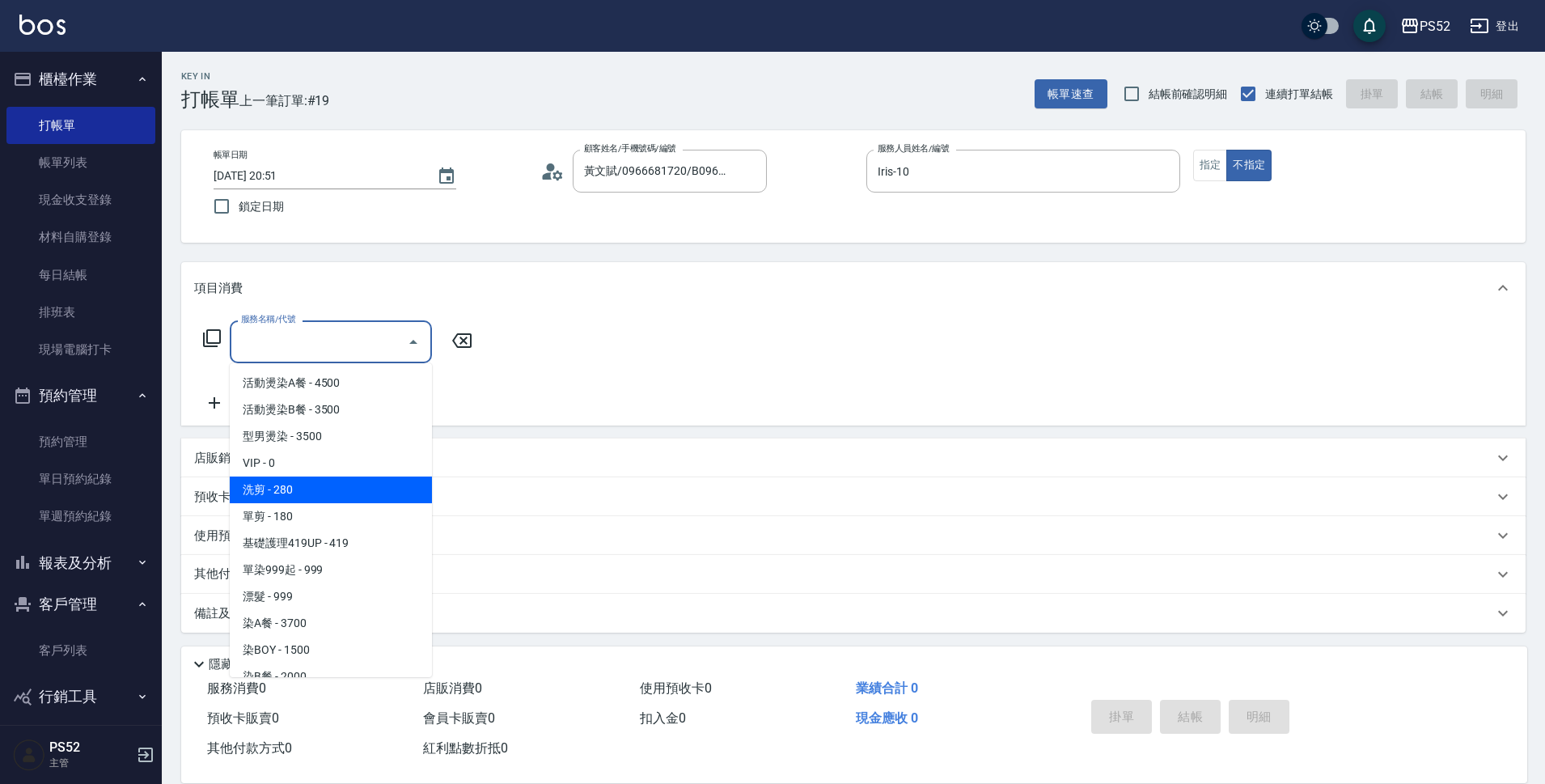
type input "洗剪(C1)"
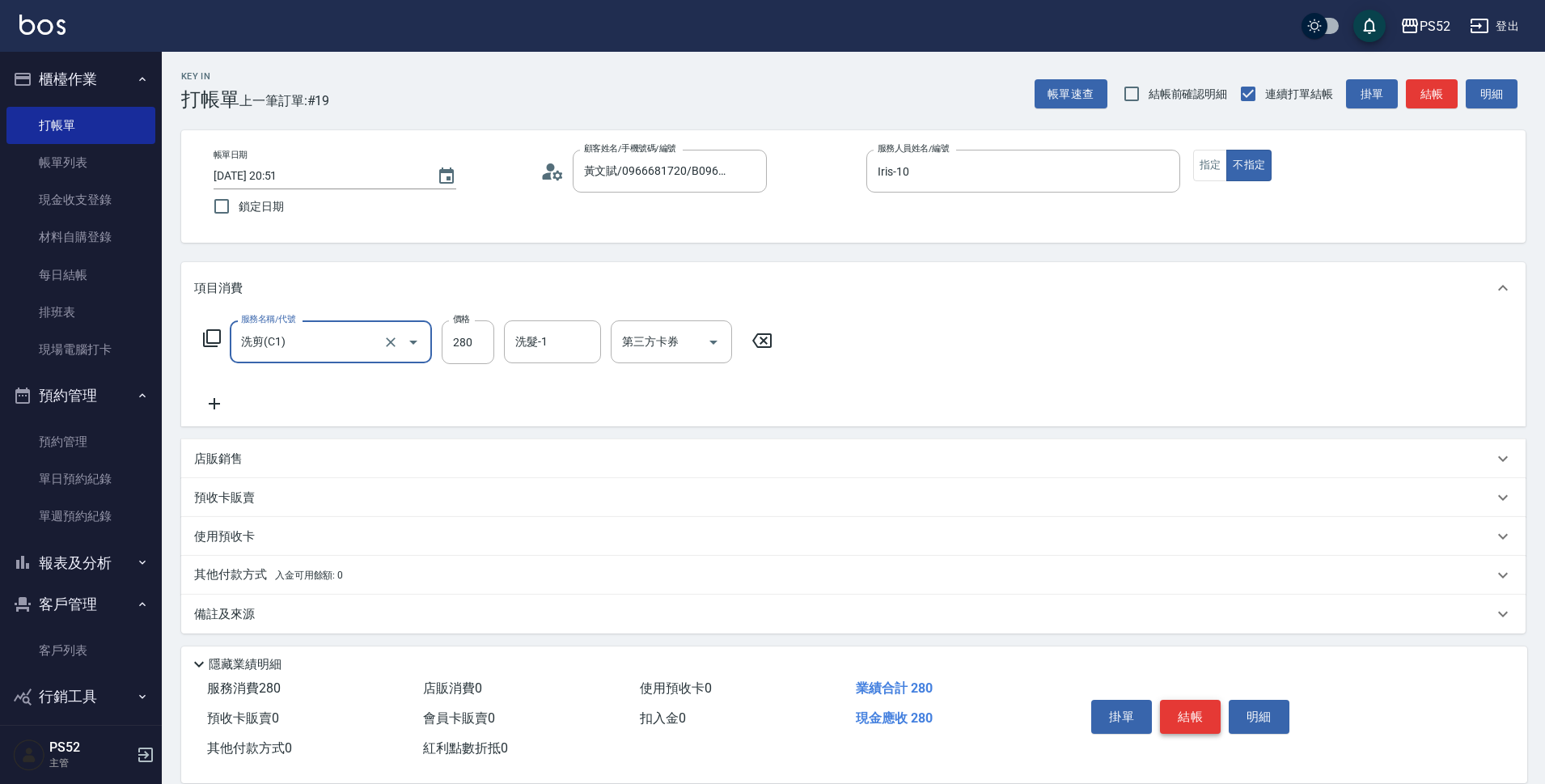
click at [1183, 703] on button "結帳" at bounding box center [1190, 716] width 60 height 34
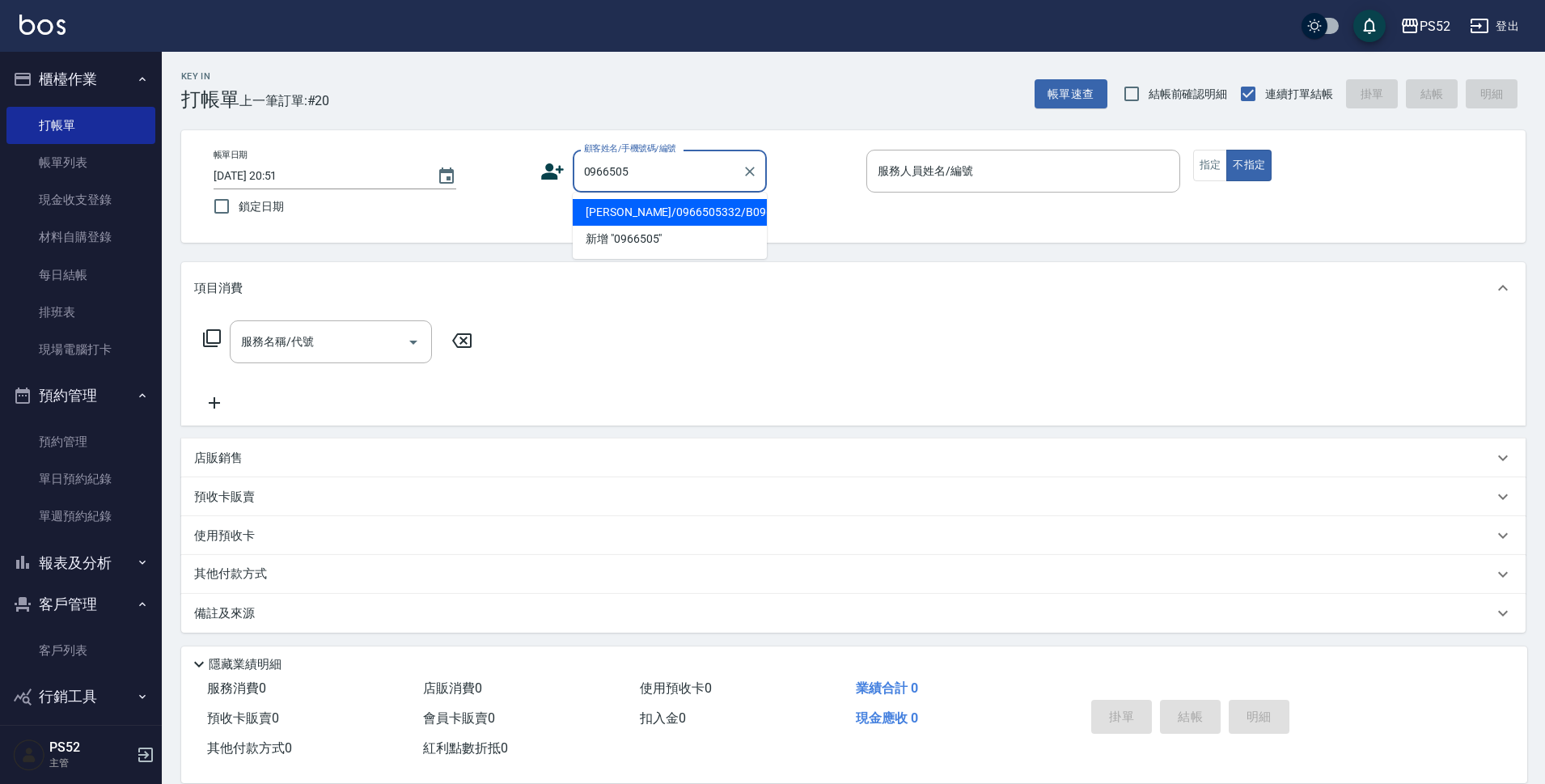
click at [736, 225] on li "林幸汝/0966505332/B0966505332" at bounding box center [670, 213] width 194 height 27
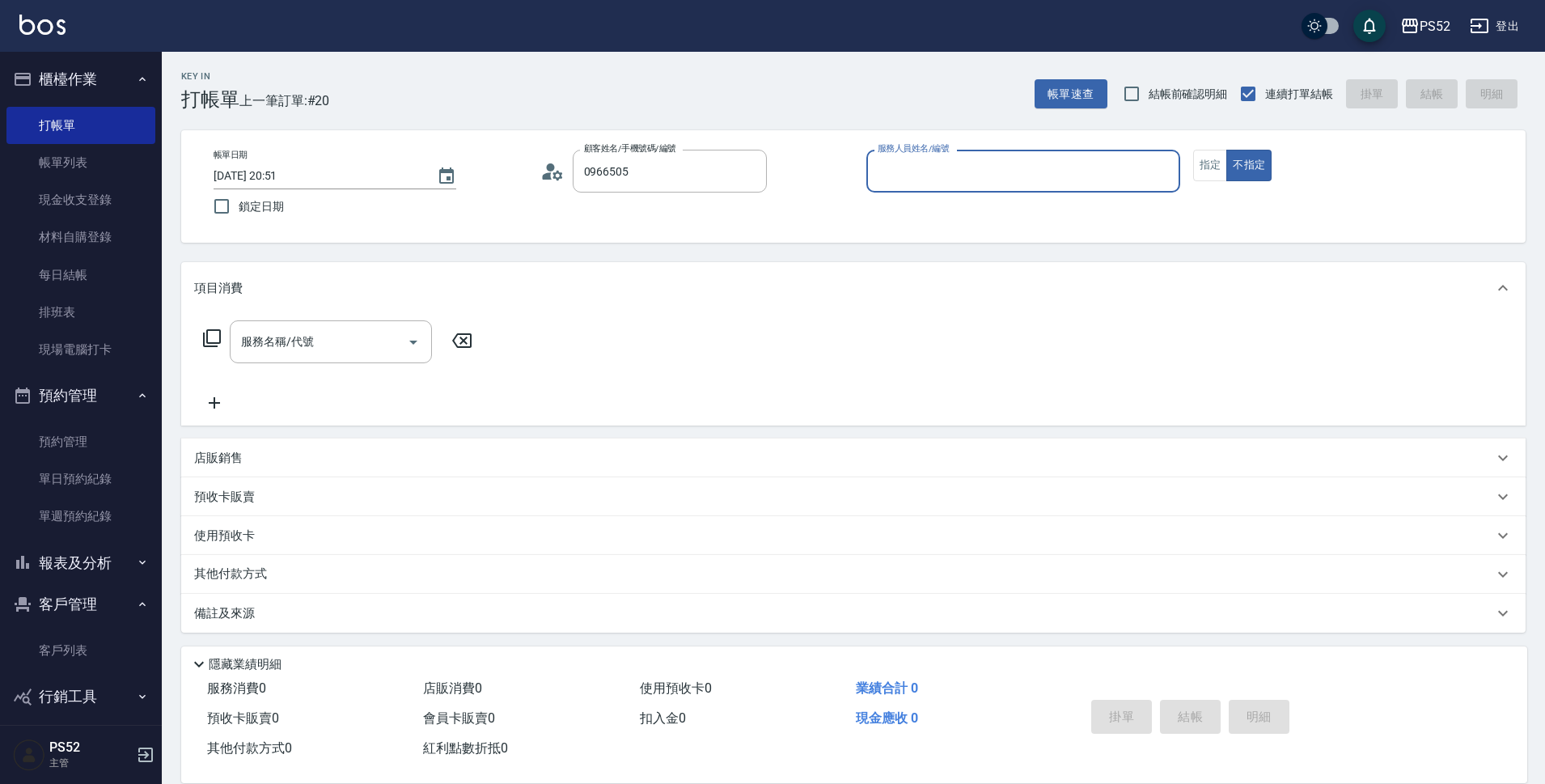
type input "林幸汝/0966505332/B0966505332"
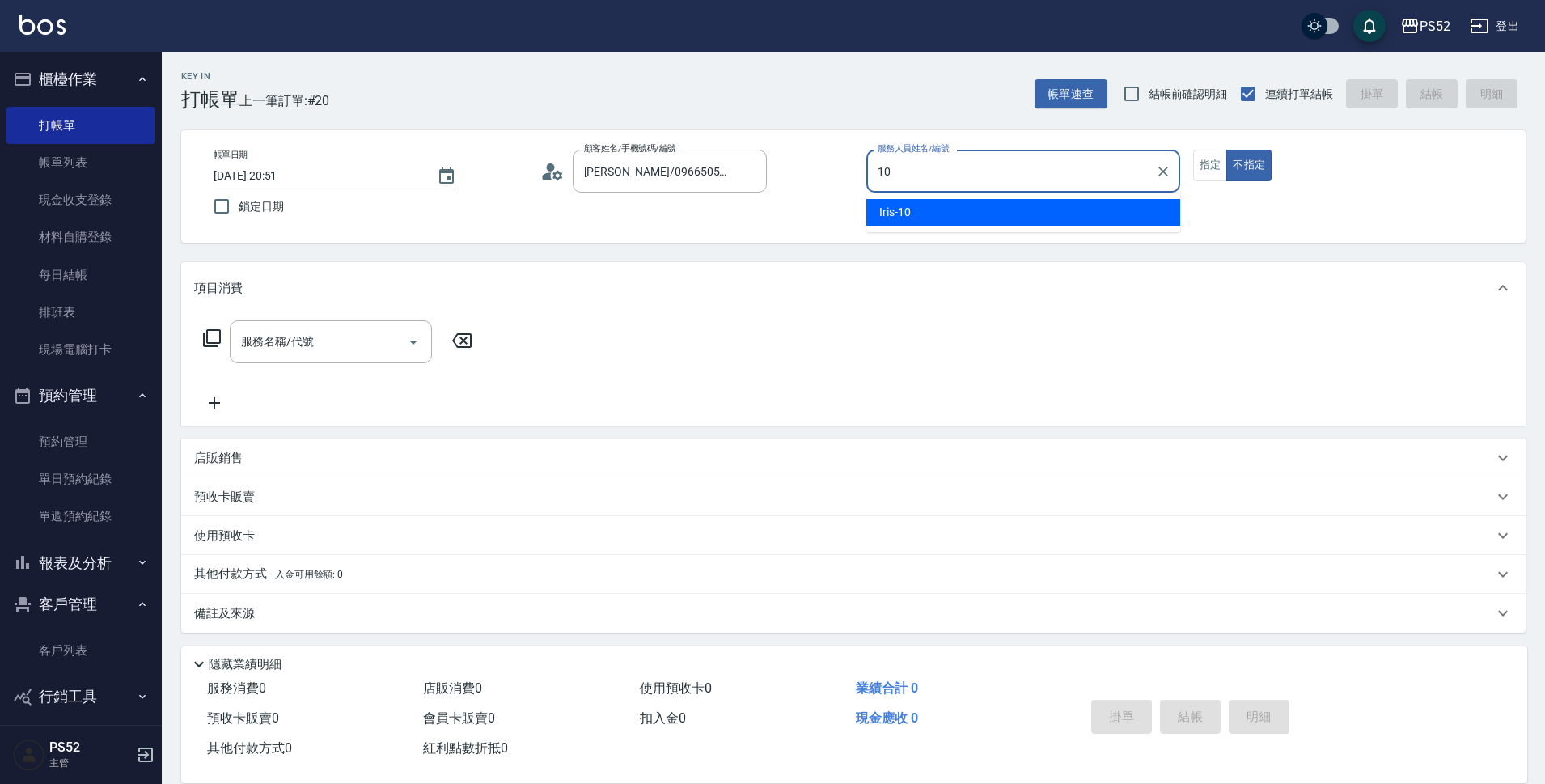
type input "Iris-10"
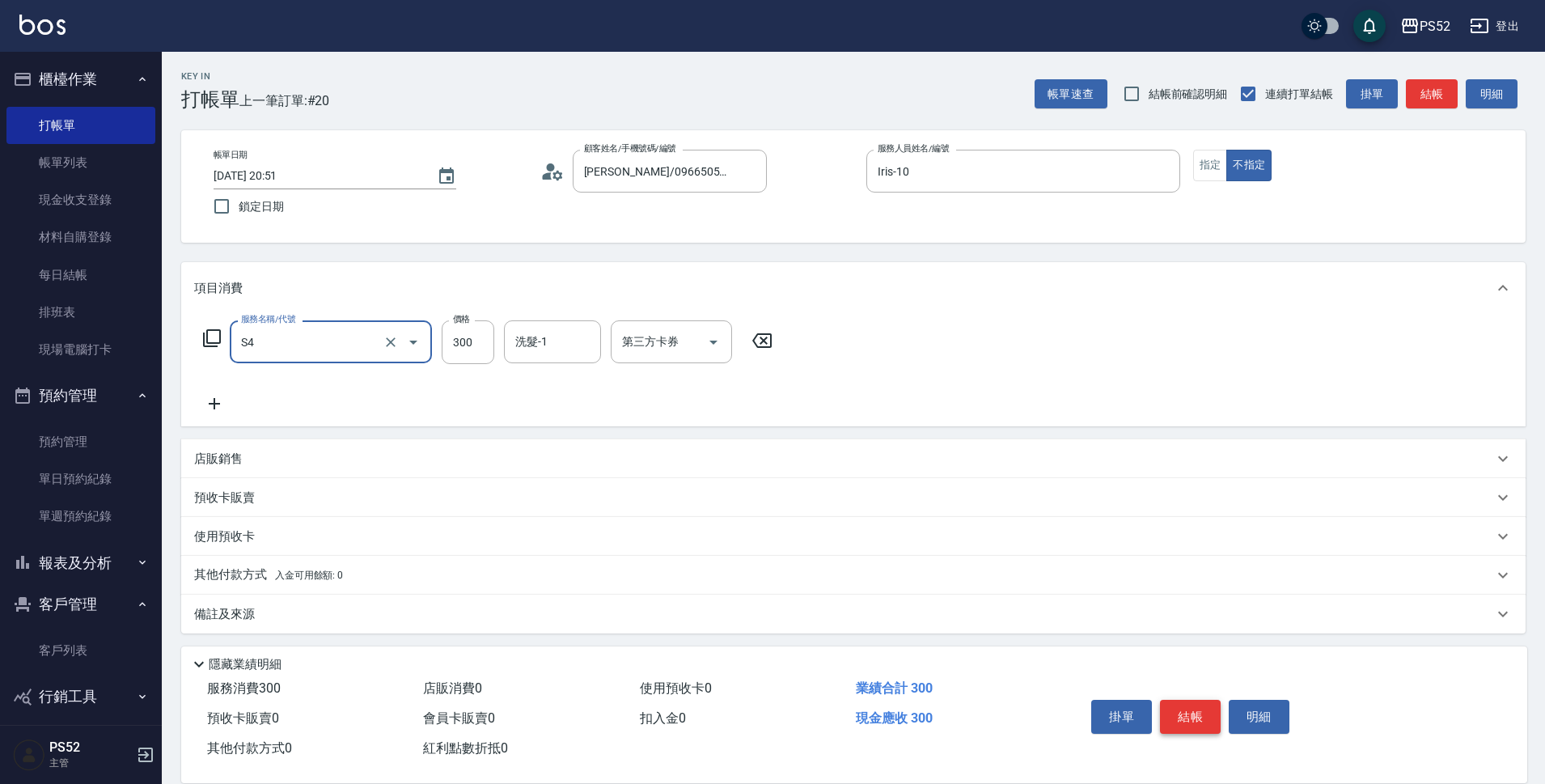
type input "洗髮300元(S4)"
click at [1191, 707] on button "結帳" at bounding box center [1190, 716] width 60 height 34
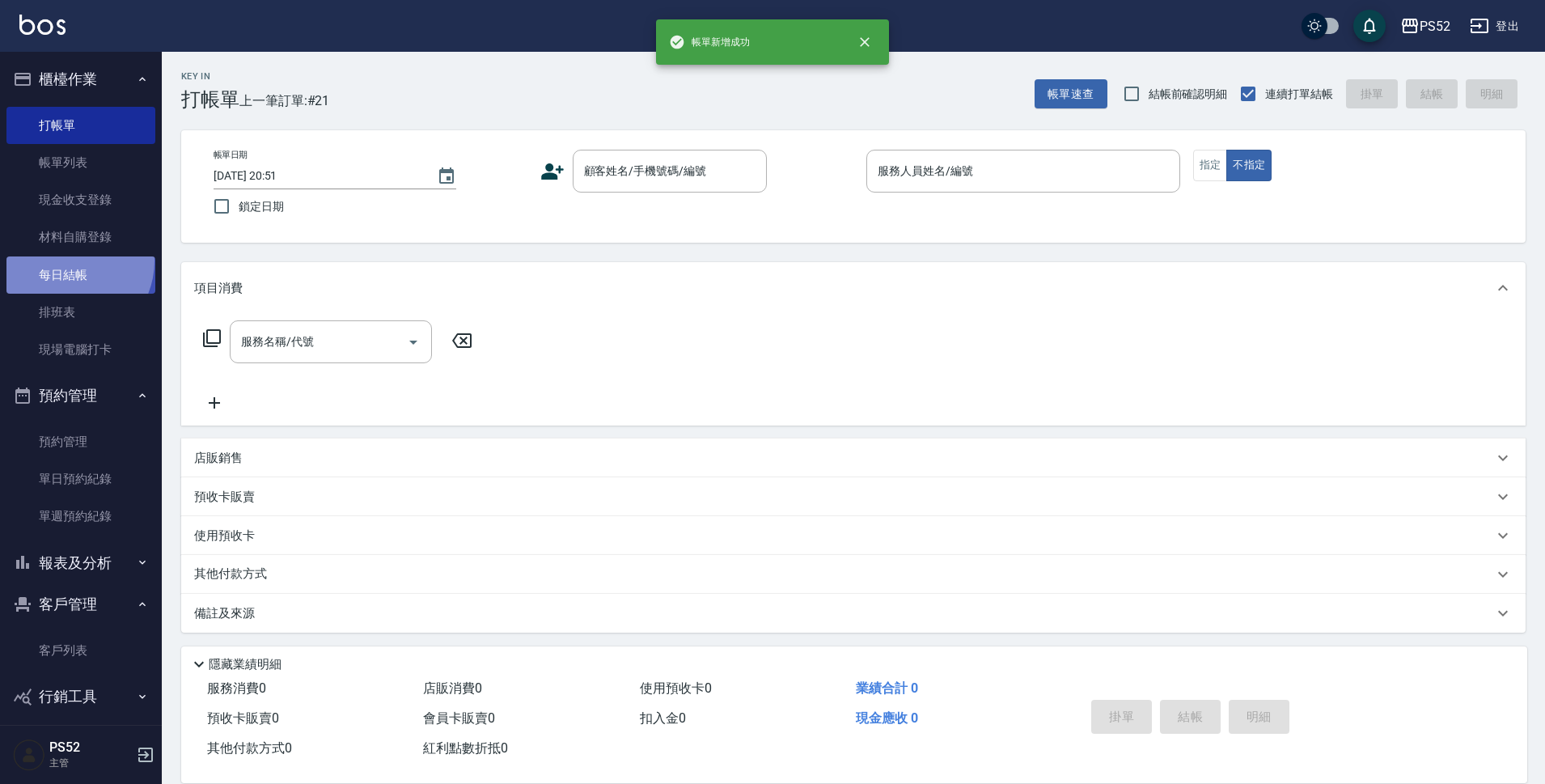
click at [68, 260] on link "每日結帳" at bounding box center [81, 275] width 149 height 37
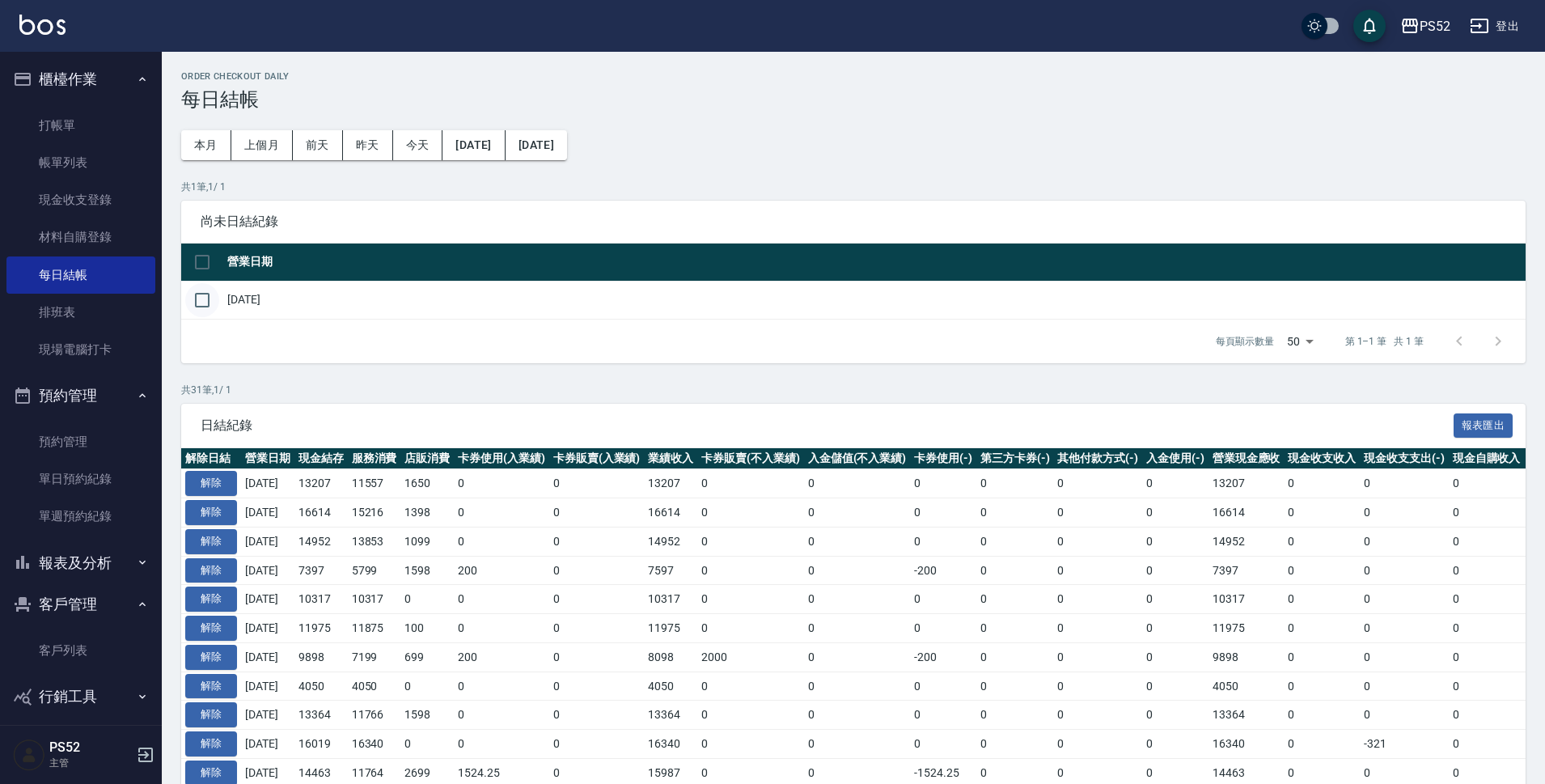
click at [214, 303] on input "checkbox" at bounding box center [202, 300] width 34 height 34
checkbox input "true"
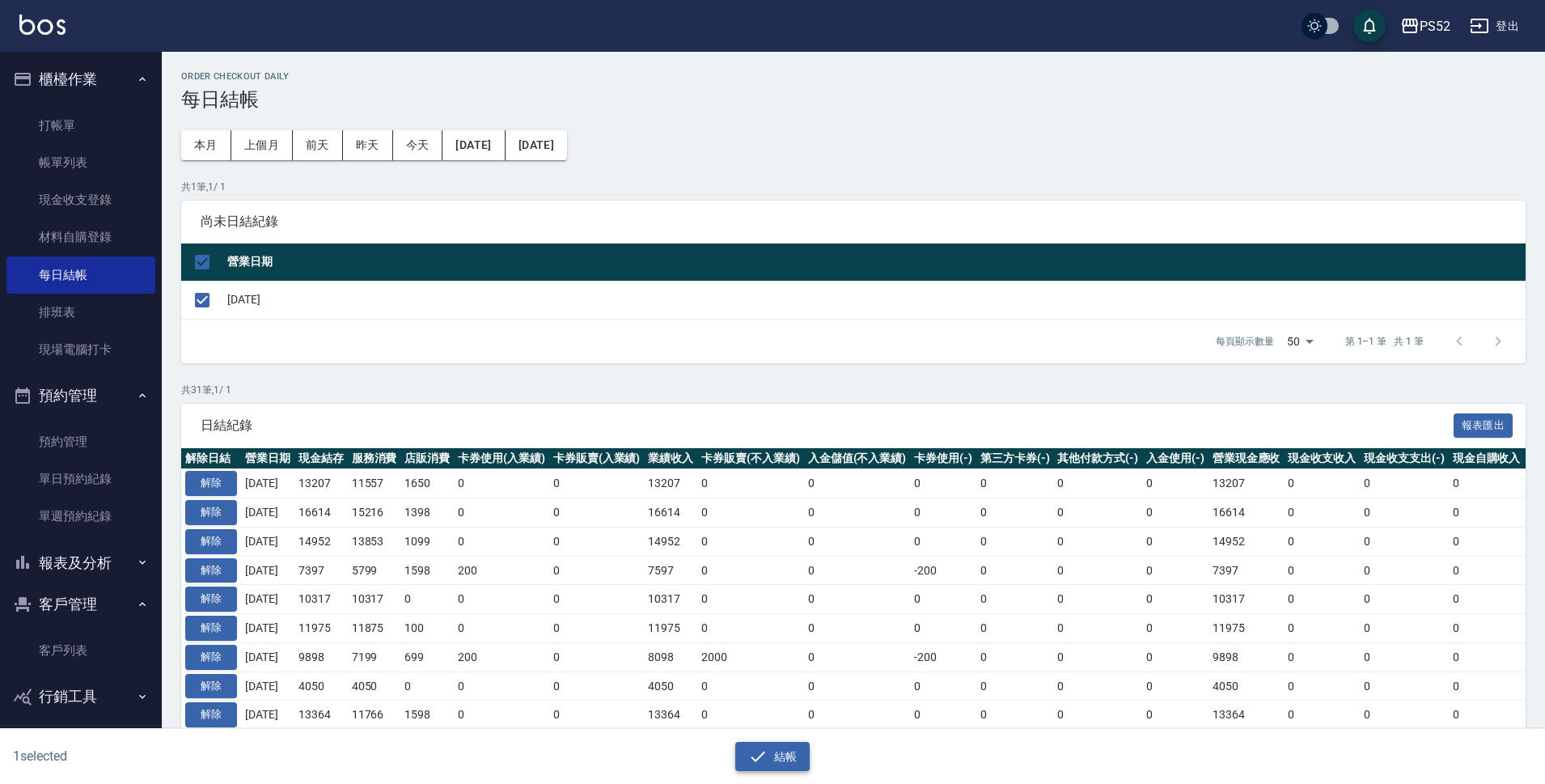
click at [779, 742] on button "結帳" at bounding box center [773, 756] width 75 height 30
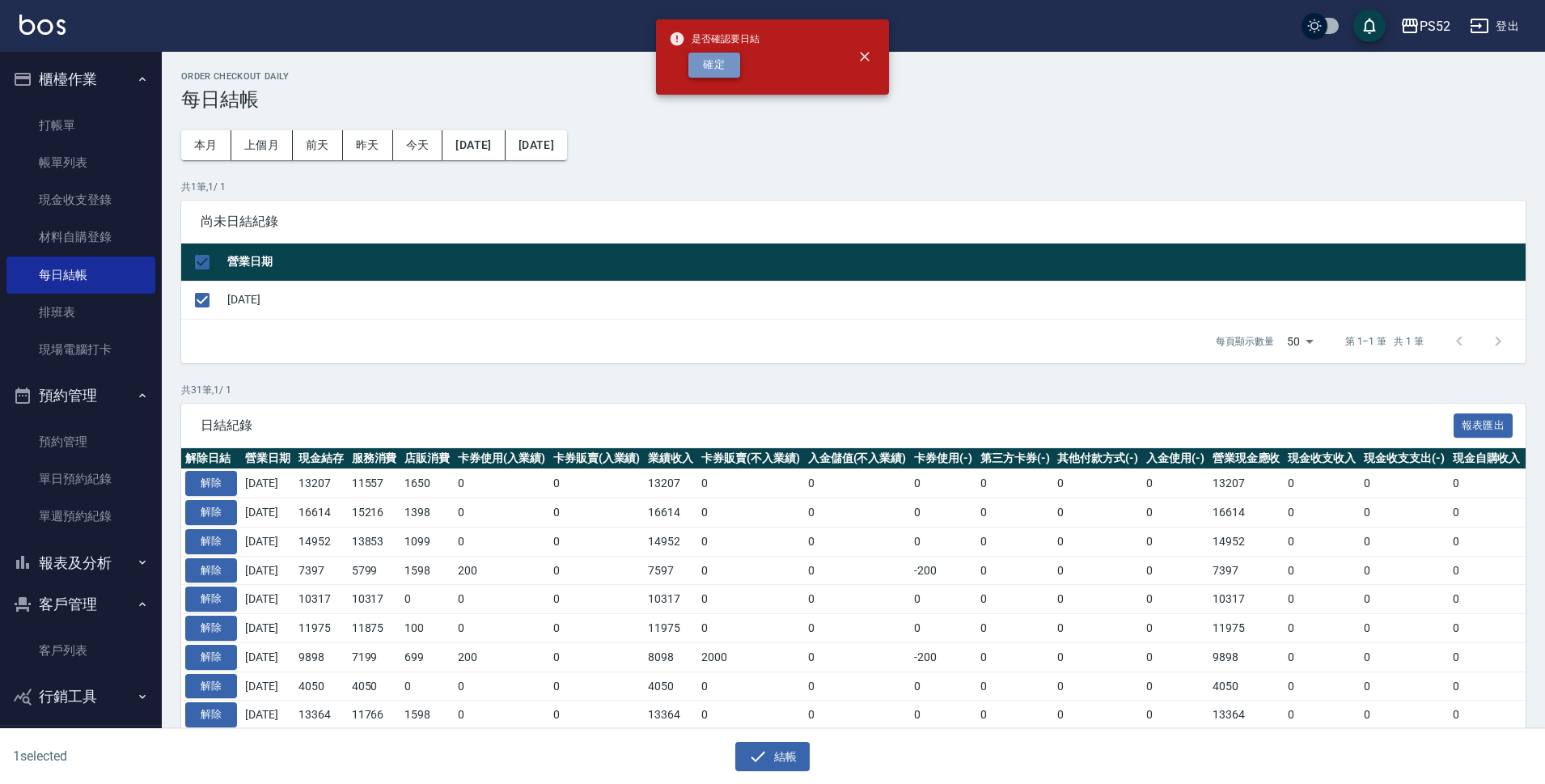
click at [736, 76] on button "確定" at bounding box center [715, 65] width 52 height 25
checkbox input "false"
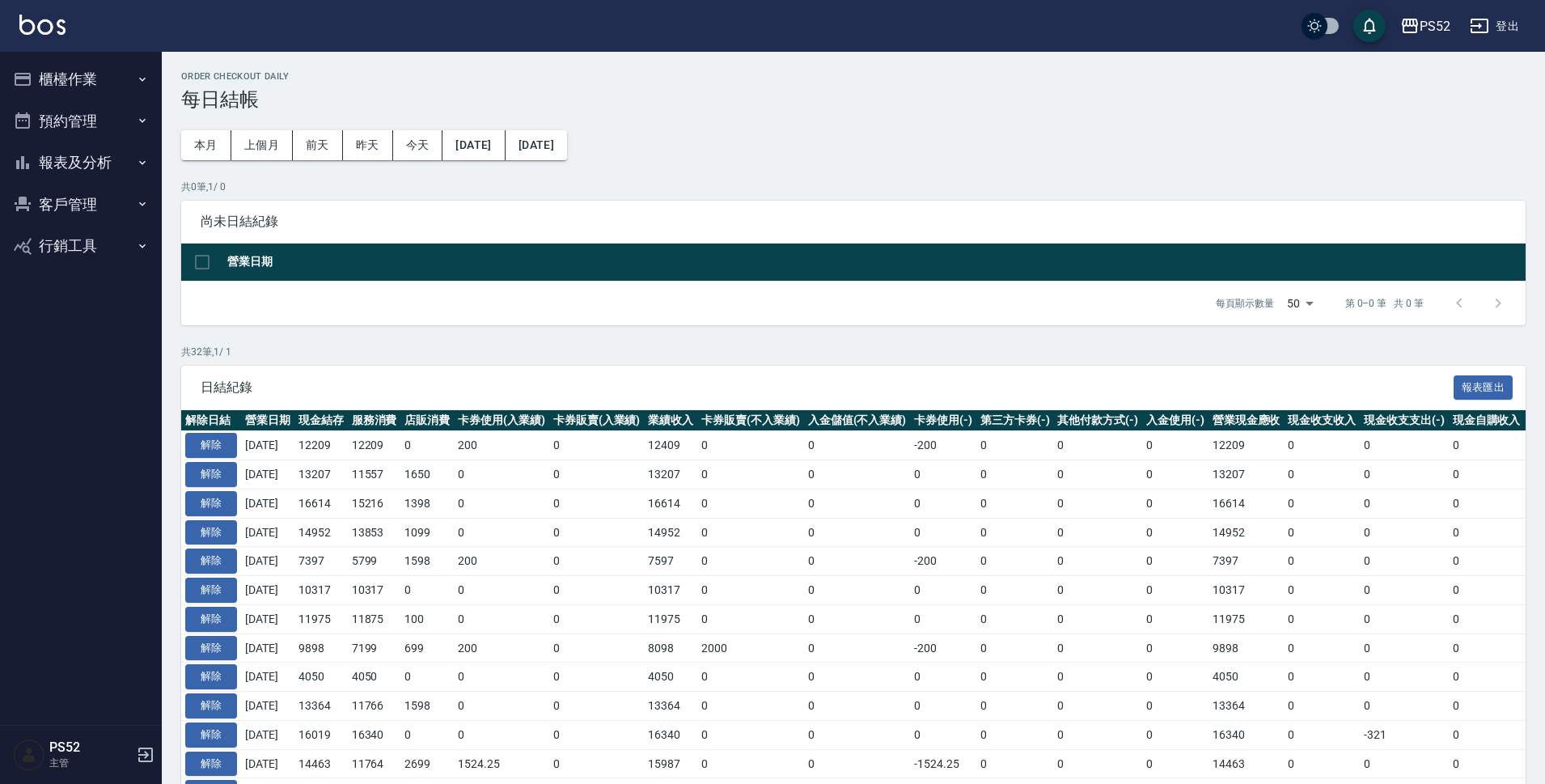
click at [106, 175] on button "報表及分析" at bounding box center [81, 162] width 149 height 42
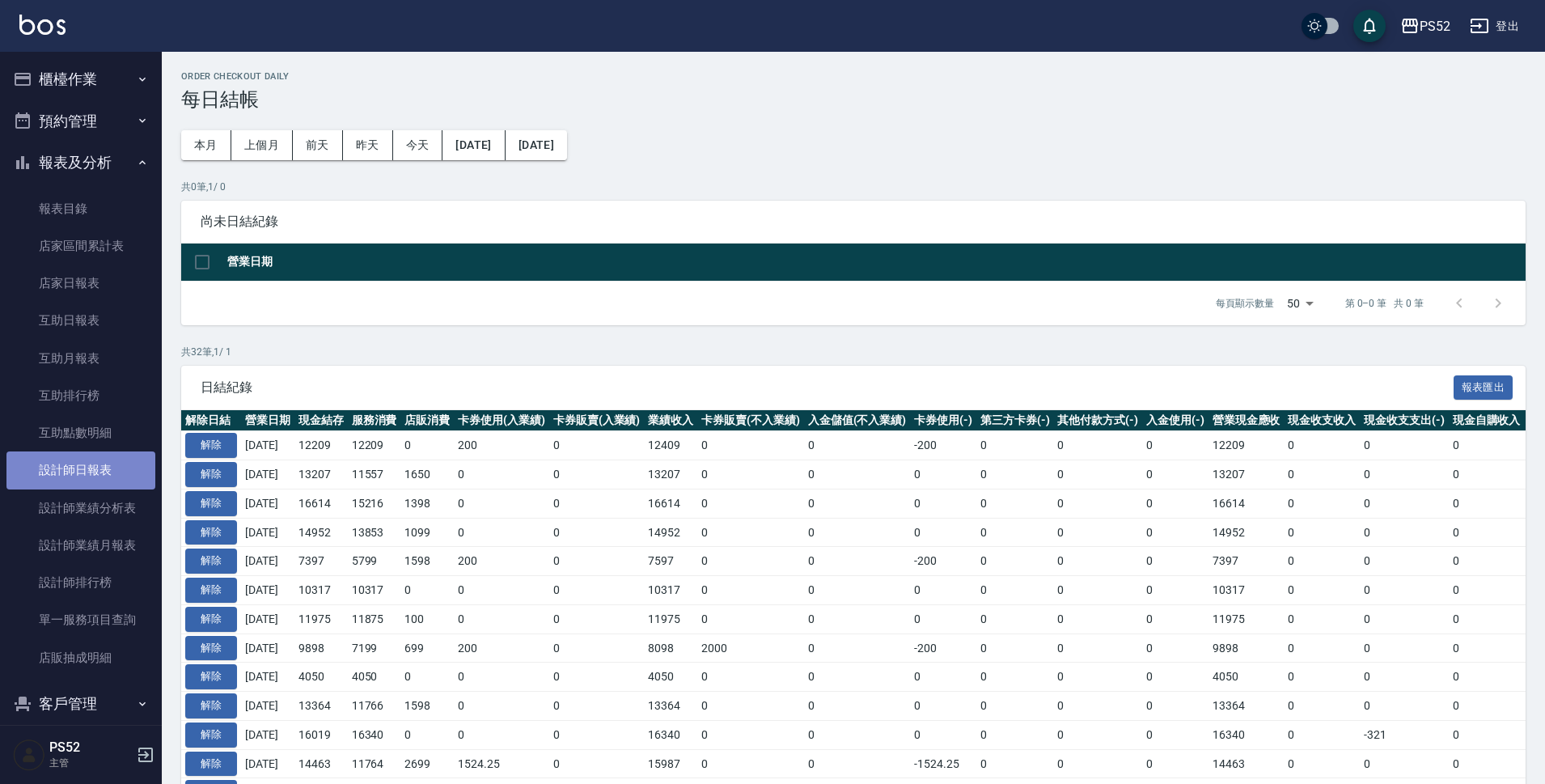
drag, startPoint x: 90, startPoint y: 477, endPoint x: 108, endPoint y: 470, distance: 19.3
click at [92, 476] on link "設計師日報表" at bounding box center [81, 470] width 149 height 37
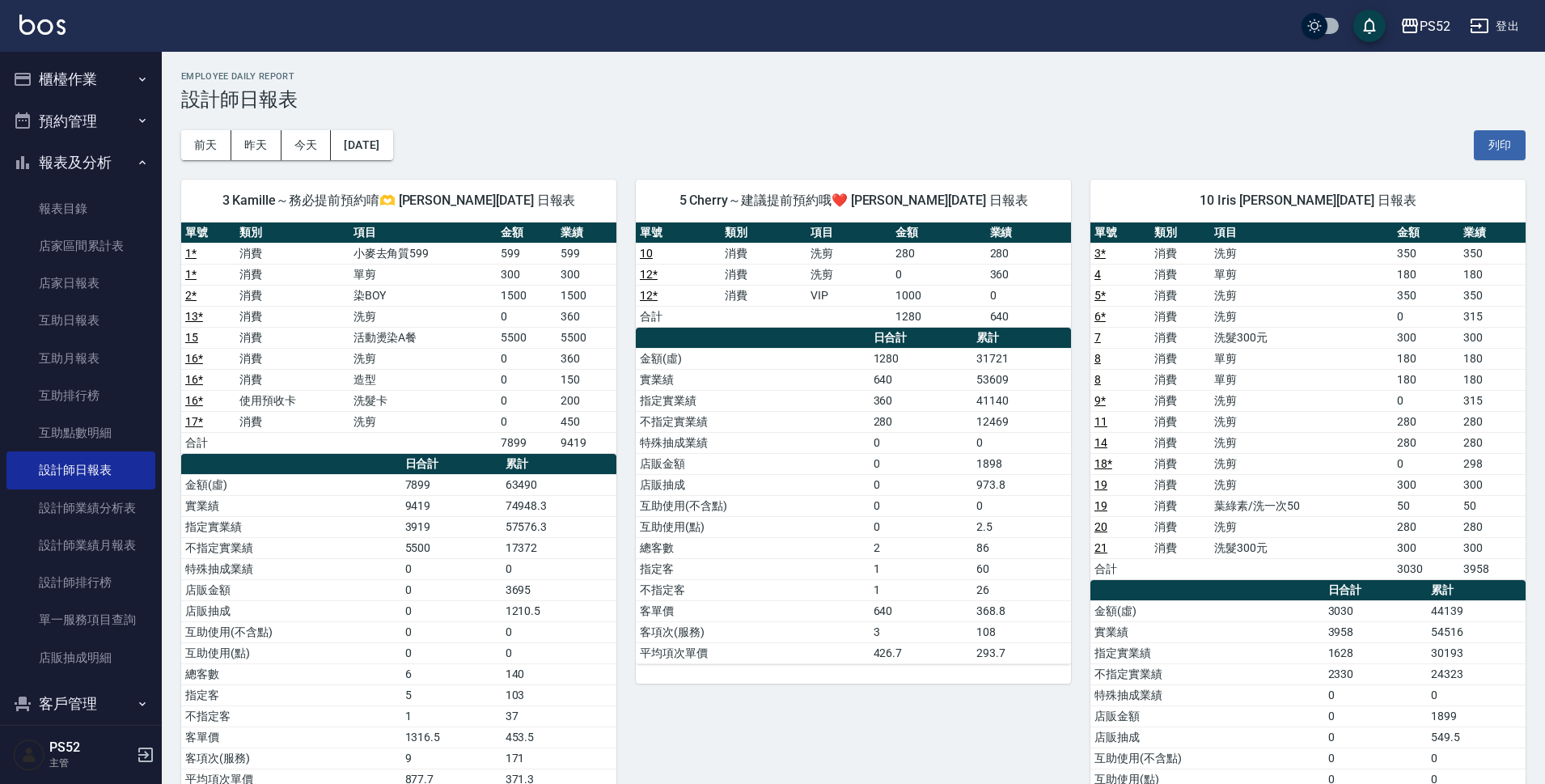
click at [81, 173] on button "報表及分析" at bounding box center [81, 162] width 149 height 42
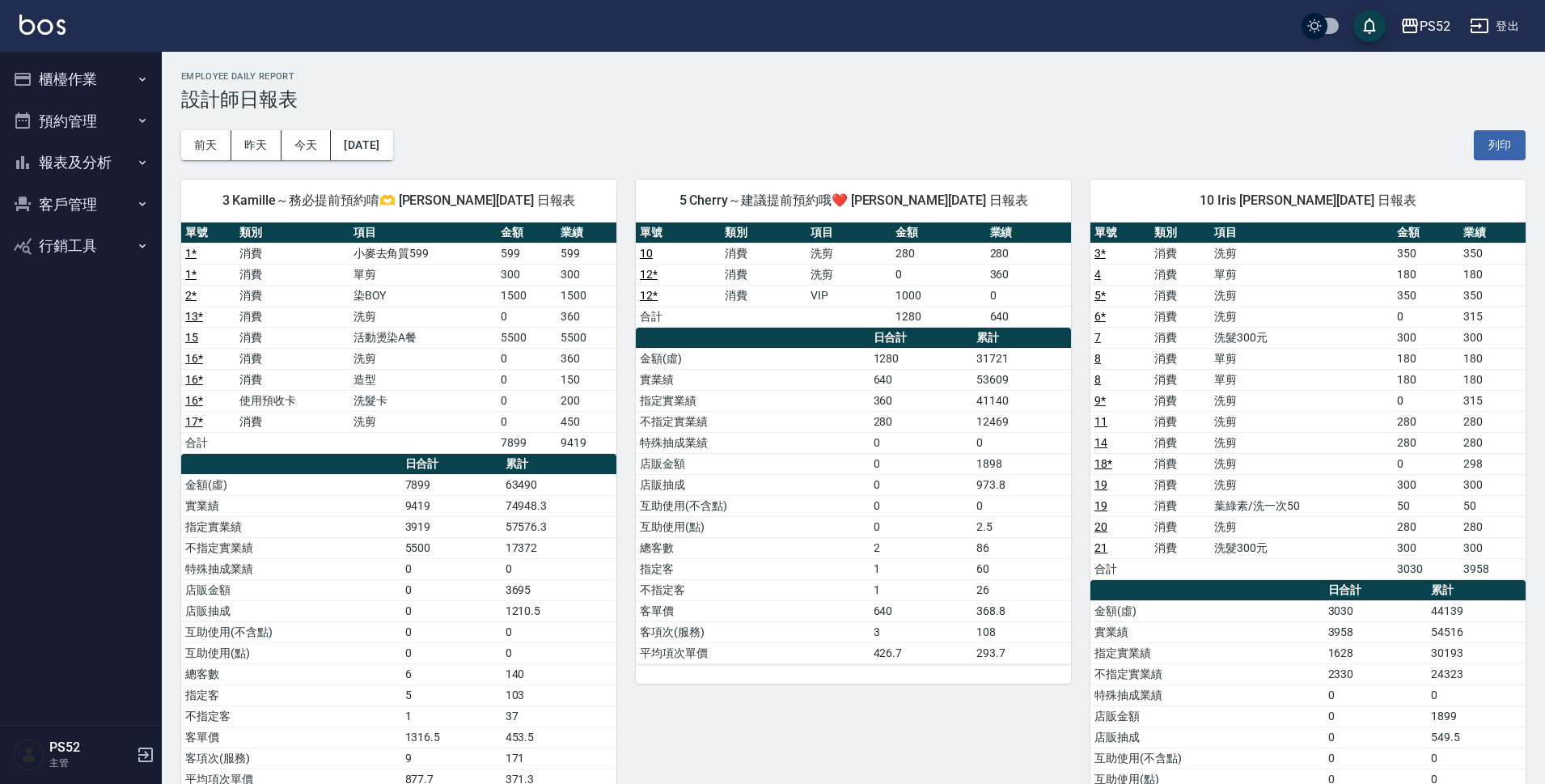
click at [98, 78] on button "櫃檯作業" at bounding box center [81, 80] width 149 height 42
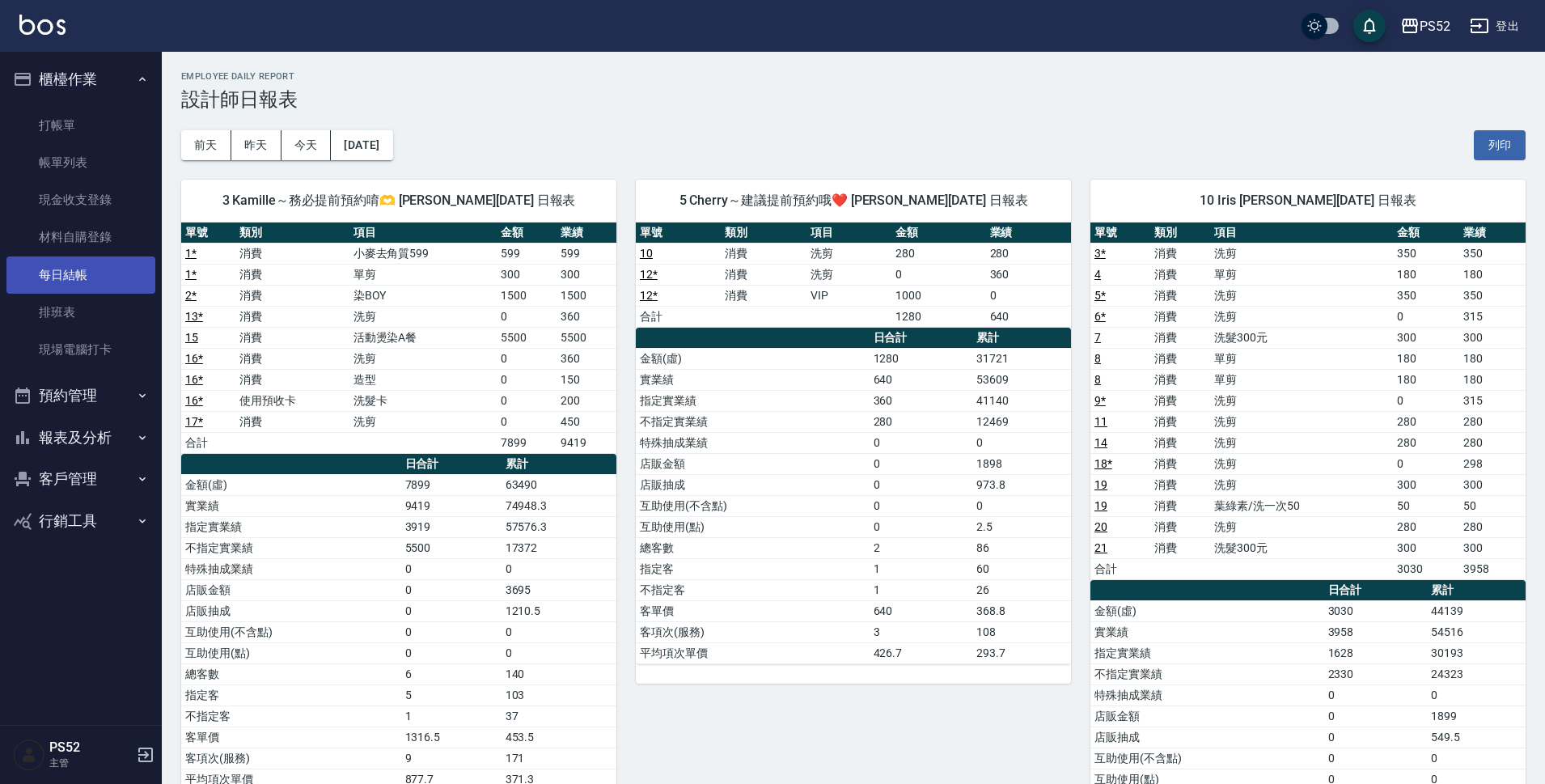
click at [77, 270] on link "每日結帳" at bounding box center [81, 275] width 149 height 37
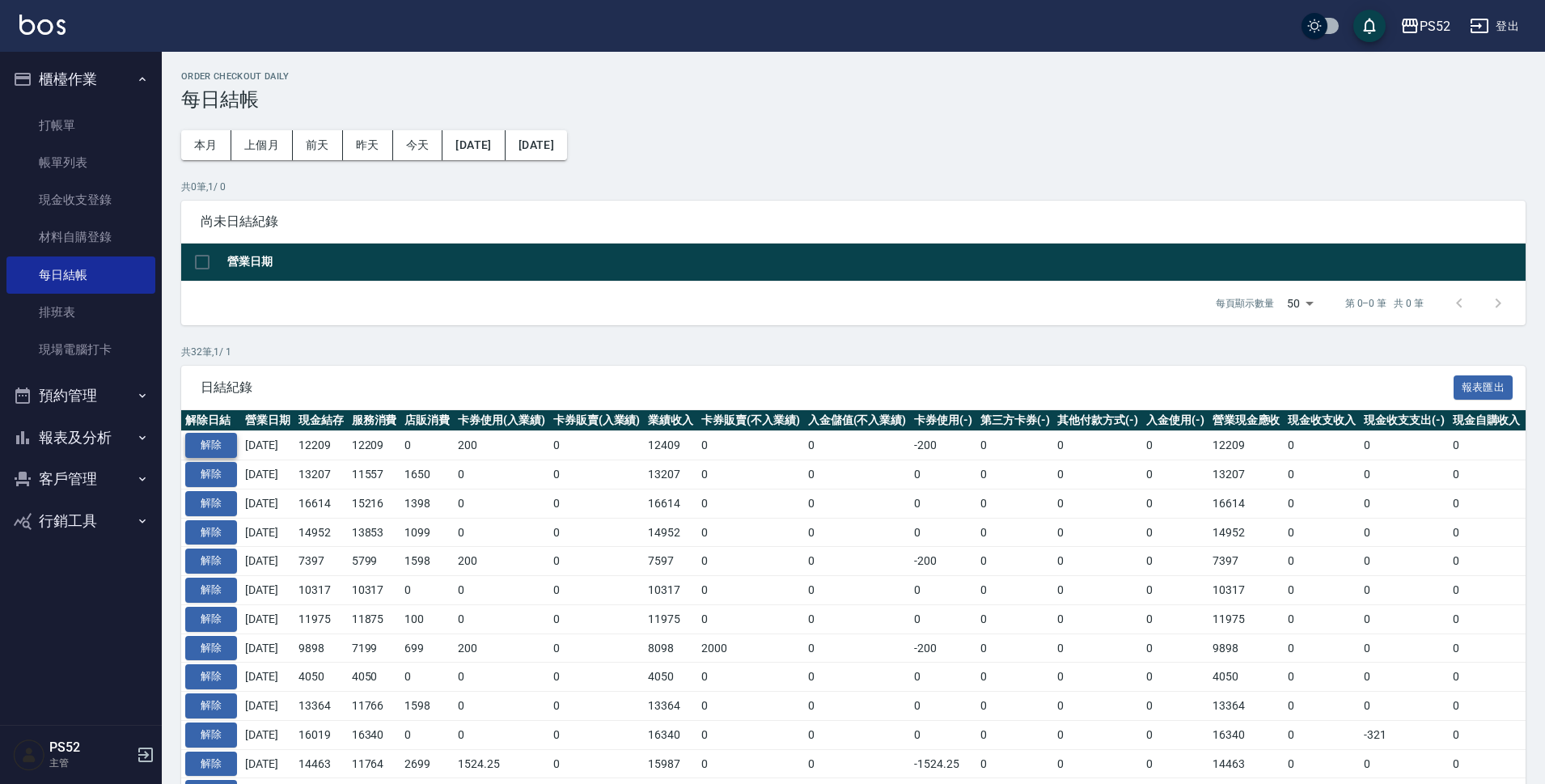
click at [229, 443] on button "解除" at bounding box center [211, 446] width 52 height 25
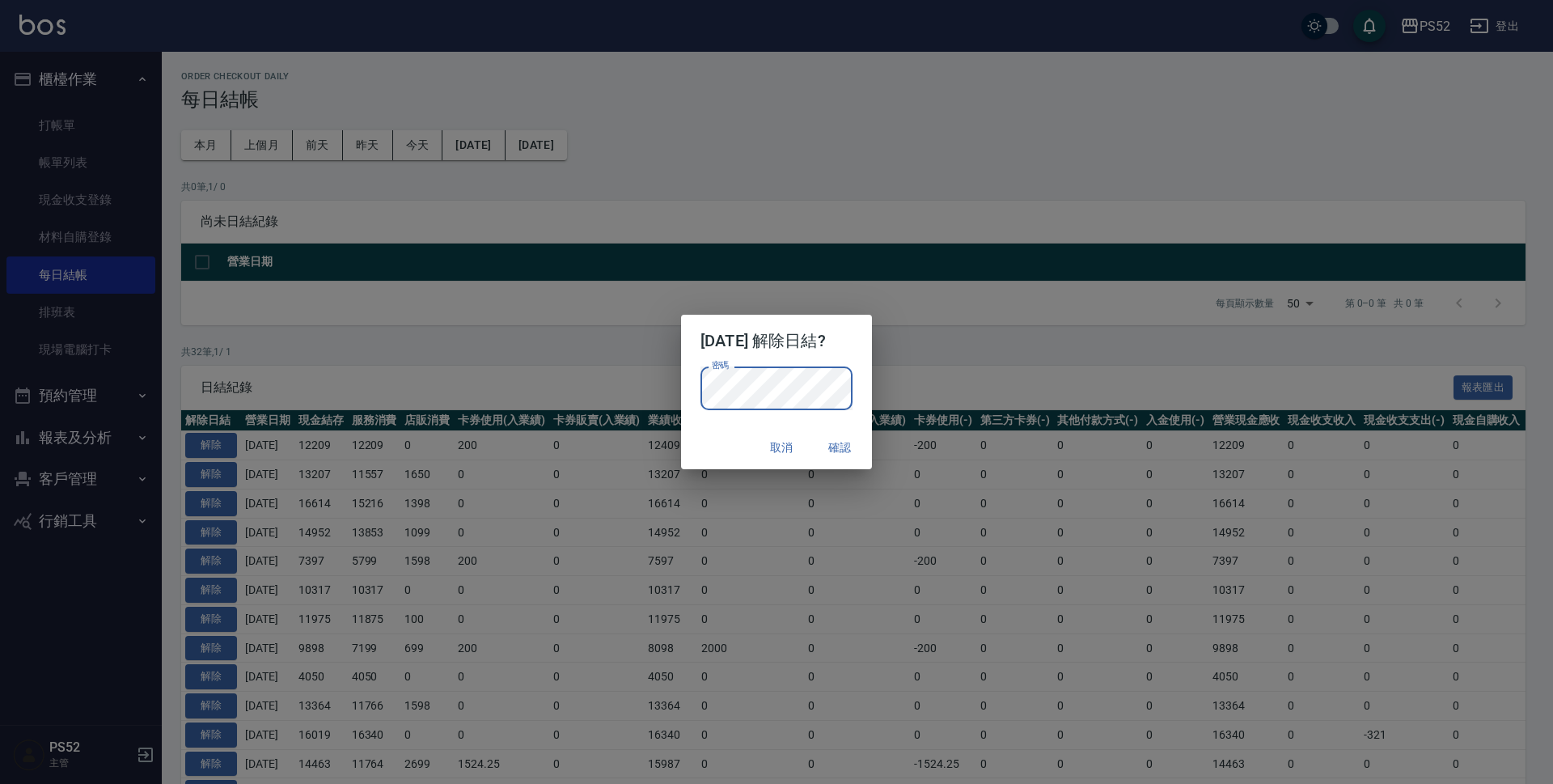
click at [836, 442] on button "確認" at bounding box center [839, 448] width 52 height 30
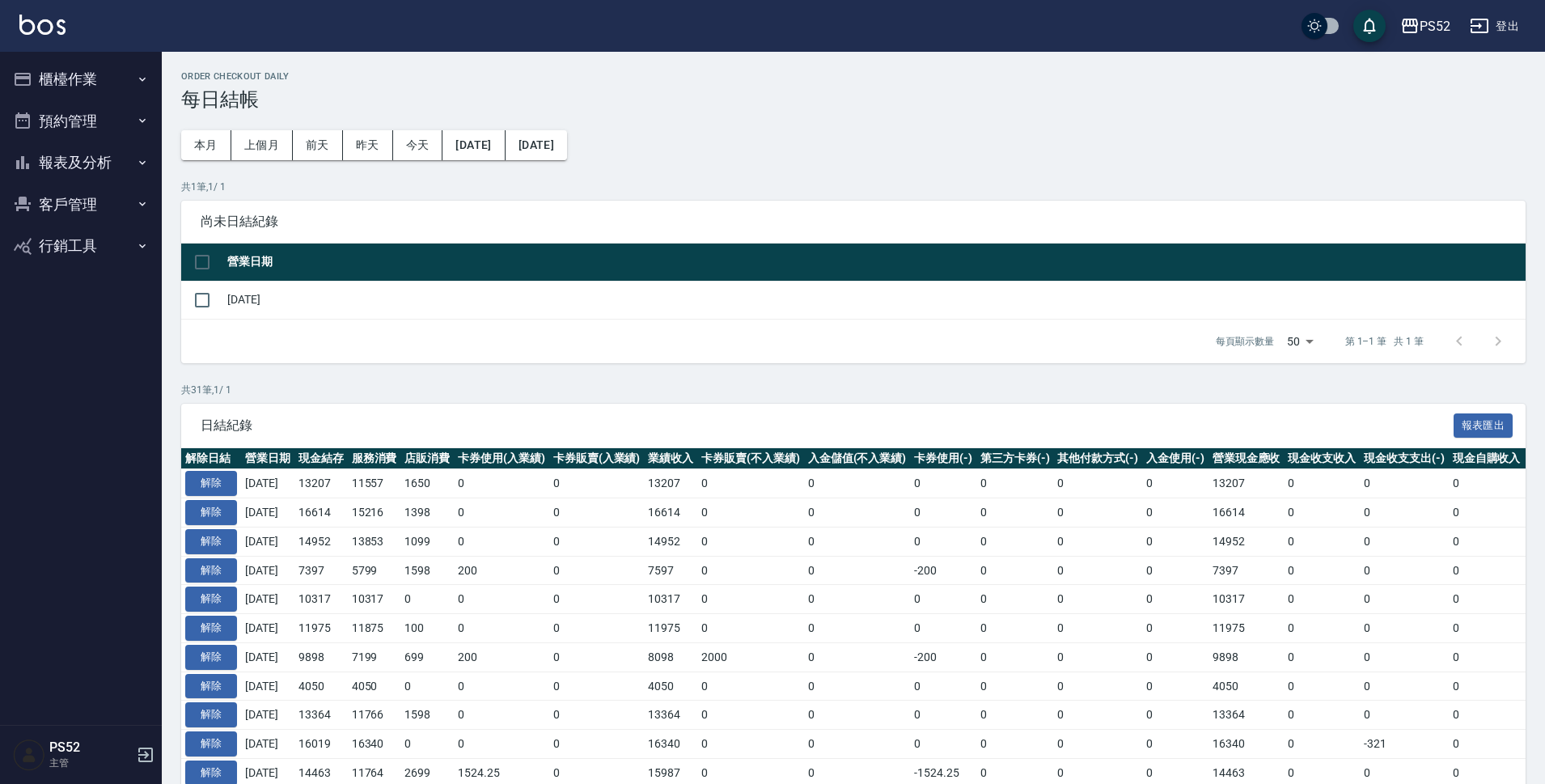
click at [49, 81] on button "櫃檯作業" at bounding box center [81, 80] width 149 height 42
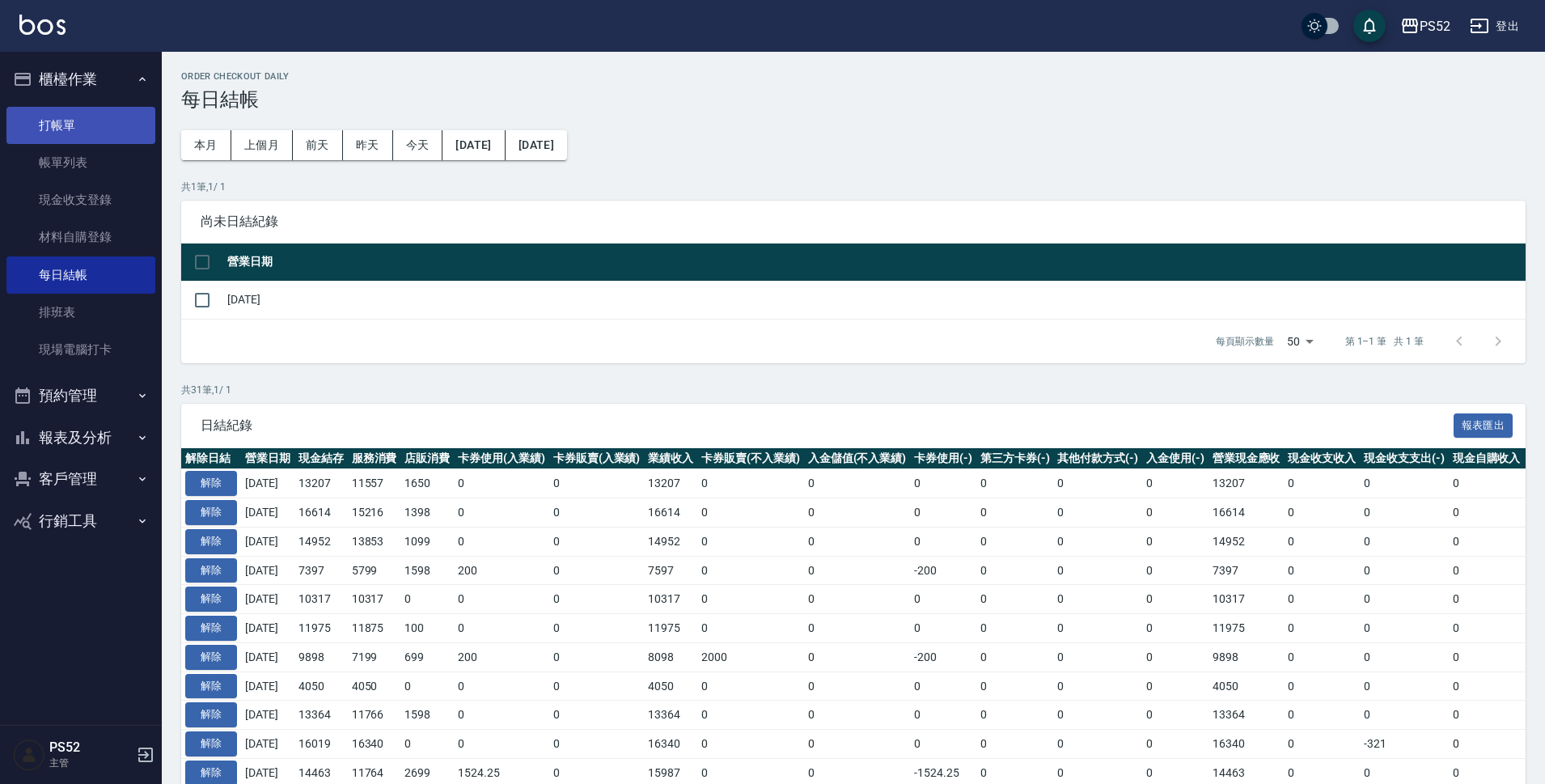
click at [52, 131] on link "打帳單" at bounding box center [81, 125] width 149 height 37
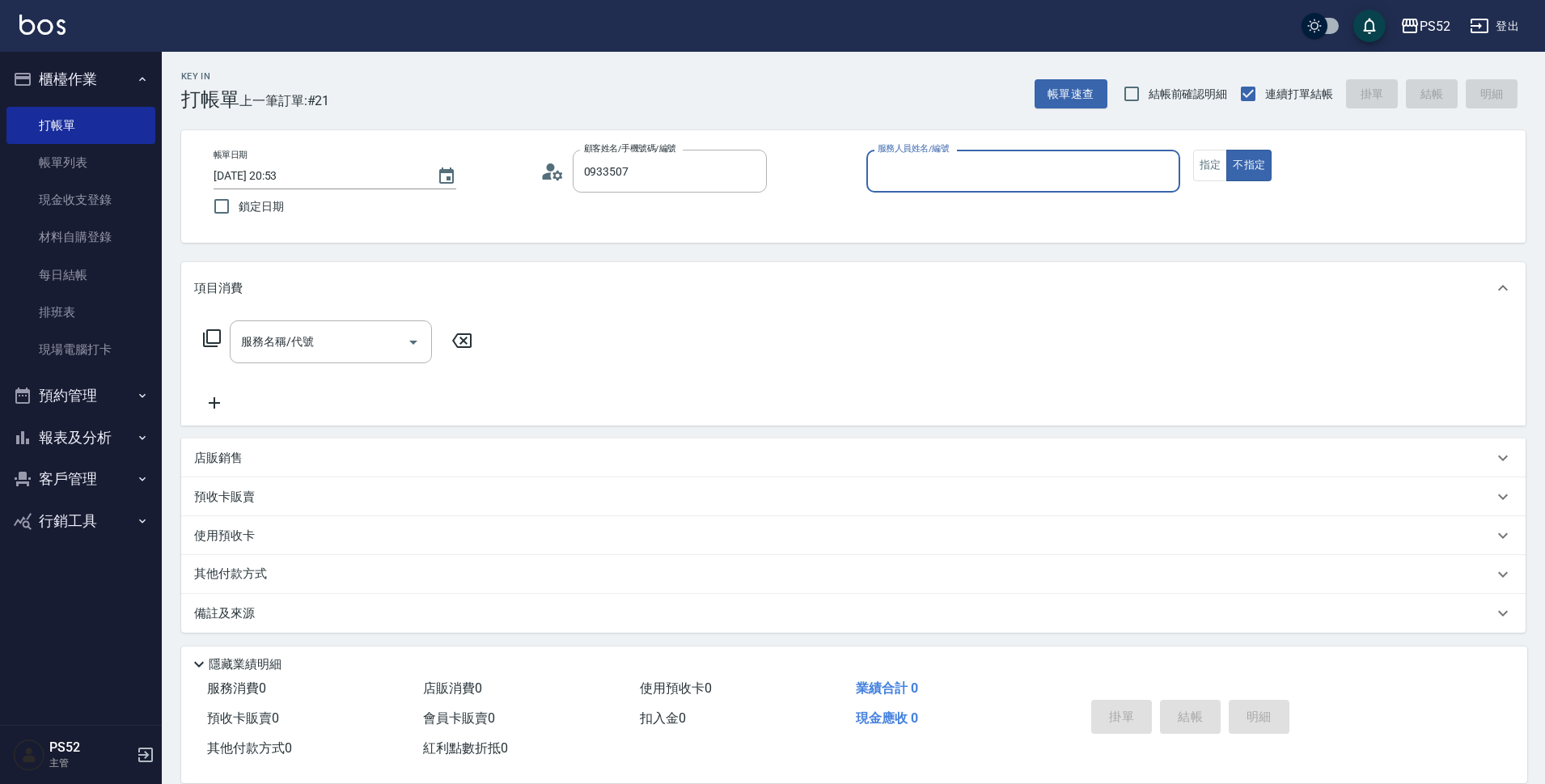
type input "林美玲/0933507894/C0933507894"
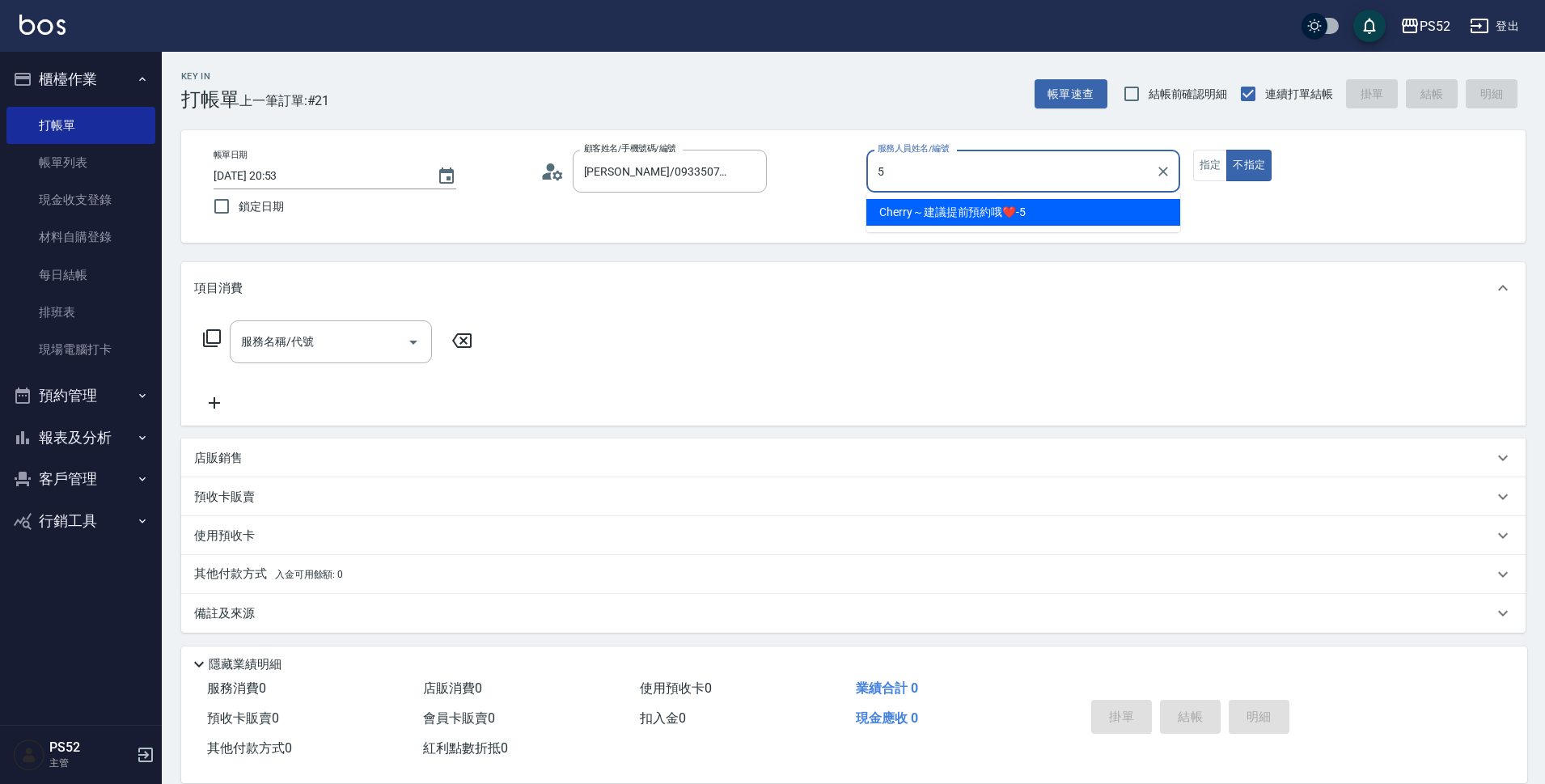
type input "Cherry～建議提前預約哦❤️-5"
type button "false"
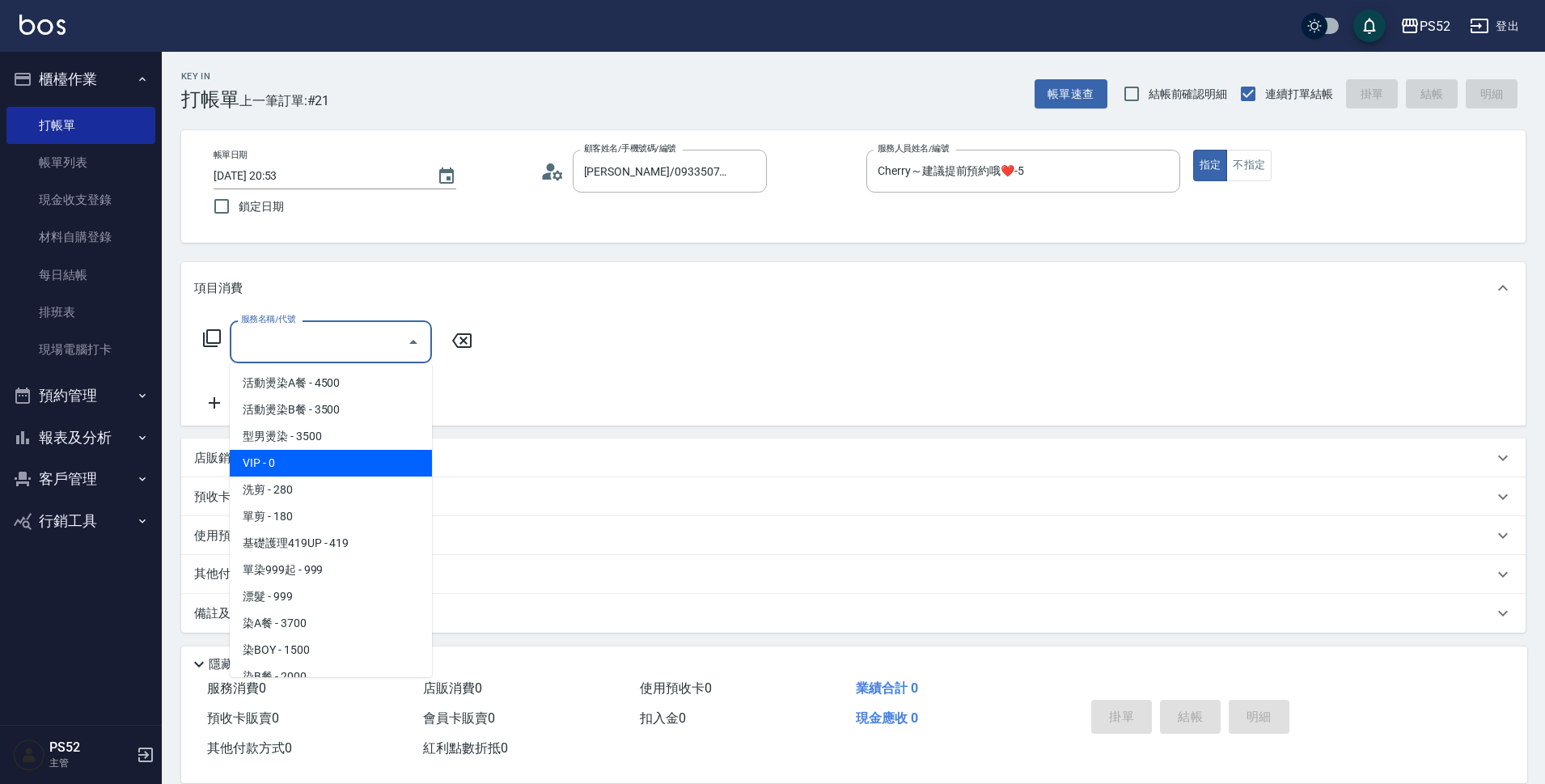
type input "VIP(888)"
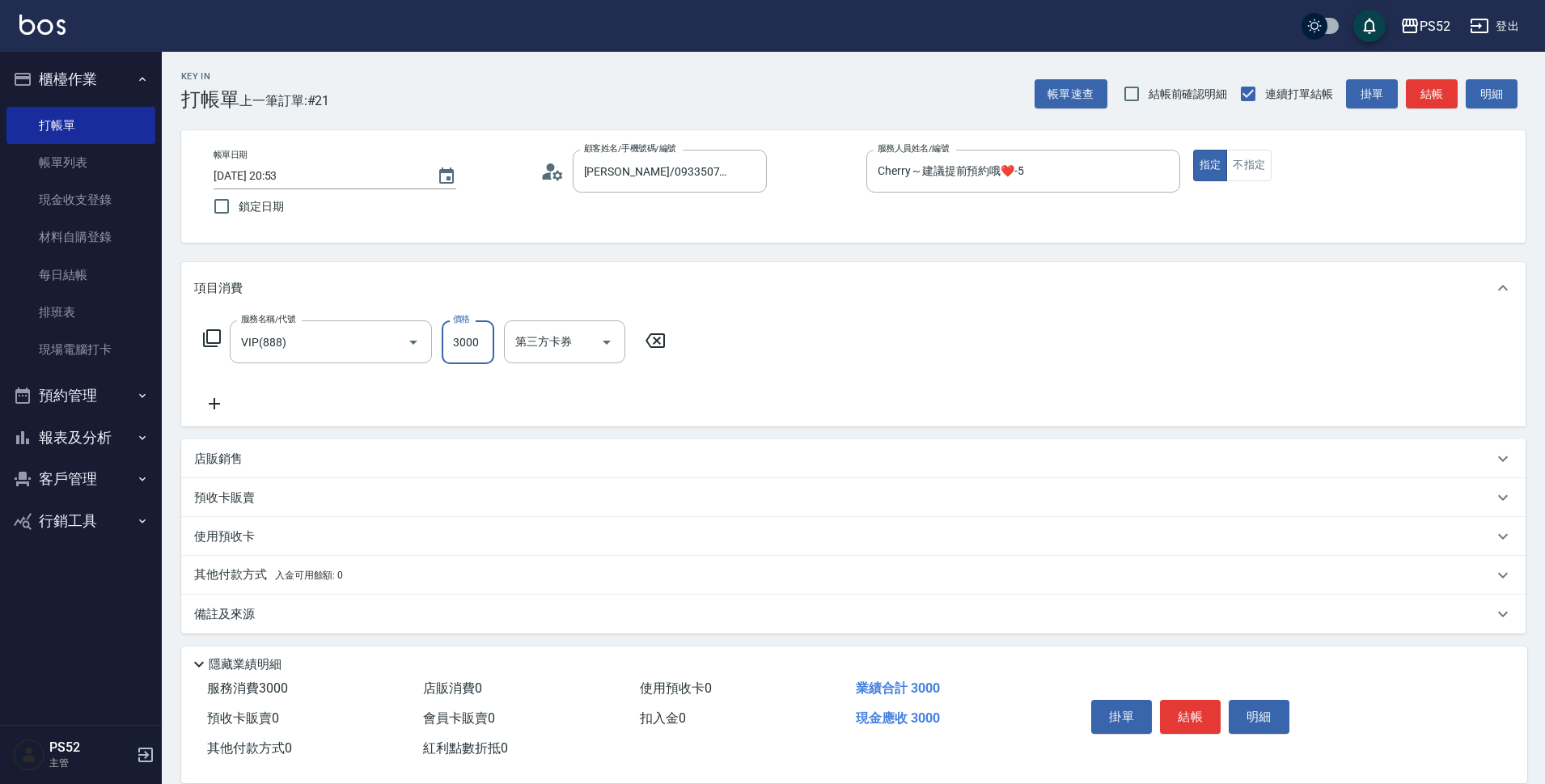
type input "3000"
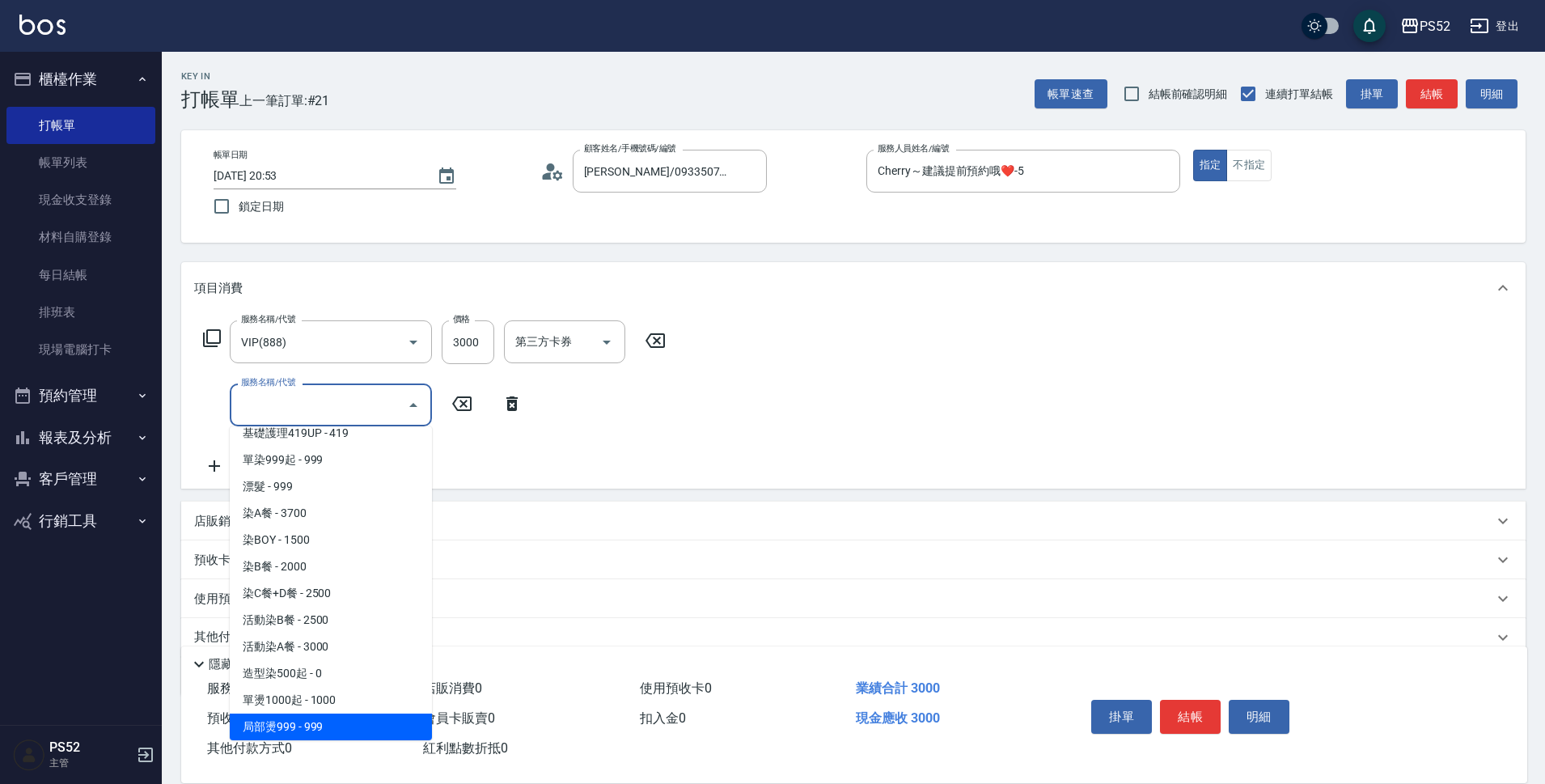
scroll to position [199, 0]
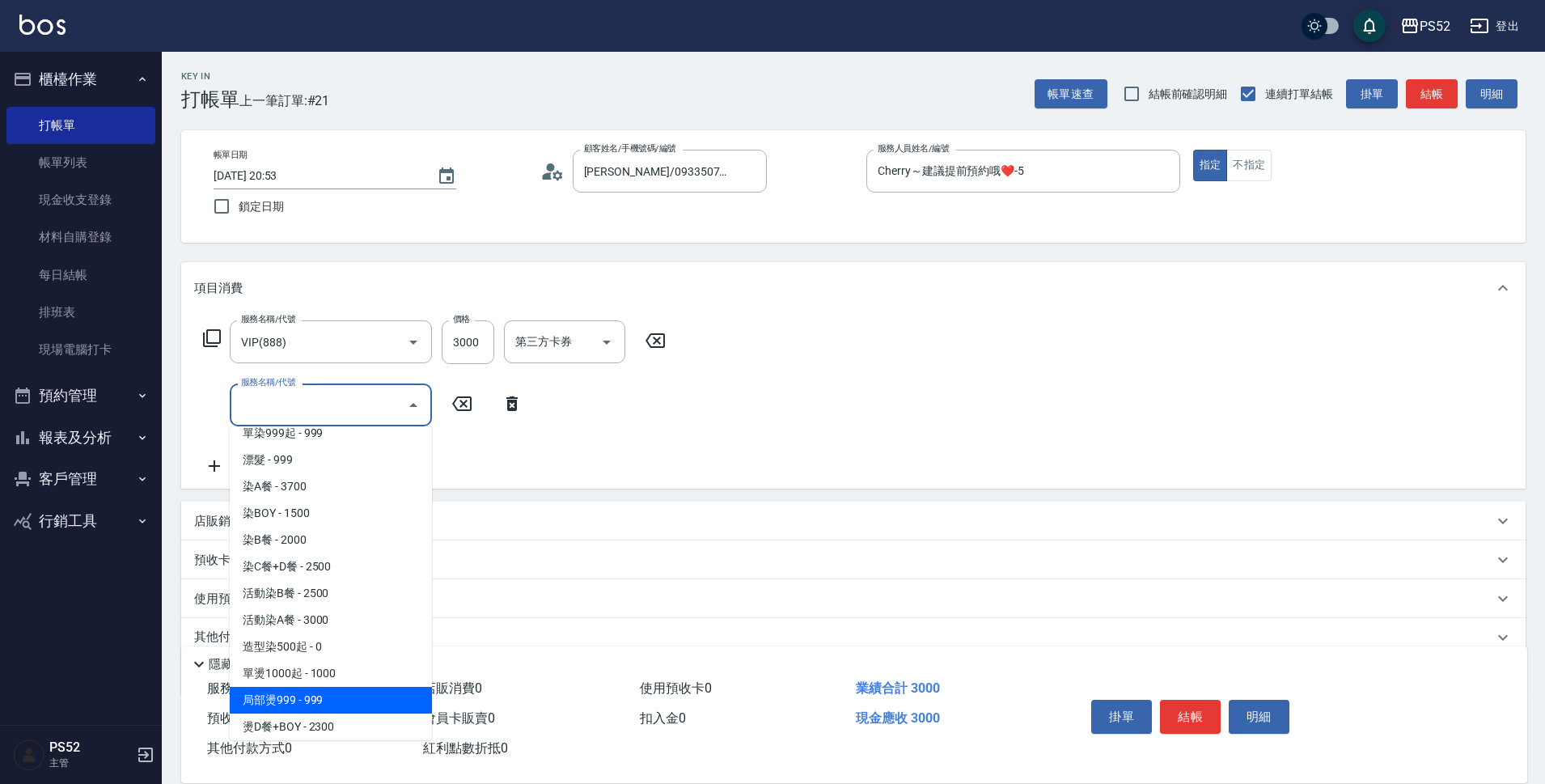
type input "局部燙999(P2)"
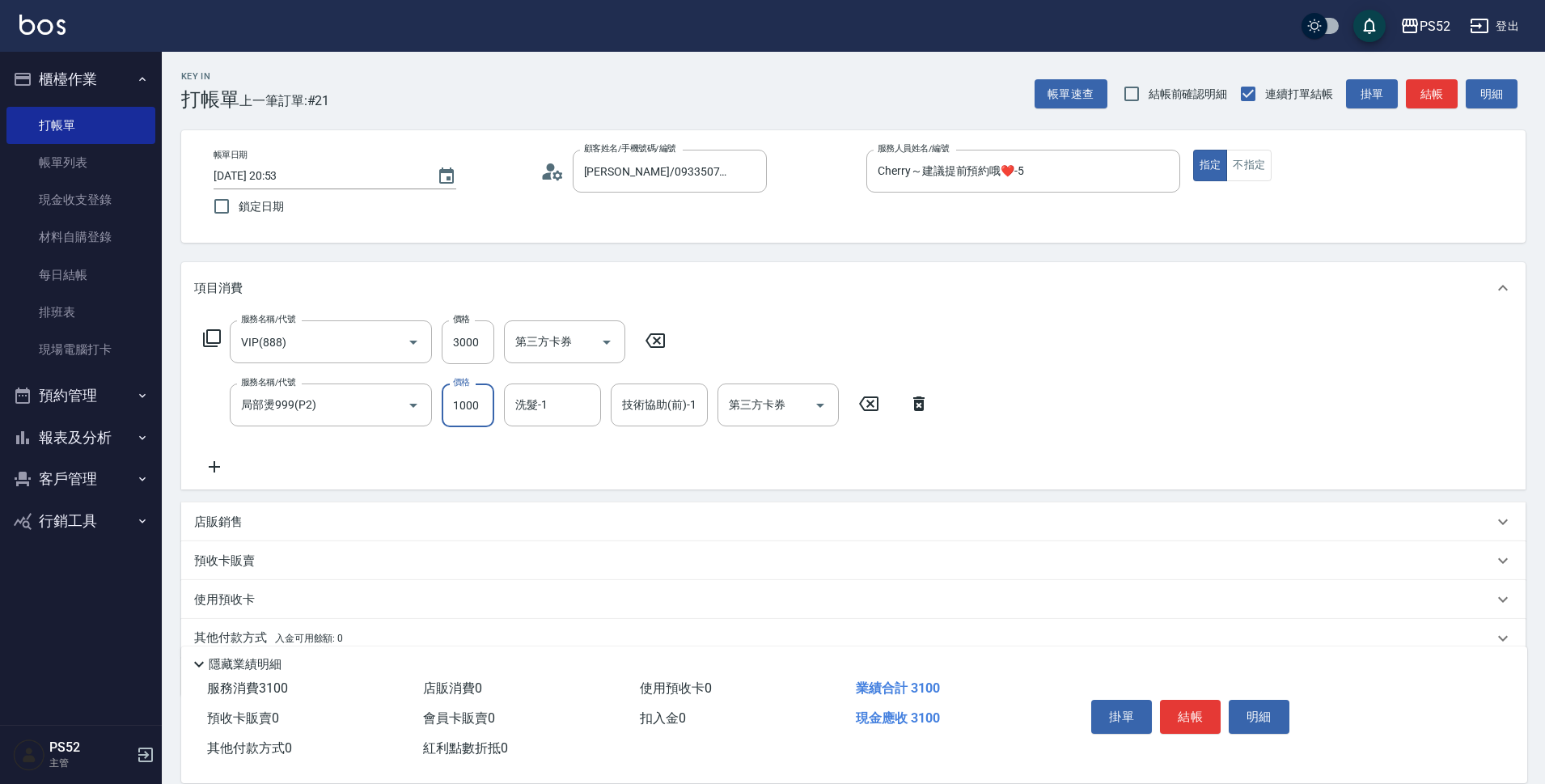
type input "1000"
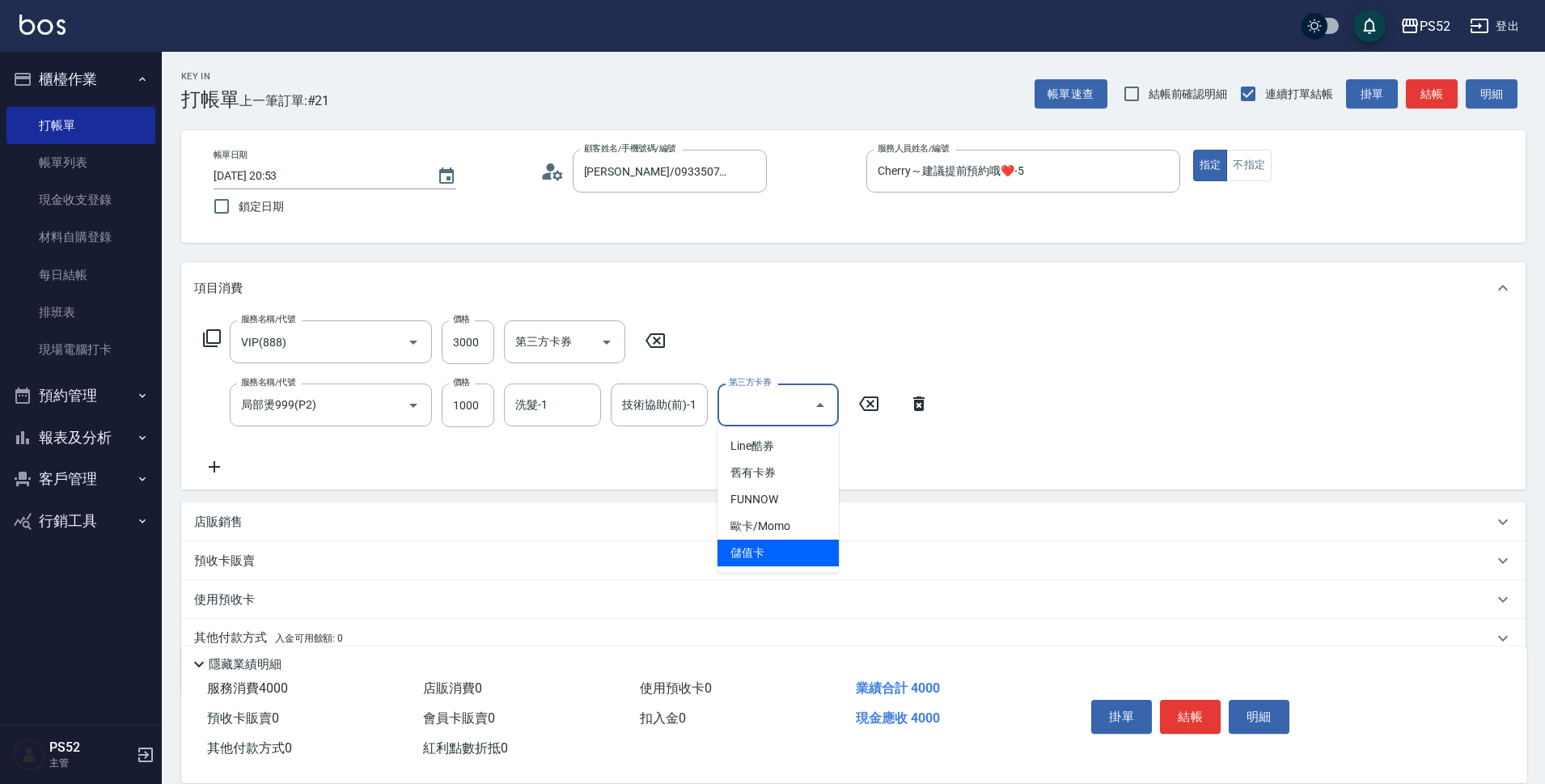
type input "儲值卡"
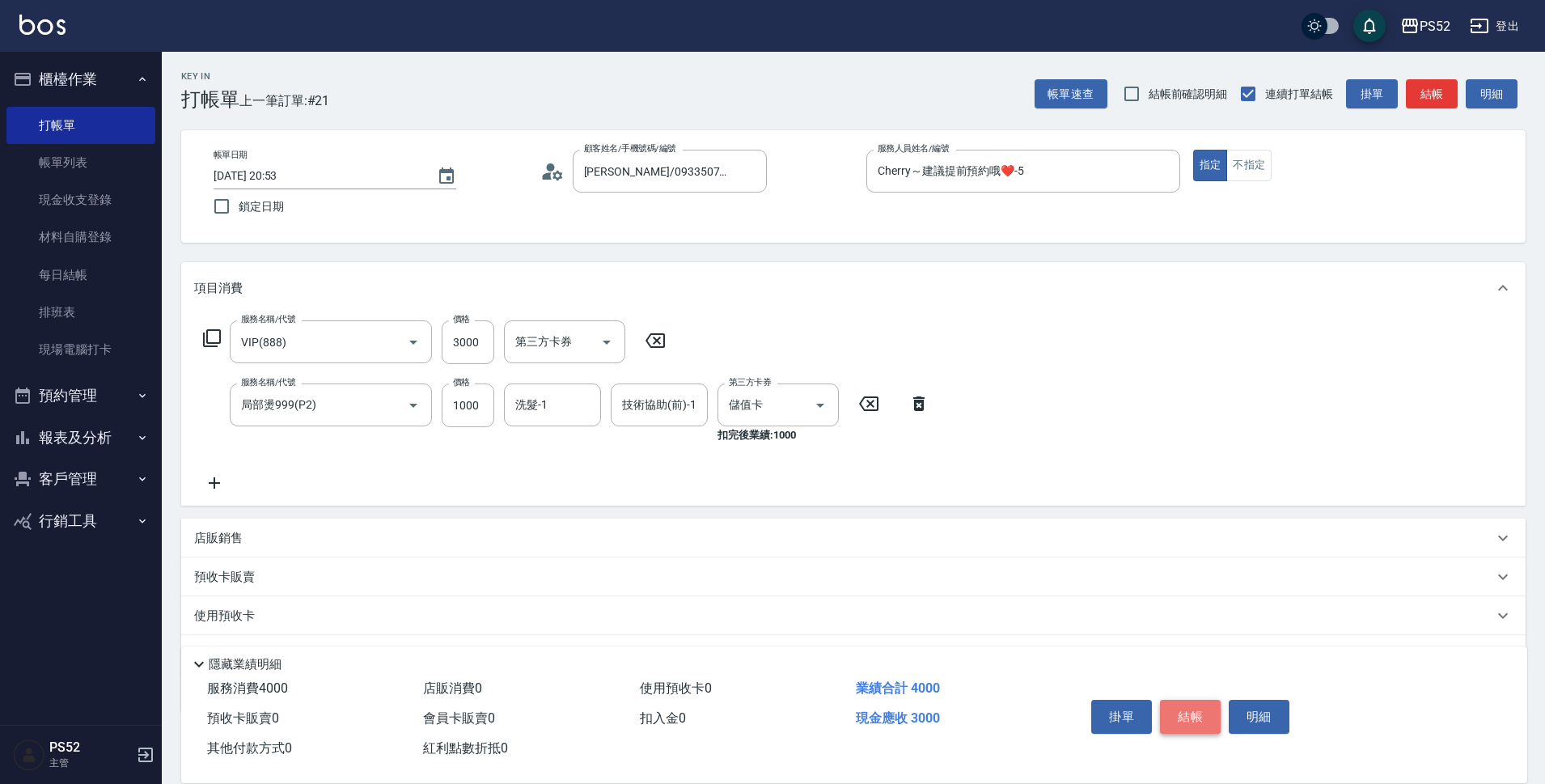
click at [1187, 704] on button "結帳" at bounding box center [1190, 716] width 60 height 34
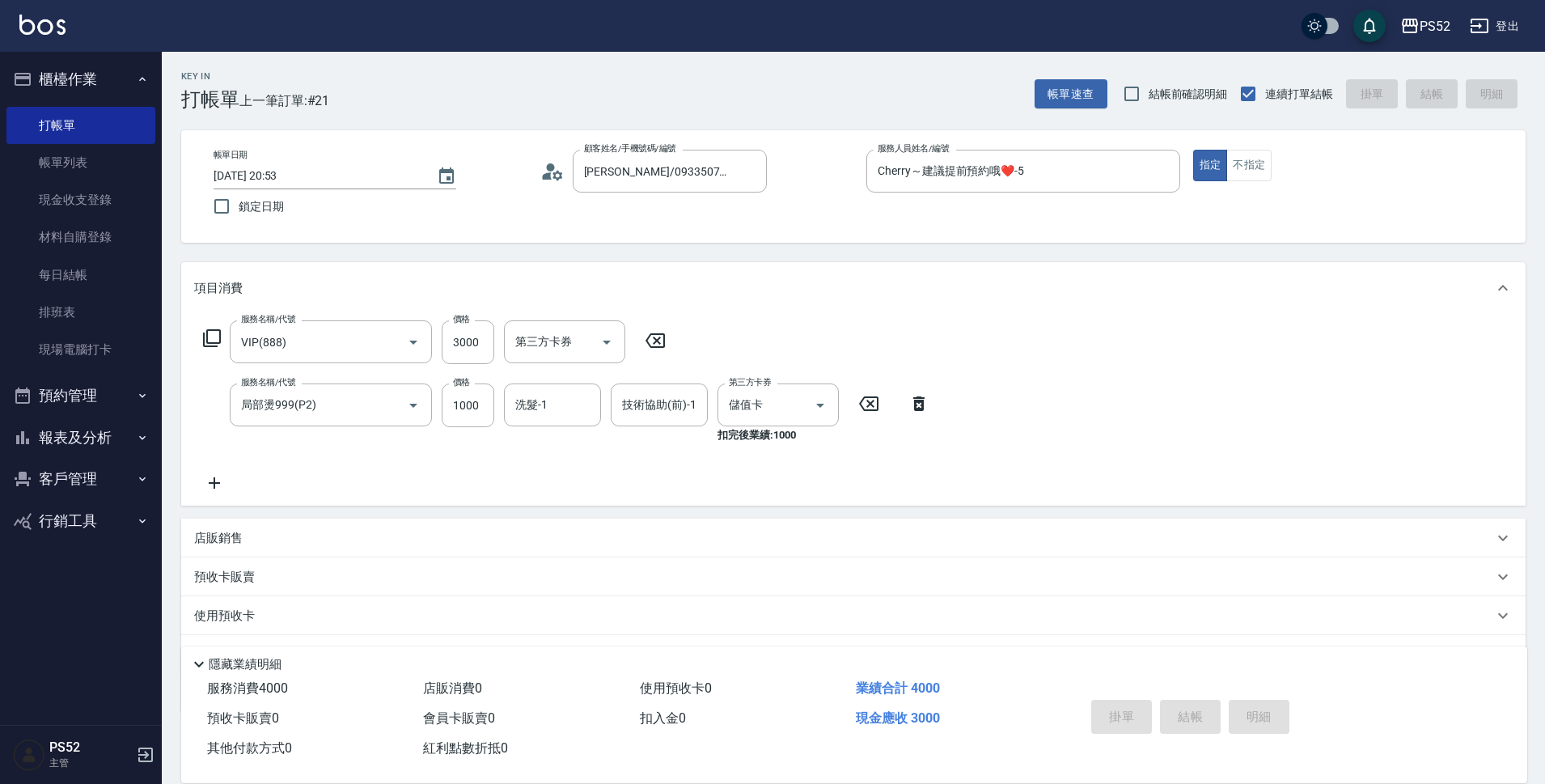
type input "2025/08/19 20:54"
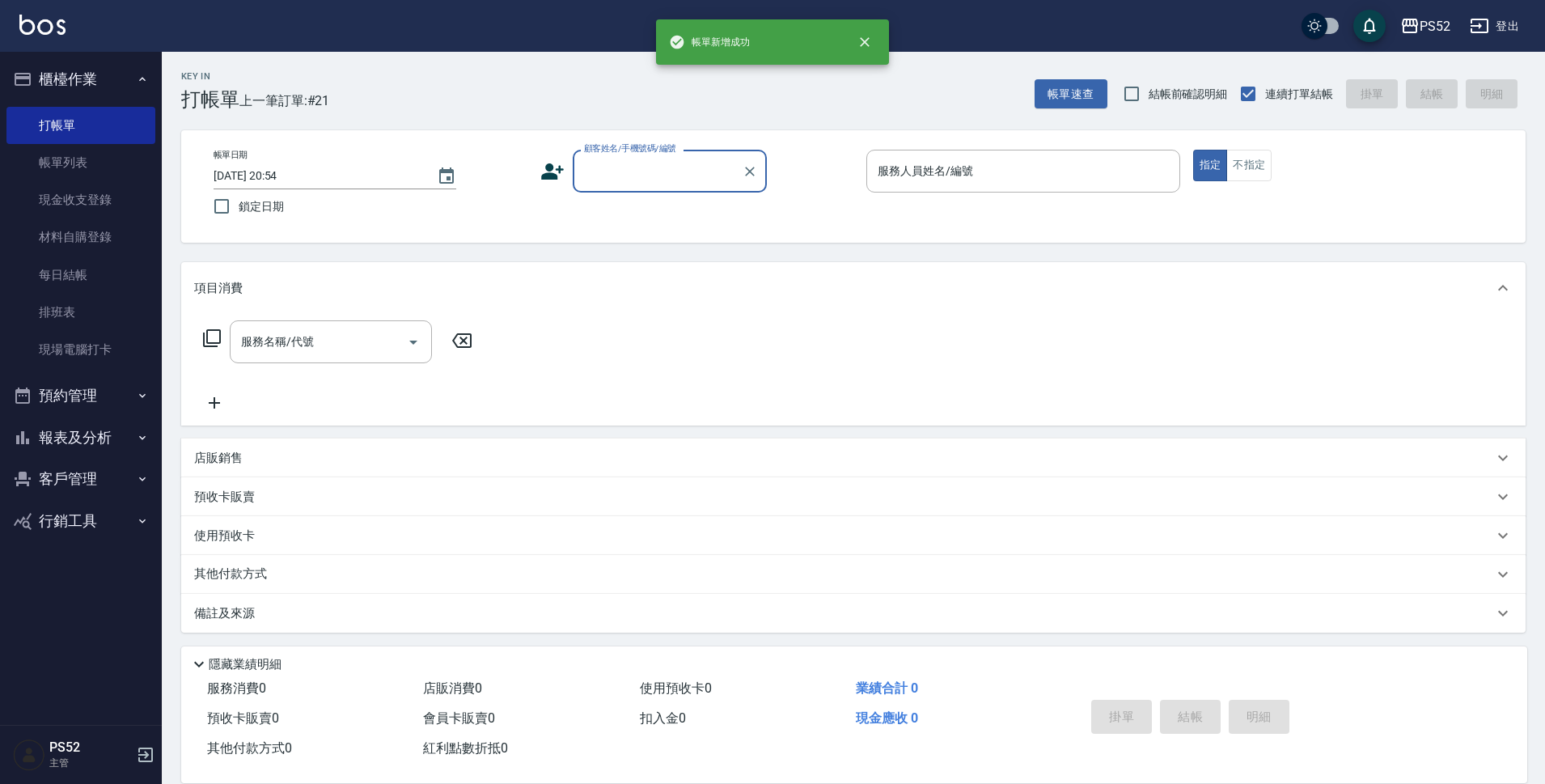
scroll to position [0, 0]
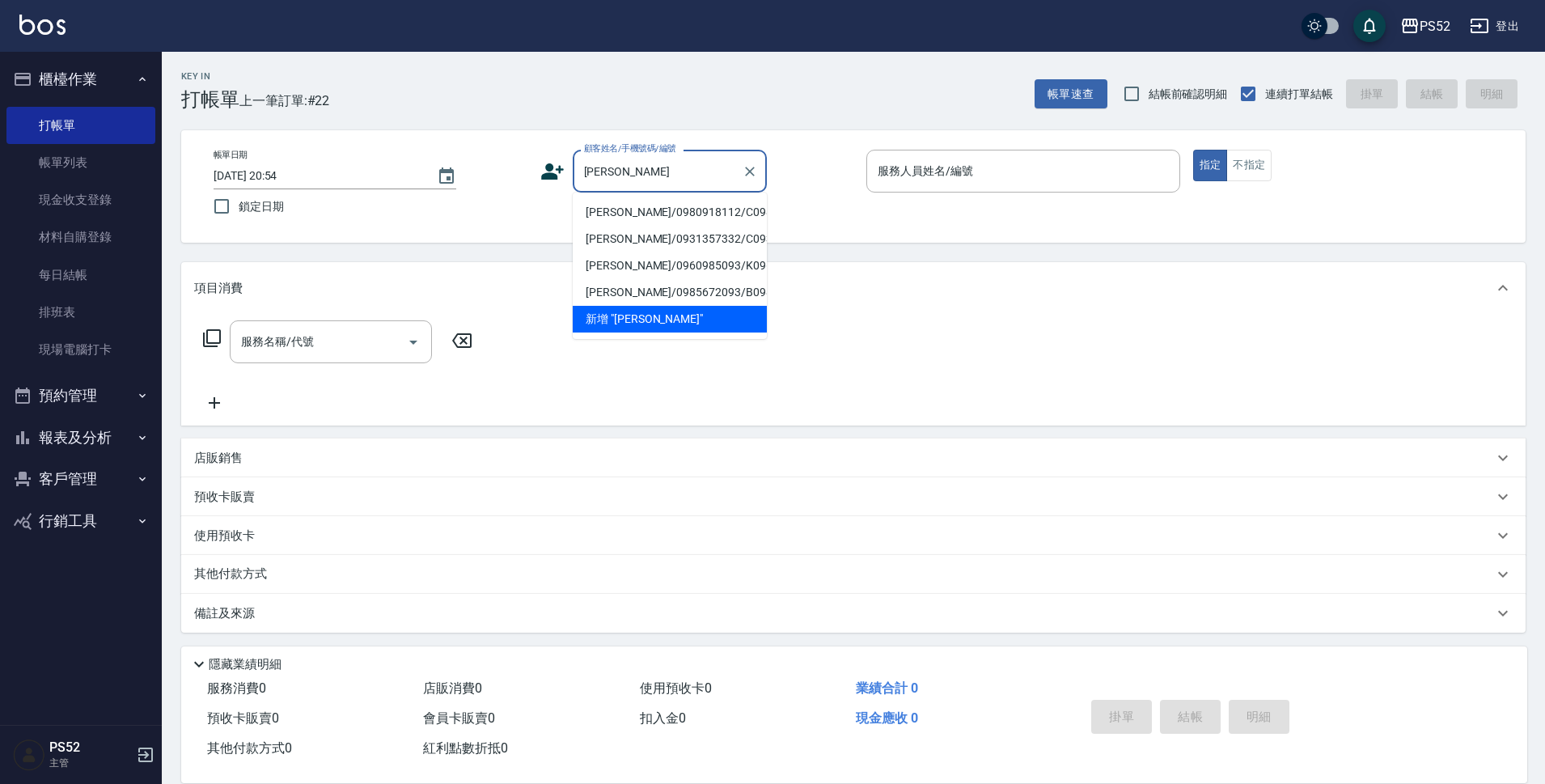
click at [656, 217] on li "陳雅莉/0980918112/C0980918112" at bounding box center [670, 213] width 194 height 27
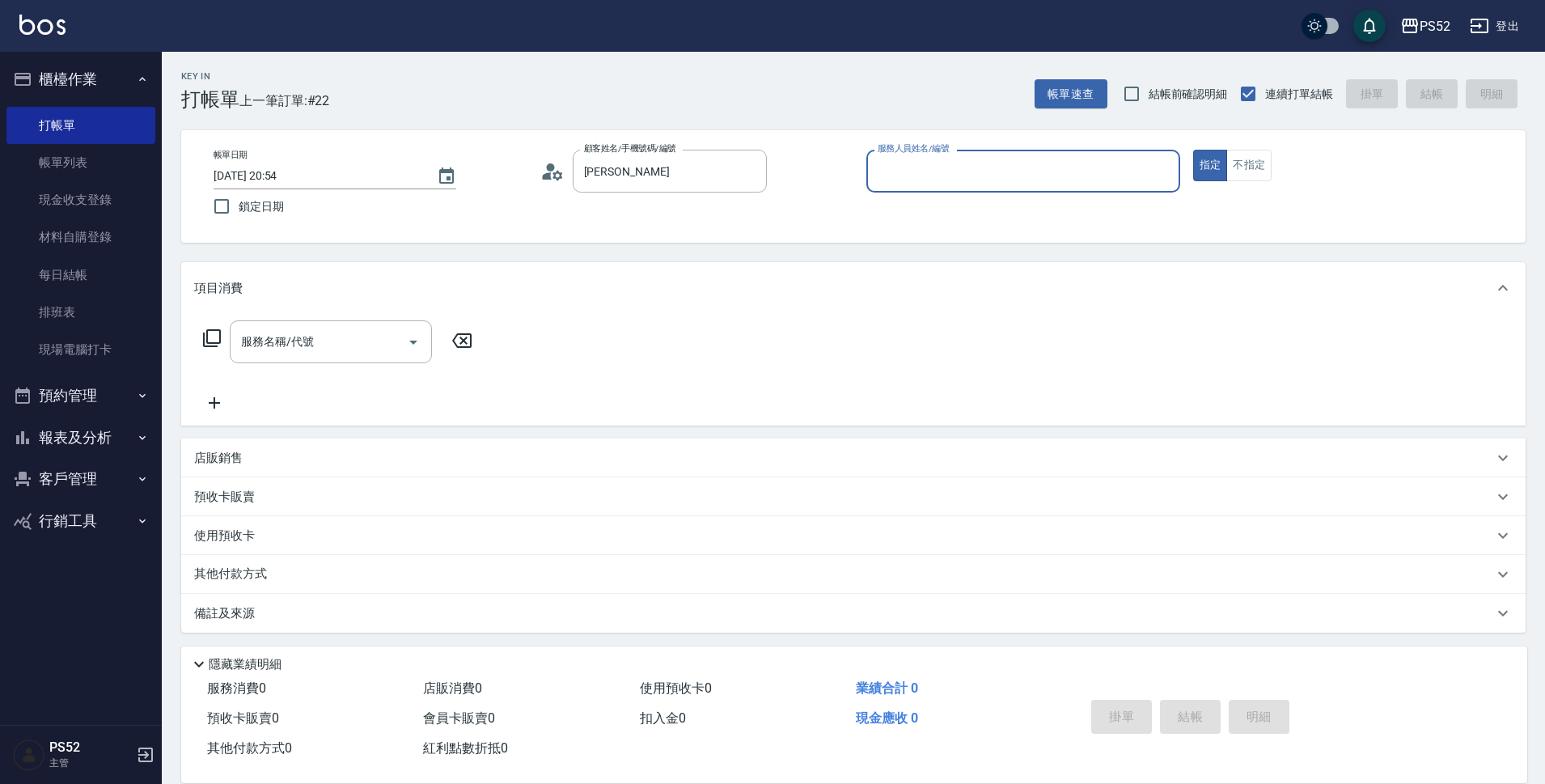
type input "陳雅莉/0980918112/C0980918112"
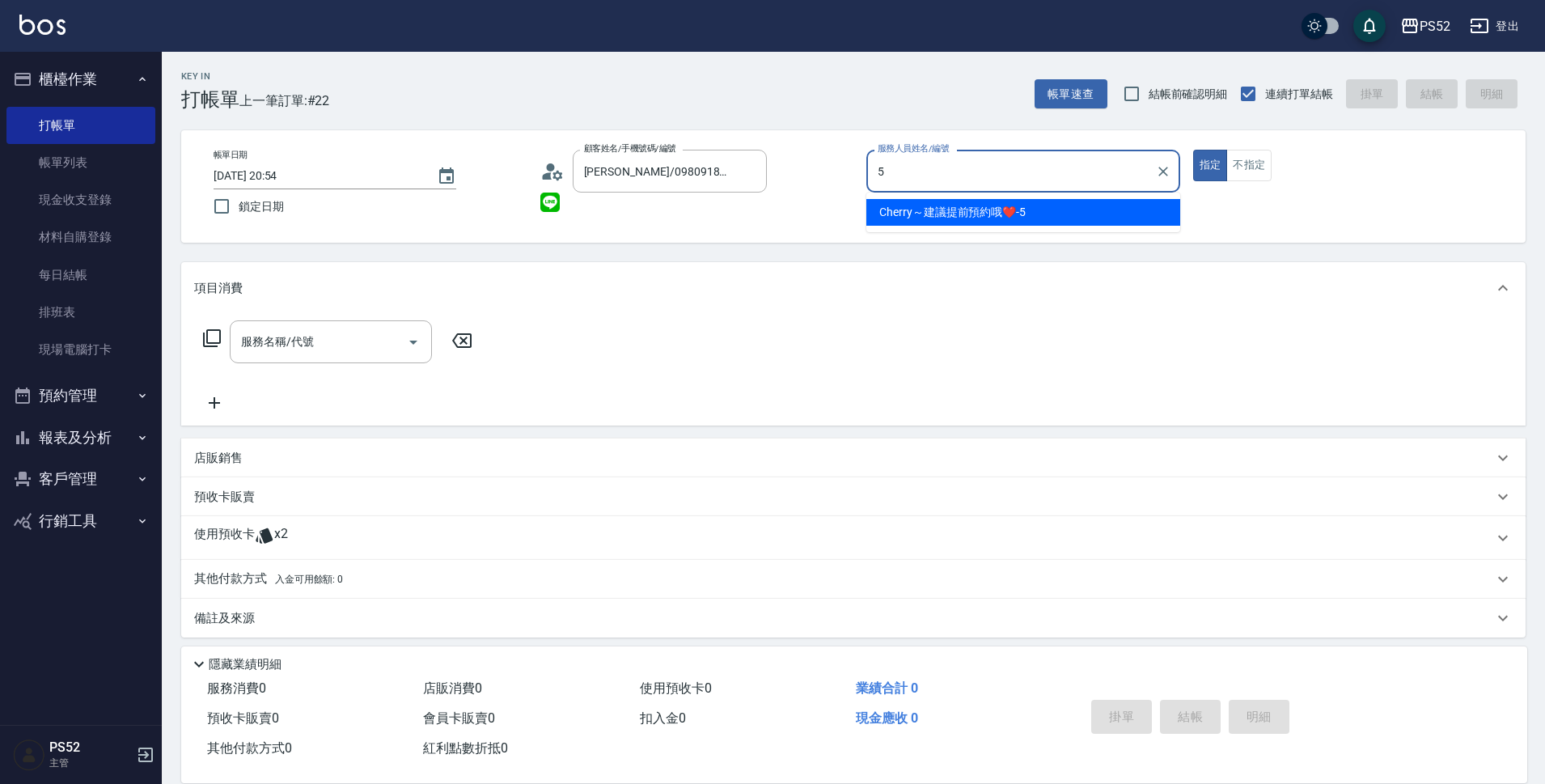
type input "Cherry～建議提前預約哦❤️-5"
type button "true"
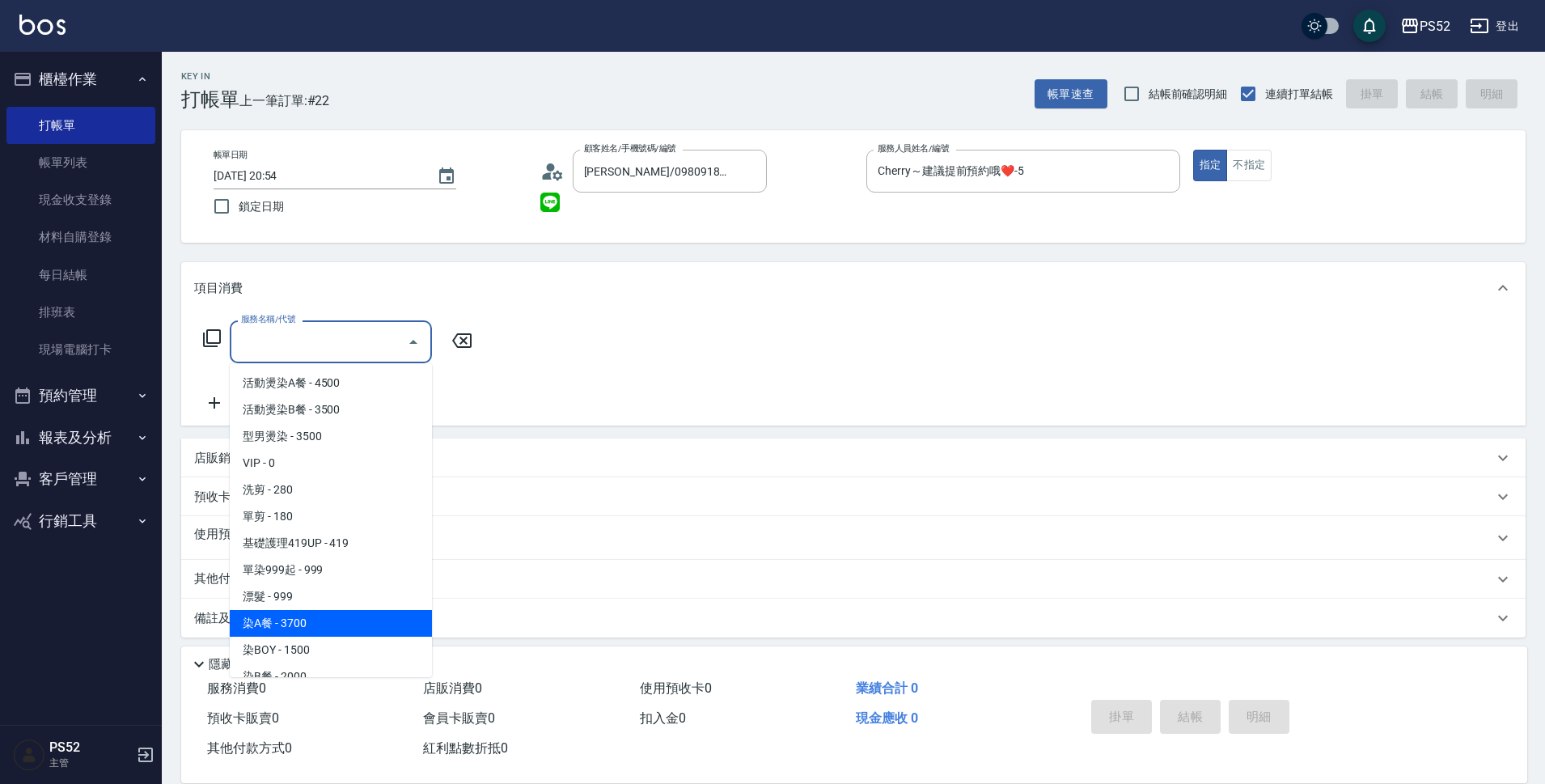
type input "染BOY(L4)"
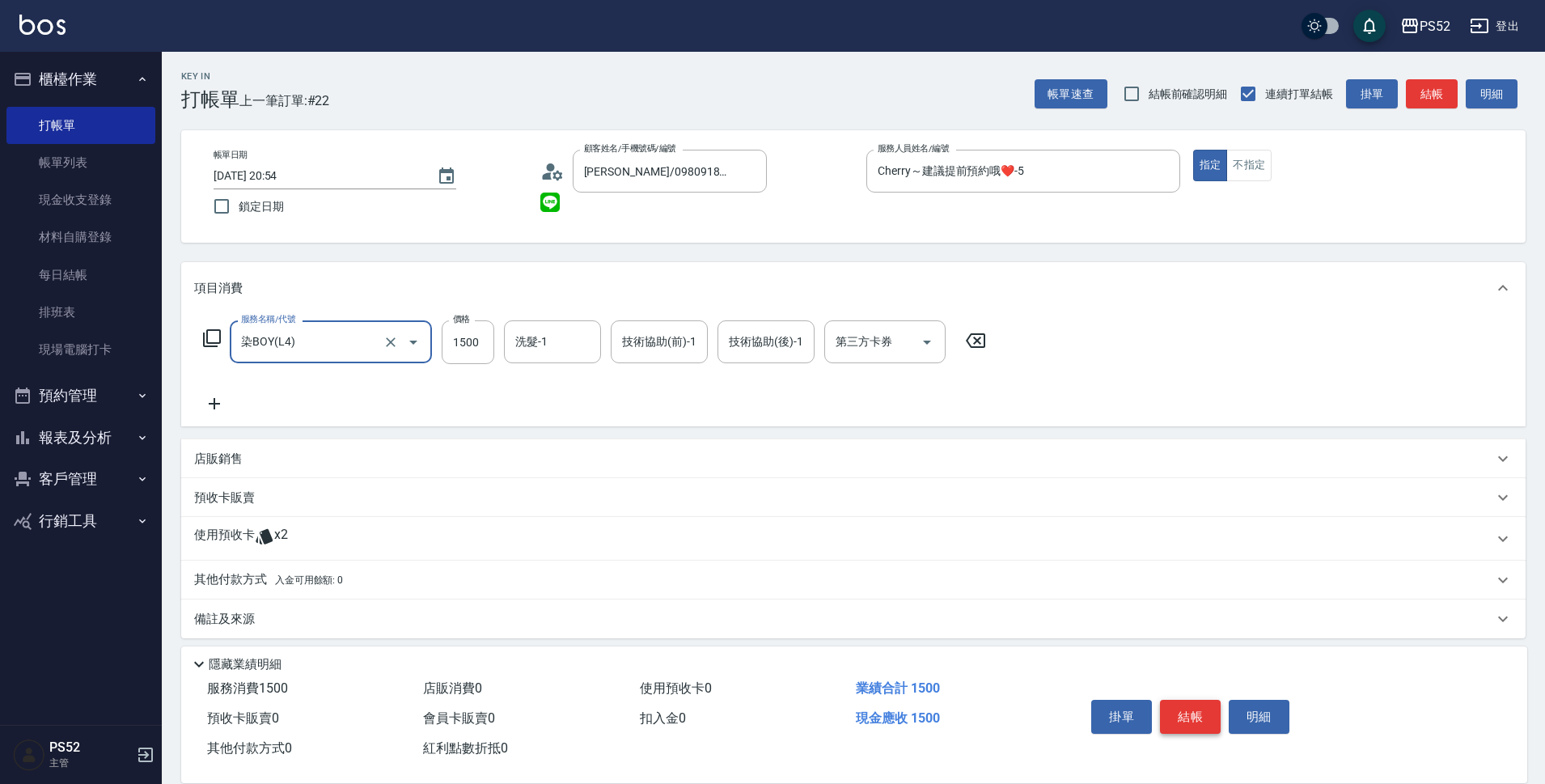
click at [1198, 706] on button "結帳" at bounding box center [1190, 716] width 60 height 34
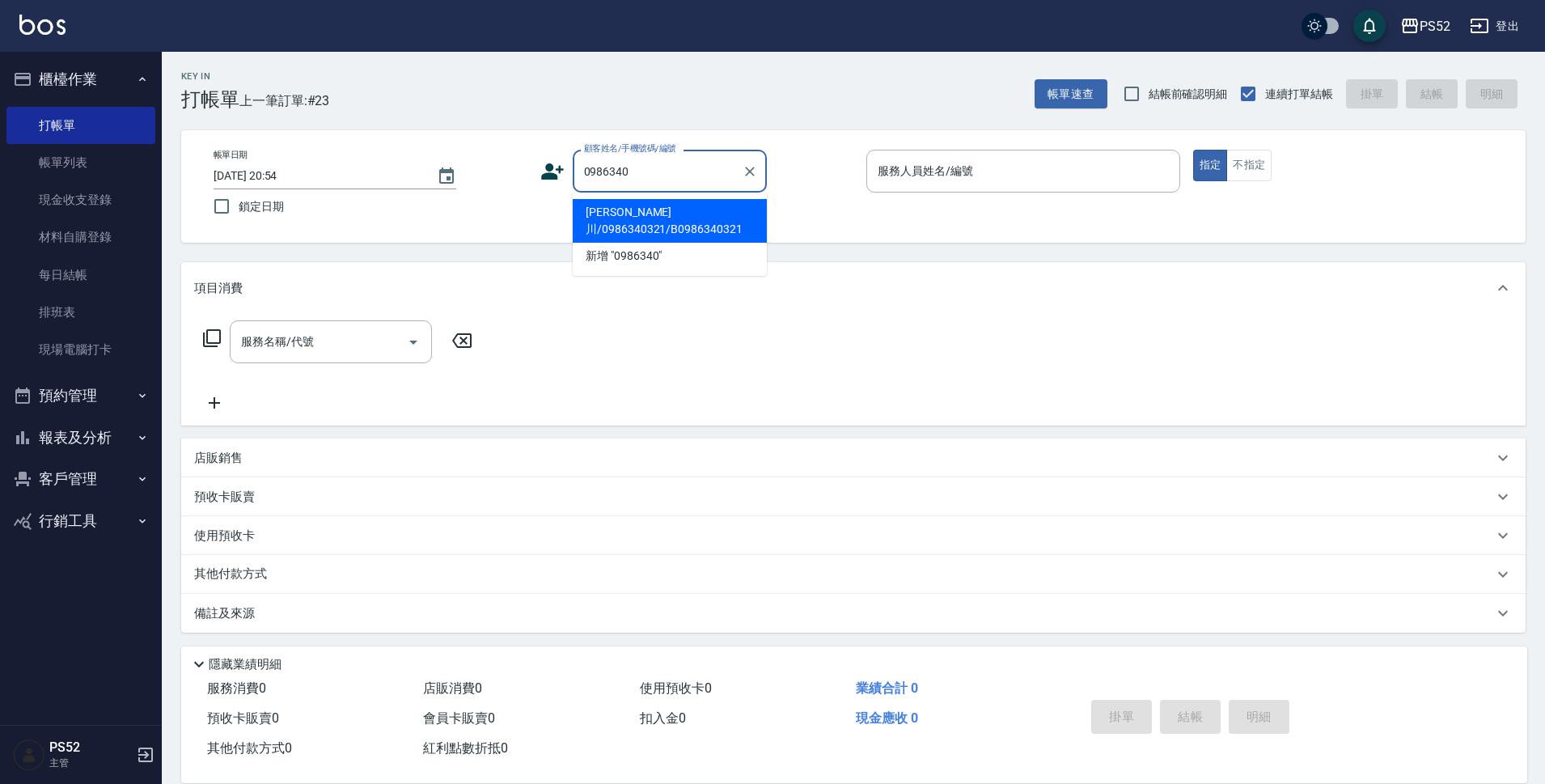
type input "黃柏川/0986340321/B0986340321"
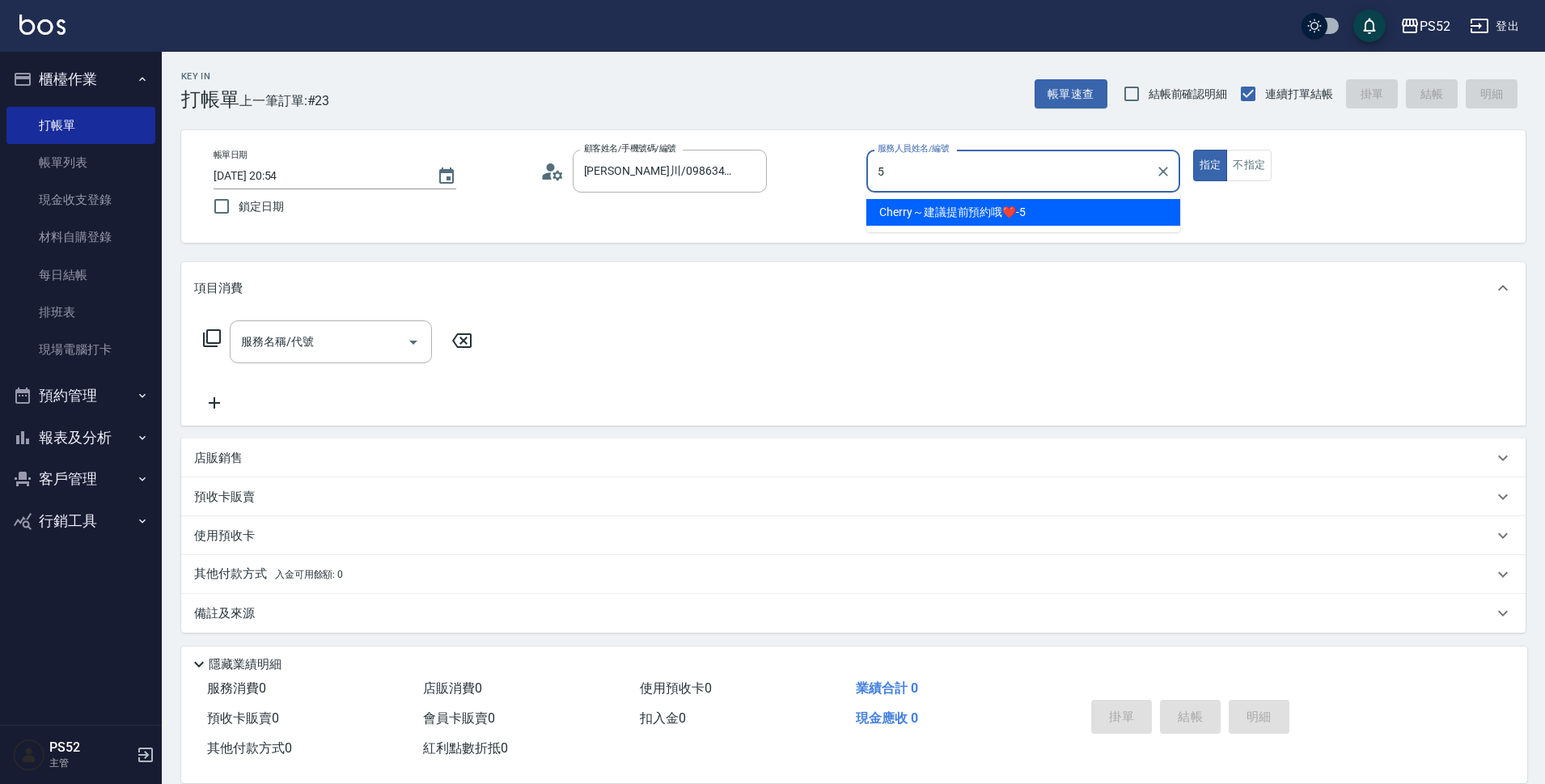
type input "Cherry～建議提前預約哦❤️-5"
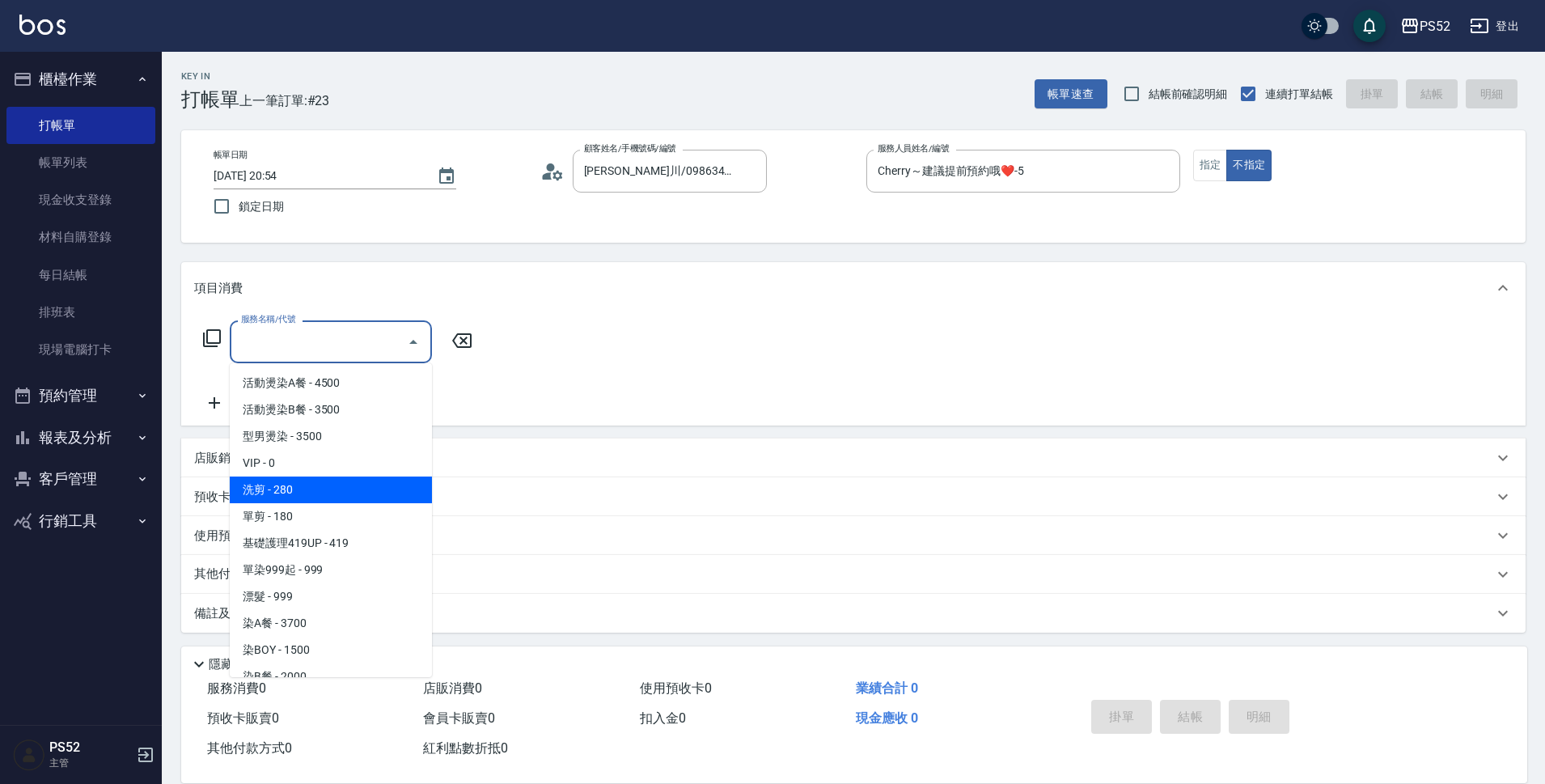
type input "洗剪(C1)"
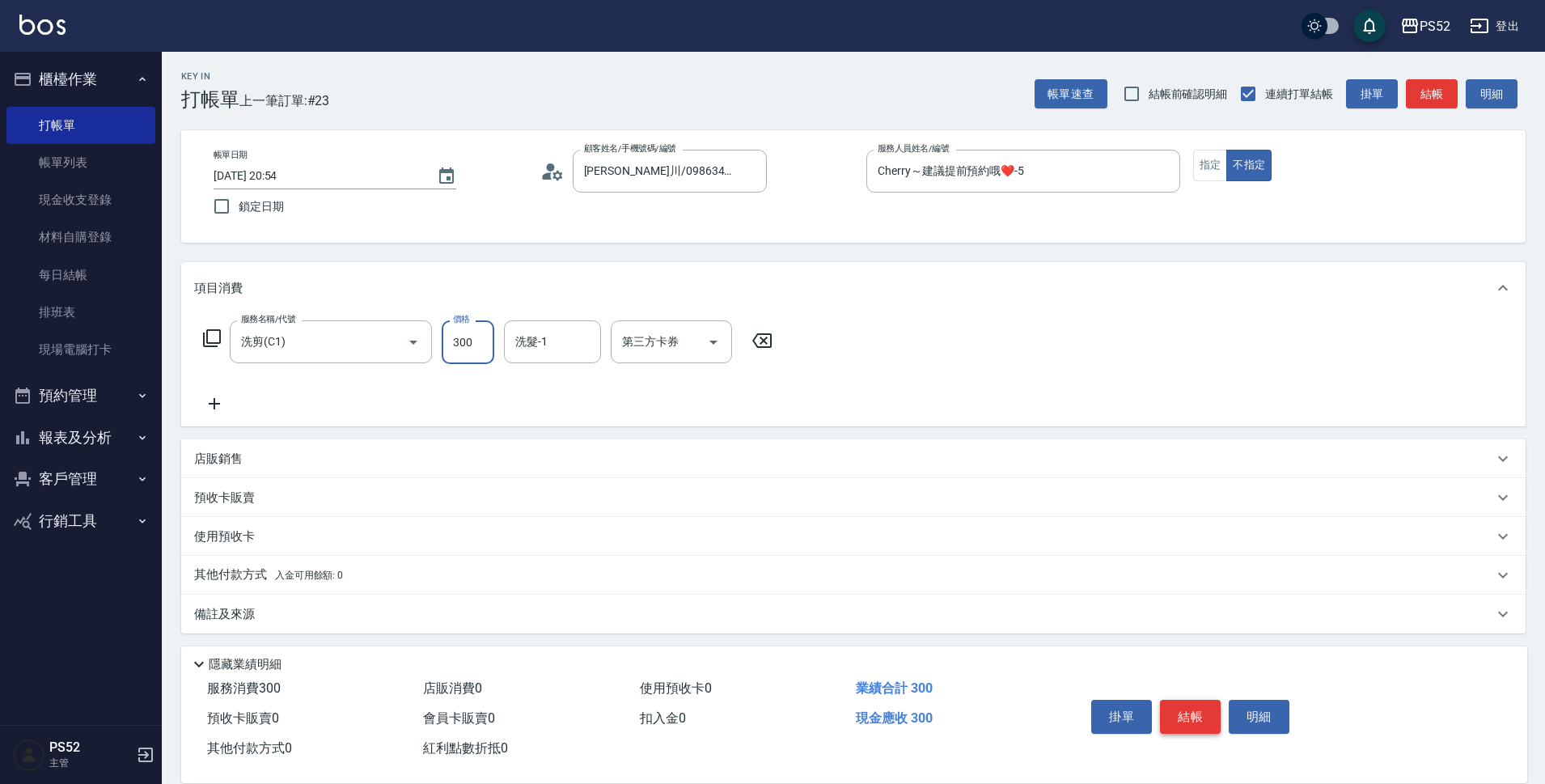
type input "300"
click at [1198, 706] on button "結帳" at bounding box center [1190, 716] width 60 height 34
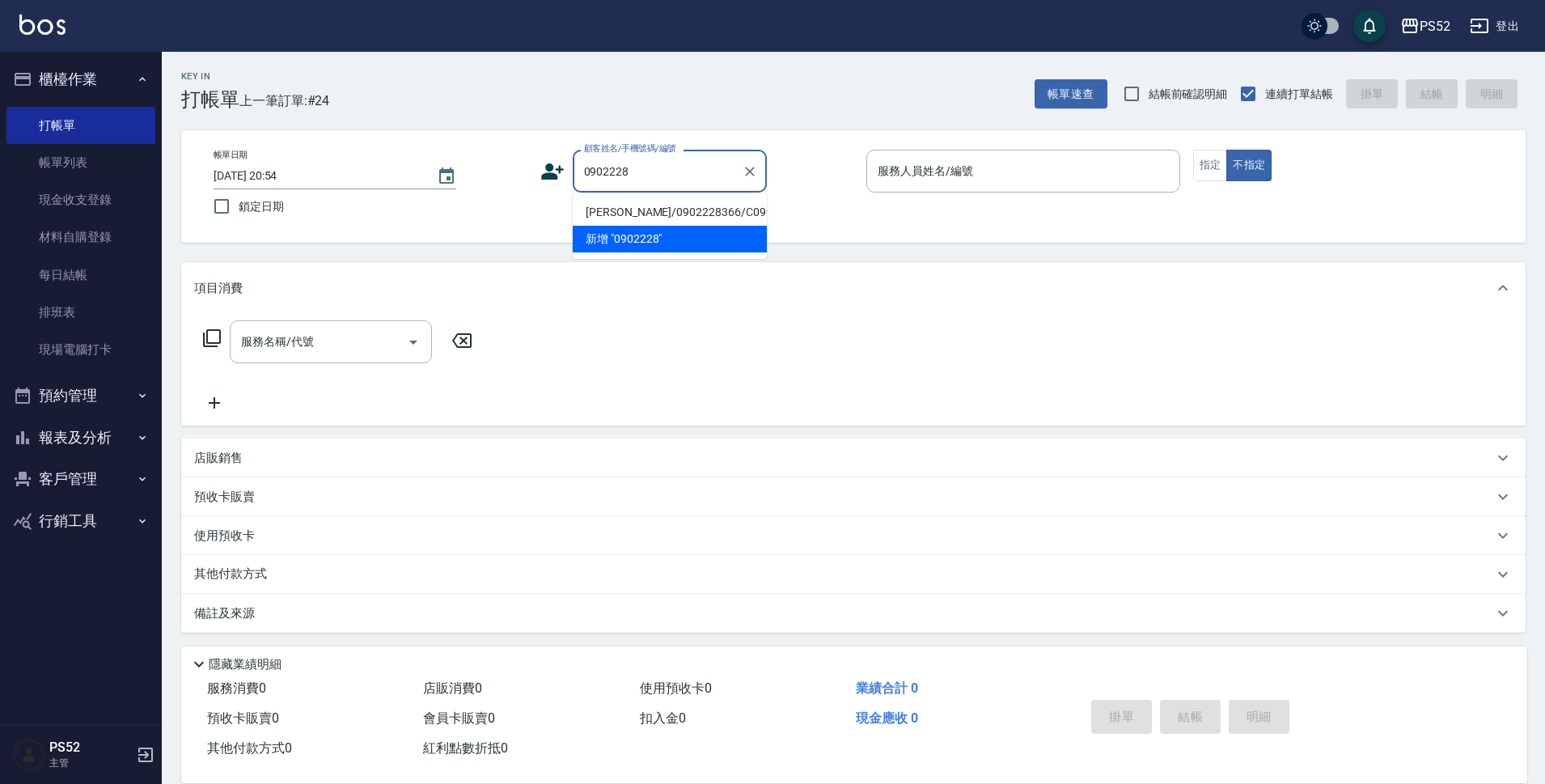
click at [643, 219] on li "陳汶渝/0902228366/C0902228366" at bounding box center [670, 213] width 194 height 27
type input "陳汶渝/0902228366/C0902228366"
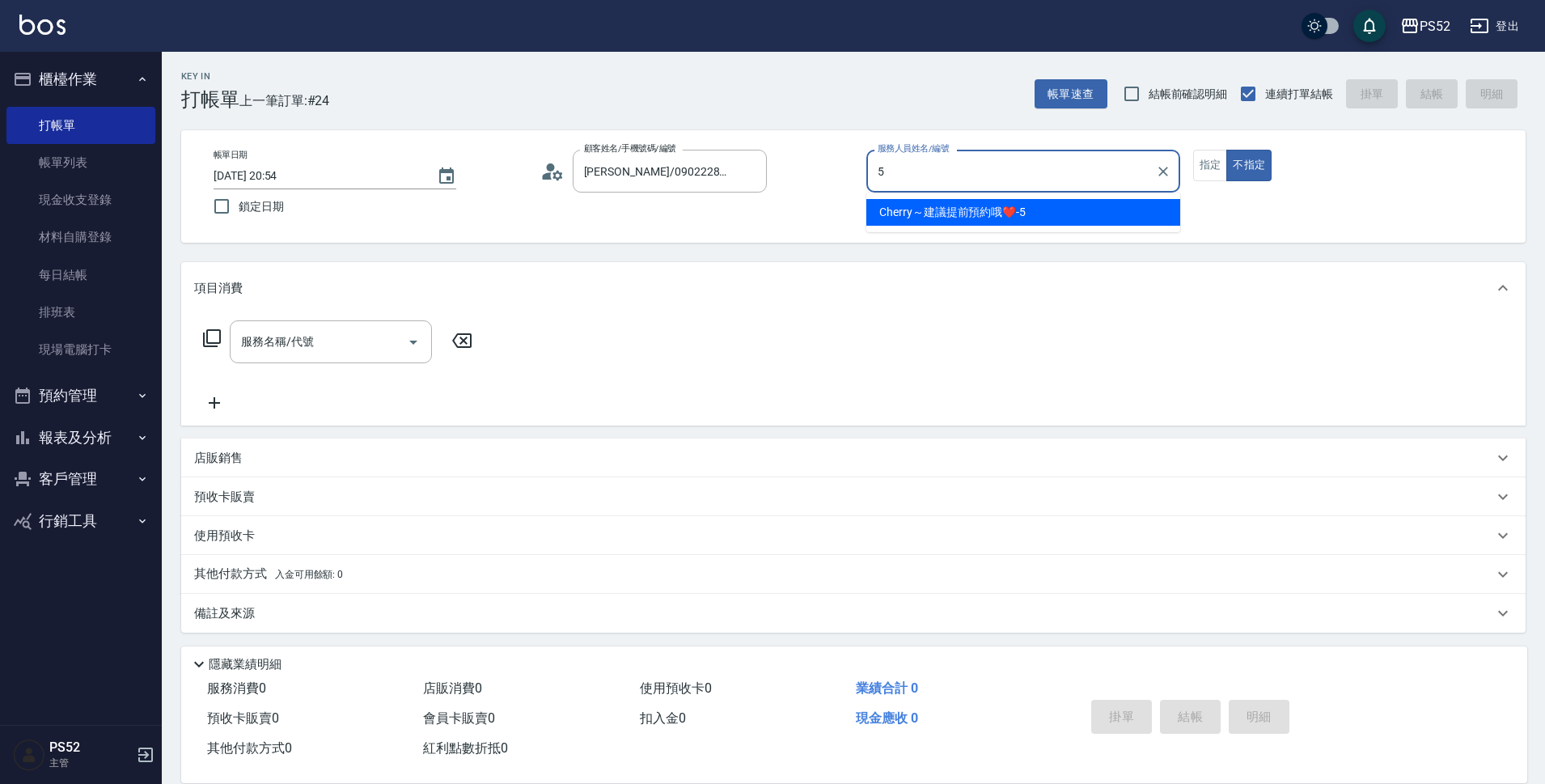
type input "Cherry～建議提前預約哦❤️-5"
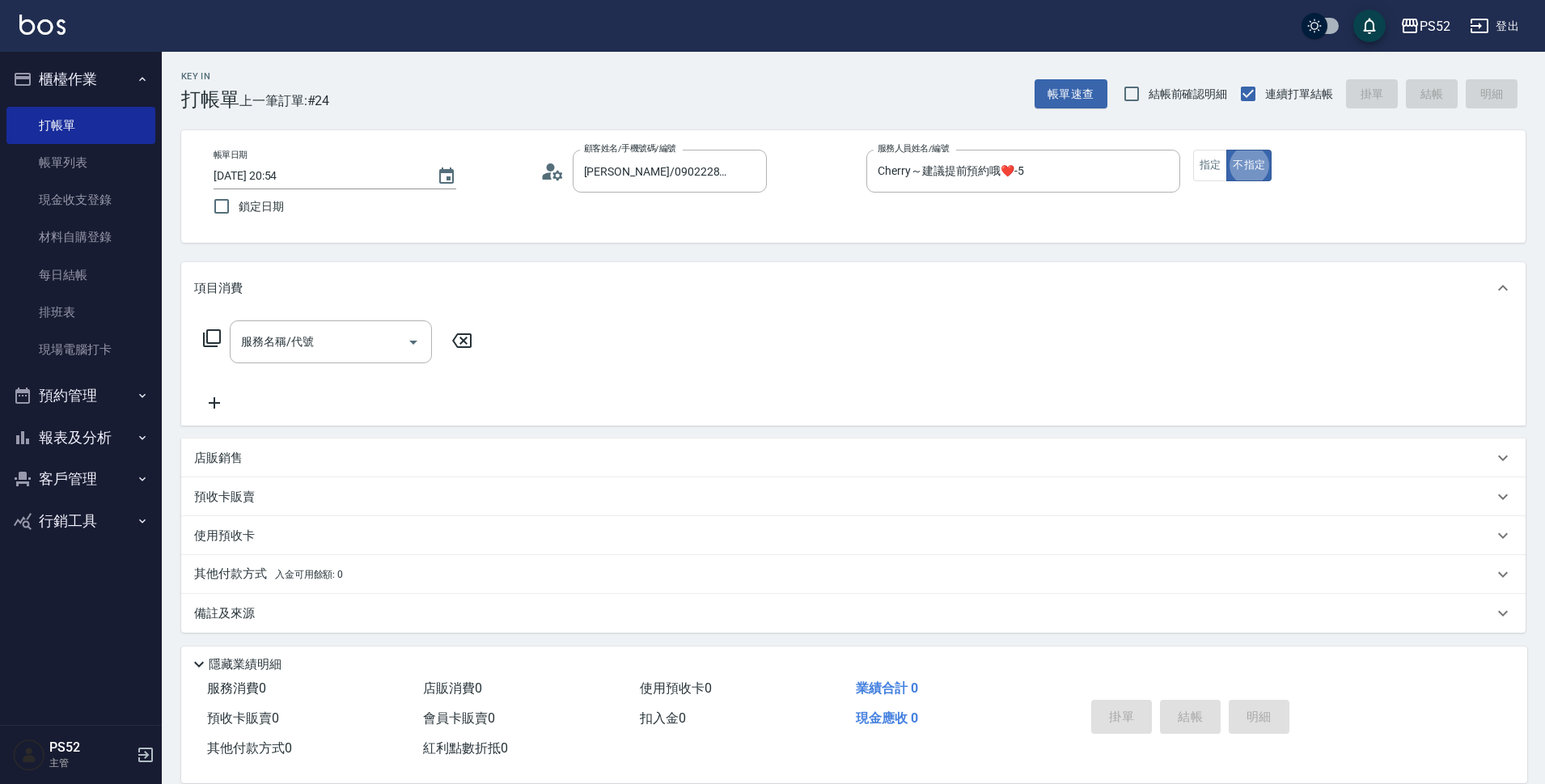
scroll to position [4, 0]
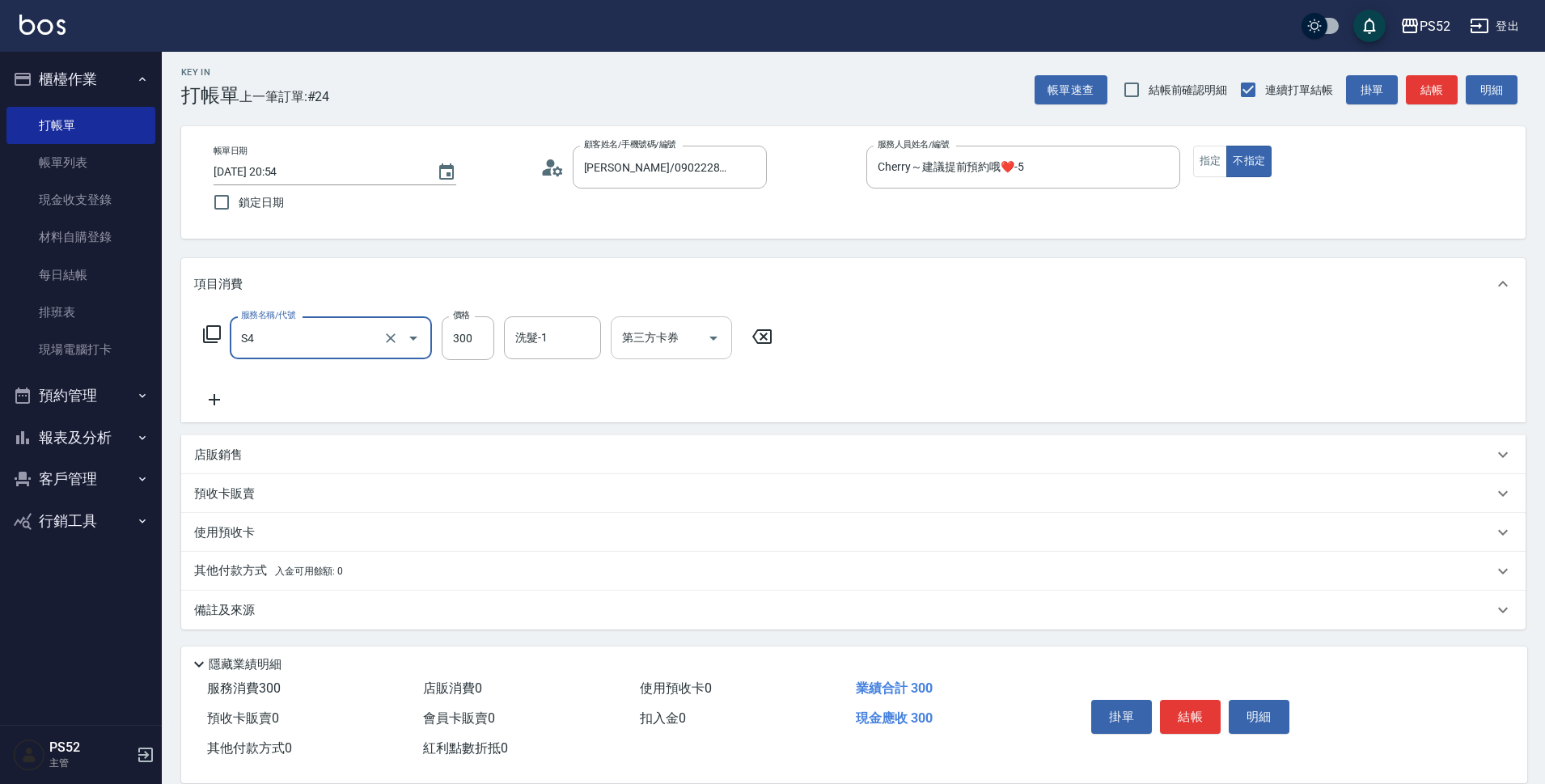
type input "洗髮300元(S4)"
click at [644, 350] on input "第三方卡券" at bounding box center [659, 338] width 82 height 28
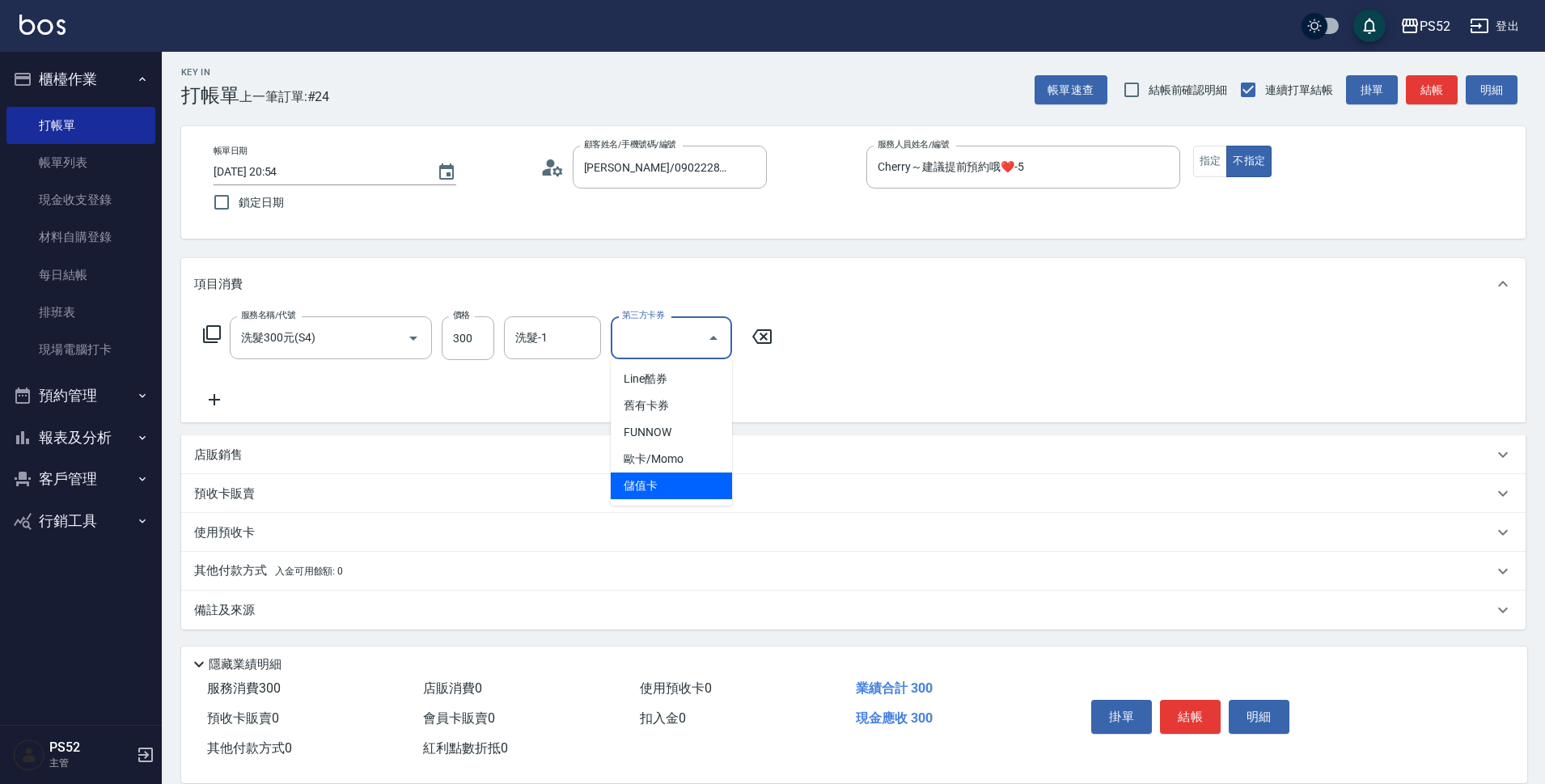
click at [654, 480] on span "儲值卡" at bounding box center [671, 486] width 121 height 27
type input "儲值卡"
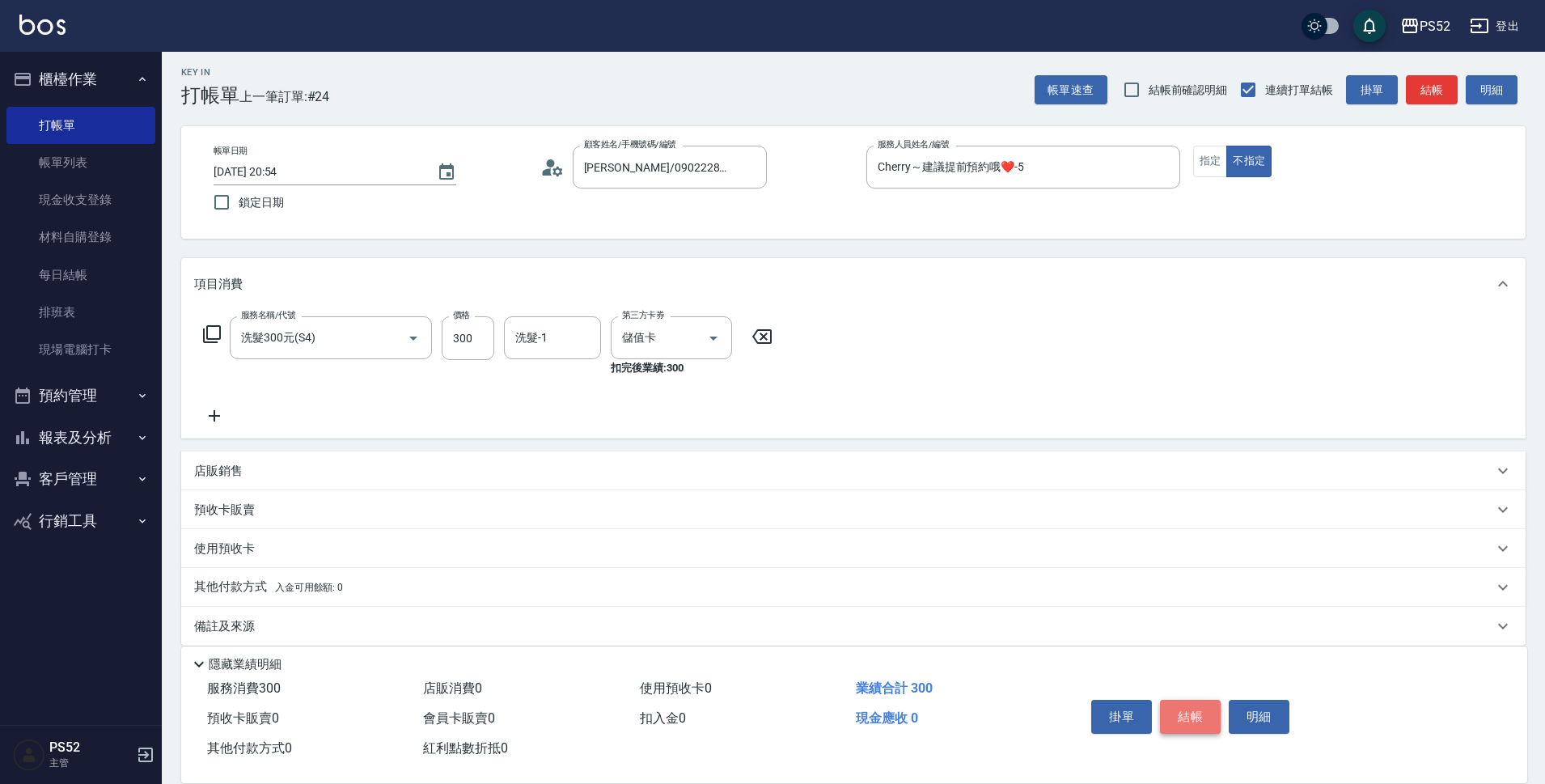
click at [1201, 706] on button "結帳" at bounding box center [1190, 716] width 60 height 34
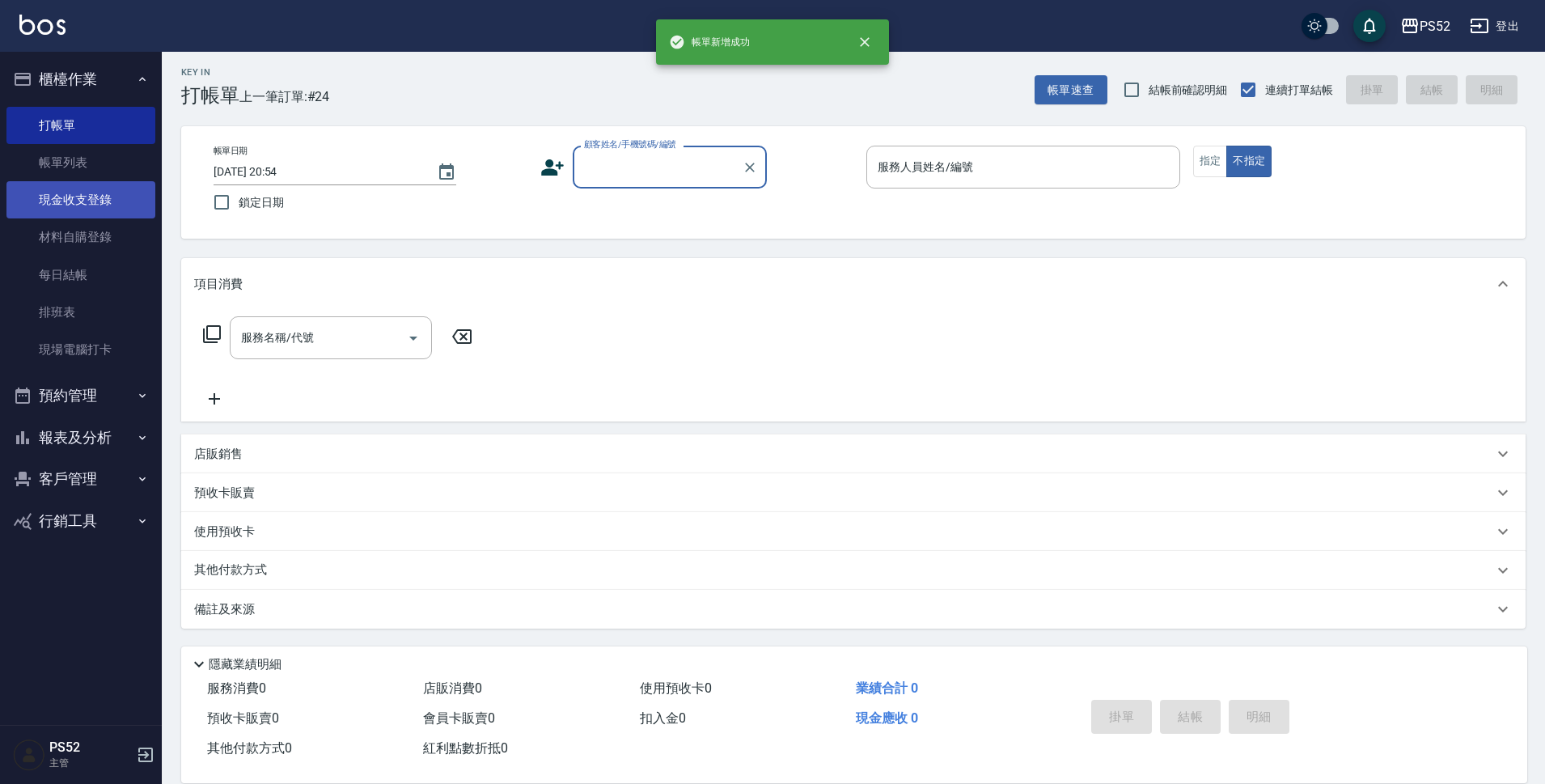
scroll to position [0, 0]
click at [61, 279] on link "每日結帳" at bounding box center [81, 275] width 149 height 37
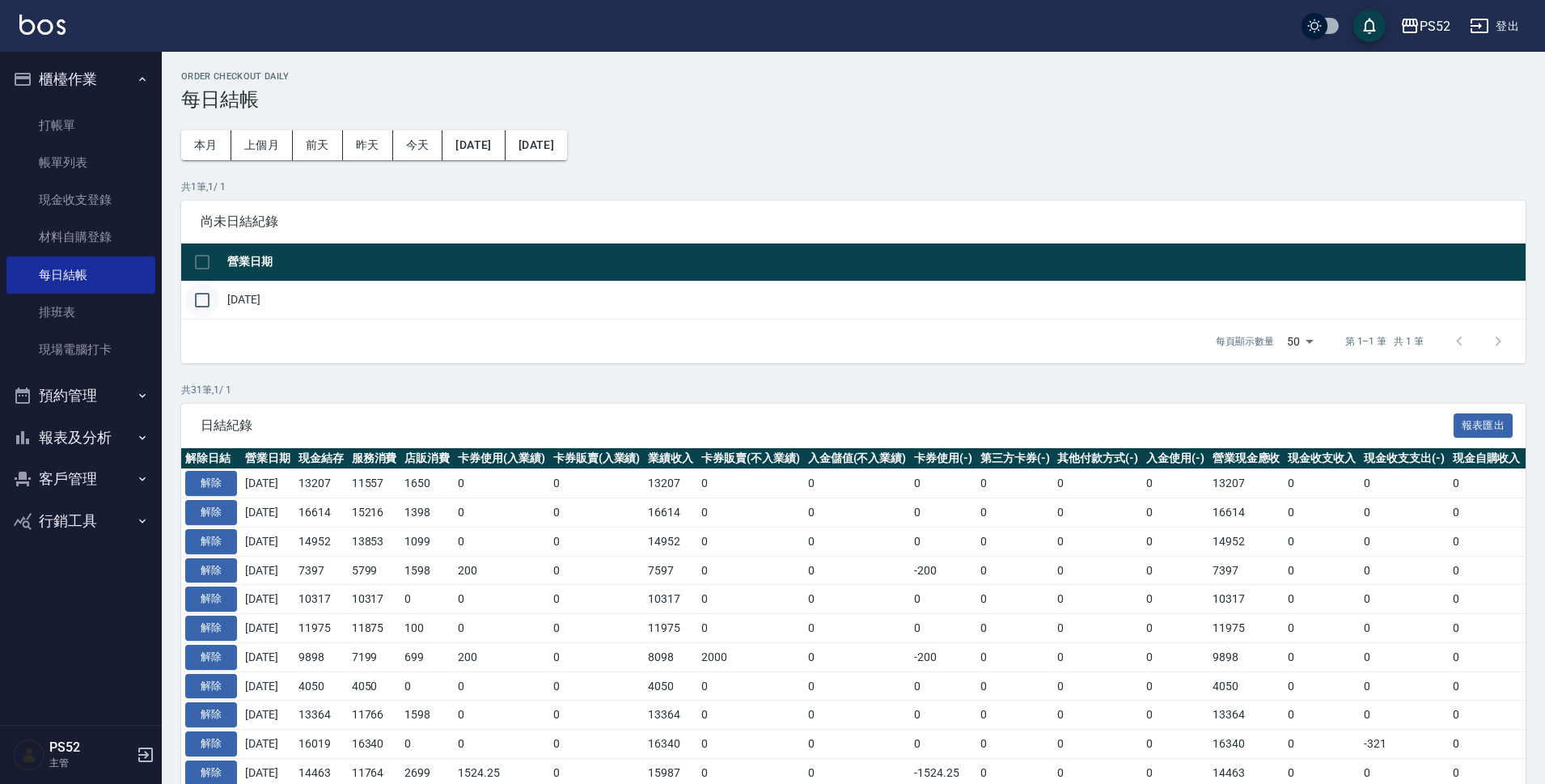
click at [200, 307] on input "checkbox" at bounding box center [202, 300] width 34 height 34
checkbox input "true"
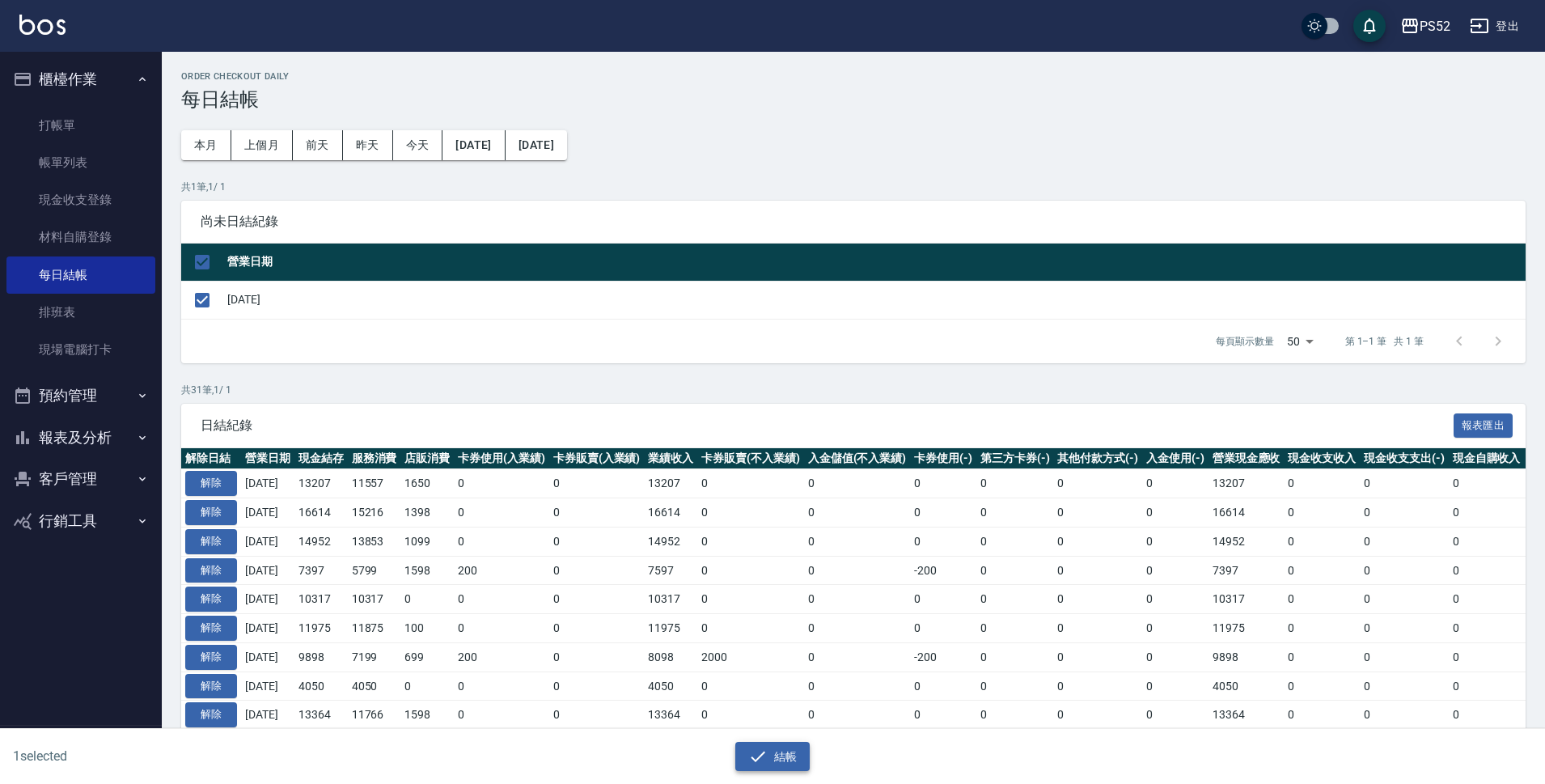
click at [776, 750] on button "結帳" at bounding box center [773, 756] width 75 height 30
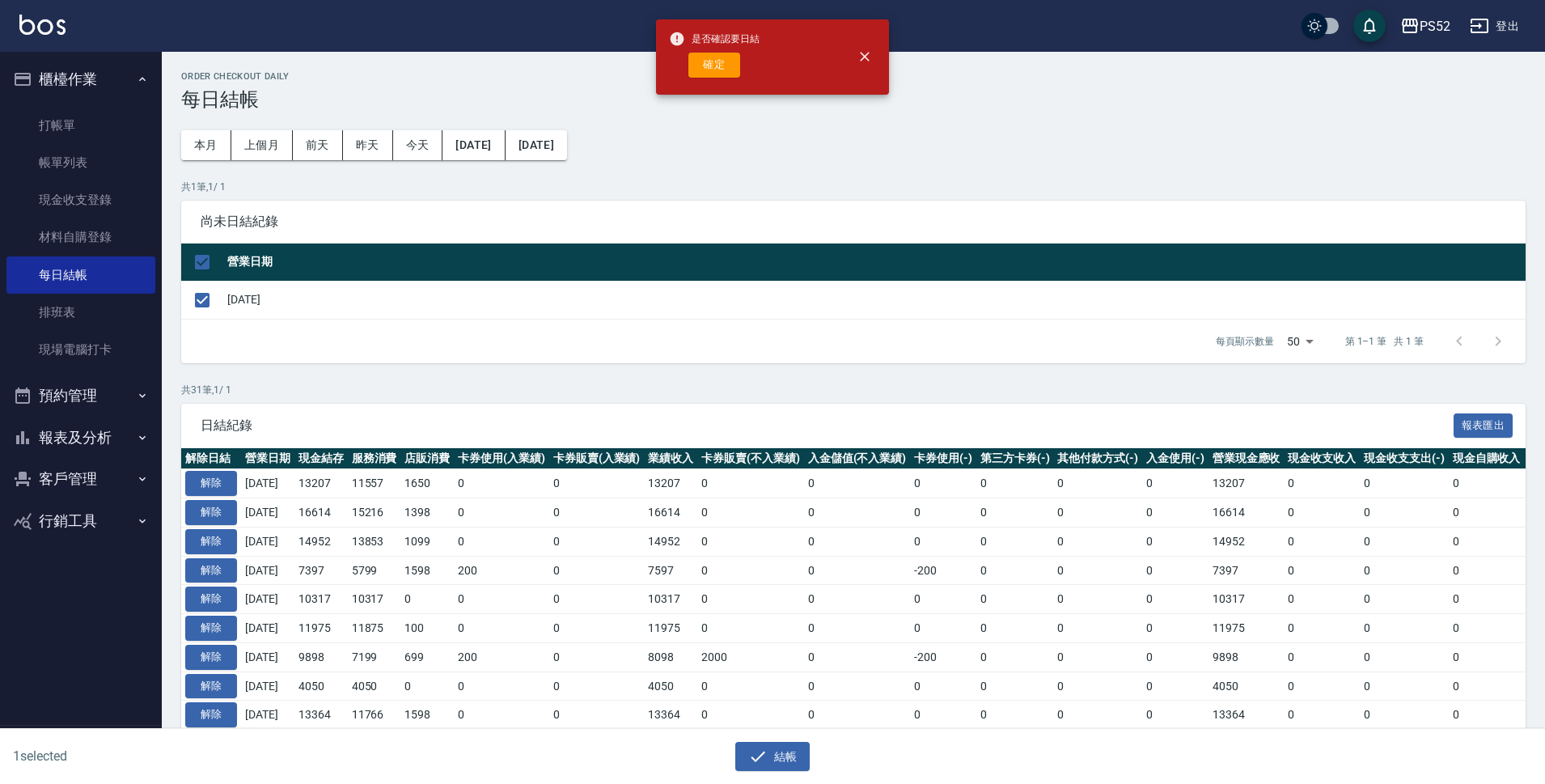
click at [674, 49] on div "是否確認要日結 確定" at bounding box center [714, 57] width 90 height 65
click at [728, 69] on button "確定" at bounding box center [715, 65] width 52 height 25
checkbox input "false"
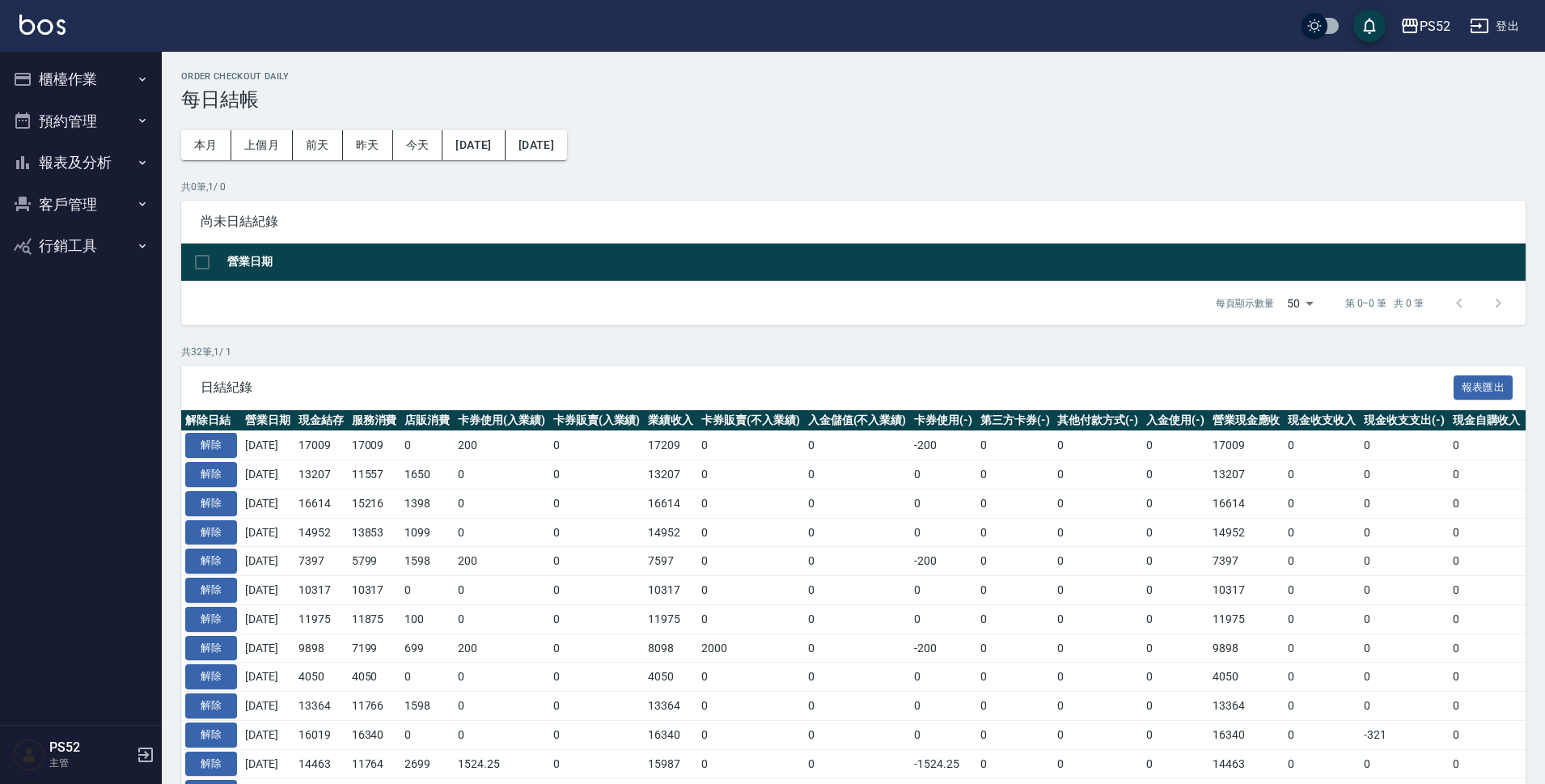
click at [85, 163] on button "報表及分析" at bounding box center [81, 162] width 149 height 42
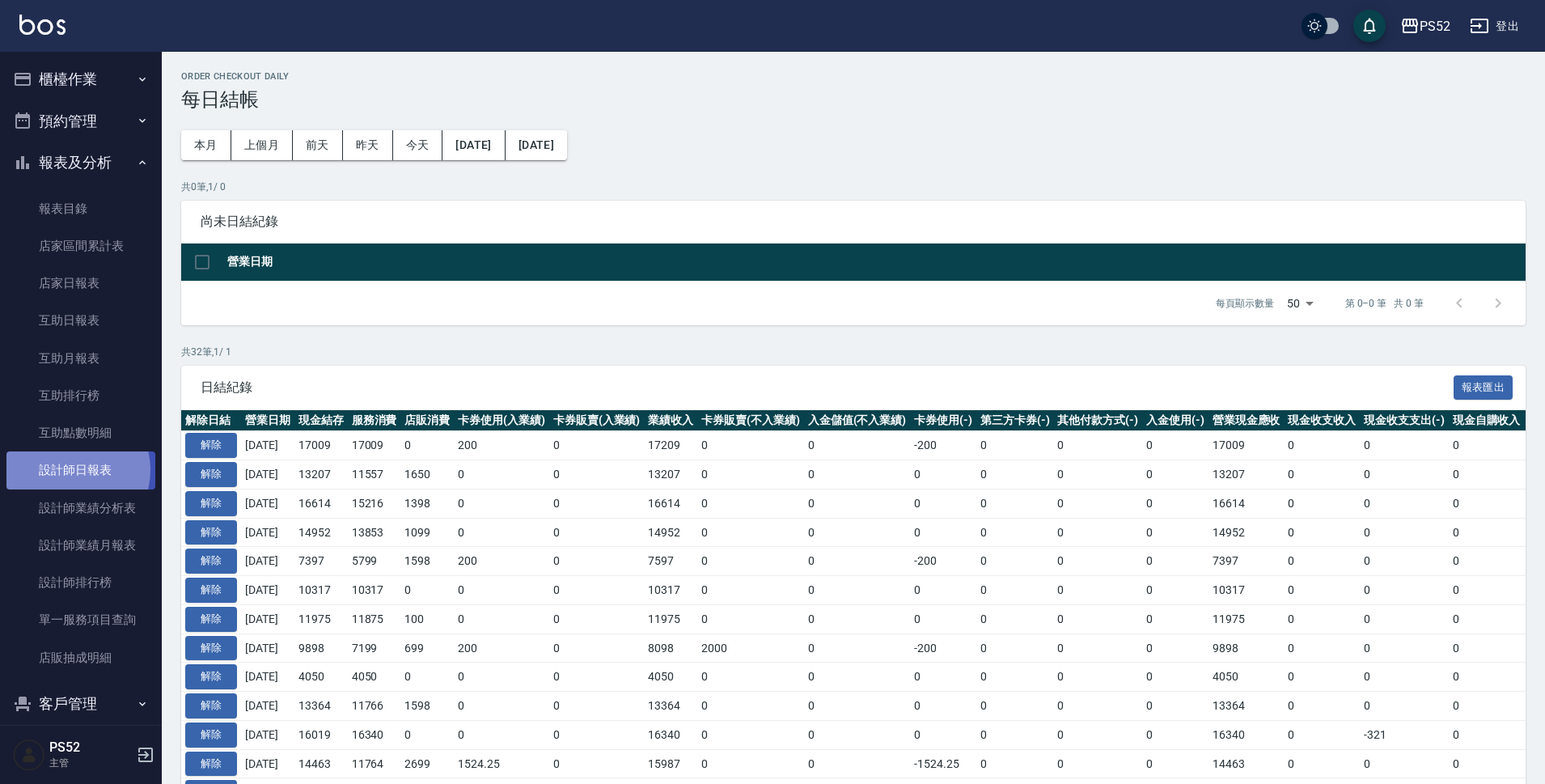
click at [72, 472] on link "設計師日報表" at bounding box center [81, 470] width 149 height 37
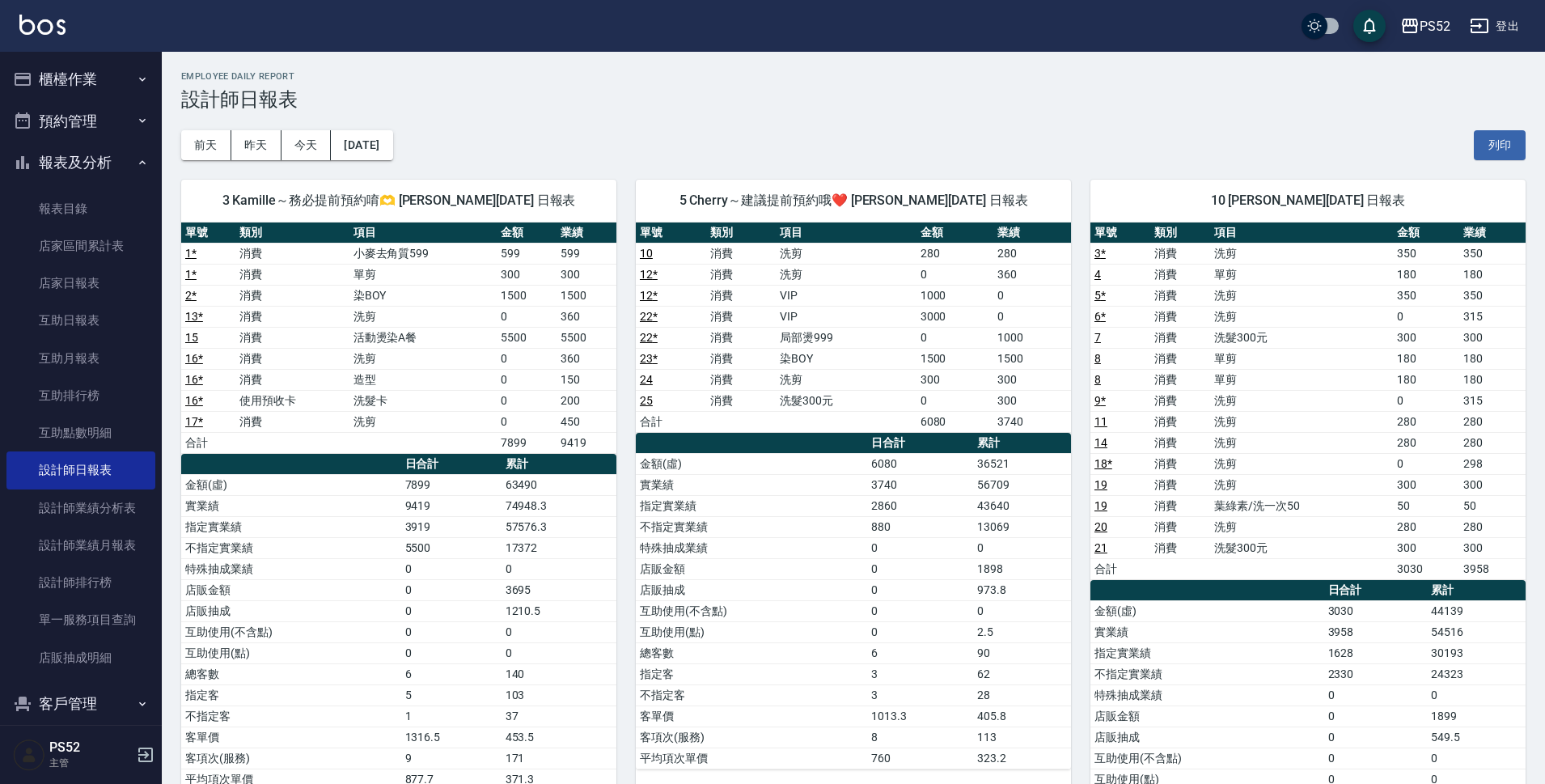
click at [39, 162] on button "報表及分析" at bounding box center [81, 162] width 149 height 42
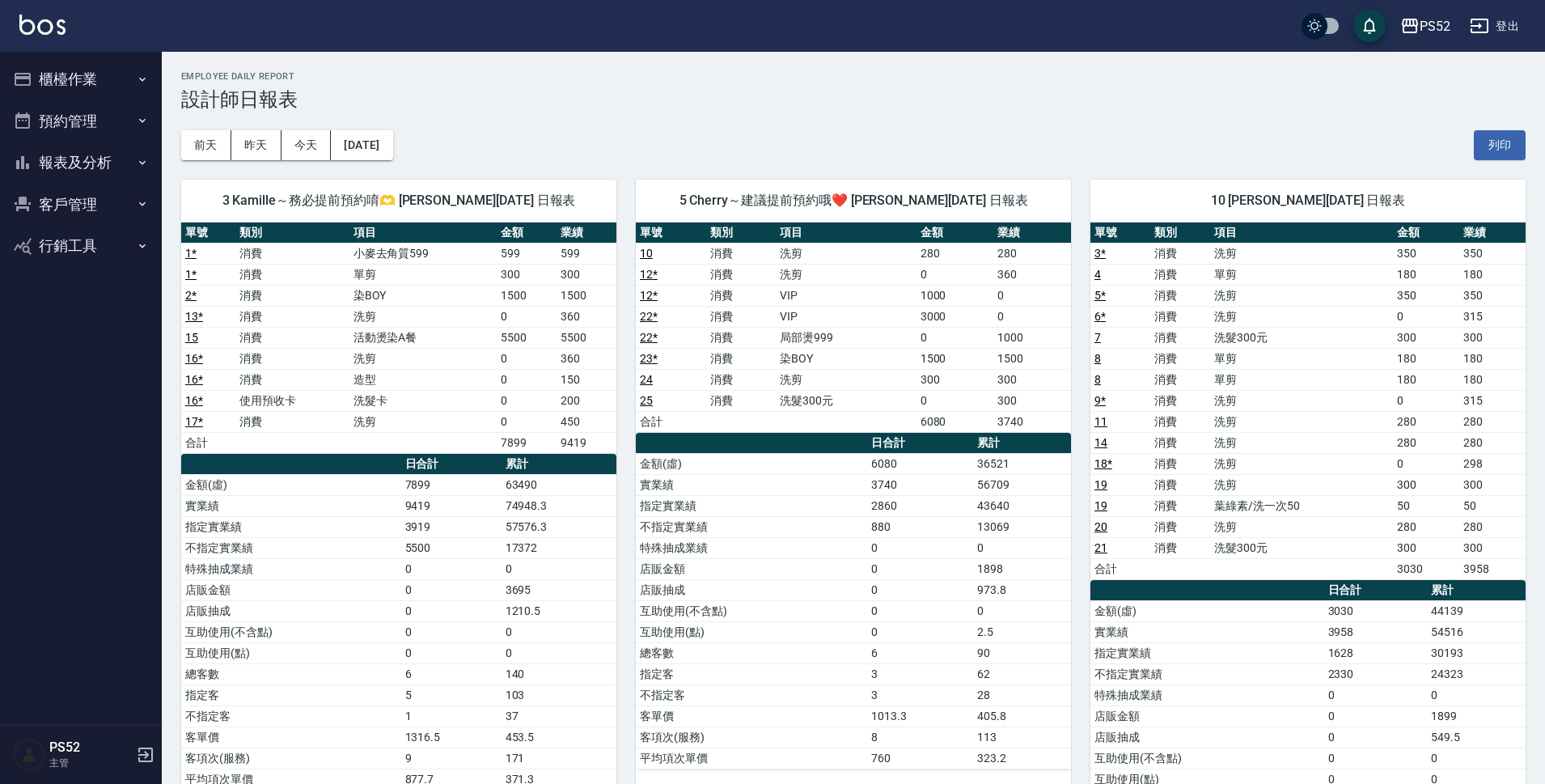
drag, startPoint x: 64, startPoint y: 71, endPoint x: 62, endPoint y: 85, distance: 14.1
click at [64, 71] on button "櫃檯作業" at bounding box center [81, 80] width 149 height 42
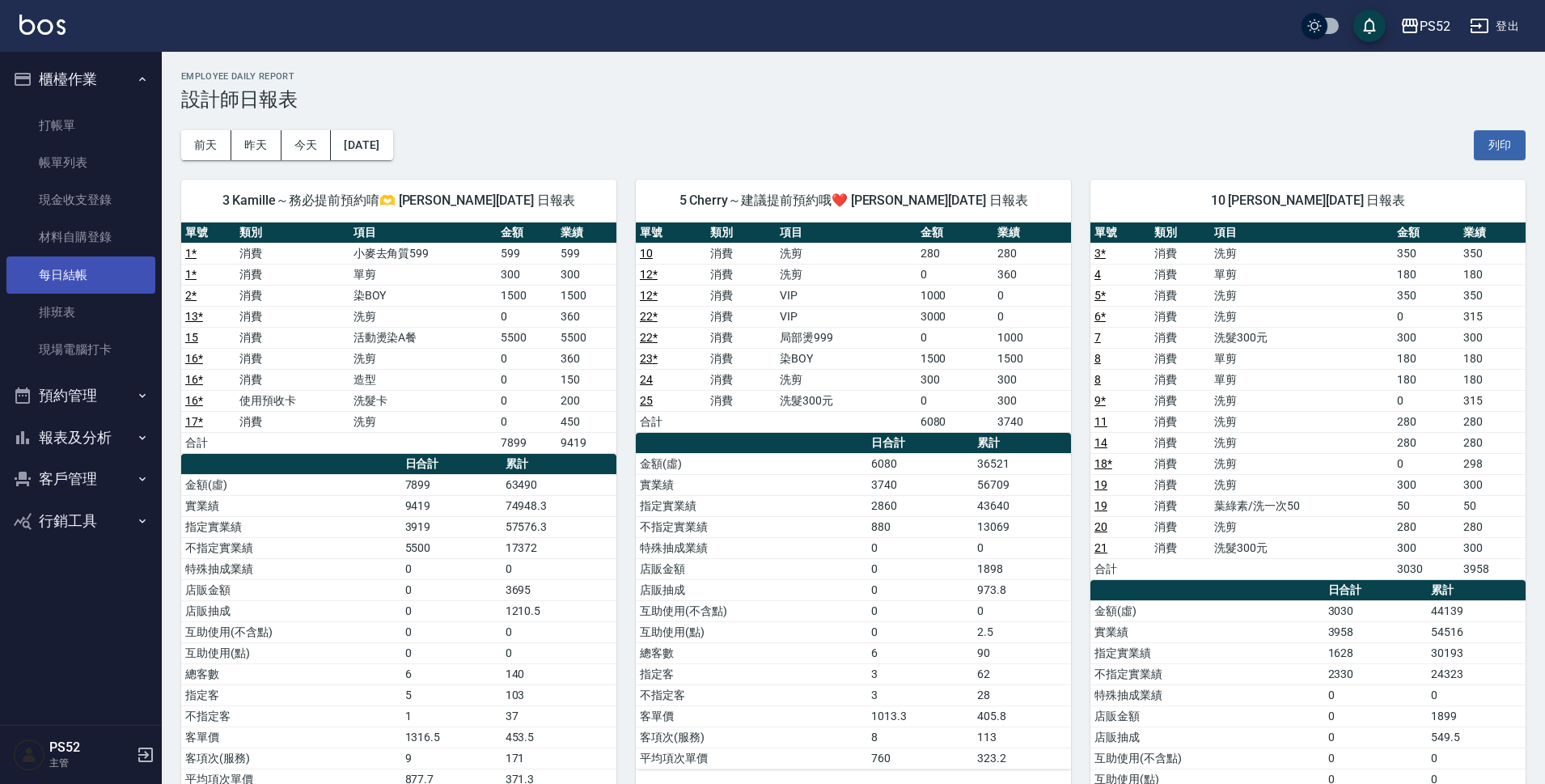
click at [65, 286] on link "每日結帳" at bounding box center [81, 275] width 149 height 37
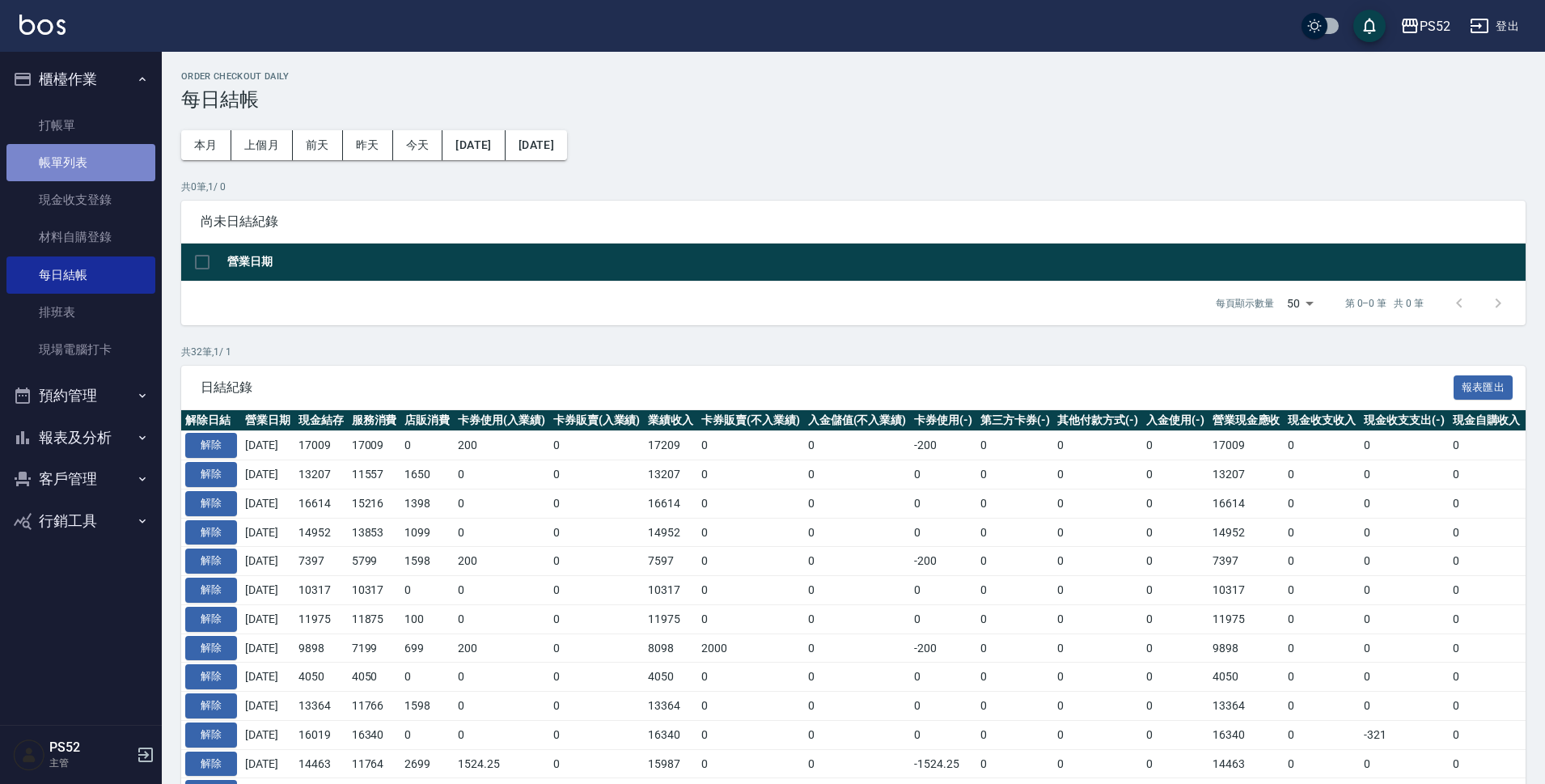
click at [64, 150] on link "帳單列表" at bounding box center [81, 162] width 149 height 37
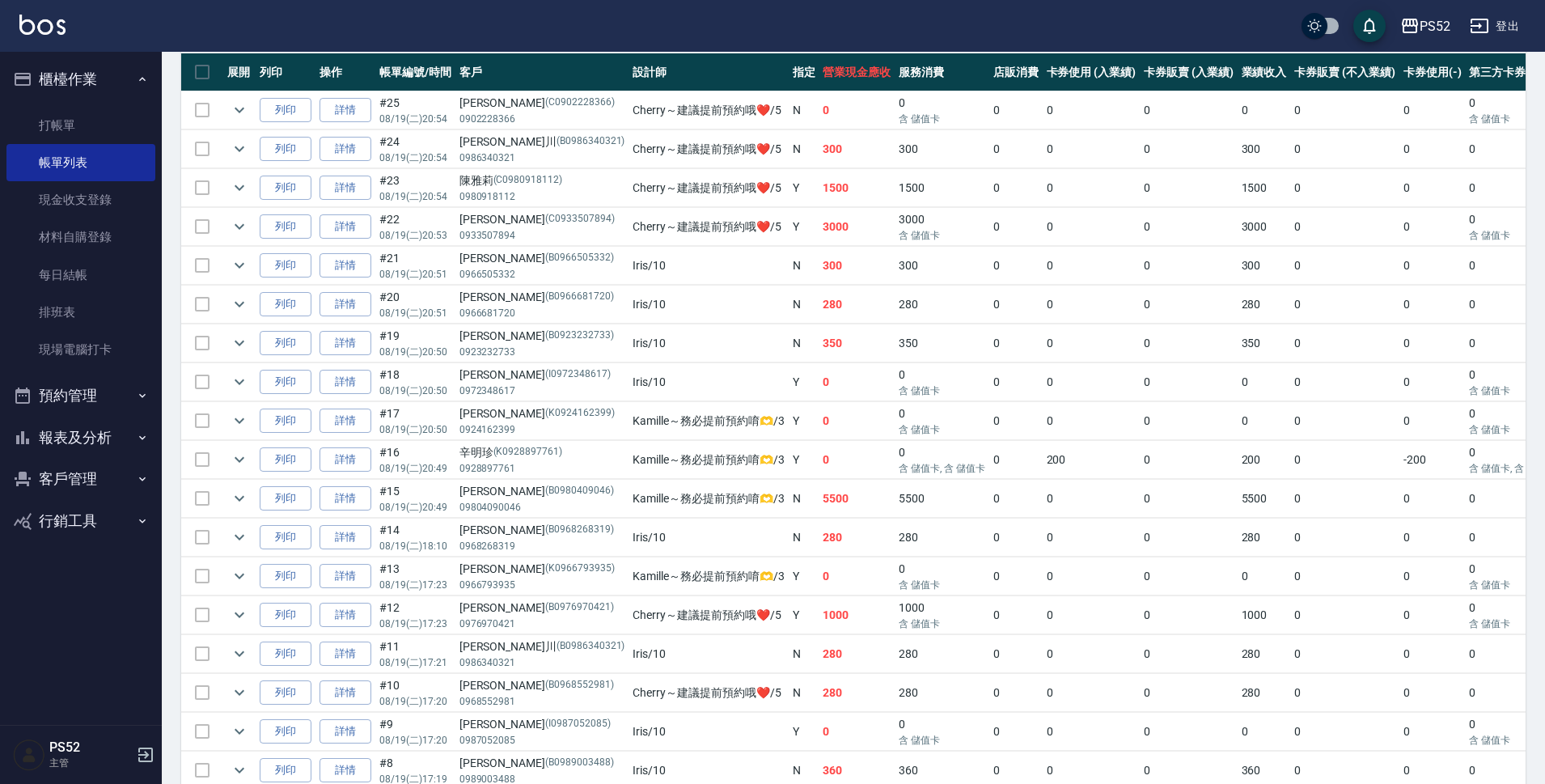
scroll to position [400, 0]
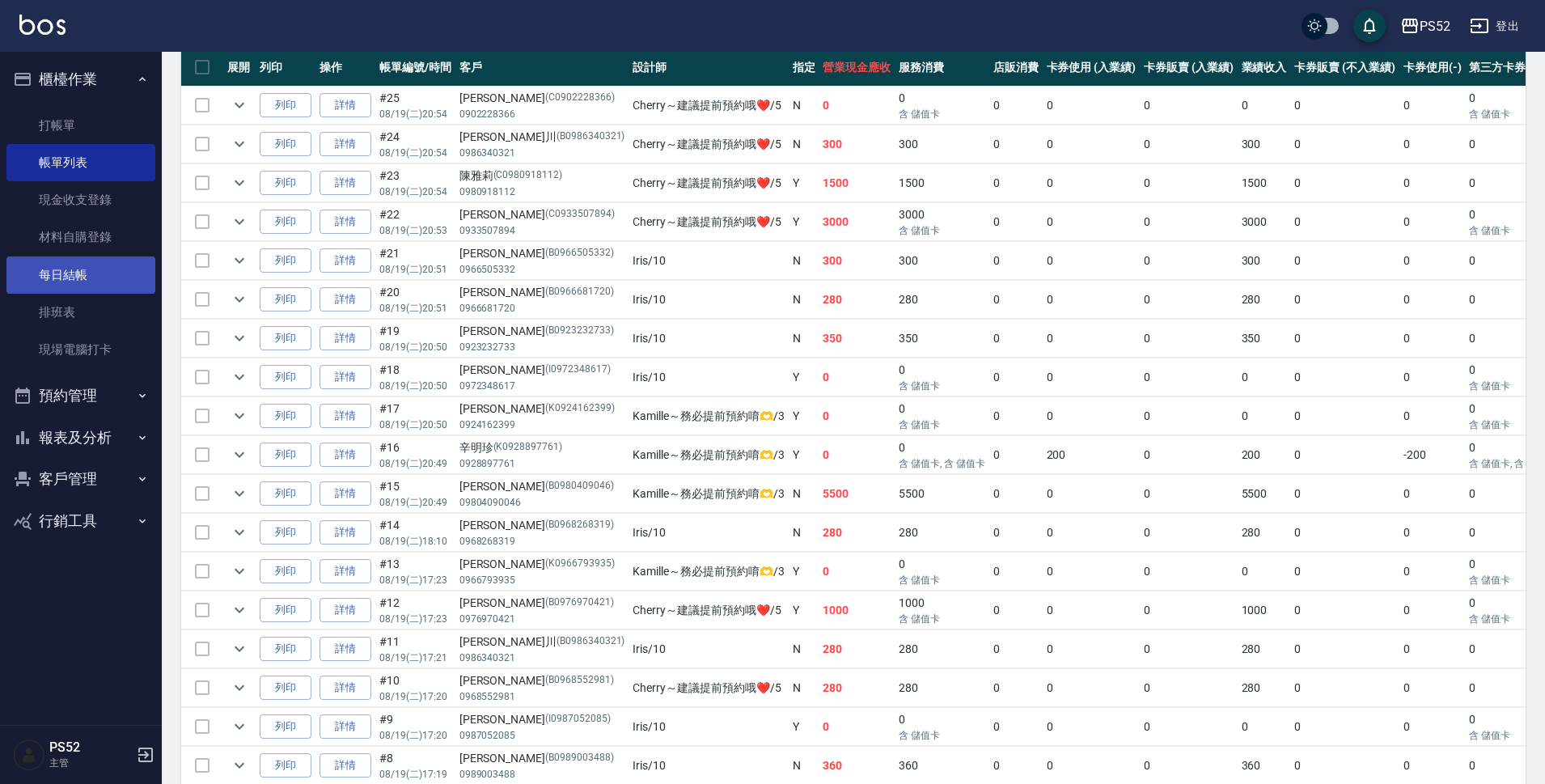
click at [80, 276] on link "每日結帳" at bounding box center [81, 275] width 149 height 37
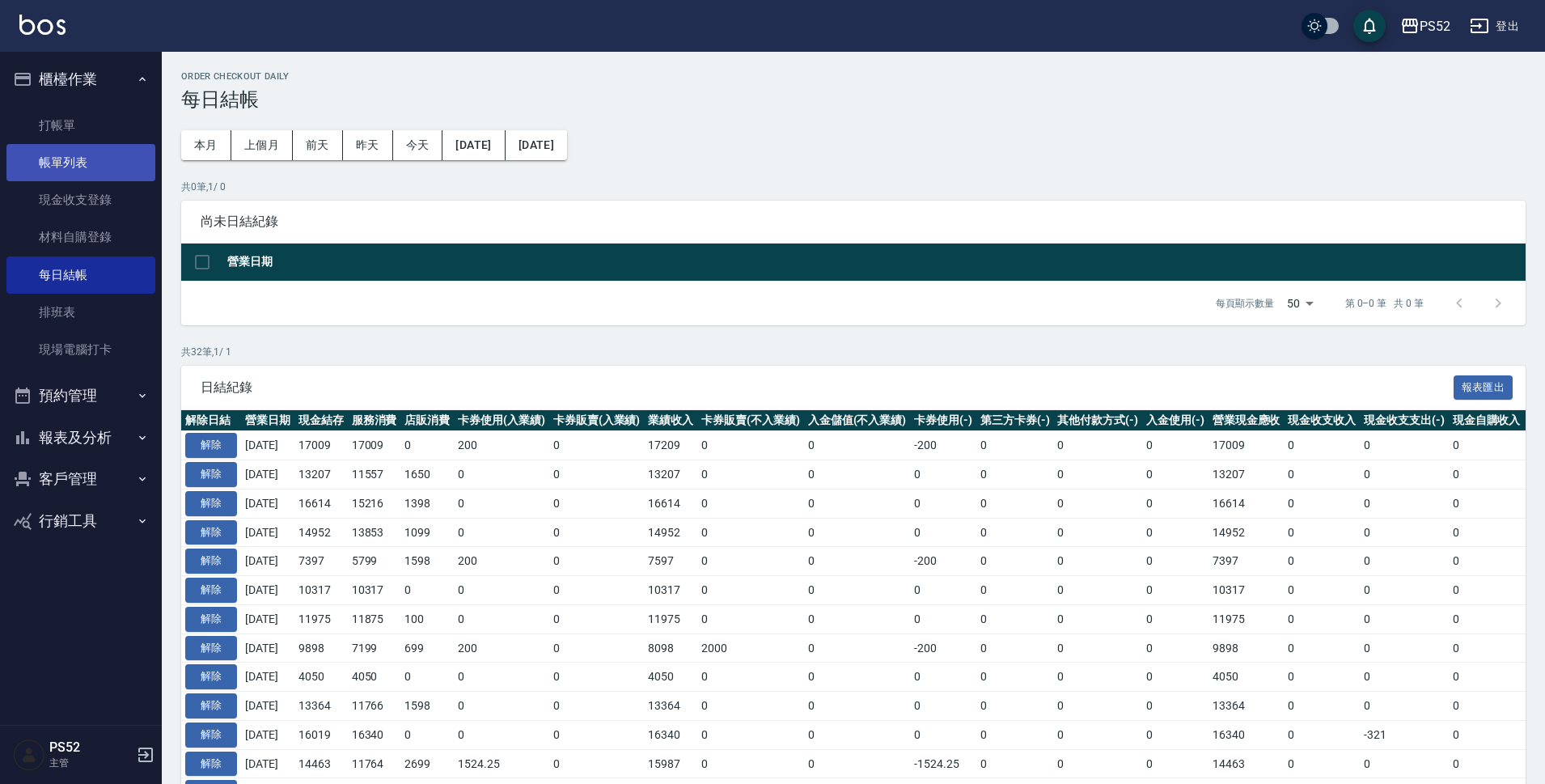
click at [80, 150] on link "帳單列表" at bounding box center [81, 162] width 149 height 37
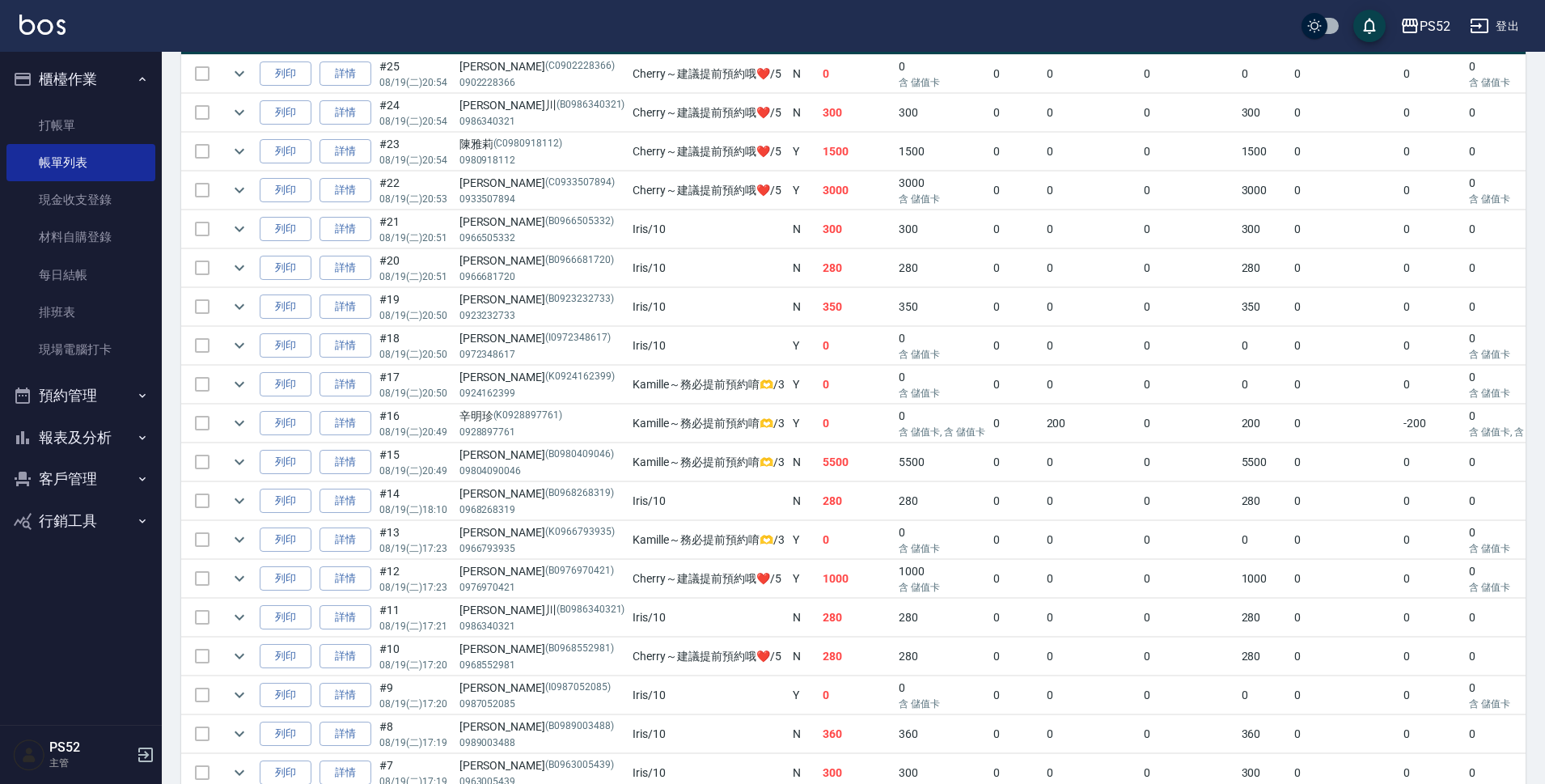
scroll to position [427, 0]
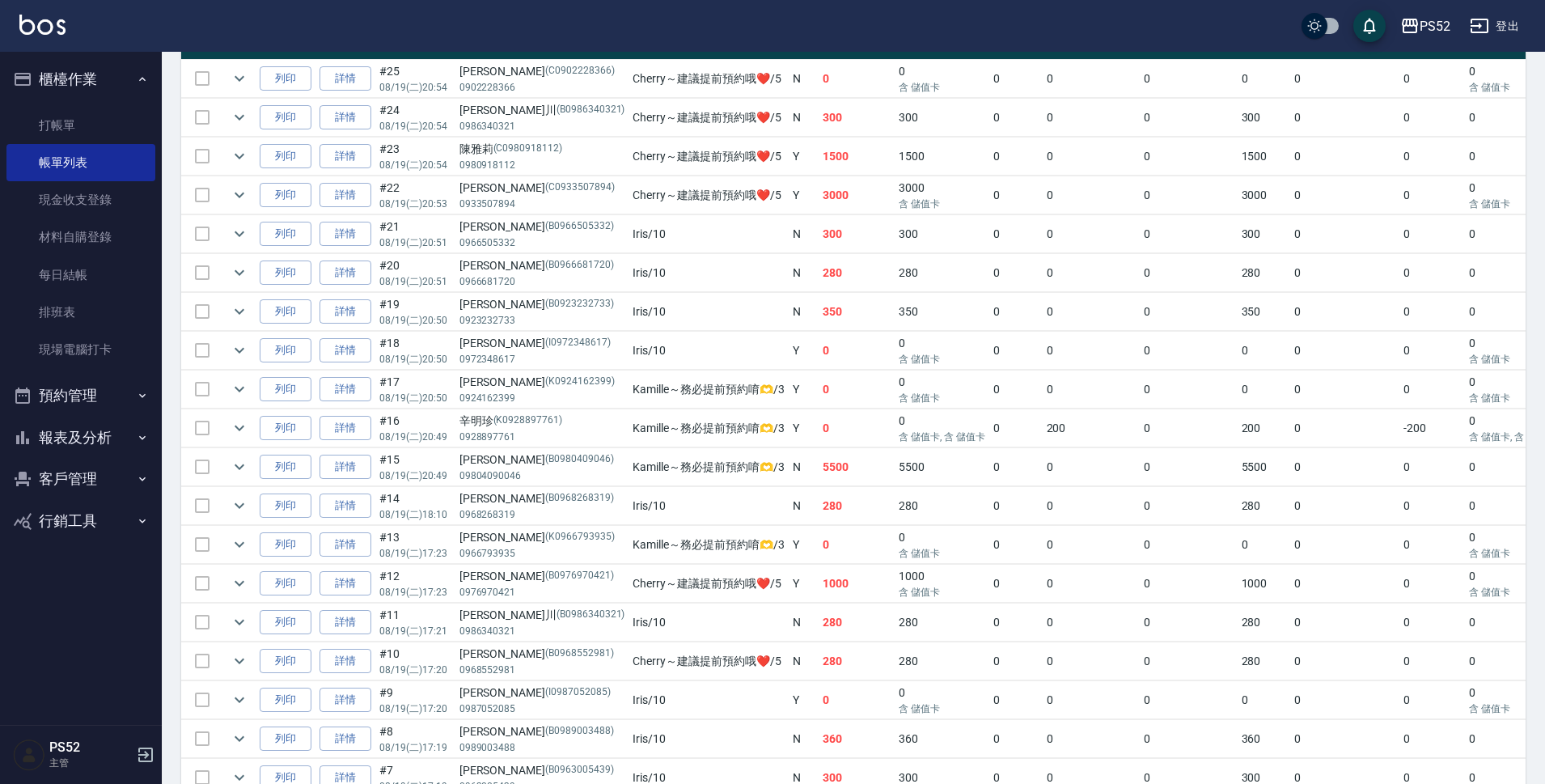
click at [204, 237] on td at bounding box center [202, 234] width 42 height 38
click at [210, 230] on td at bounding box center [202, 234] width 42 height 38
click at [200, 234] on td at bounding box center [202, 234] width 42 height 38
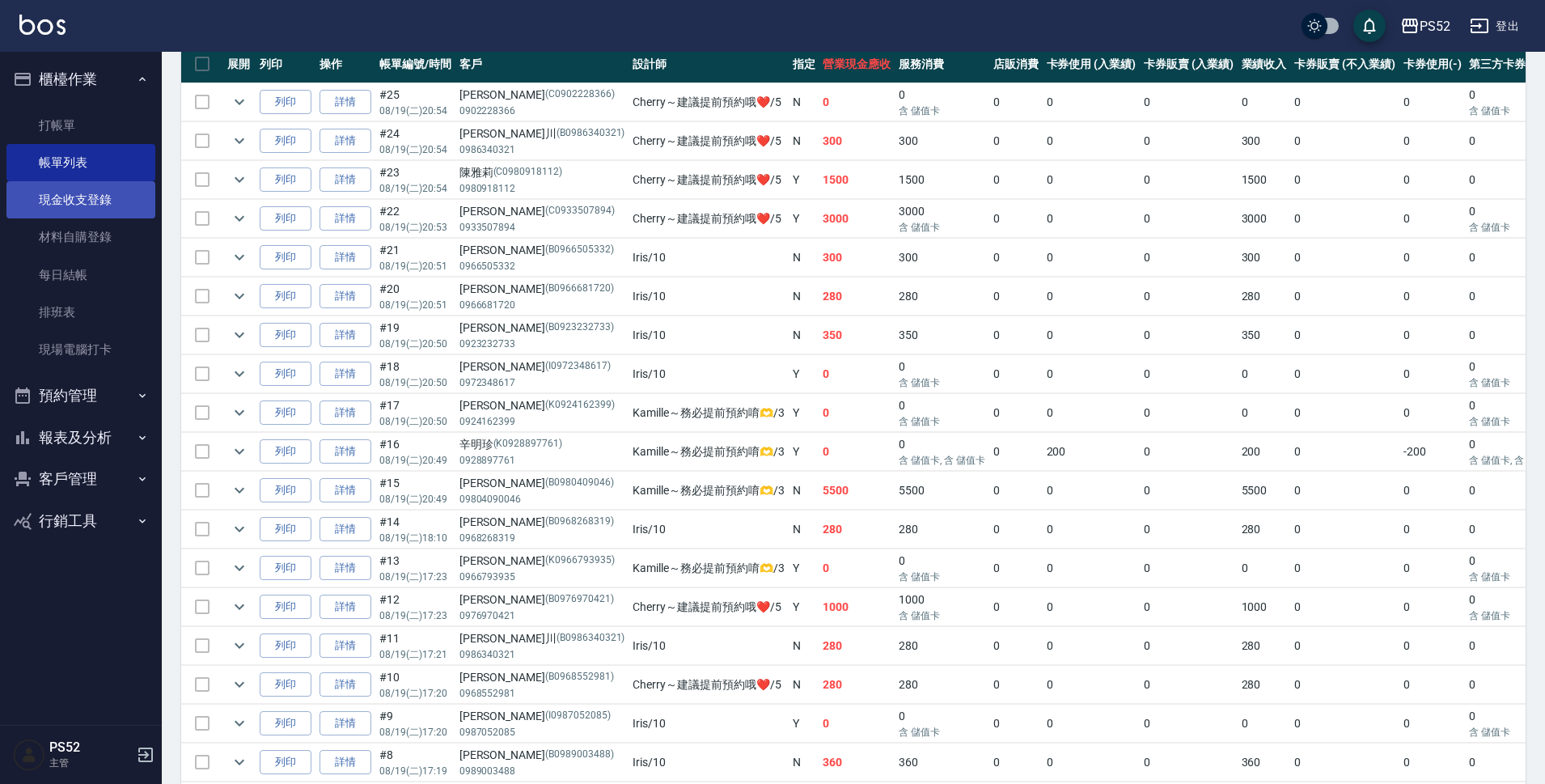
scroll to position [373, 0]
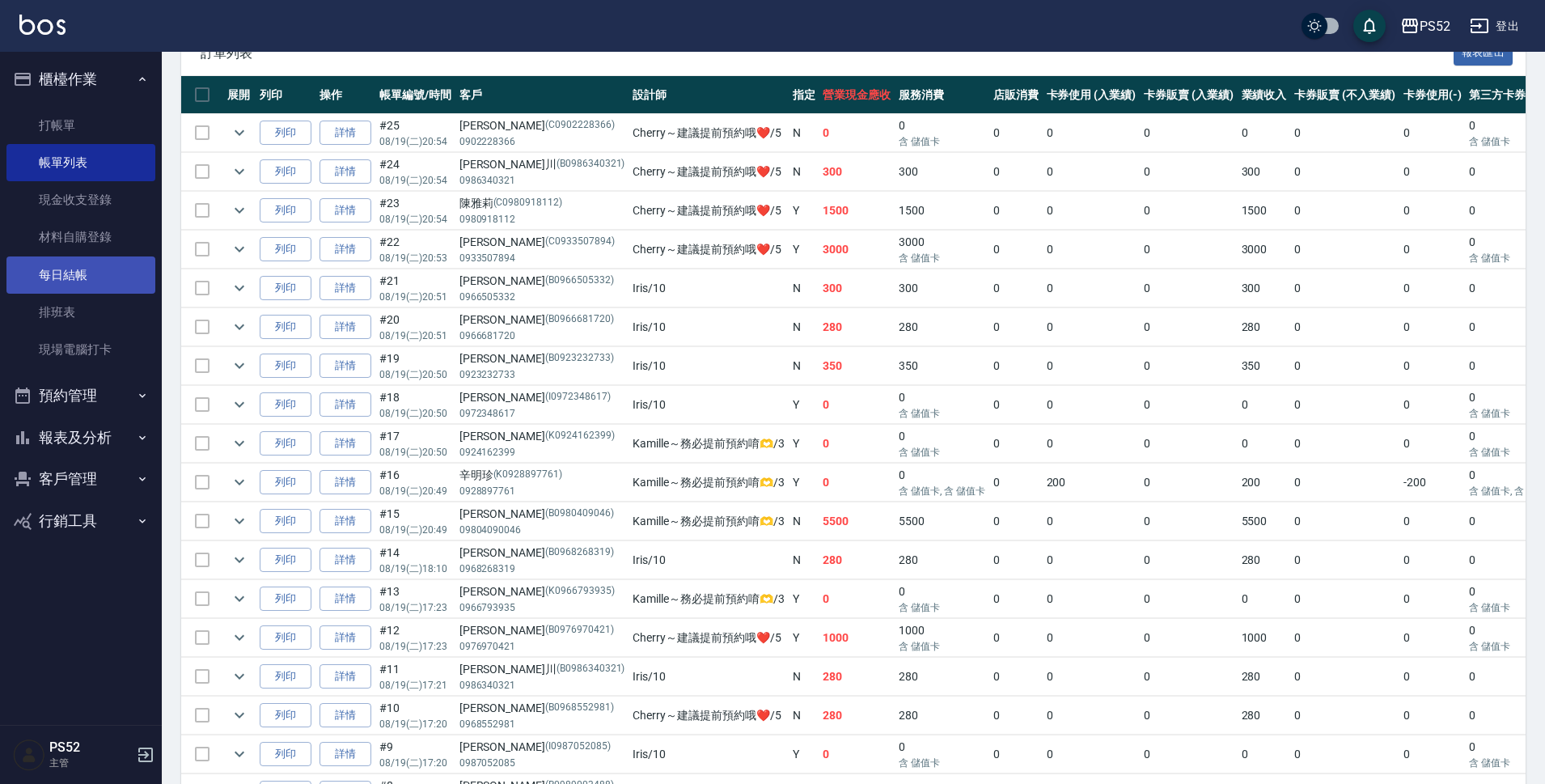
click at [70, 281] on link "每日結帳" at bounding box center [81, 275] width 149 height 37
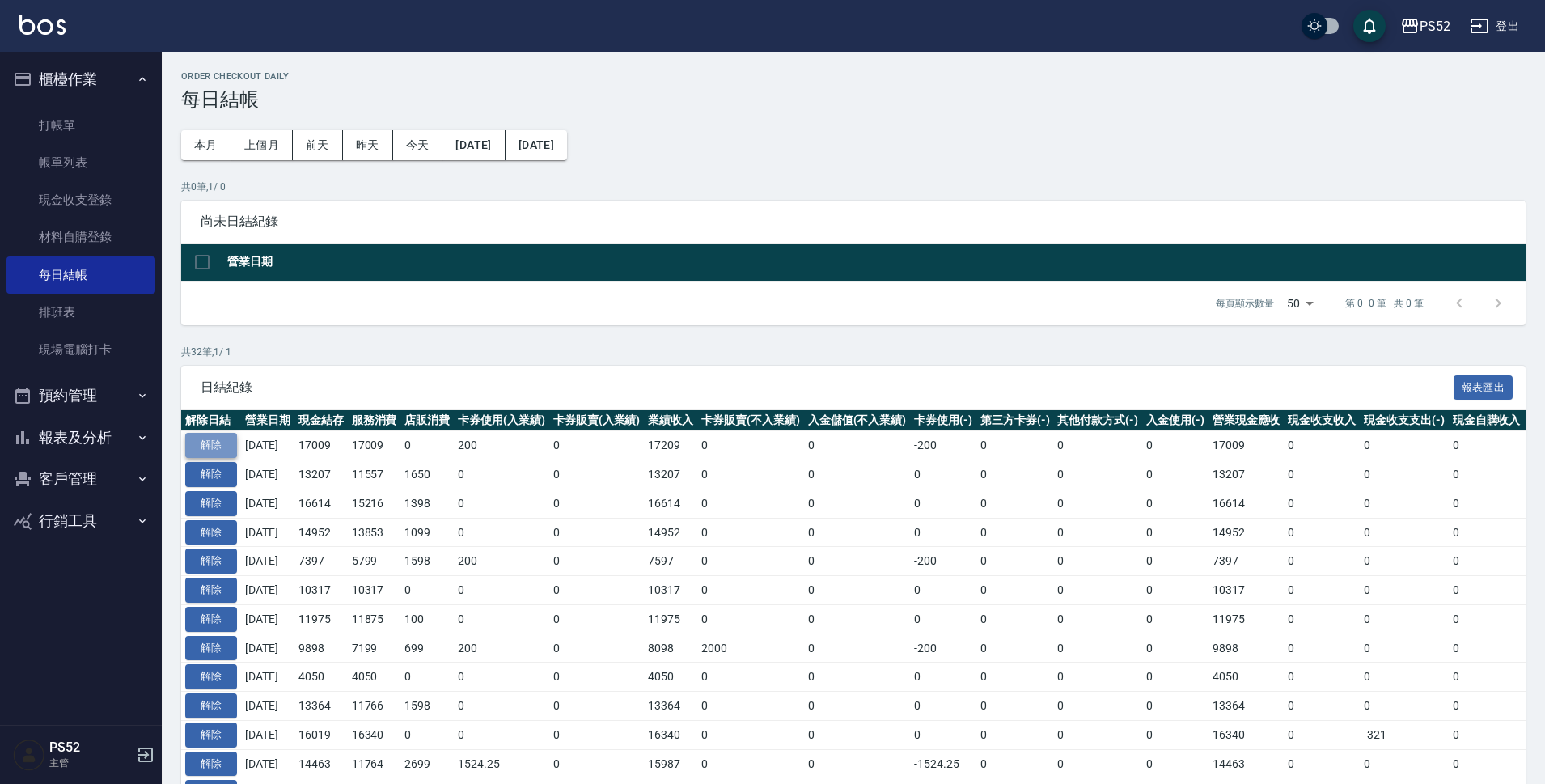
click at [224, 439] on button "解除" at bounding box center [211, 446] width 52 height 25
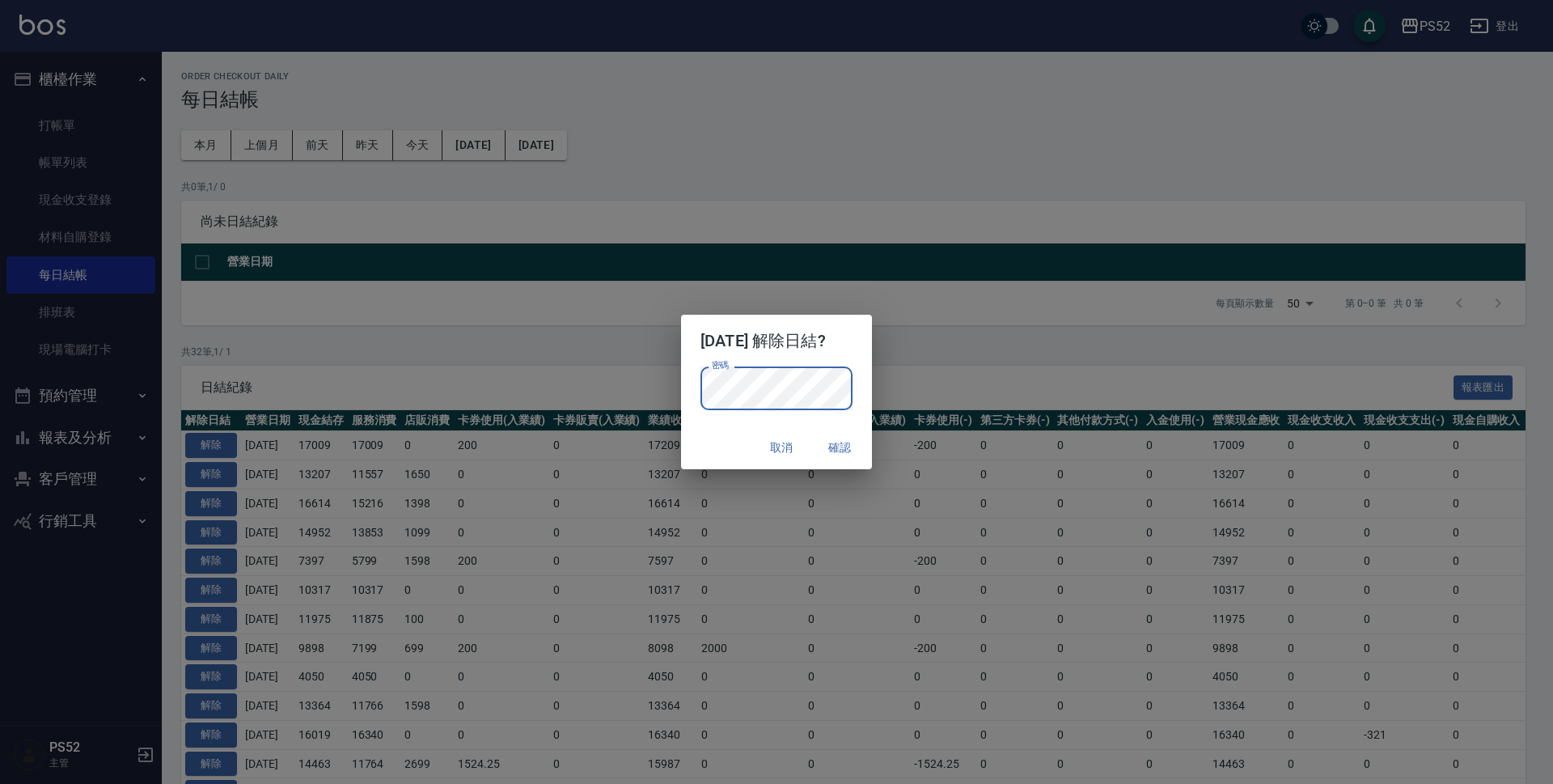
click at [852, 444] on button "確認" at bounding box center [839, 448] width 52 height 30
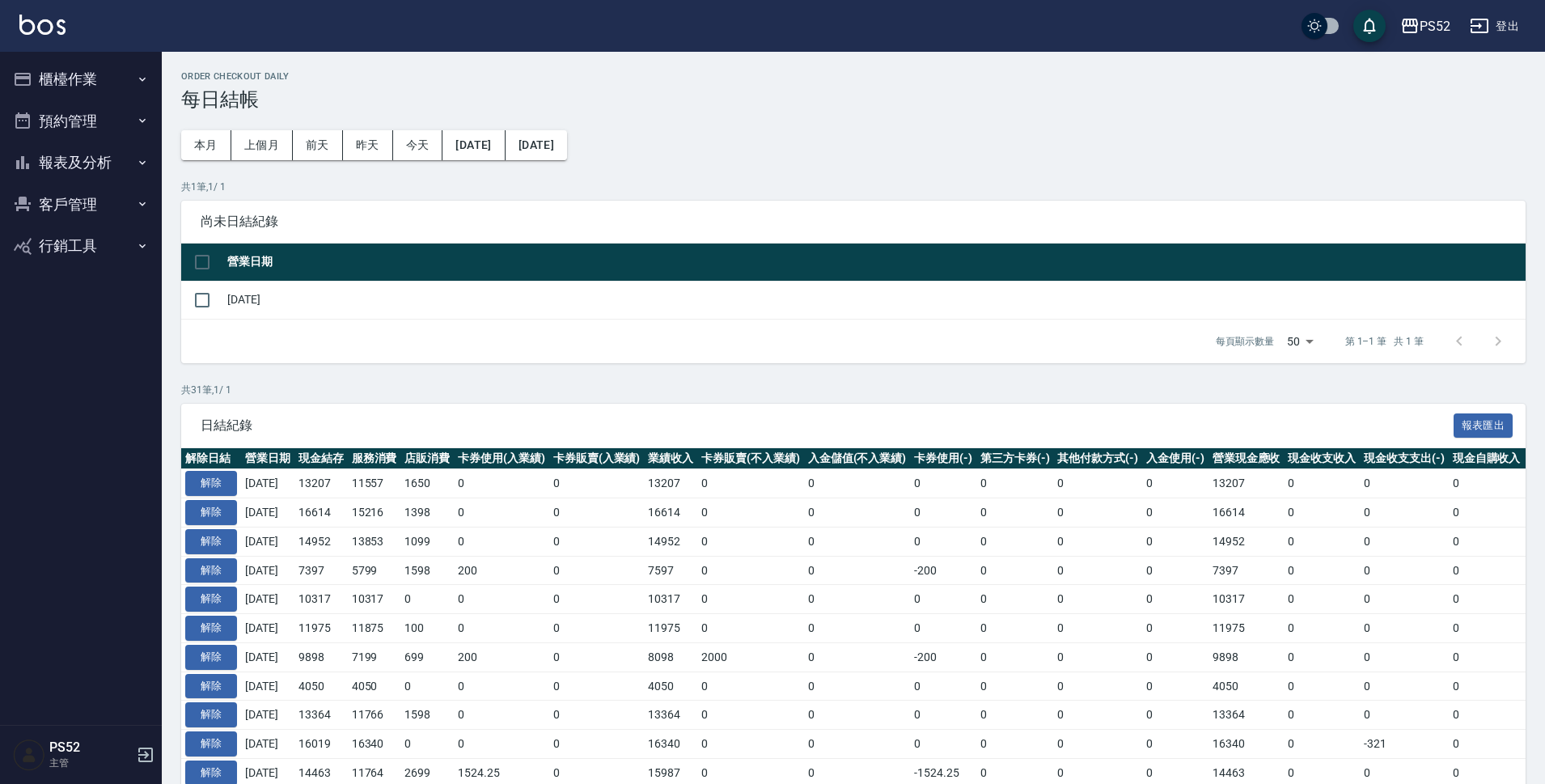
click at [78, 71] on button "櫃檯作業" at bounding box center [81, 80] width 149 height 42
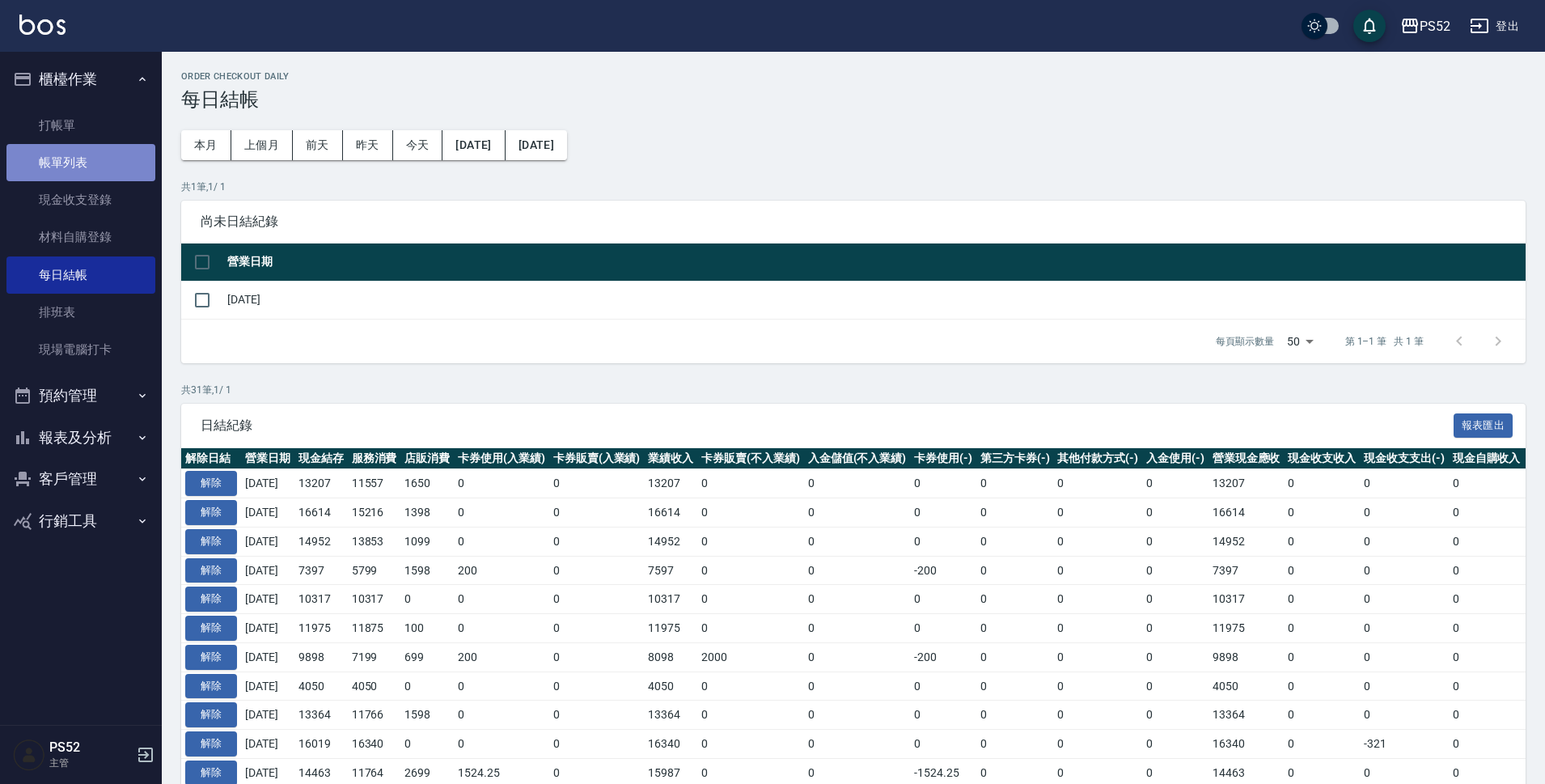
click at [84, 165] on link "帳單列表" at bounding box center [81, 162] width 149 height 37
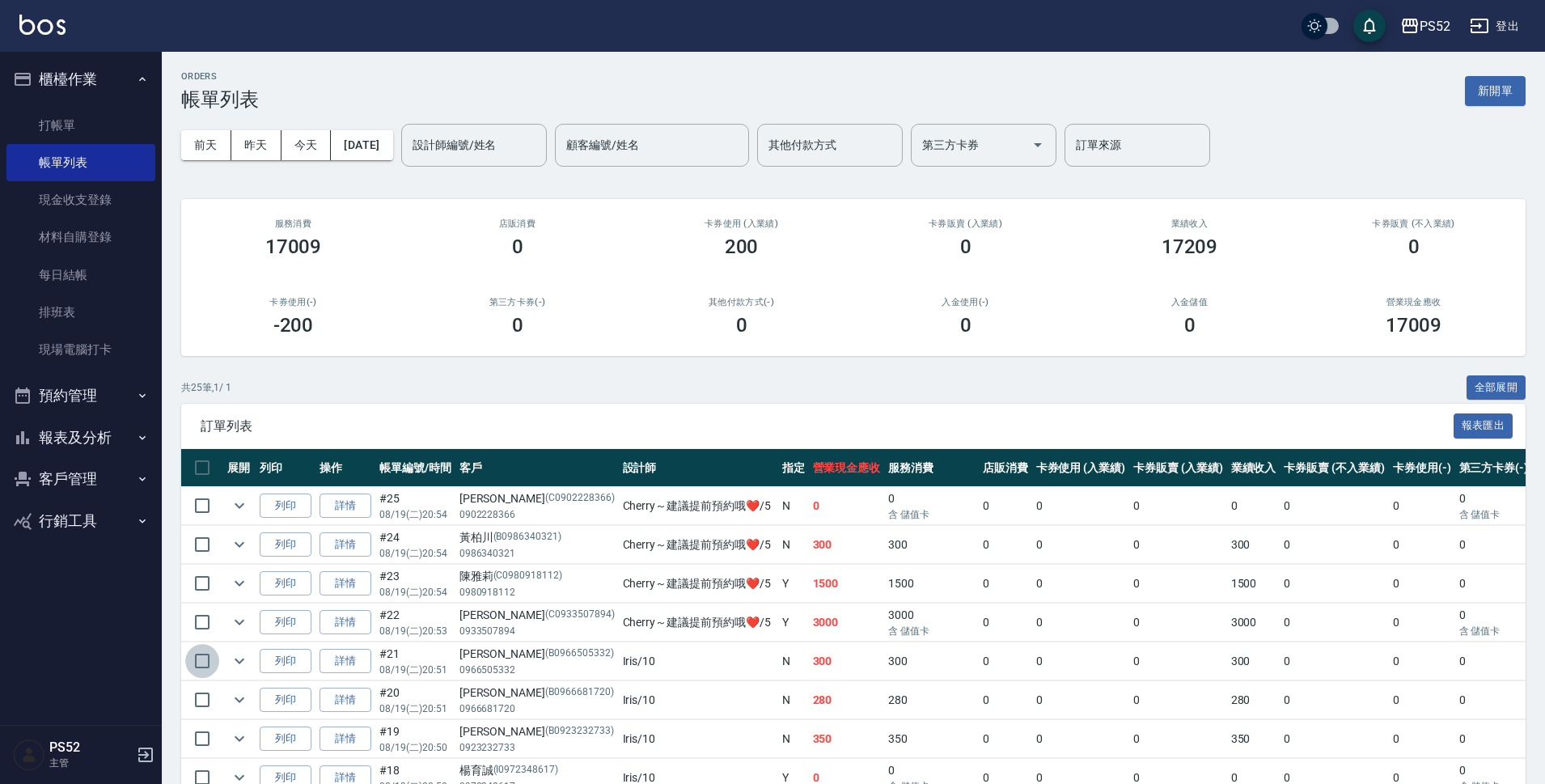
click at [192, 660] on input "checkbox" at bounding box center [202, 661] width 34 height 34
checkbox input "true"
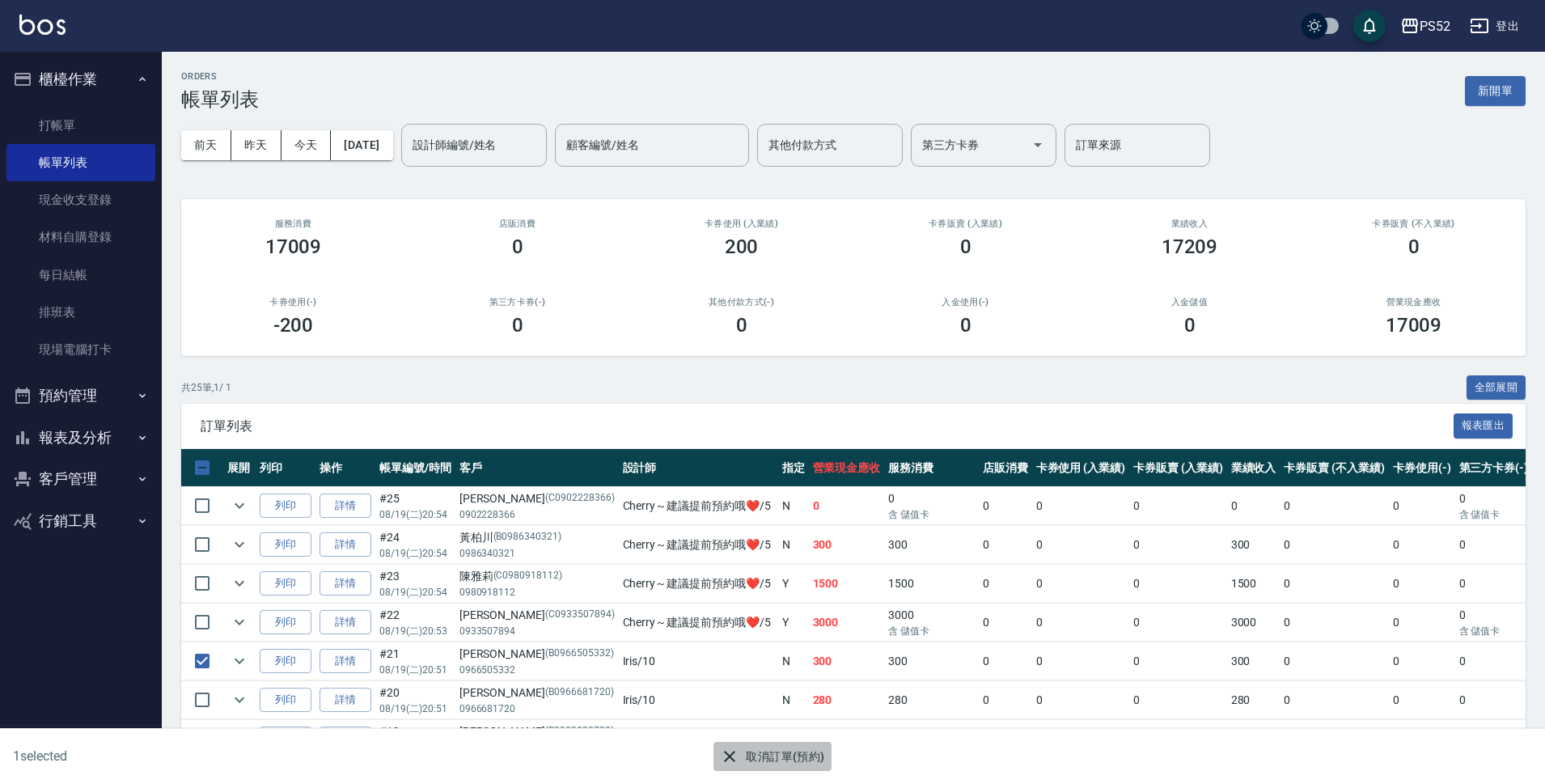
click at [788, 756] on button "取消訂單(預約)" at bounding box center [772, 756] width 117 height 30
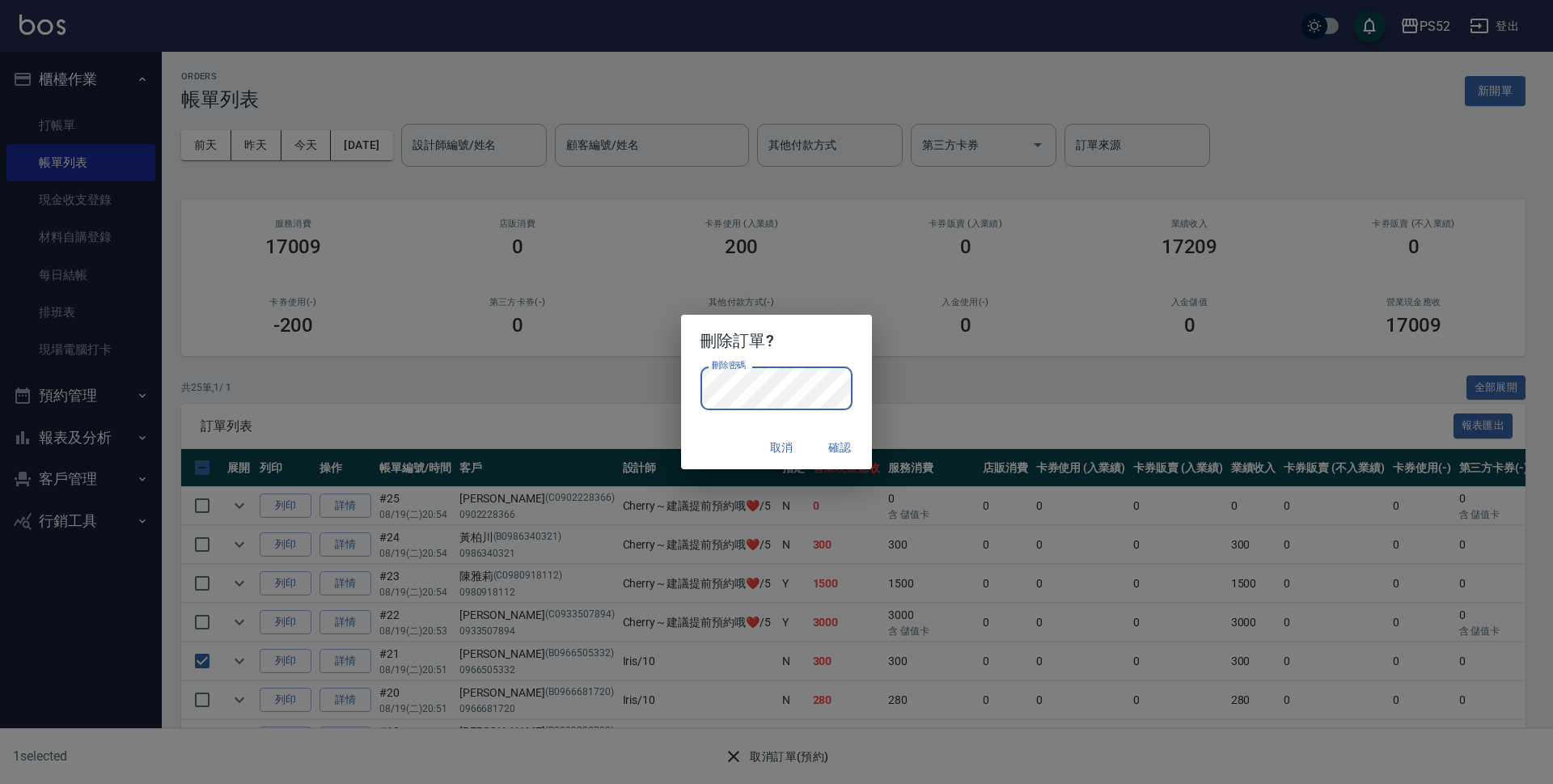
click at [833, 448] on button "確認" at bounding box center [839, 448] width 52 height 30
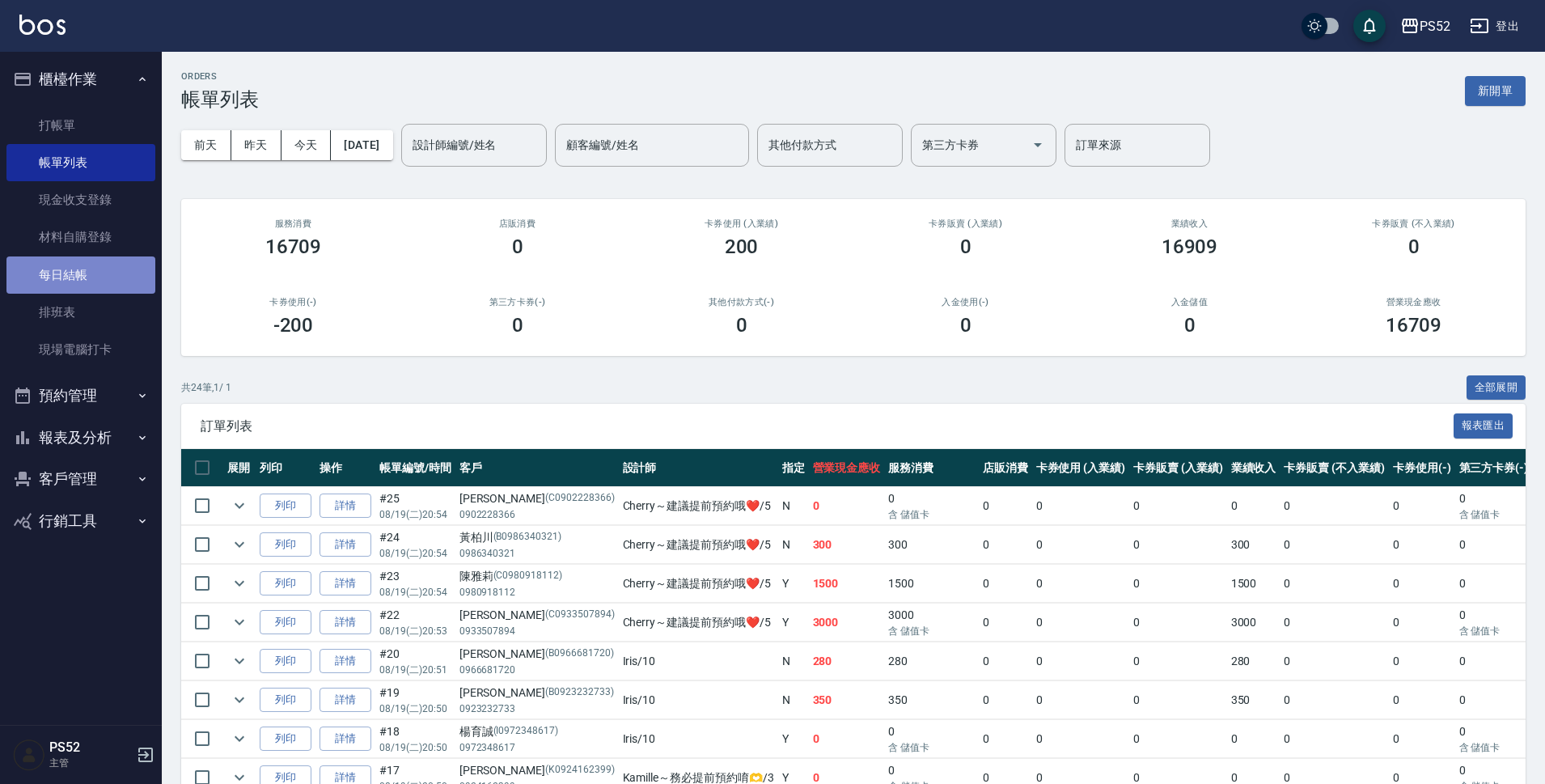
click at [90, 282] on link "每日結帳" at bounding box center [81, 275] width 149 height 37
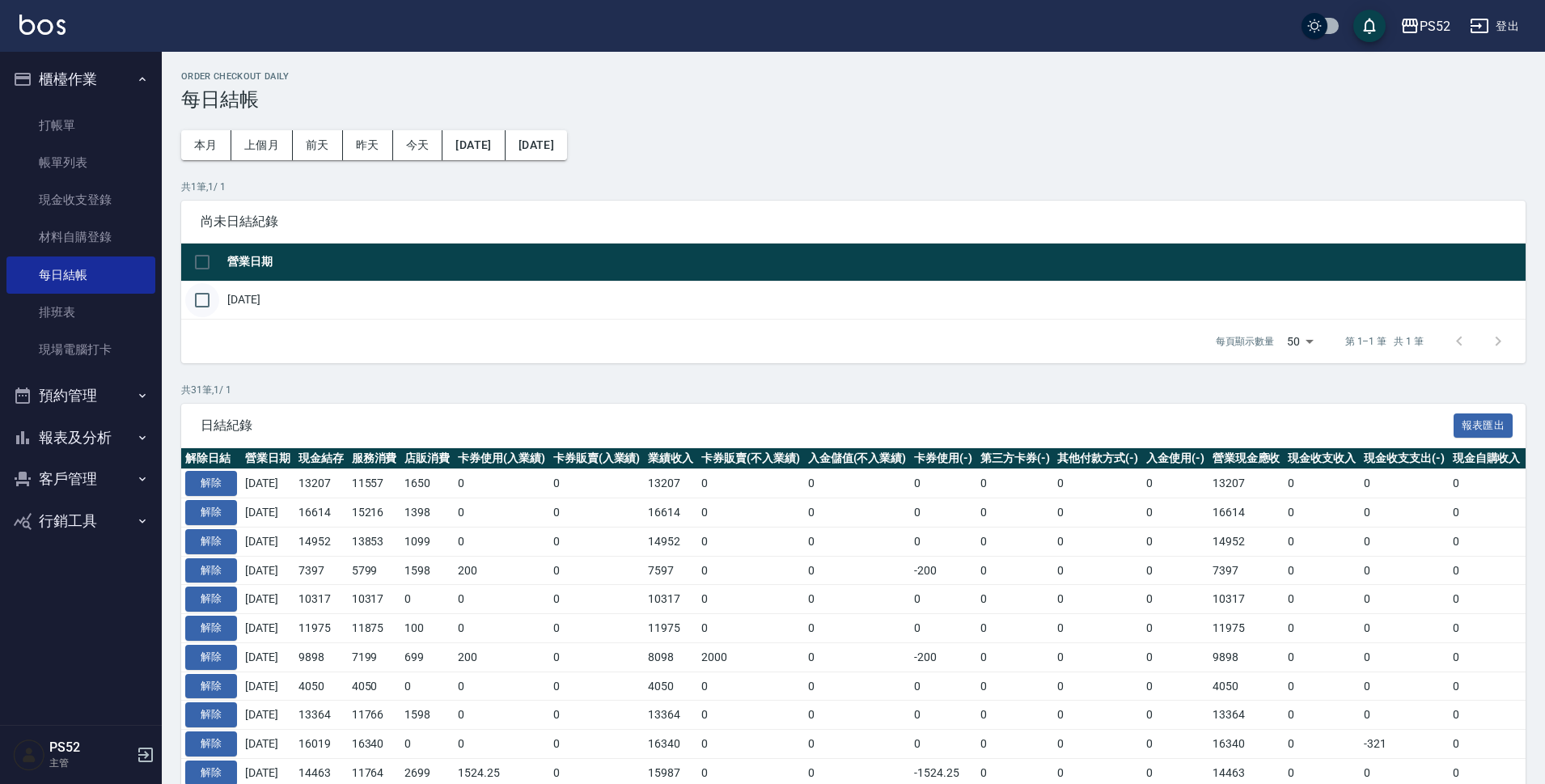
click at [201, 294] on input "checkbox" at bounding box center [202, 300] width 34 height 34
checkbox input "true"
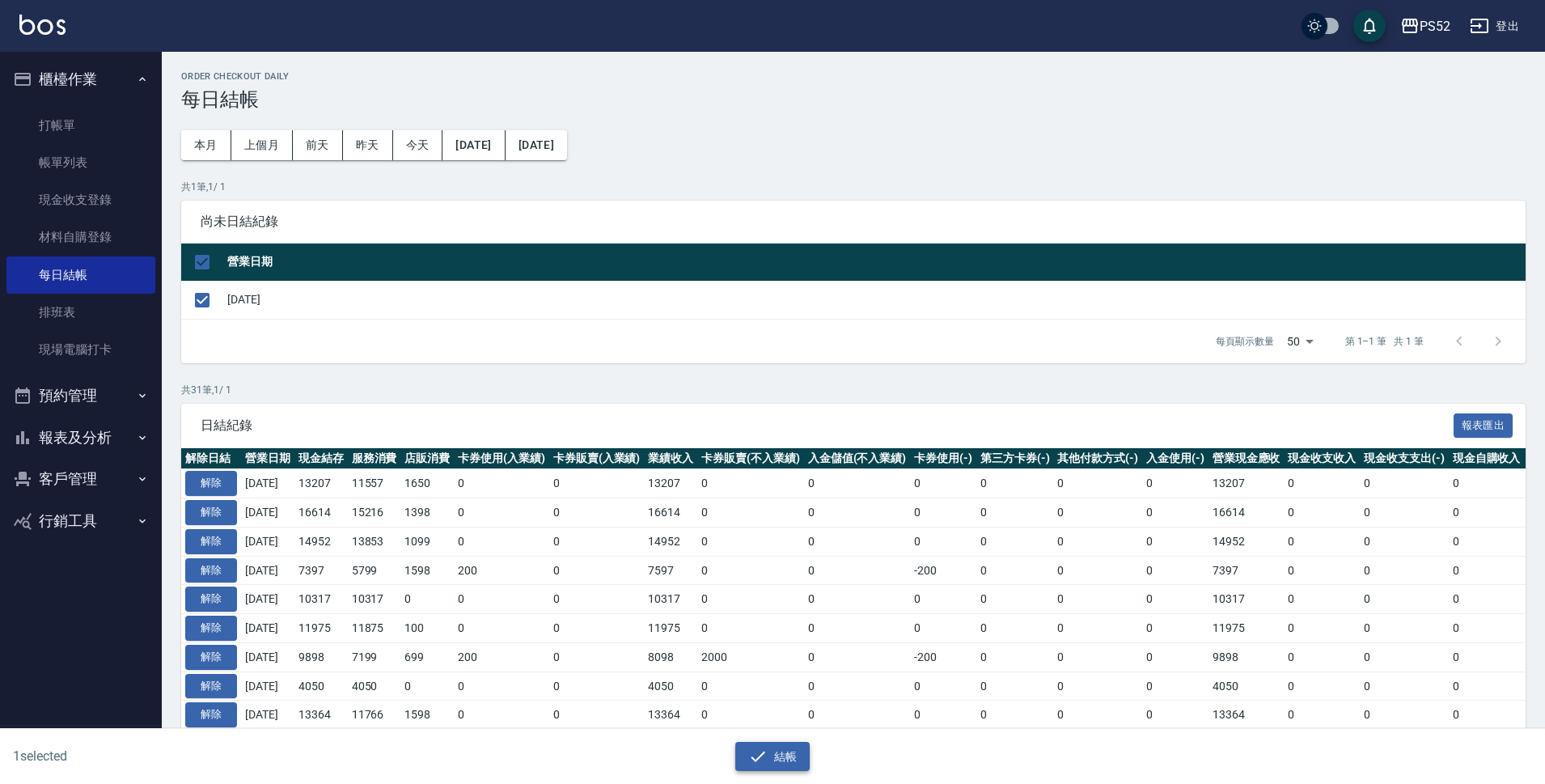
click at [767, 765] on icon "button" at bounding box center [757, 756] width 19 height 19
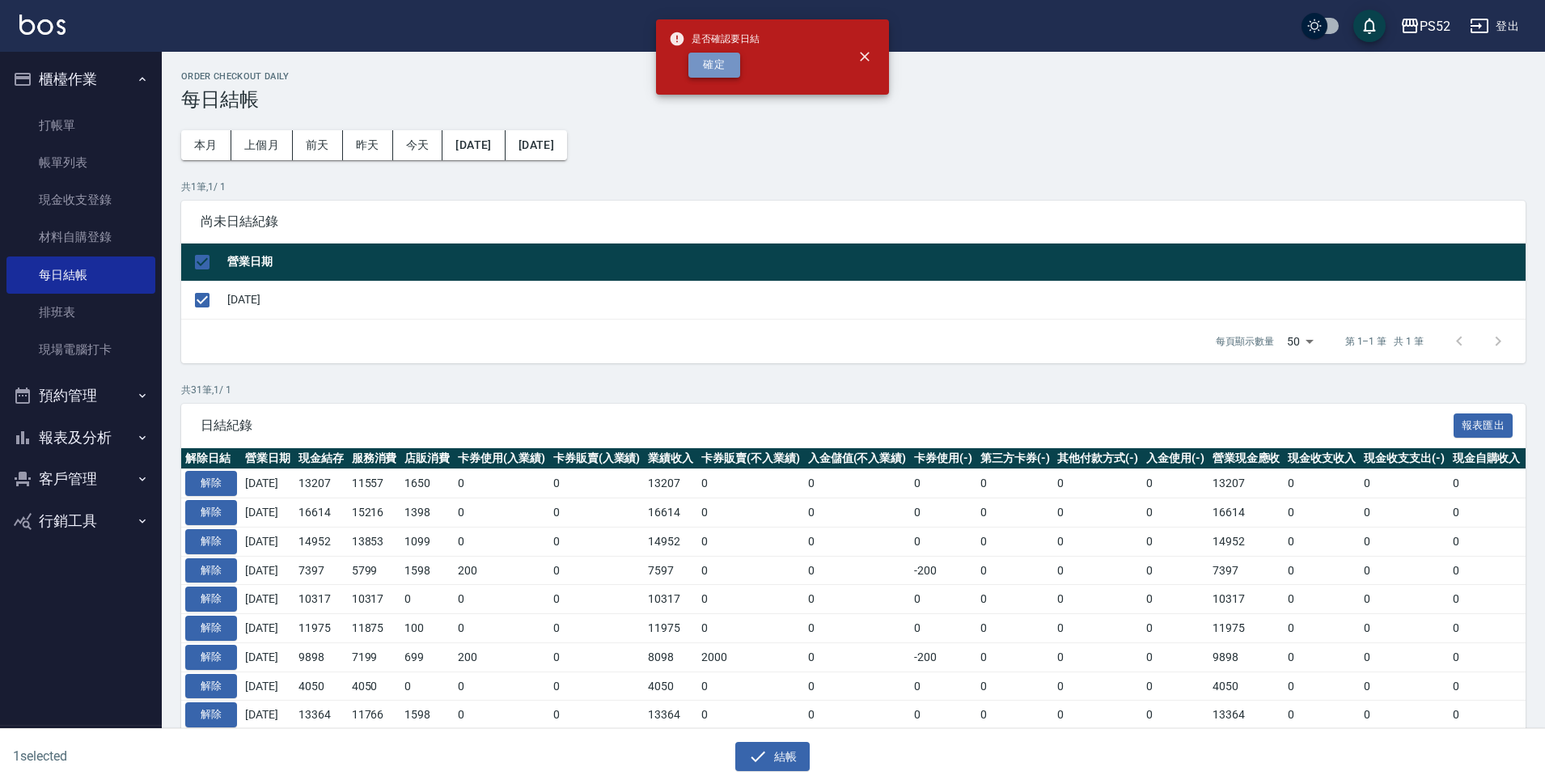
click at [705, 54] on button "確定" at bounding box center [715, 65] width 52 height 25
checkbox input "false"
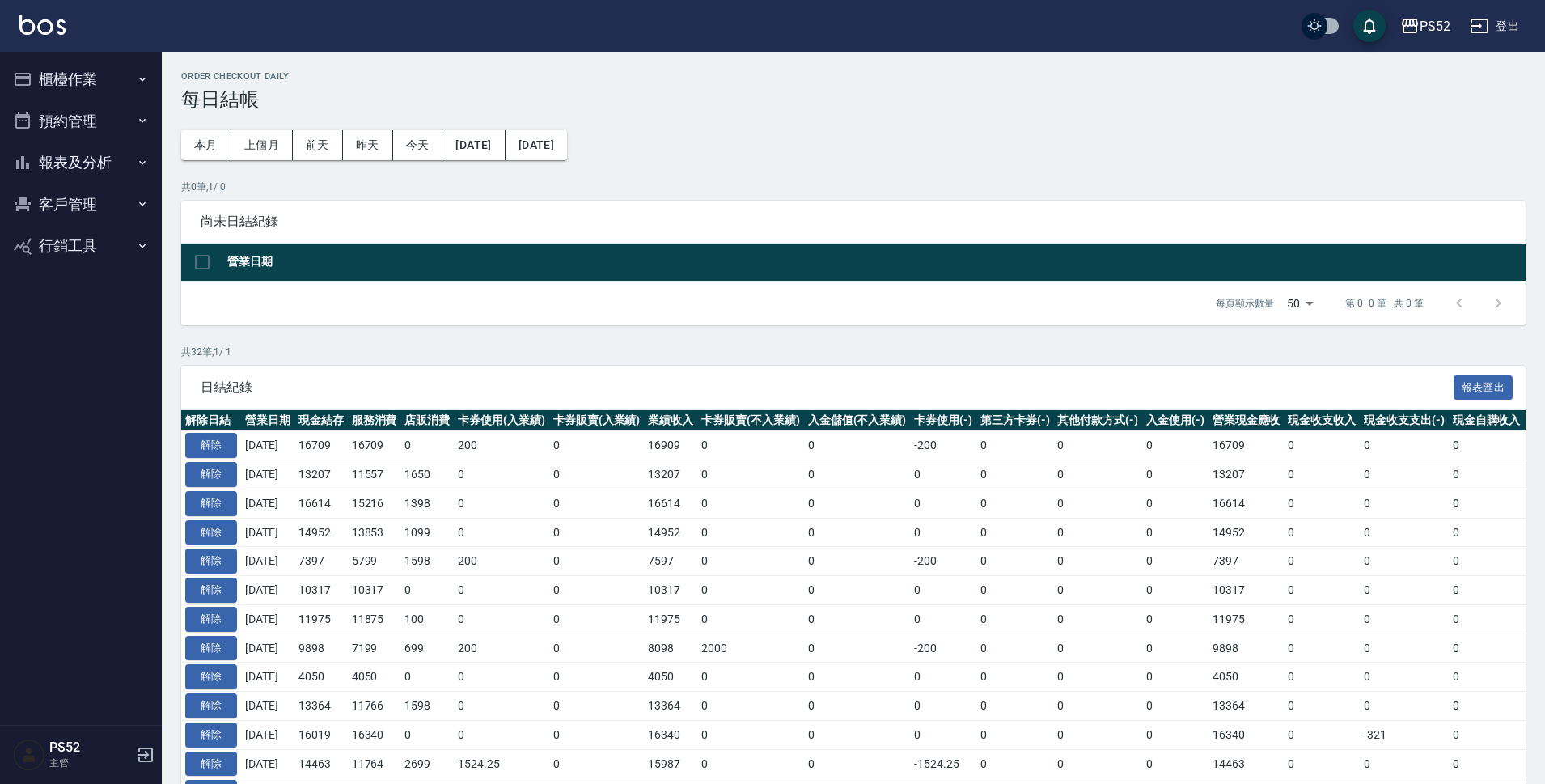
click at [121, 168] on button "報表及分析" at bounding box center [81, 162] width 149 height 42
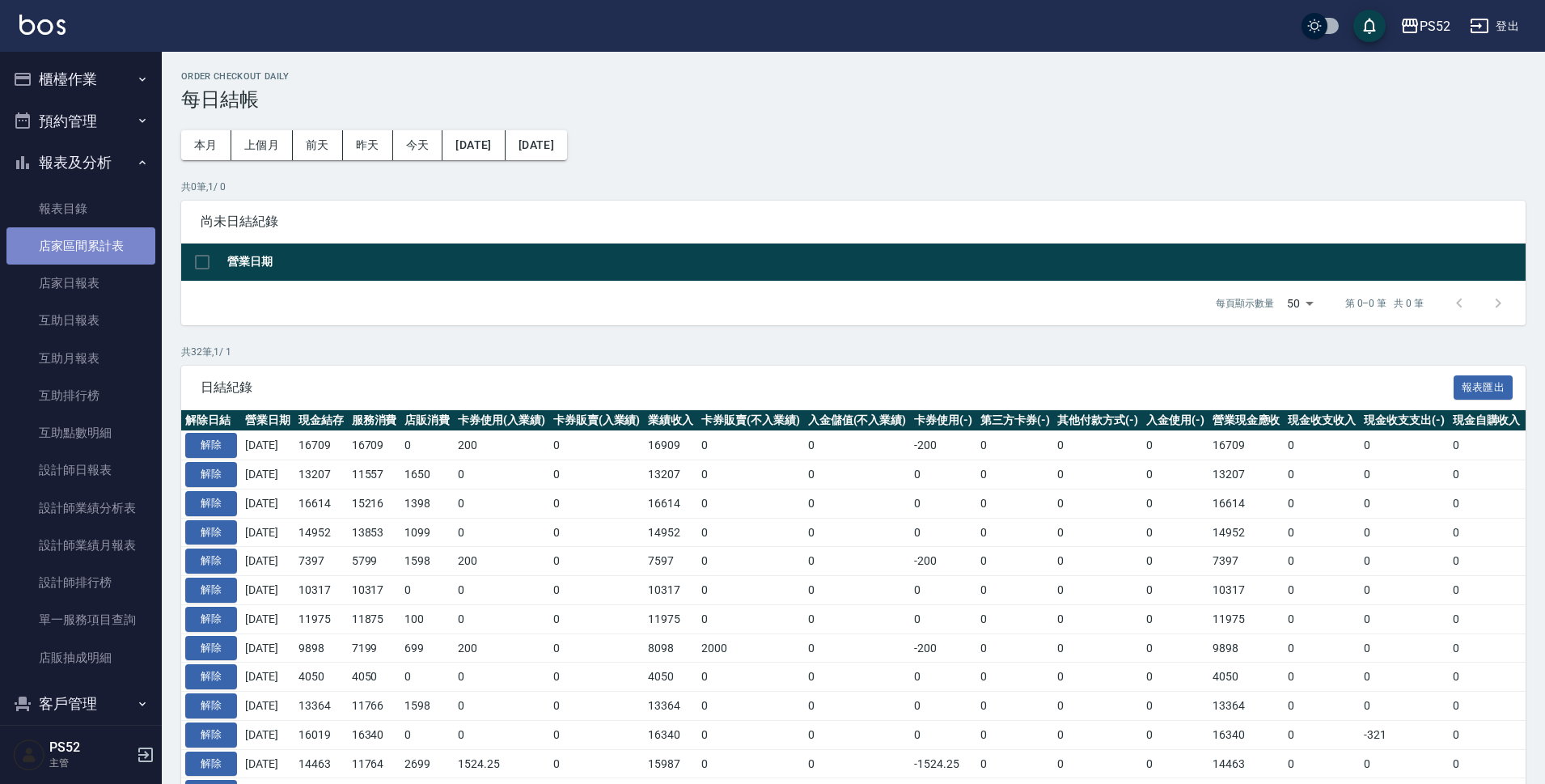
click at [119, 244] on link "店家區間累計表" at bounding box center [81, 245] width 149 height 37
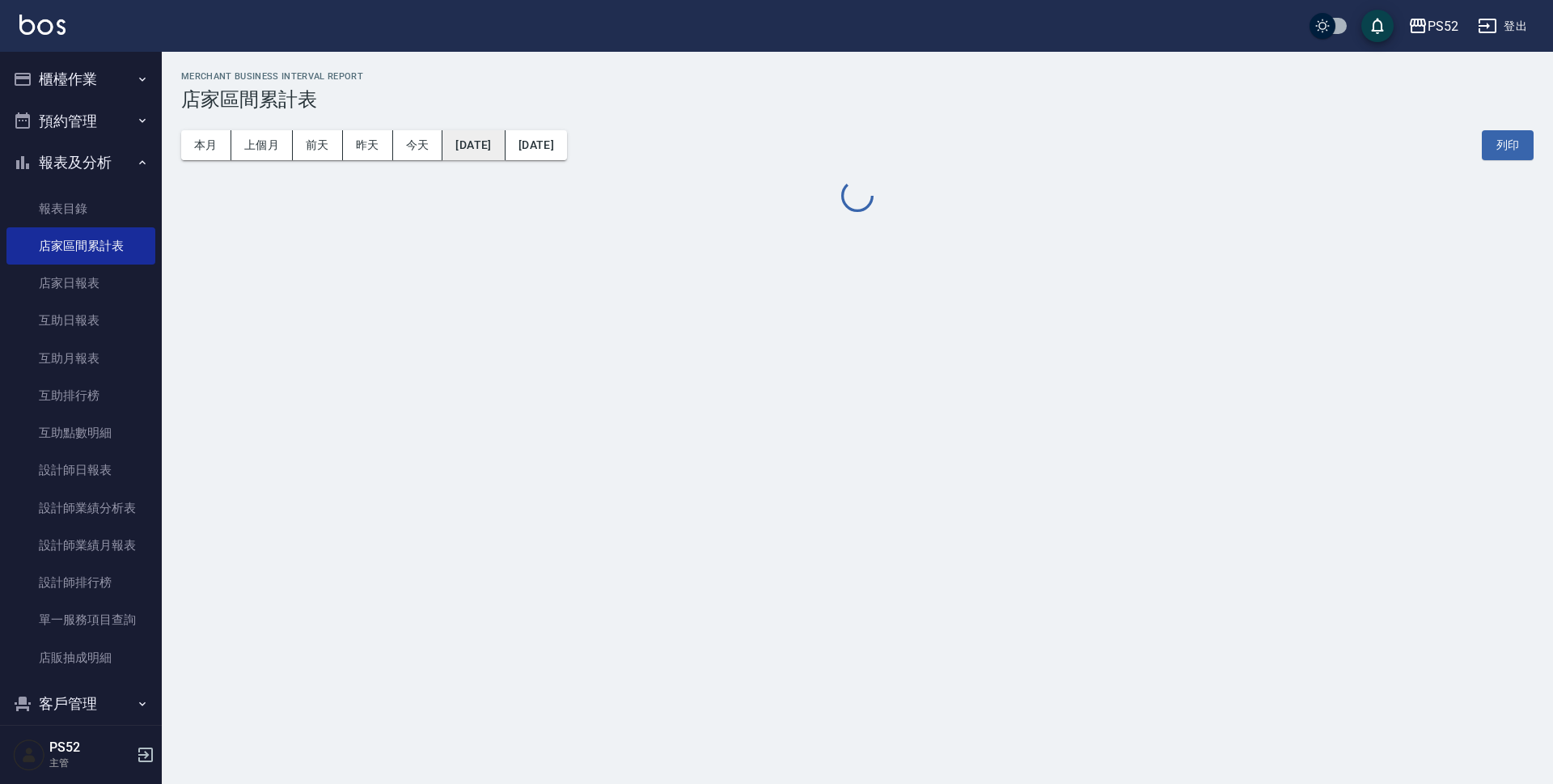
click at [504, 152] on button "[DATE]" at bounding box center [473, 145] width 62 height 30
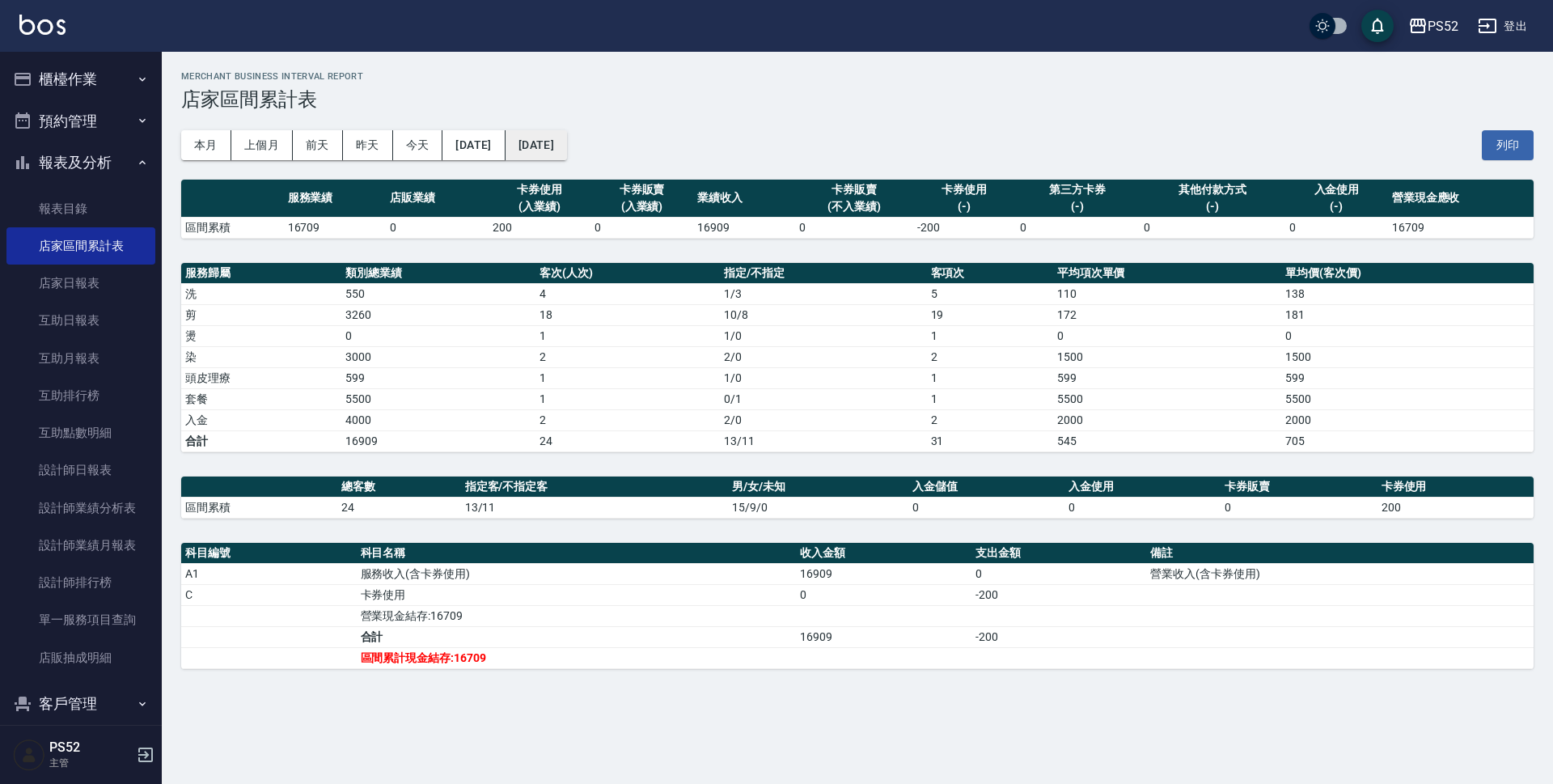
click at [532, 149] on button "[DATE]" at bounding box center [535, 145] width 61 height 30
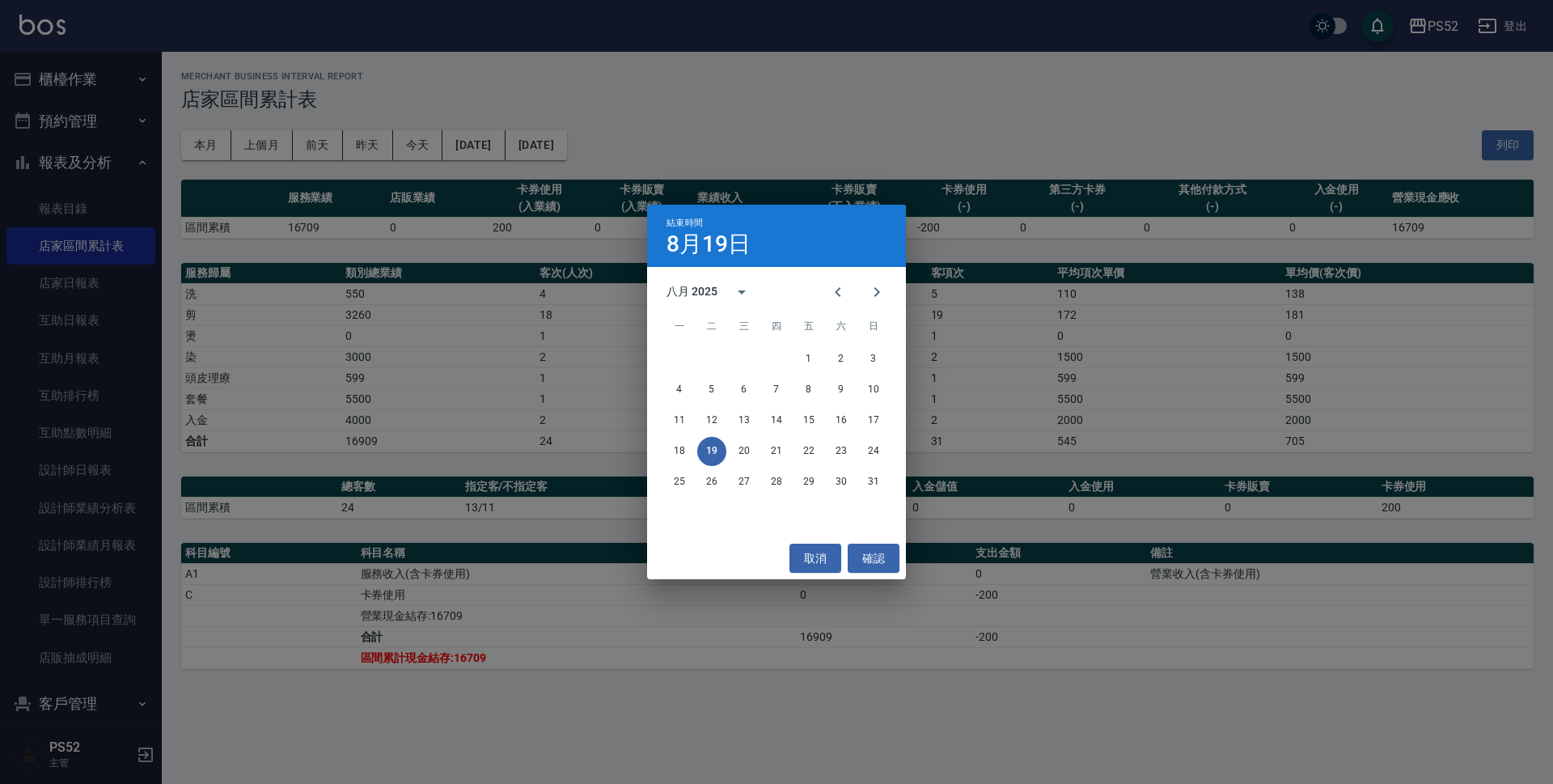
click at [505, 152] on div "結束時間 [DATE] 八月 2025 一 二 三 四 五 六 日 1 2 3 4 5 6 7 8 9 10 11 12 13 14 15 16 17 18 …" at bounding box center [776, 392] width 1553 height 784
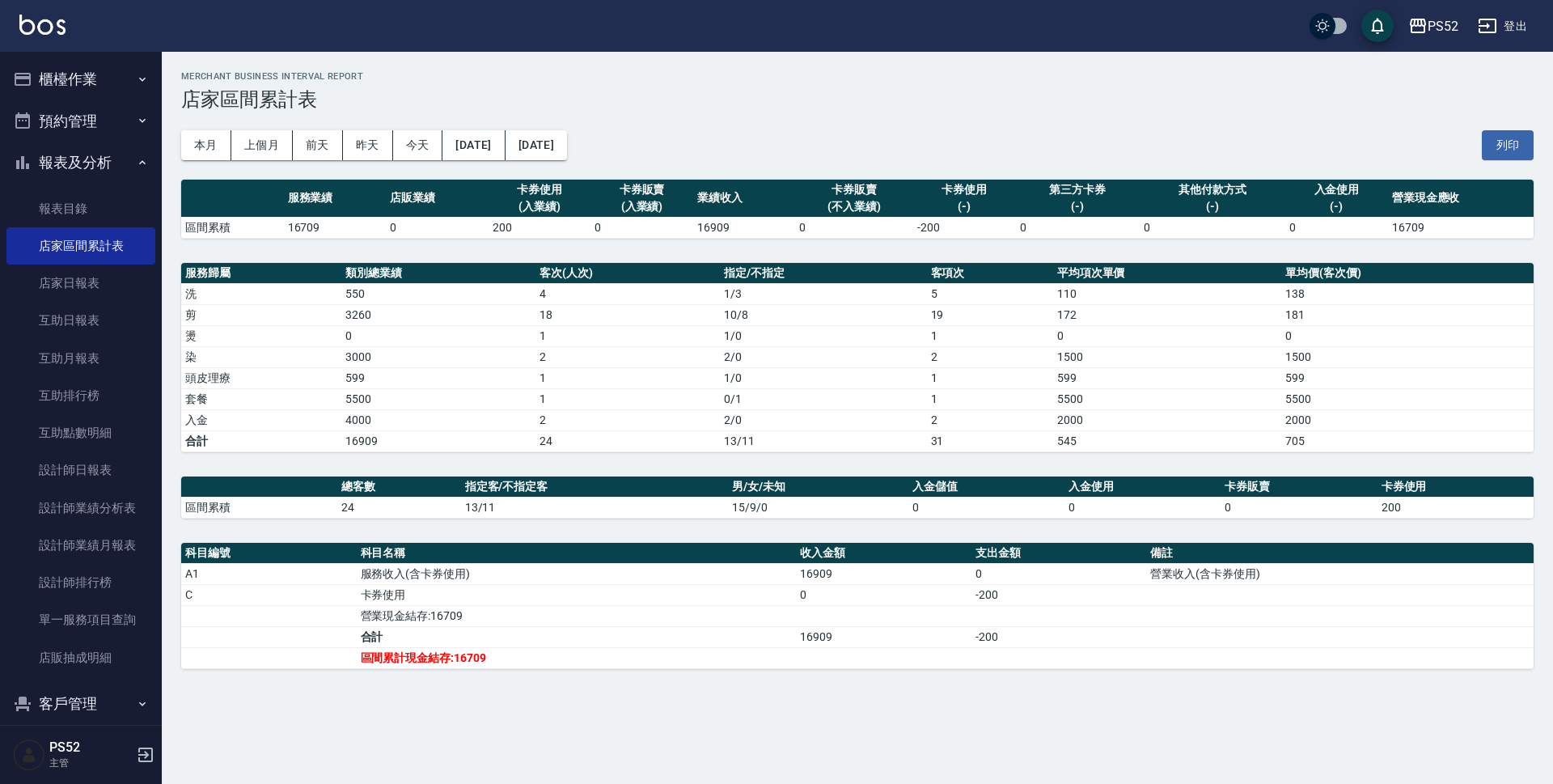
click at [504, 152] on button "[DATE]" at bounding box center [473, 145] width 62 height 30
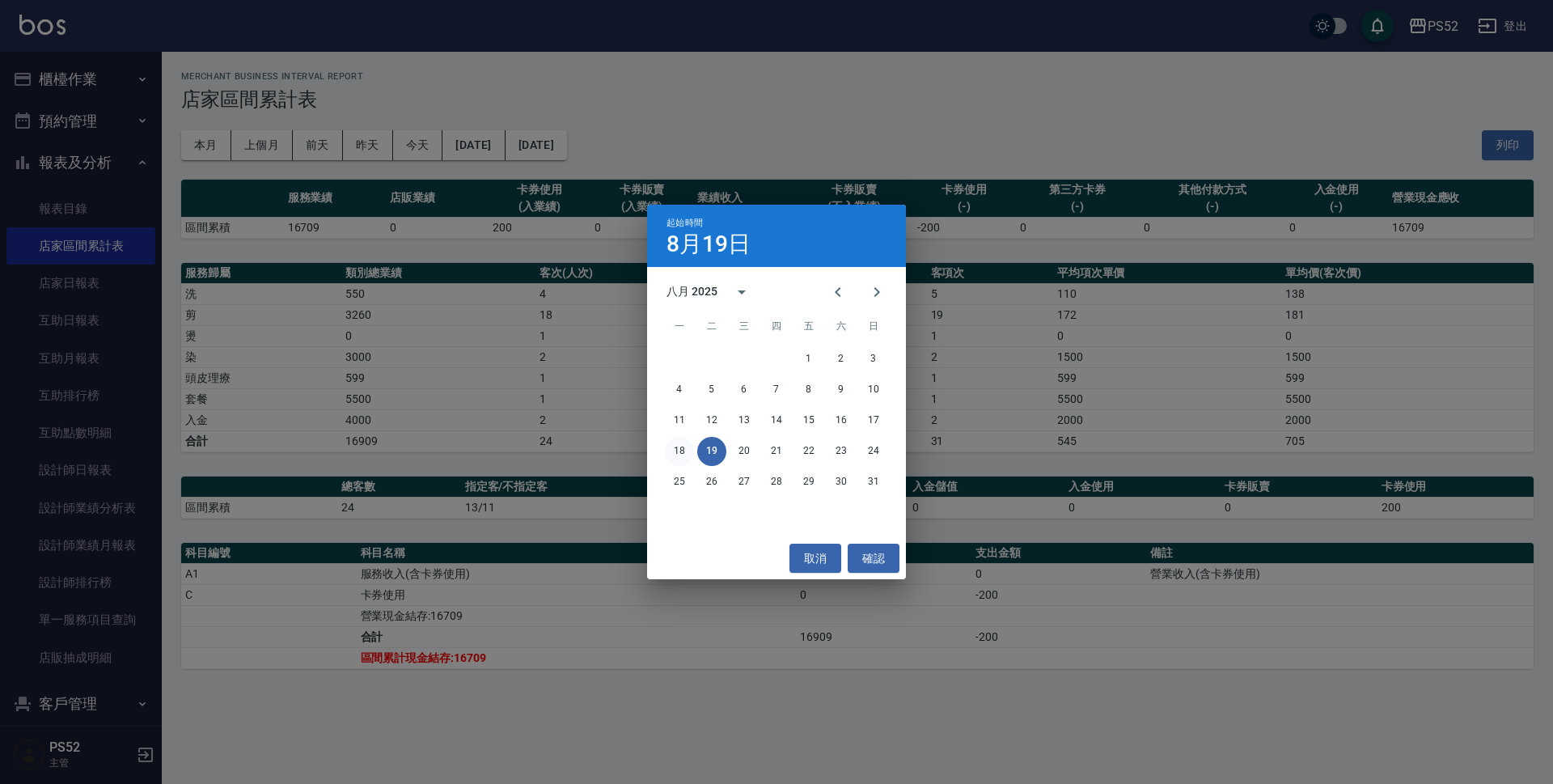
click at [682, 441] on button "18" at bounding box center [679, 451] width 29 height 29
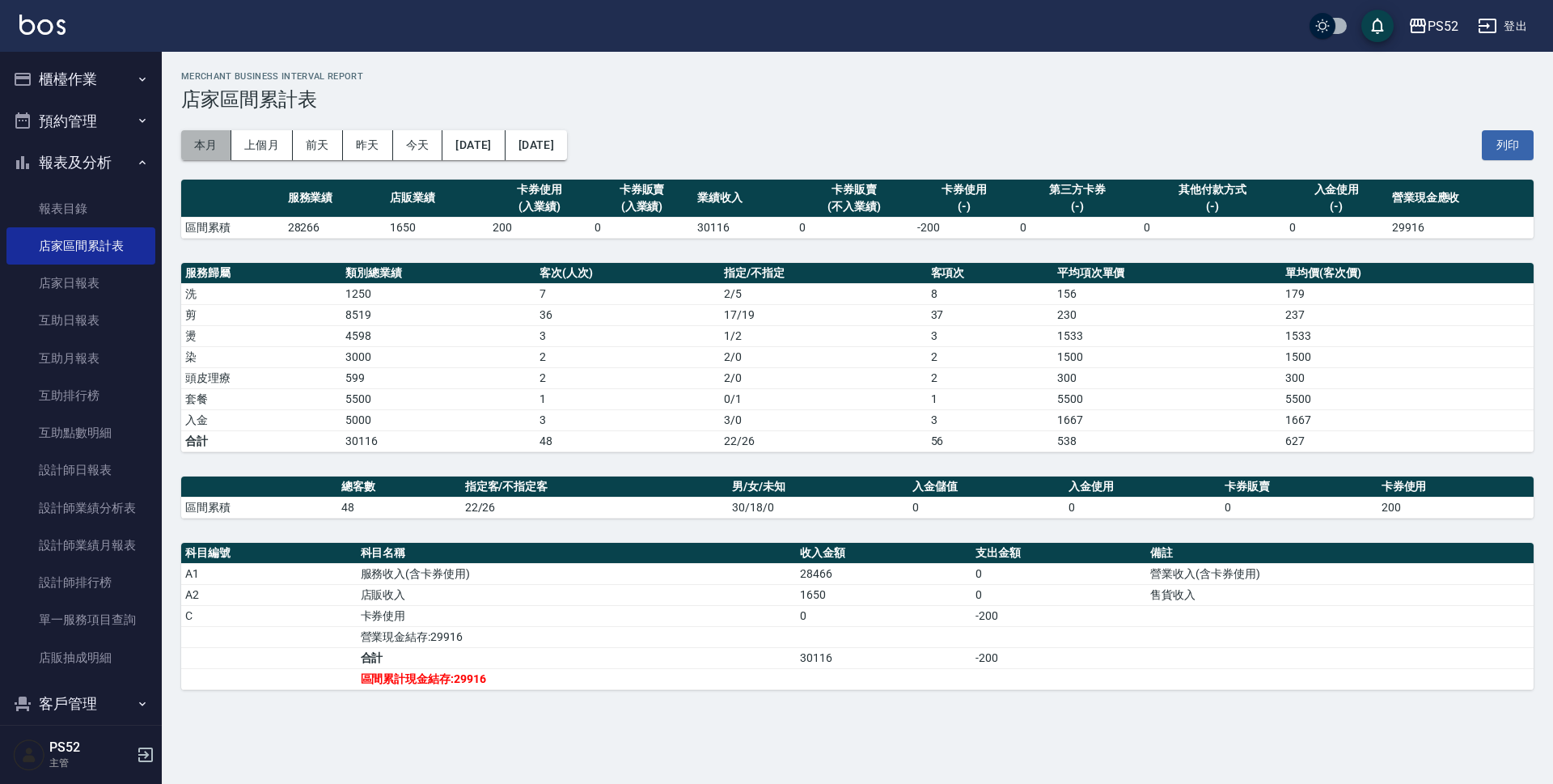
click at [209, 150] on button "本月" at bounding box center [206, 145] width 50 height 30
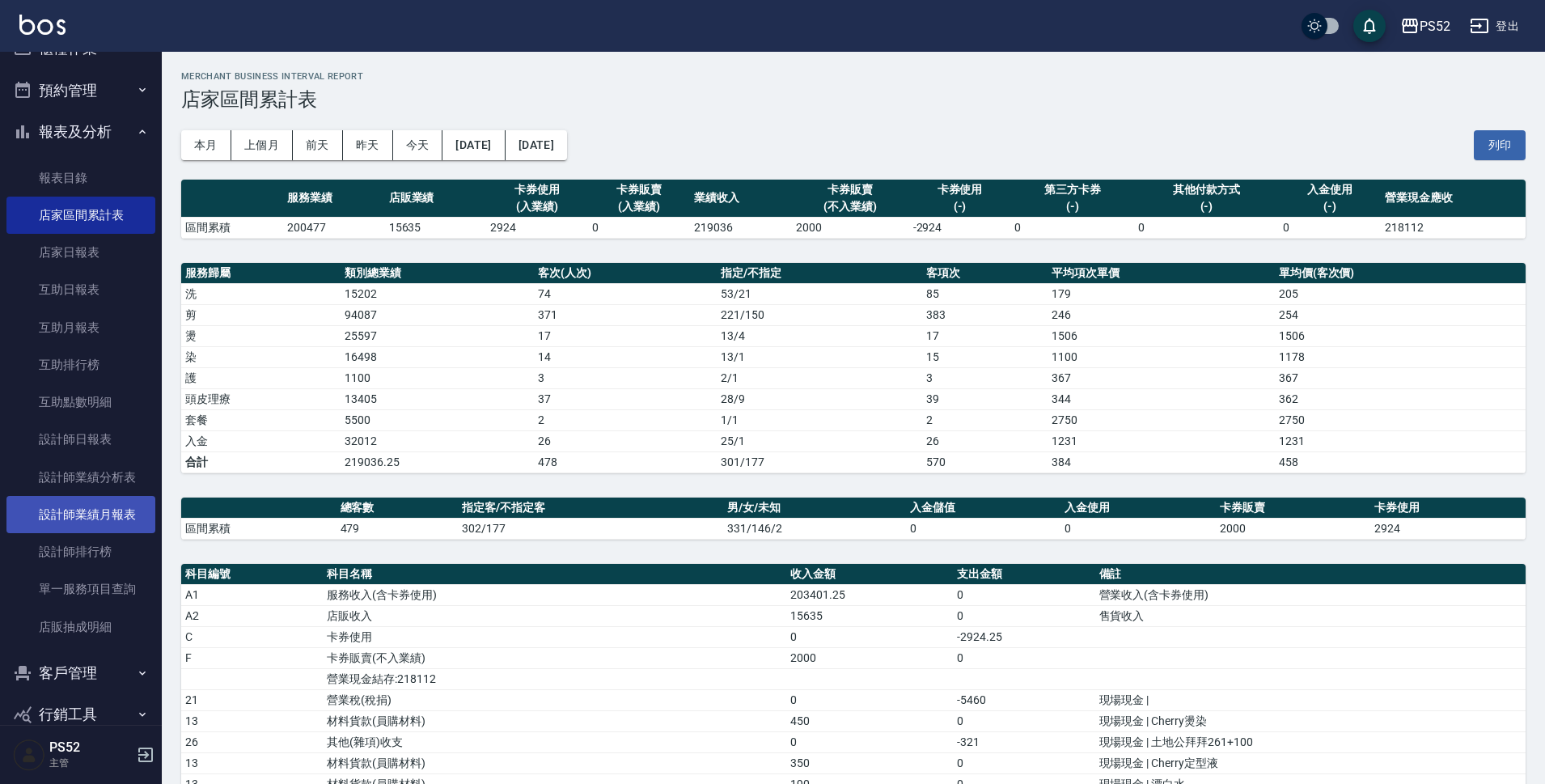
scroll to position [60, 0]
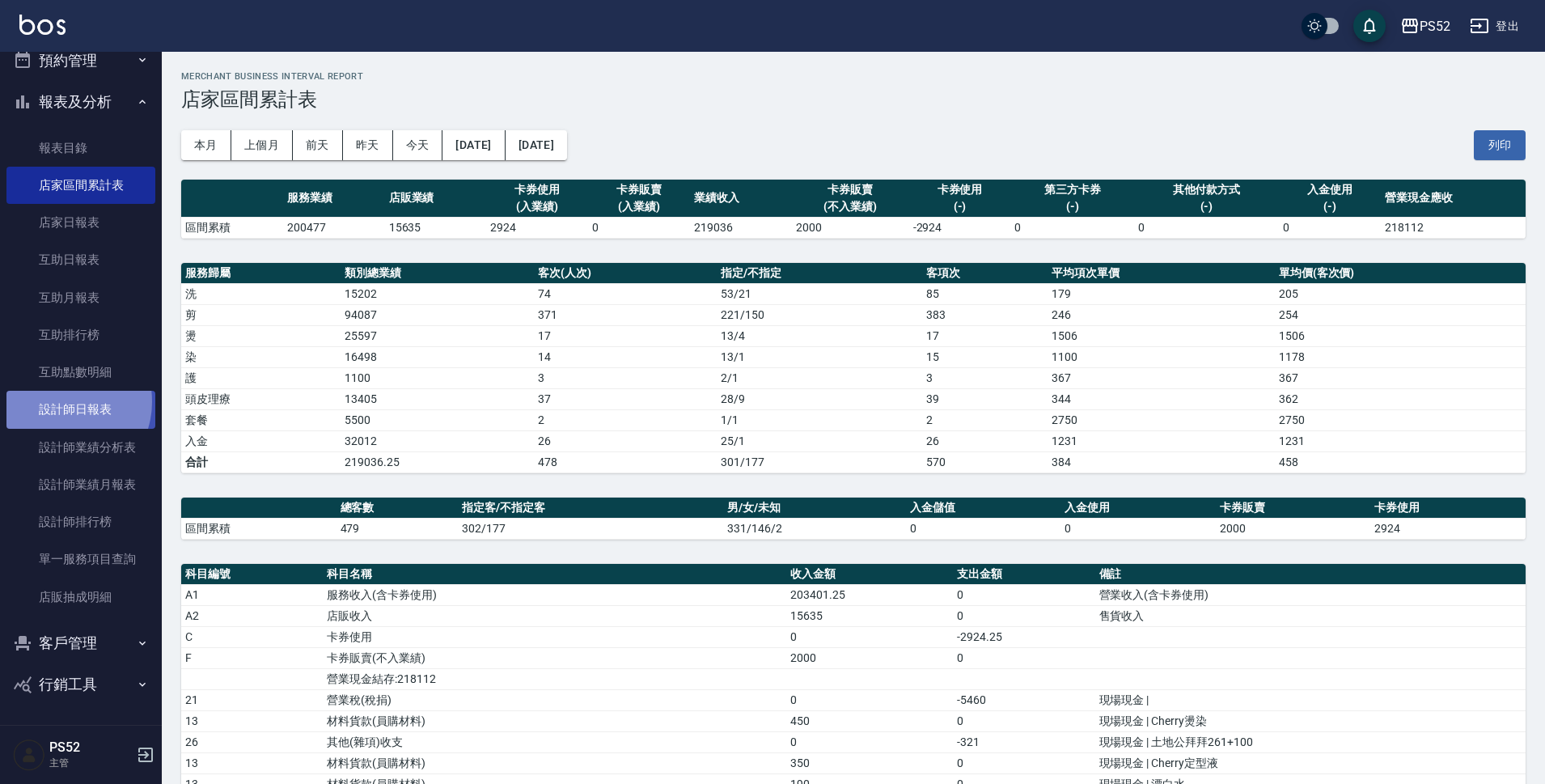
click at [61, 401] on link "設計師日報表" at bounding box center [81, 409] width 149 height 37
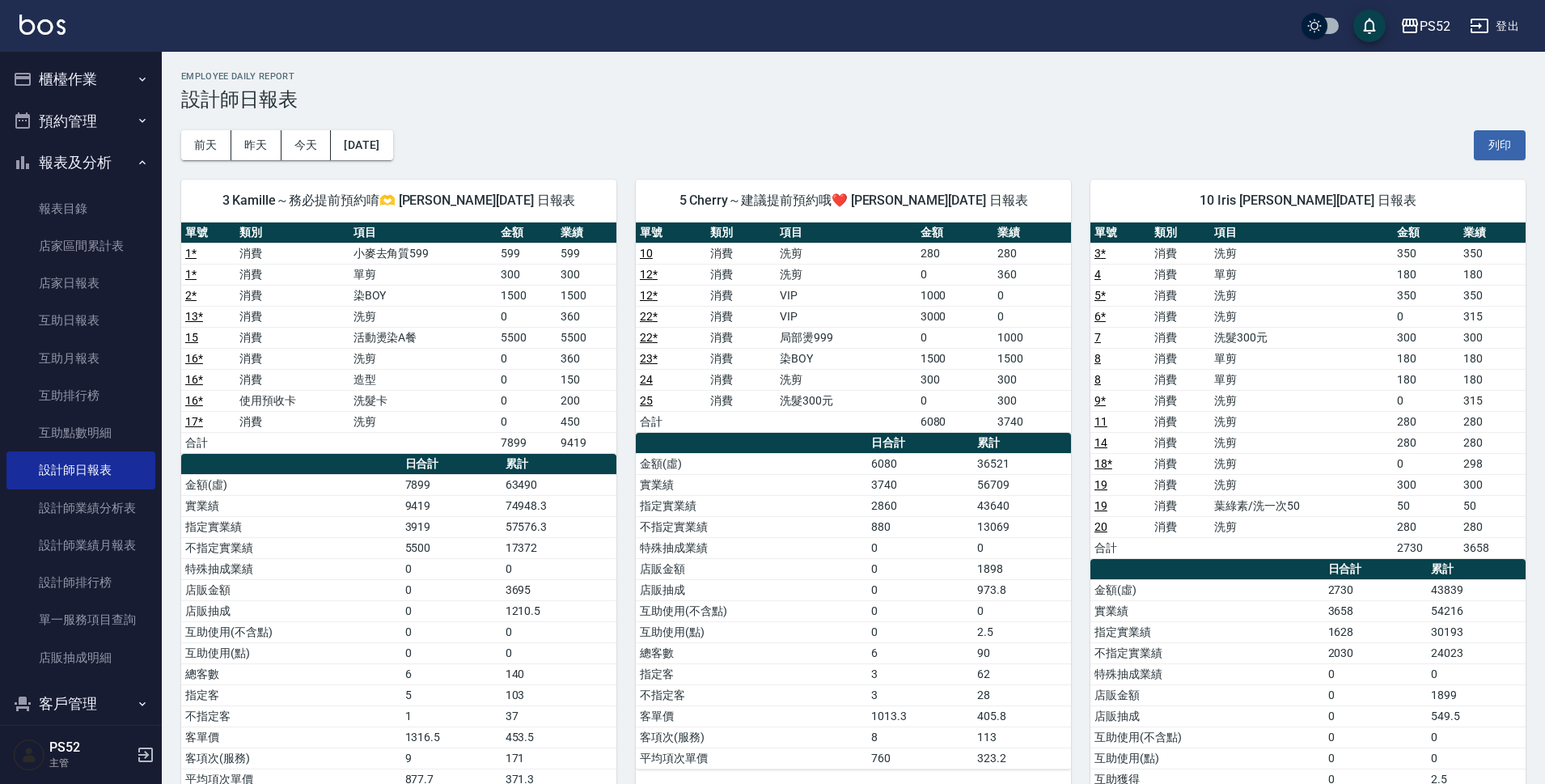
click at [70, 77] on button "櫃檯作業" at bounding box center [81, 80] width 149 height 42
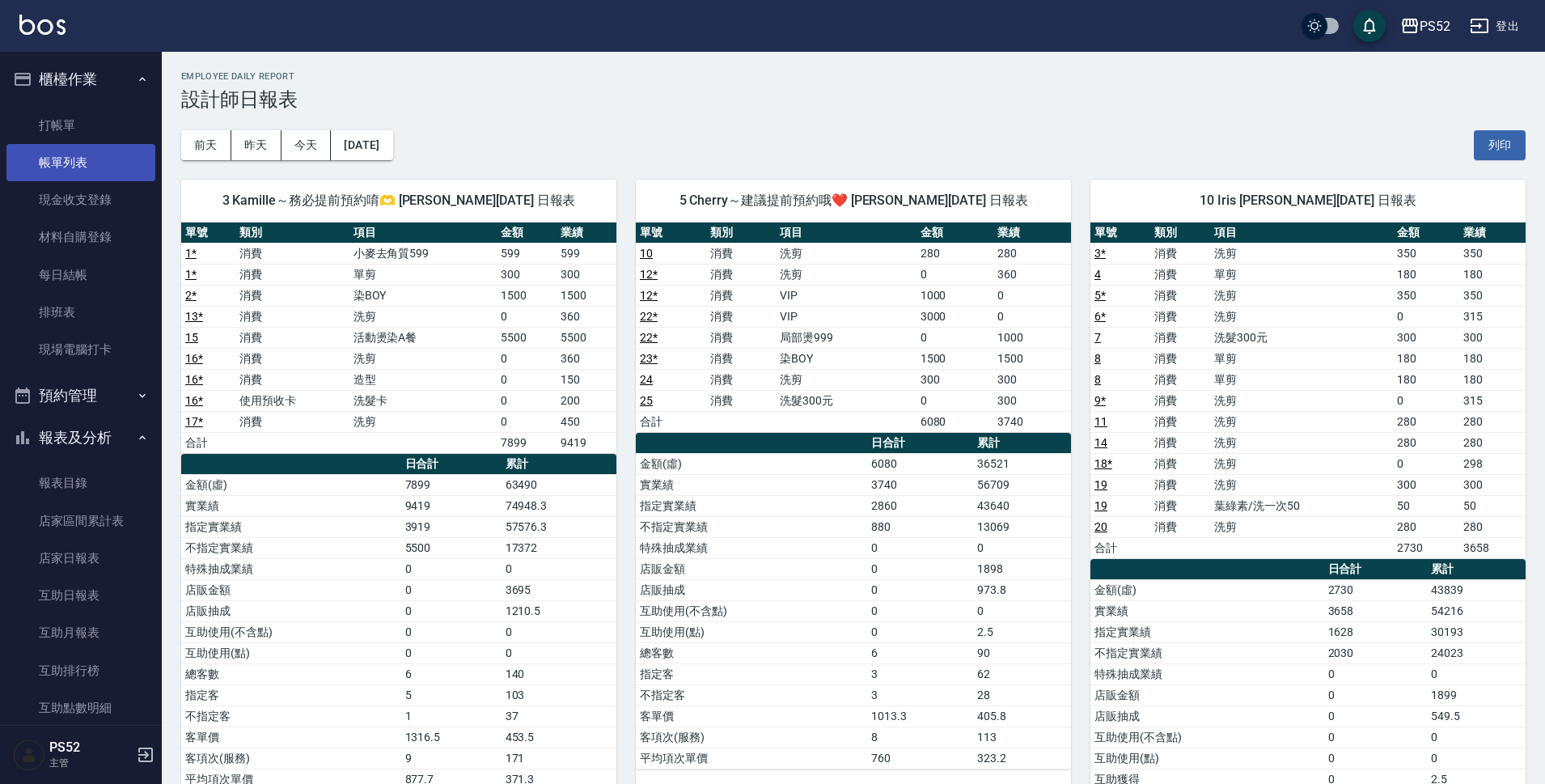
click at [90, 155] on link "帳單列表" at bounding box center [81, 162] width 149 height 37
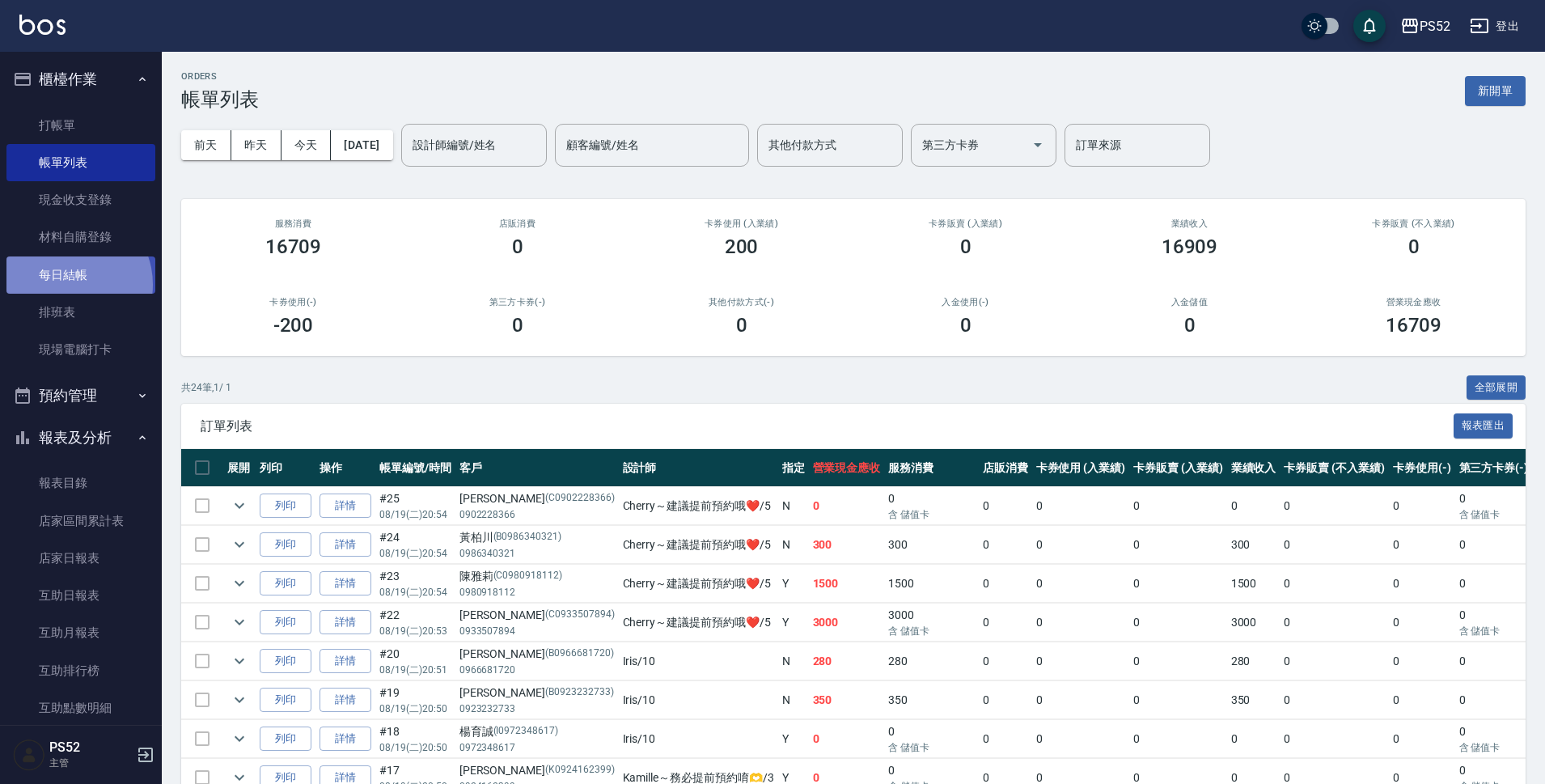
click at [70, 284] on link "每日結帳" at bounding box center [81, 275] width 149 height 37
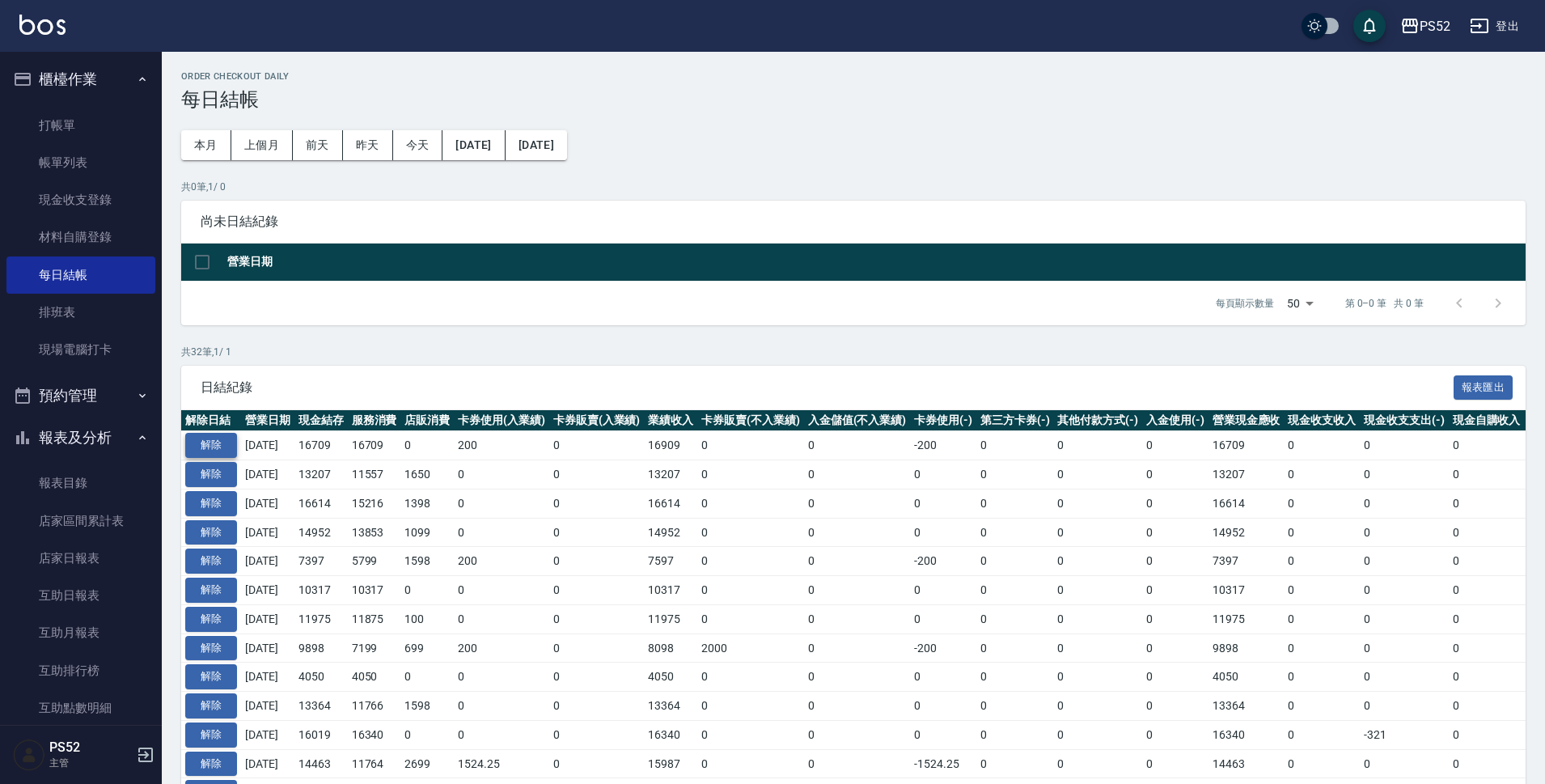
click at [200, 440] on button "解除" at bounding box center [211, 446] width 52 height 25
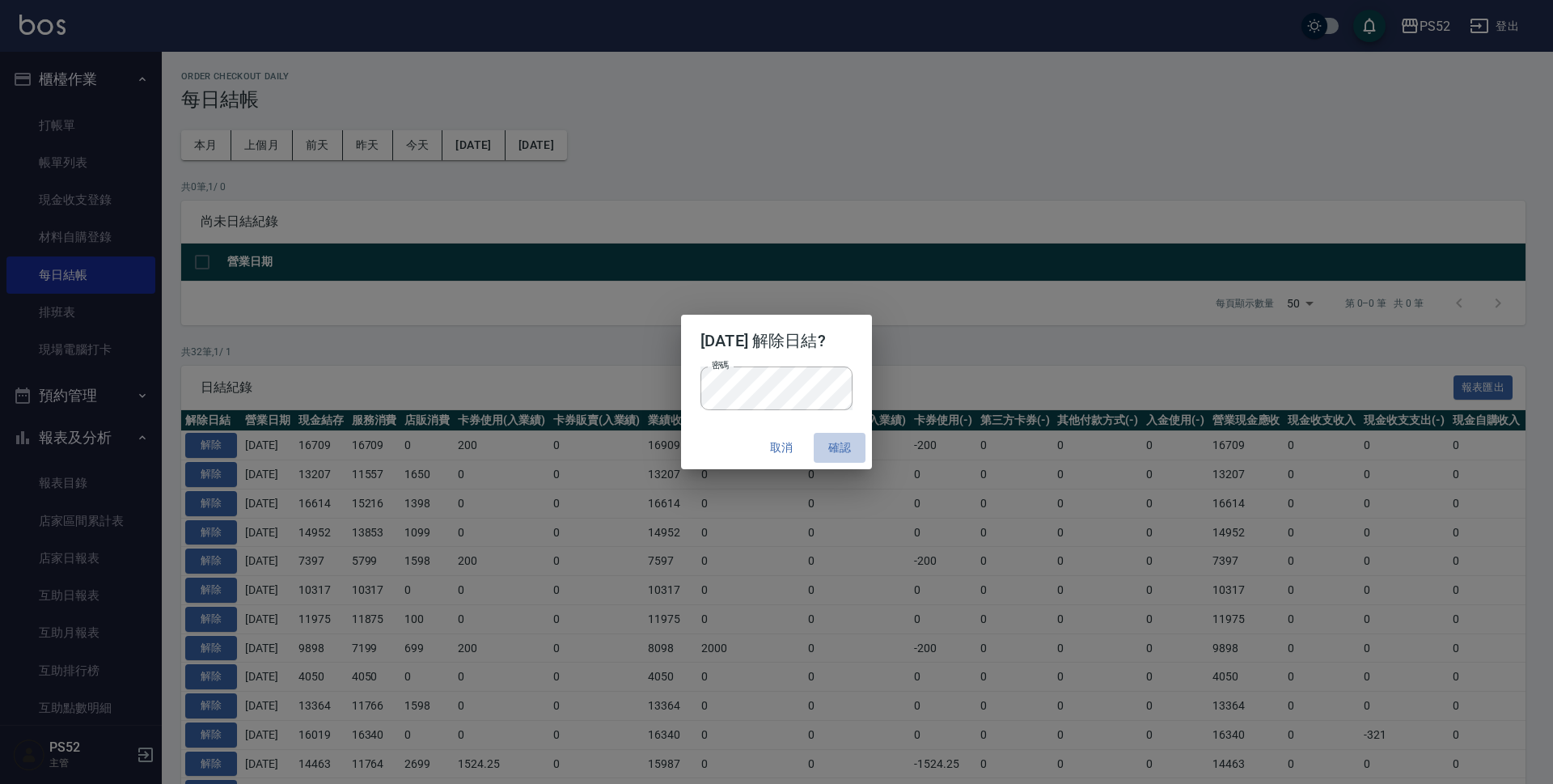
click at [838, 437] on button "確認" at bounding box center [839, 448] width 52 height 30
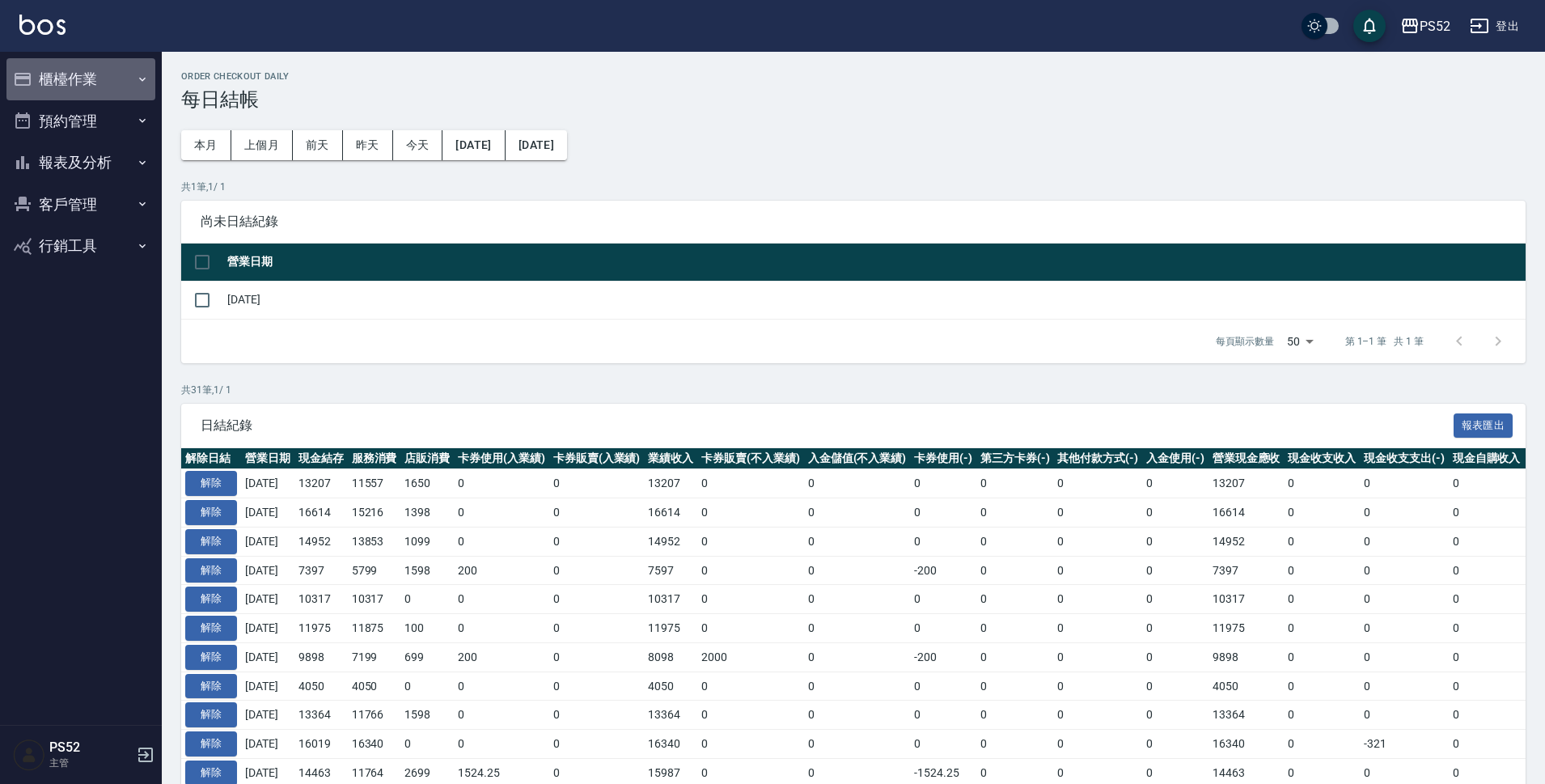
click at [82, 80] on button "櫃檯作業" at bounding box center [81, 80] width 149 height 42
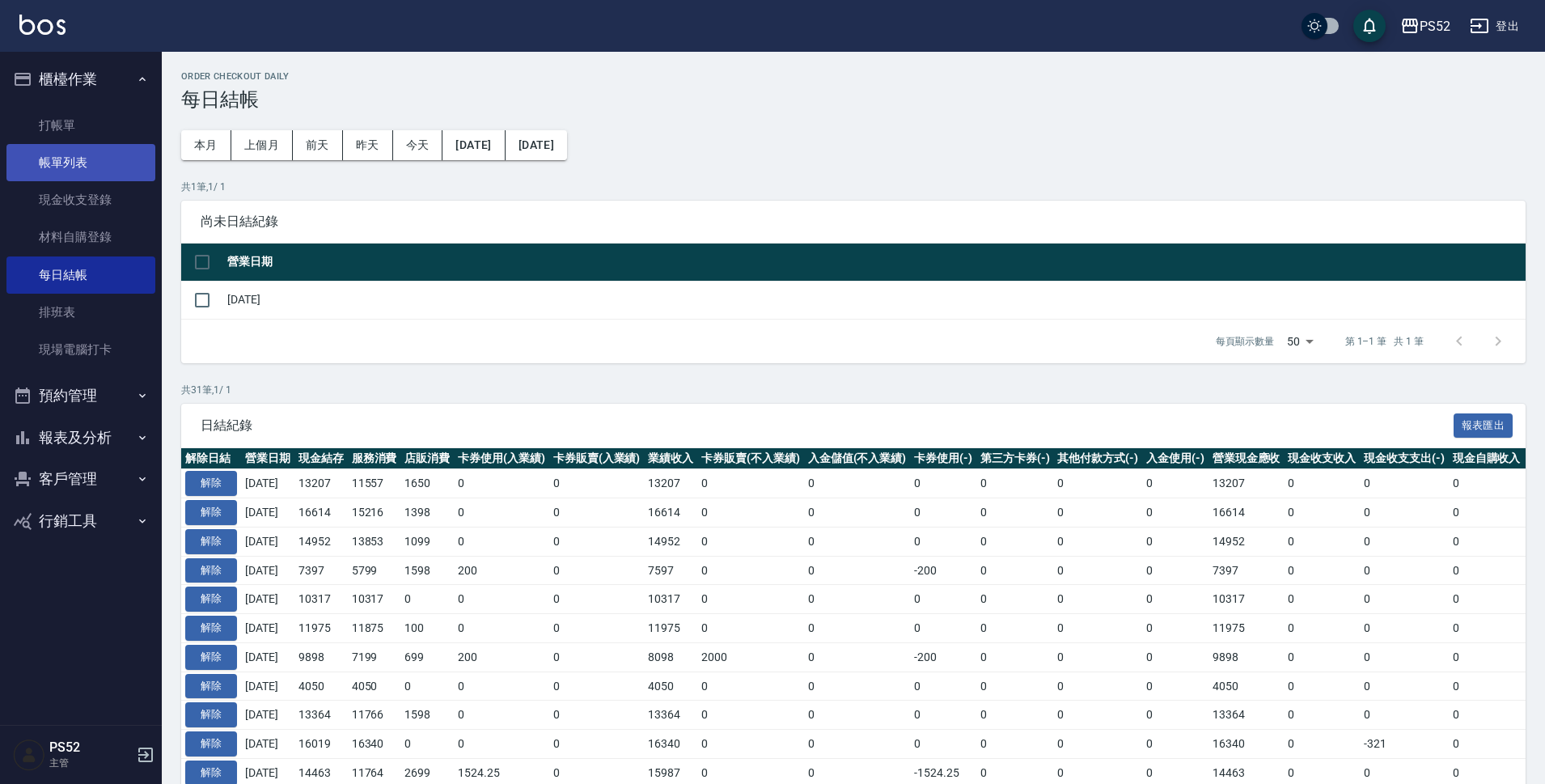
click at [90, 167] on link "帳單列表" at bounding box center [81, 162] width 149 height 37
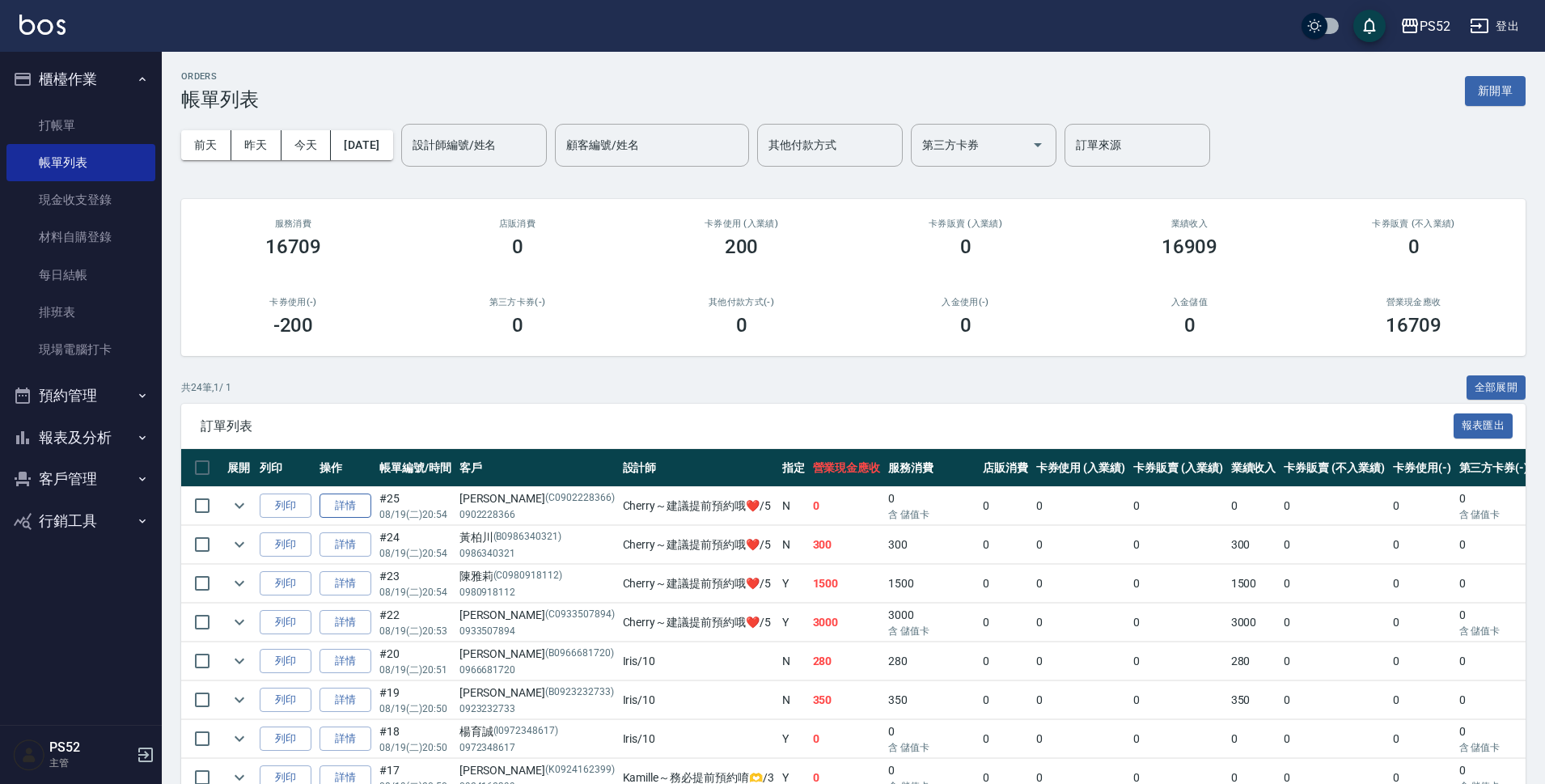
click at [332, 508] on link "詳情" at bounding box center [345, 506] width 52 height 25
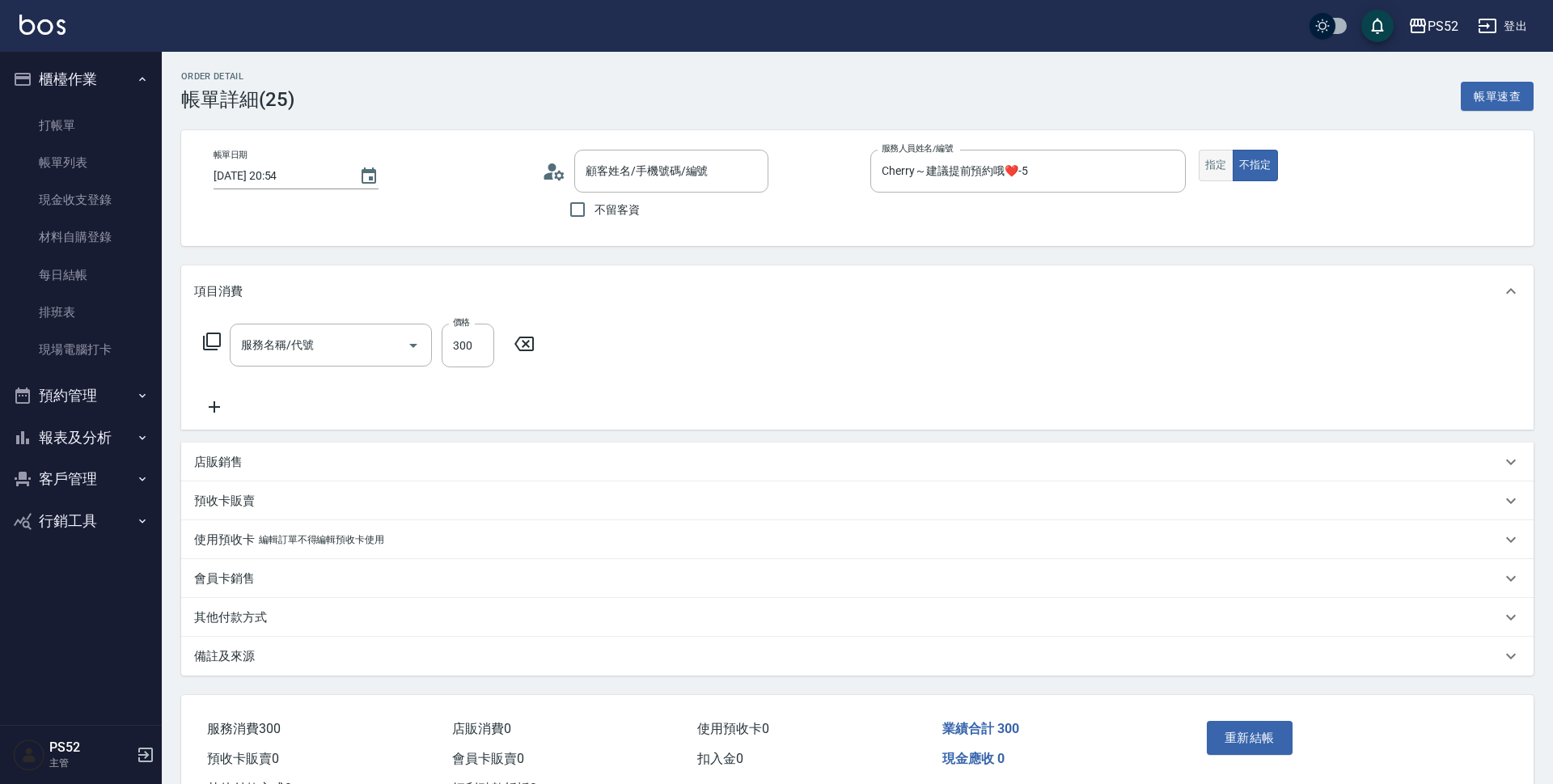
type input "2025/08/19 20:54"
type input "Cherry～建議提前預約哦❤️-5"
click at [1201, 174] on button "指定" at bounding box center [1216, 166] width 35 height 32
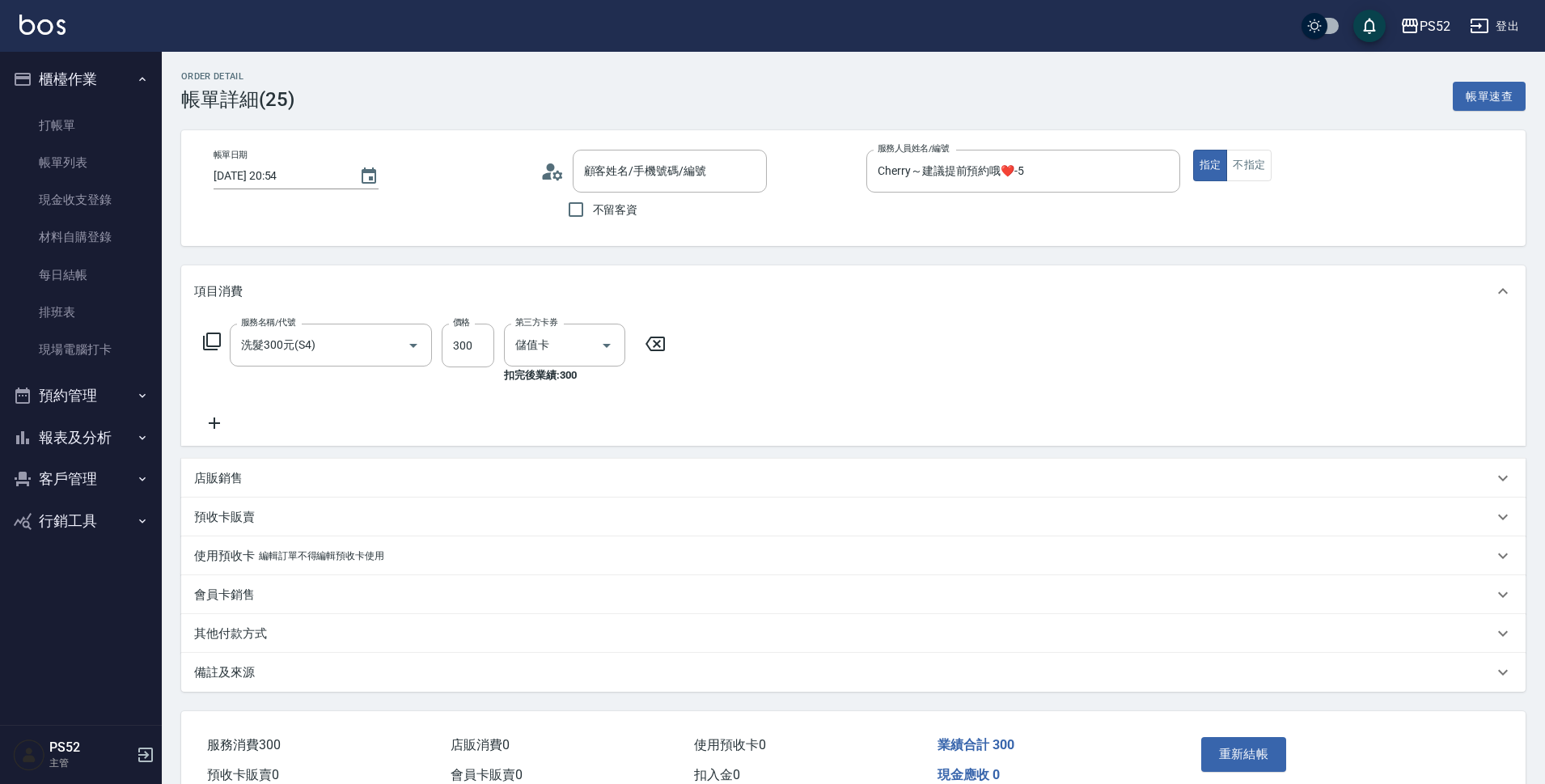
type input "洗髮300元(S4)"
type input "陳汶渝/0902228366/C0902228366"
click at [1251, 754] on button "重新結帳" at bounding box center [1244, 754] width 85 height 34
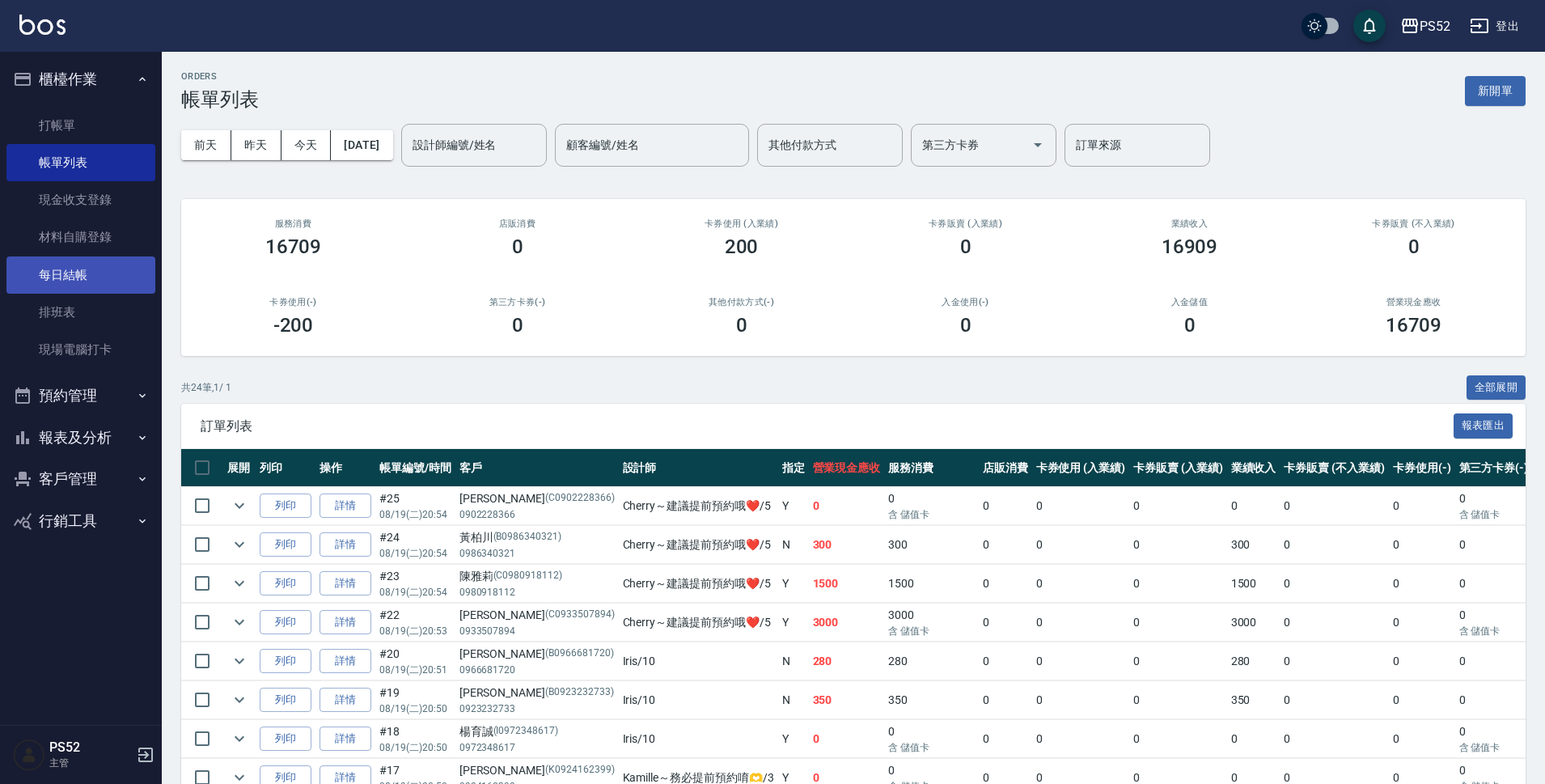
click at [93, 283] on link "每日結帳" at bounding box center [81, 275] width 149 height 37
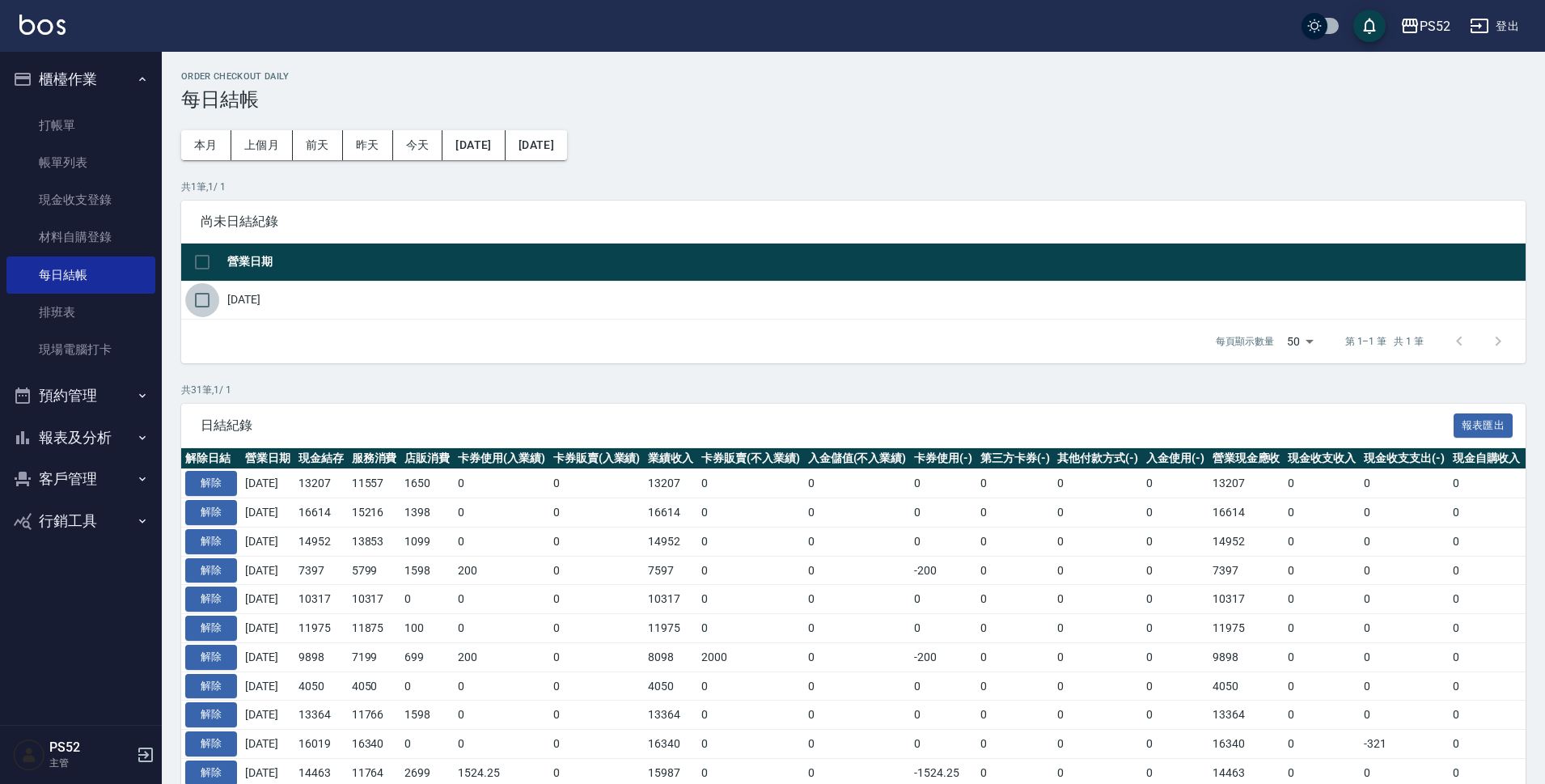
click at [206, 304] on input "checkbox" at bounding box center [202, 300] width 34 height 34
checkbox input "true"
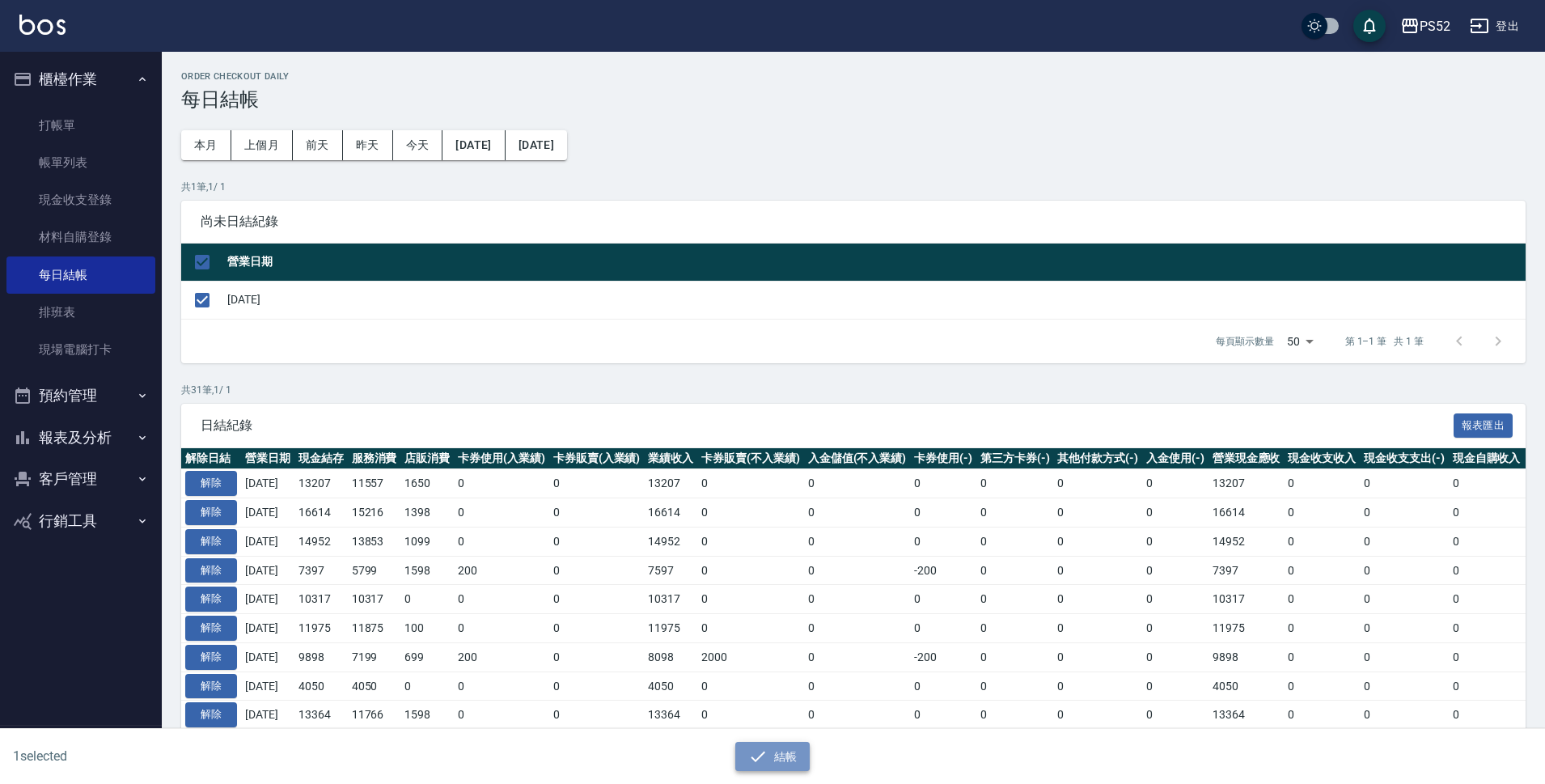
click at [789, 760] on button "結帳" at bounding box center [773, 756] width 75 height 30
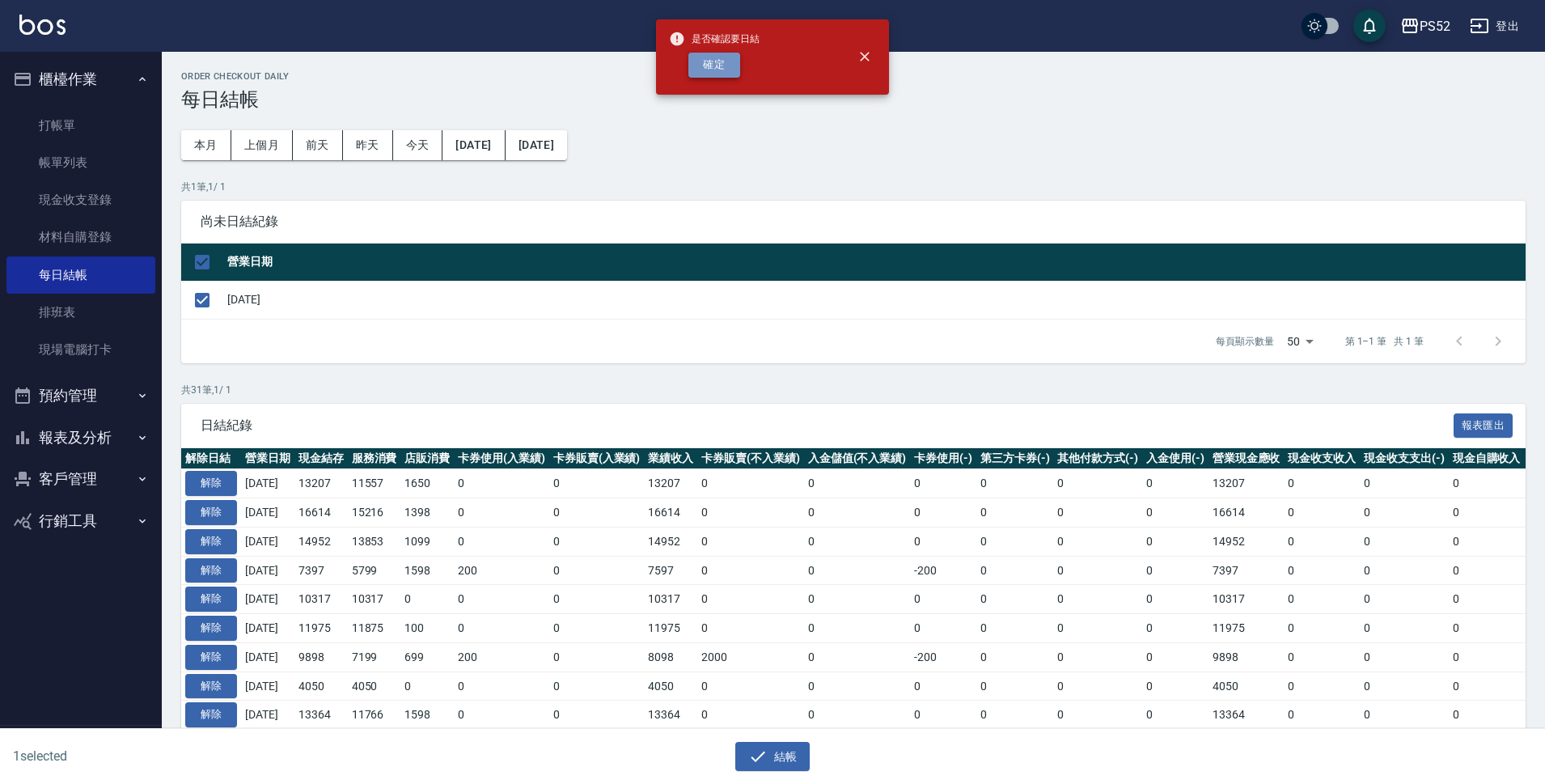
click at [729, 63] on button "確定" at bounding box center [715, 65] width 52 height 25
checkbox input "false"
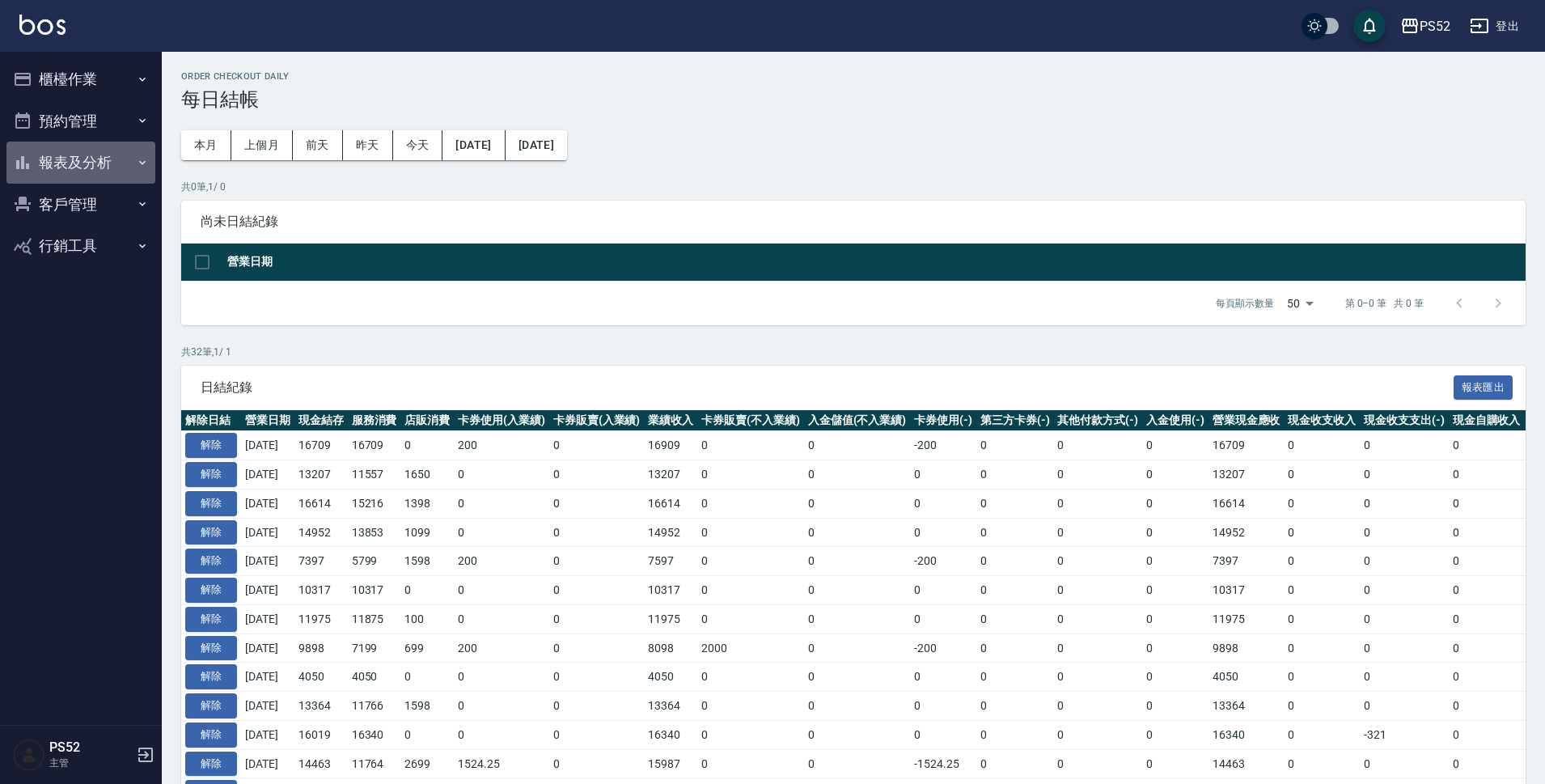
click at [90, 168] on button "報表及分析" at bounding box center [81, 162] width 149 height 42
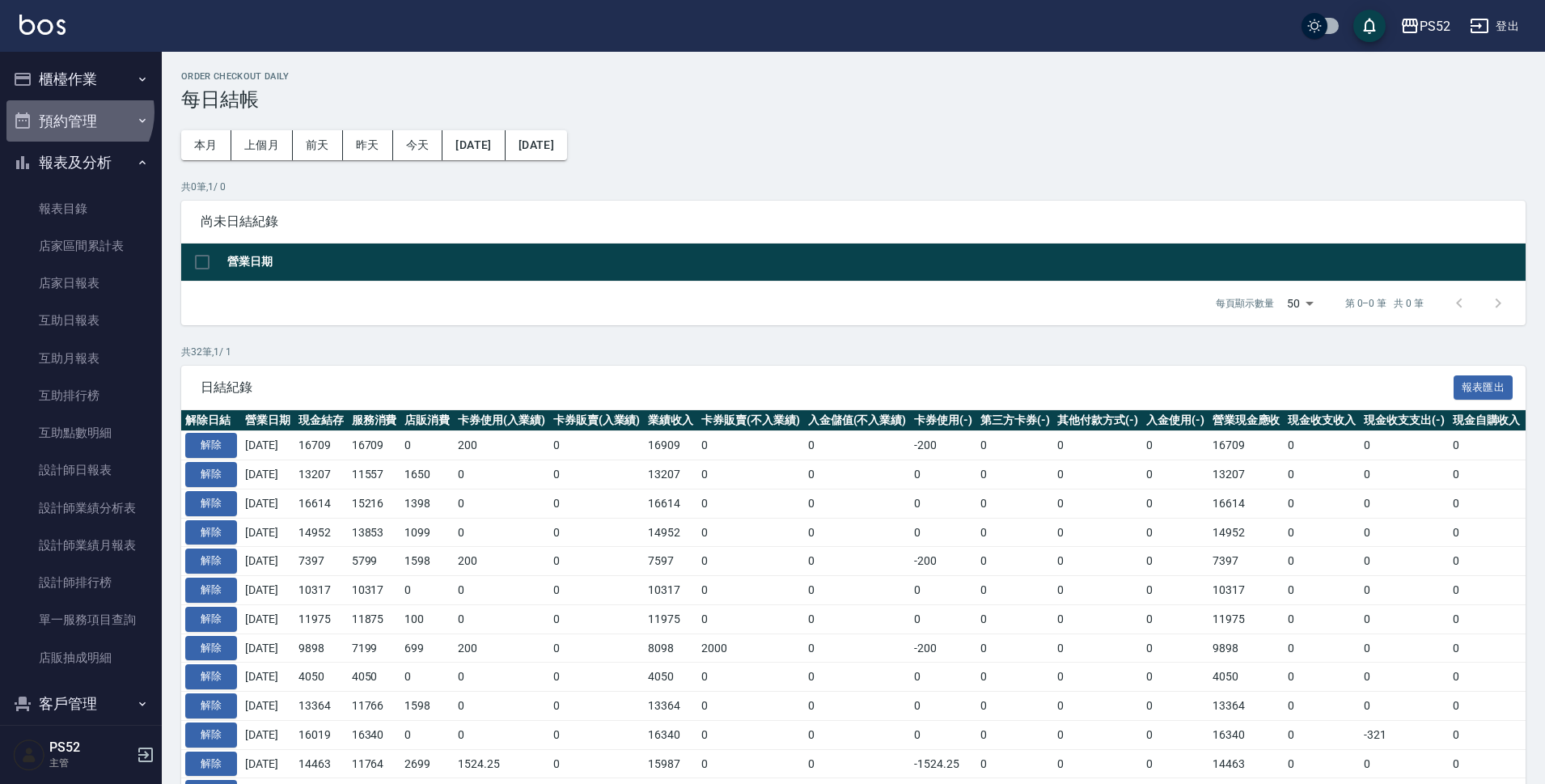
click at [75, 111] on button "預約管理" at bounding box center [81, 121] width 149 height 42
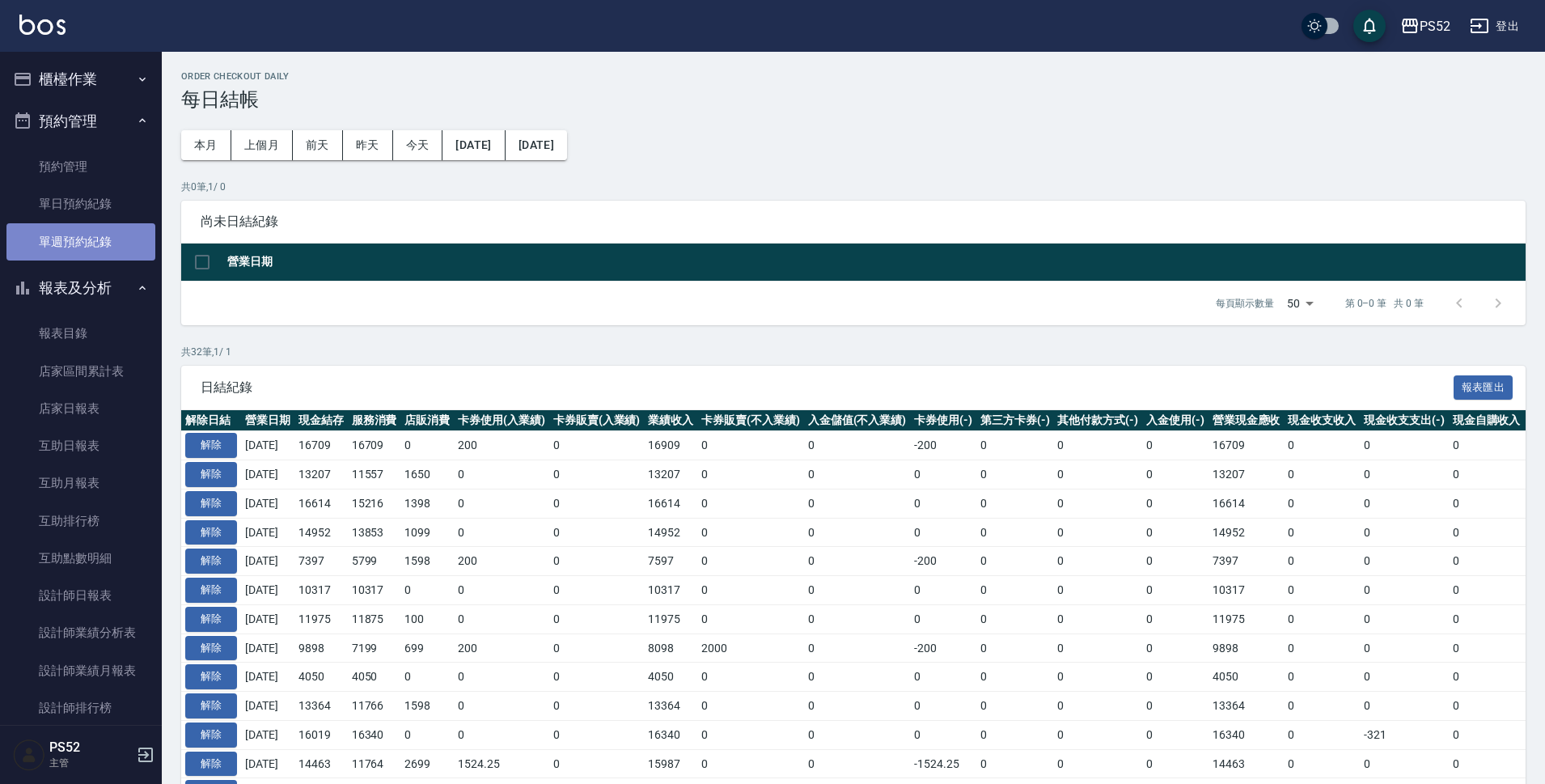
click at [96, 223] on link "單週預約紀錄" at bounding box center [81, 241] width 149 height 37
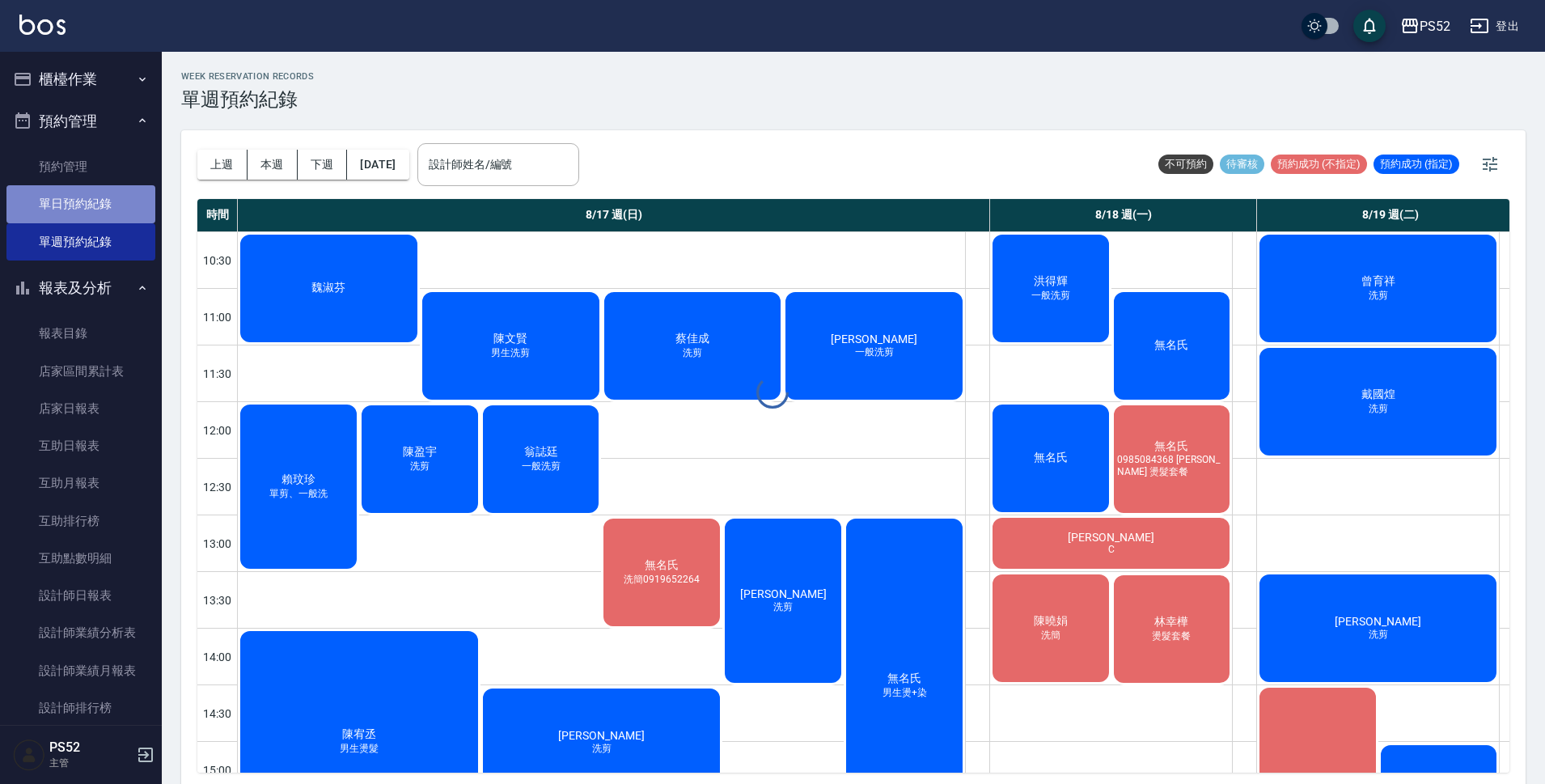
click at [102, 192] on link "單日預約紀錄" at bounding box center [81, 204] width 149 height 37
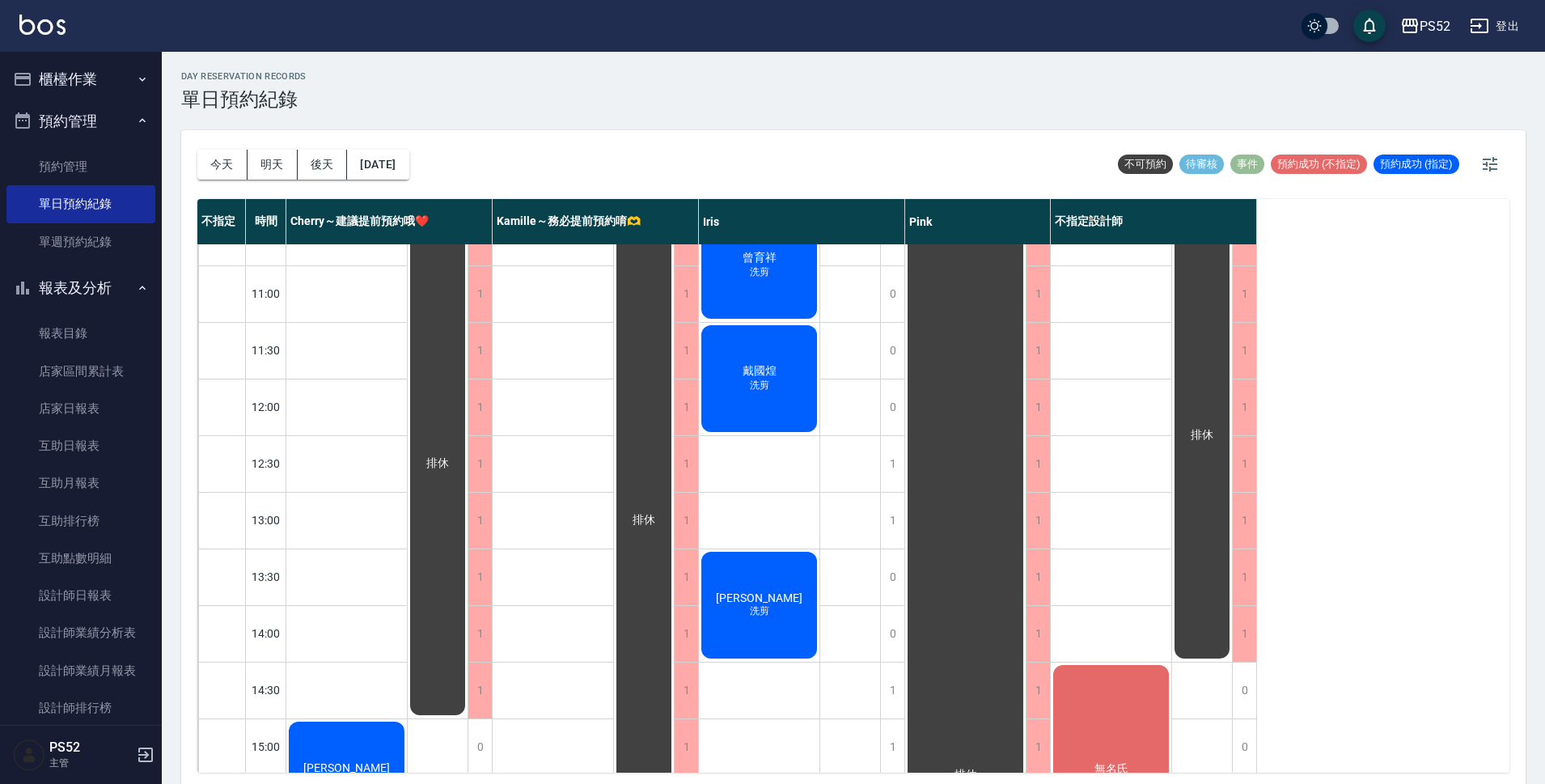
scroll to position [135, 0]
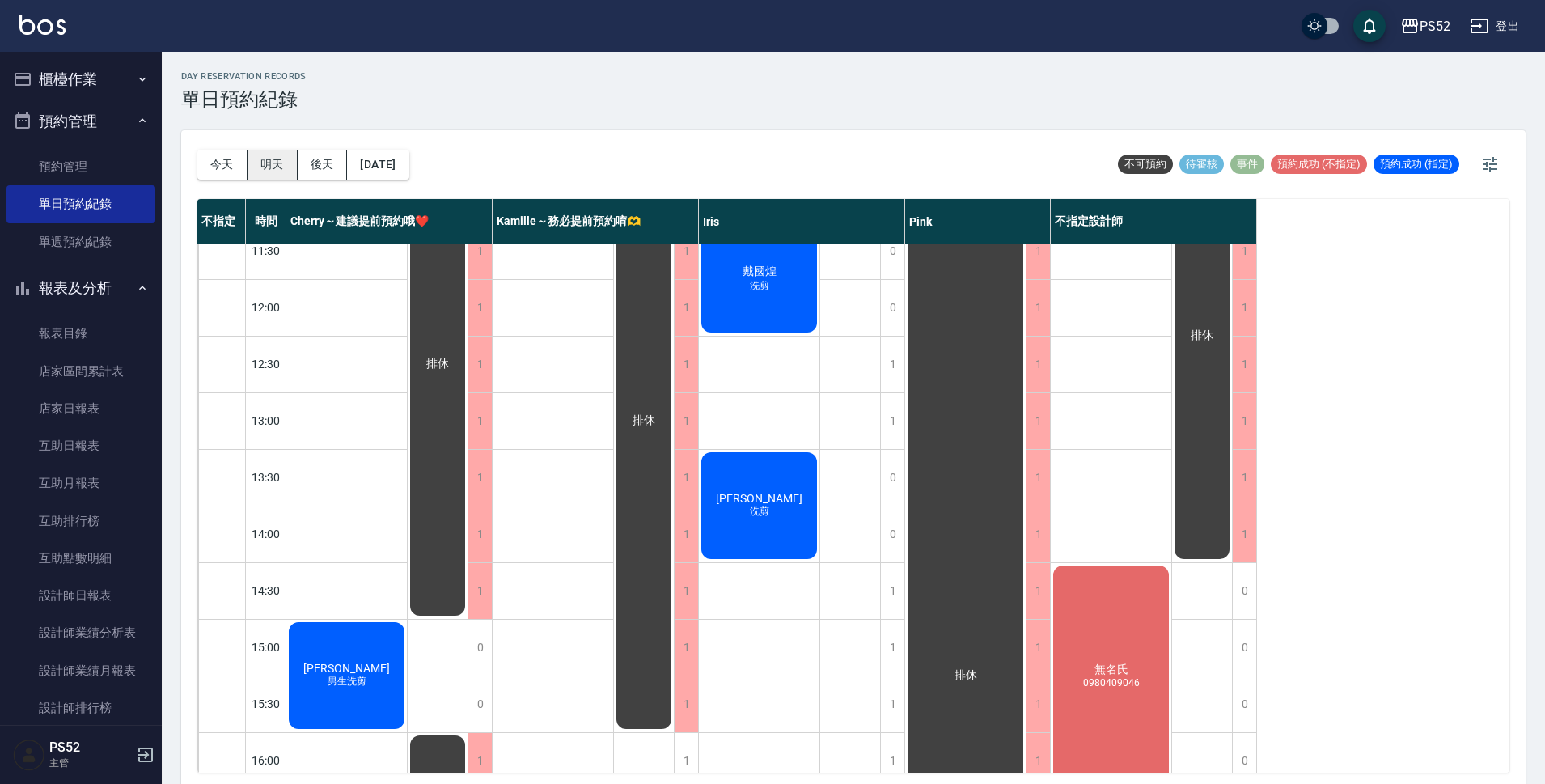
click at [282, 156] on button "明天" at bounding box center [272, 165] width 50 height 30
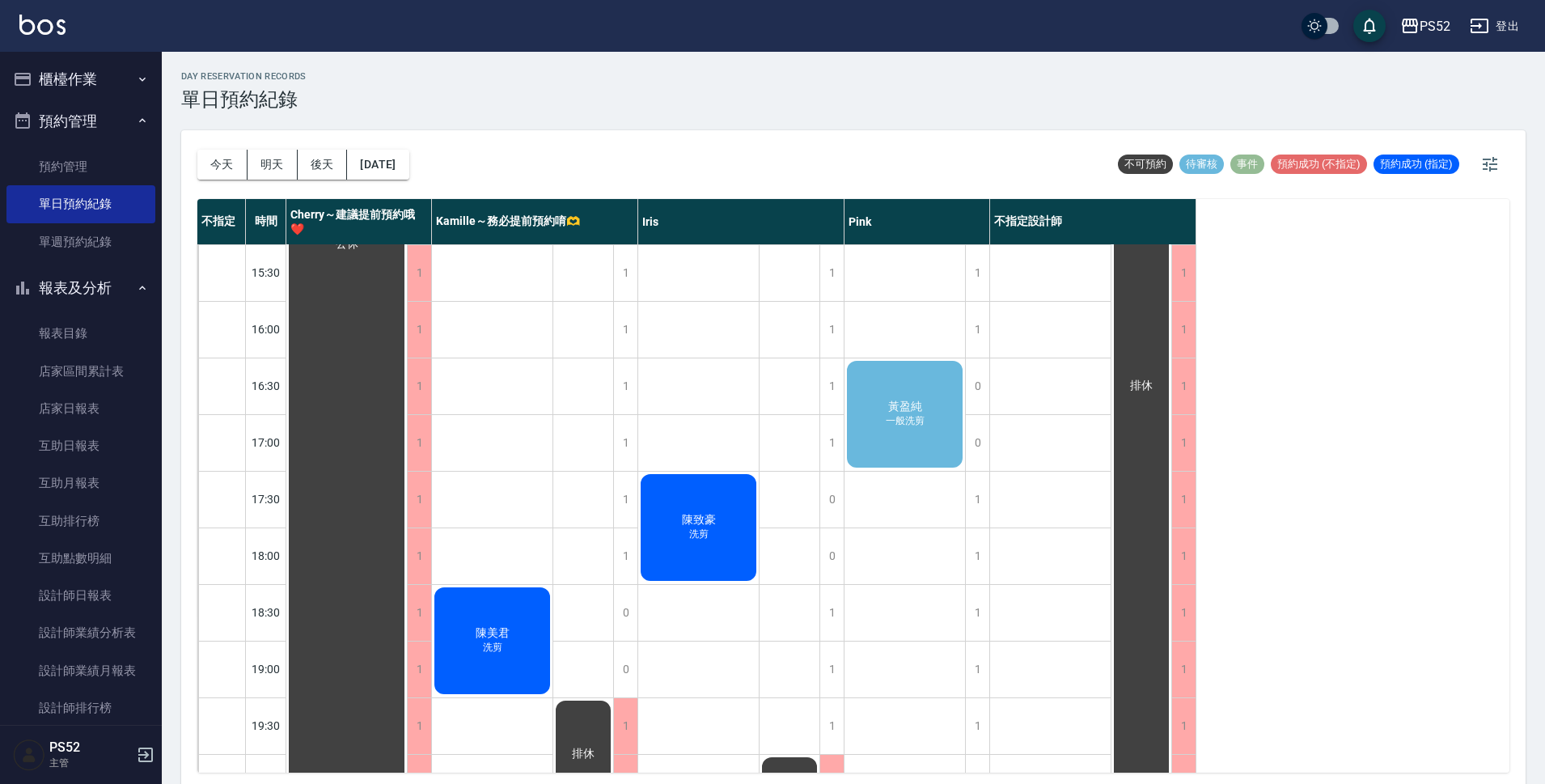
scroll to position [619, 0]
